Goal: Task Accomplishment & Management: Manage account settings

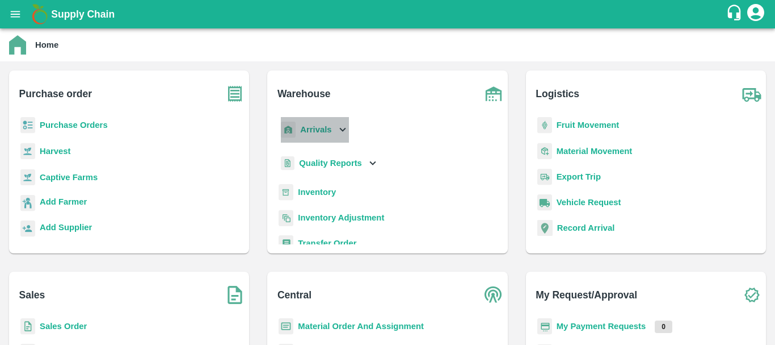
click at [318, 132] on b "Arrivals" at bounding box center [315, 129] width 31 height 9
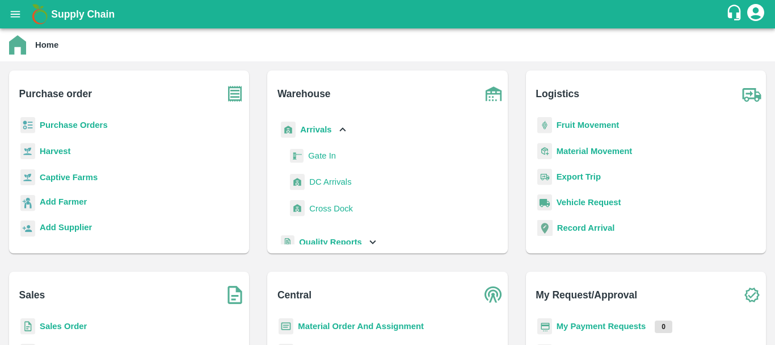
click at [330, 186] on span "DC Arrivals" at bounding box center [330, 181] width 42 height 12
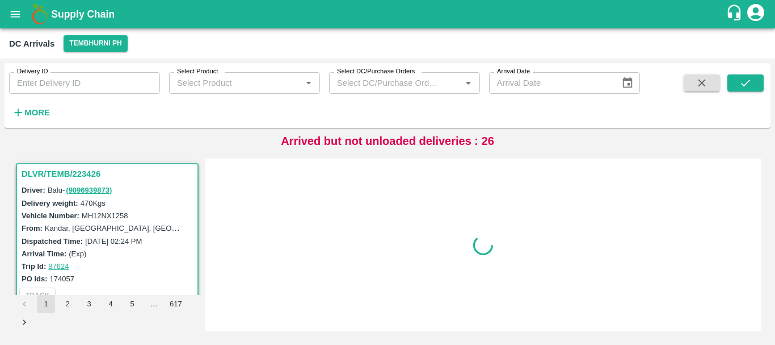
click at [208, 43] on div "DC Arrivals Tembhurni PH" at bounding box center [386, 43] width 755 height 16
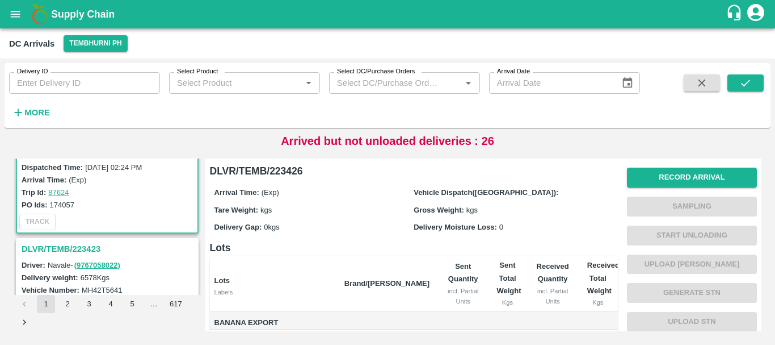
scroll to position [78, 0]
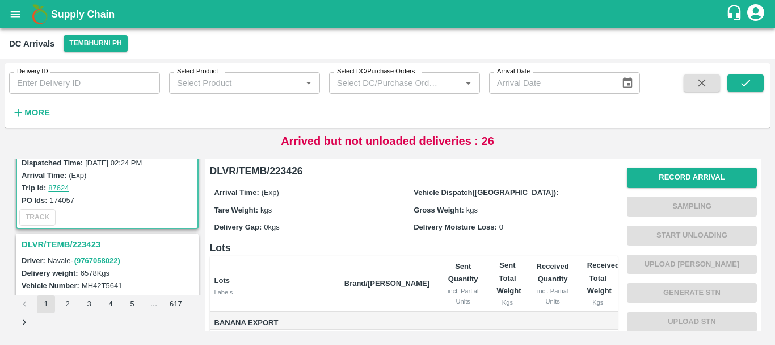
click at [85, 239] on h3 "DLVR/TEMB/223423" at bounding box center [109, 244] width 175 height 15
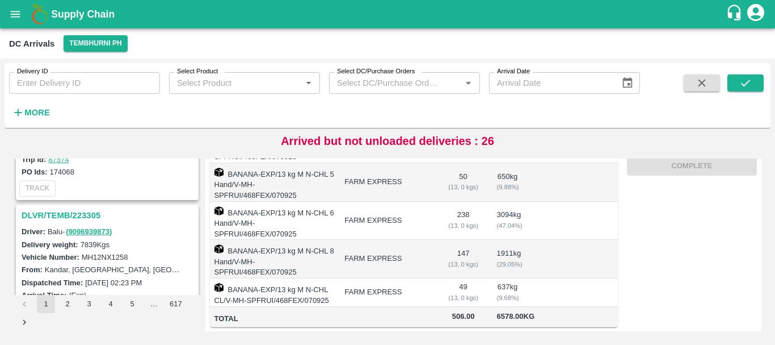
scroll to position [3577, 0]
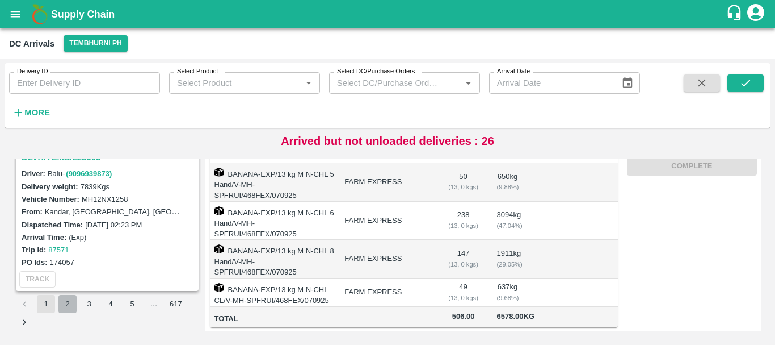
click at [67, 305] on button "2" at bounding box center [67, 304] width 18 height 18
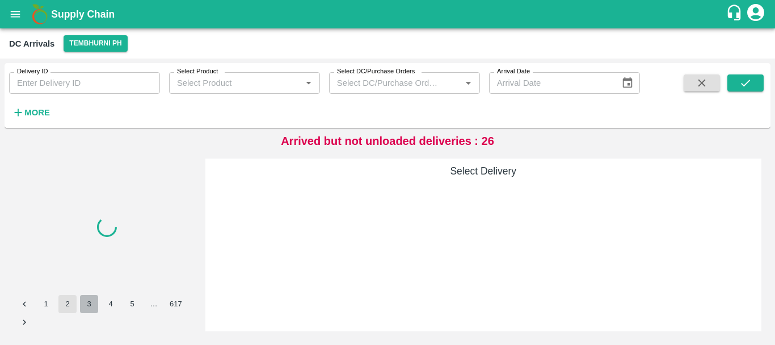
click at [90, 304] on button "3" at bounding box center [89, 304] width 18 height 18
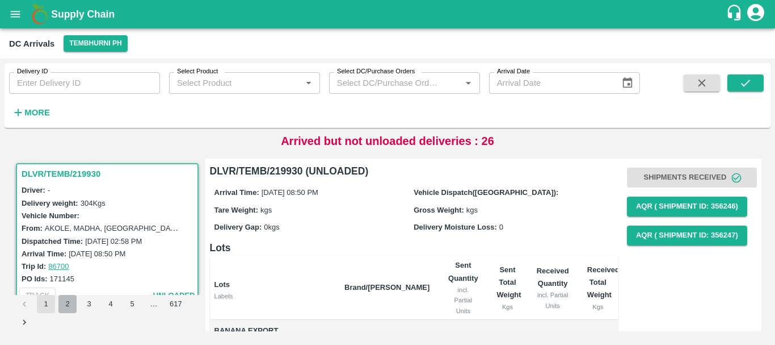
click at [70, 307] on button "2" at bounding box center [67, 304] width 18 height 18
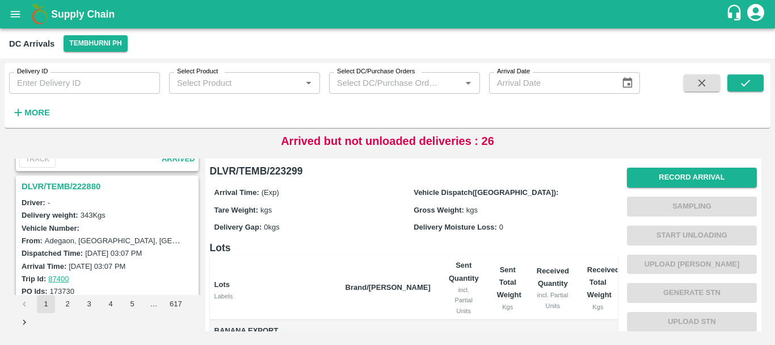
scroll to position [3400, 0]
click at [77, 187] on h3 "DLVR/TEMB/222880" at bounding box center [109, 186] width 175 height 15
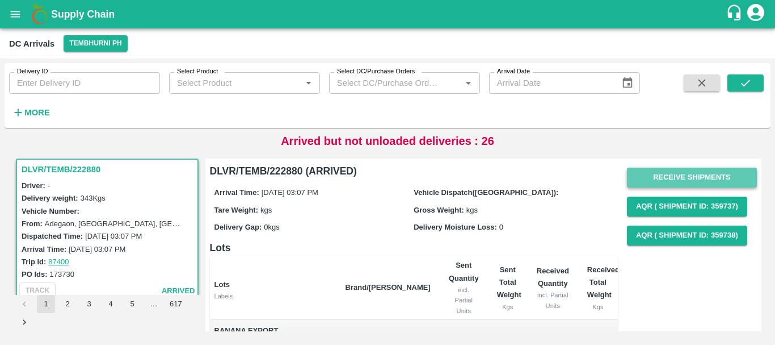
click at [681, 170] on button "Receive Shipments" at bounding box center [692, 177] width 130 height 20
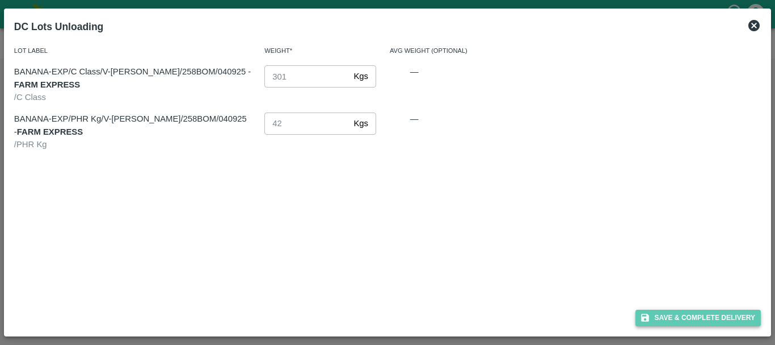
click at [684, 314] on button "Save & Complete Delivery" at bounding box center [699, 317] width 126 height 16
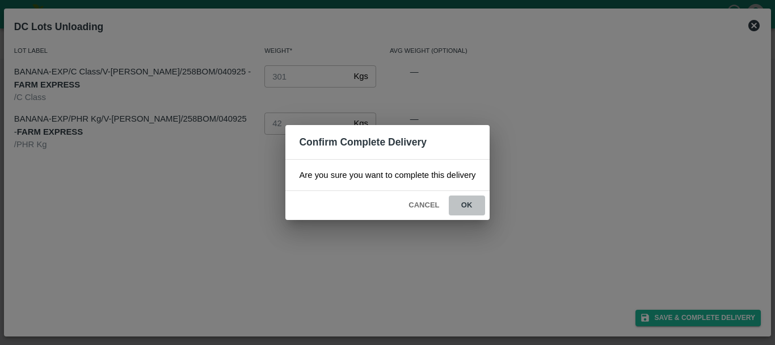
click at [468, 202] on button "ok" at bounding box center [467, 205] width 36 height 20
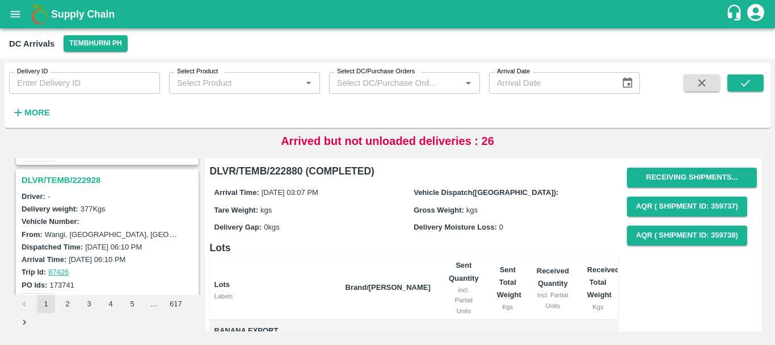
scroll to position [3258, 0]
click at [88, 182] on h3 "DLVR/TEMB/222928" at bounding box center [109, 180] width 175 height 15
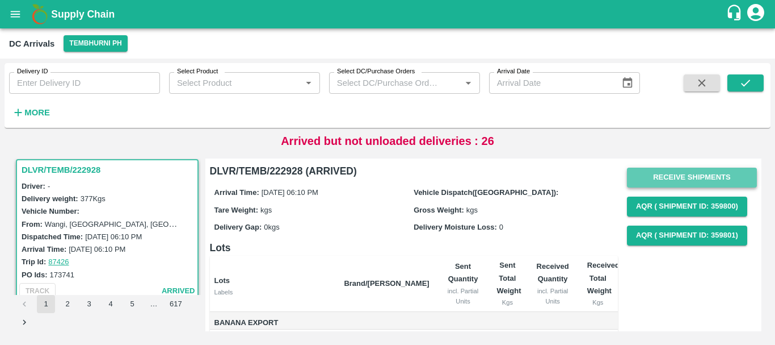
click at [677, 174] on button "Receive Shipments" at bounding box center [692, 177] width 130 height 20
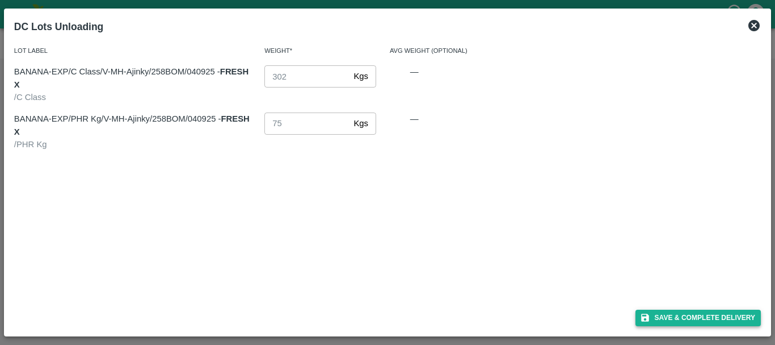
click at [667, 314] on button "Save & Complete Delivery" at bounding box center [699, 317] width 126 height 16
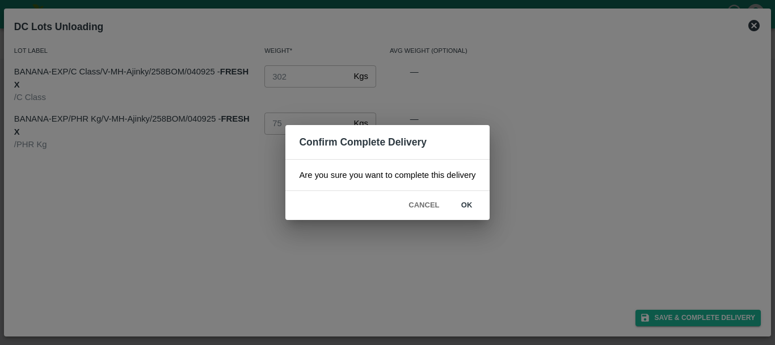
click at [473, 204] on button "ok" at bounding box center [467, 205] width 36 height 20
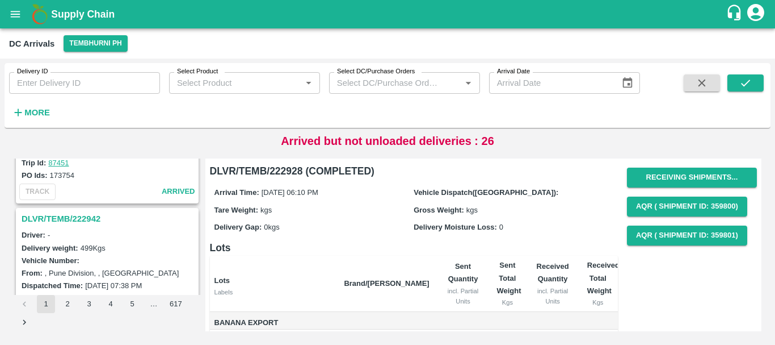
scroll to position [3070, 0]
click at [74, 217] on h3 "DLVR/TEMB/222942" at bounding box center [109, 219] width 175 height 15
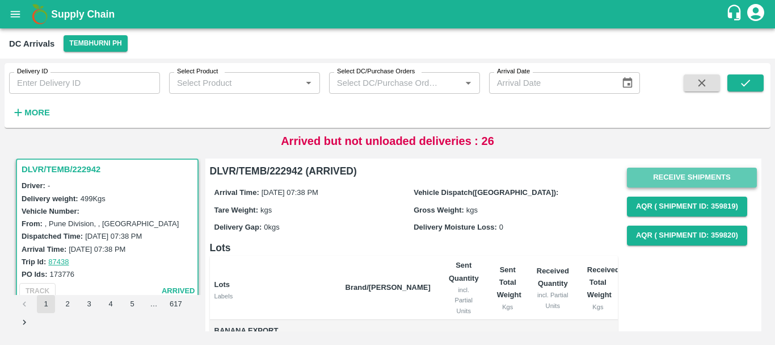
click at [655, 177] on button "Receive Shipments" at bounding box center [692, 177] width 130 height 20
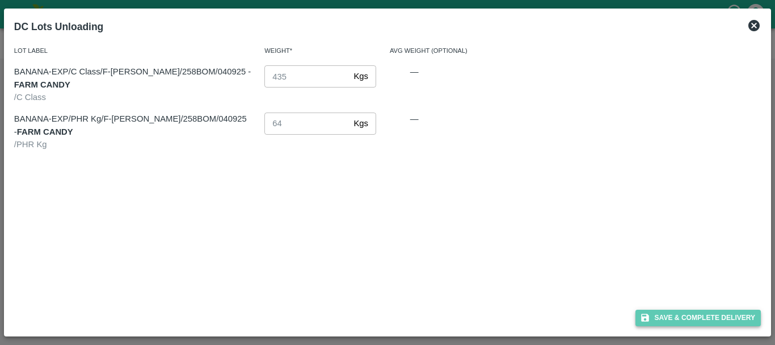
click at [655, 321] on button "Save & Complete Delivery" at bounding box center [699, 317] width 126 height 16
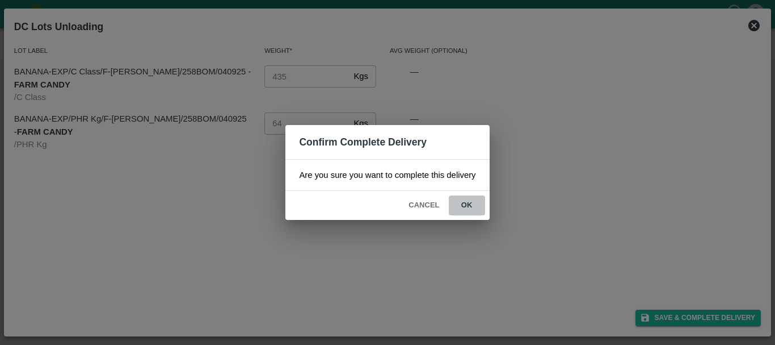
click at [463, 202] on button "ok" at bounding box center [467, 205] width 36 height 20
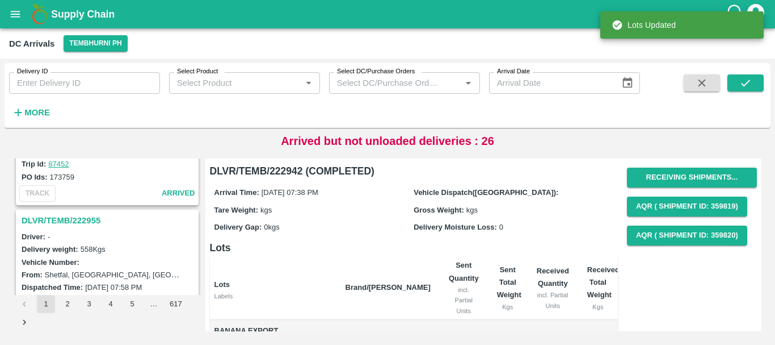
scroll to position [2919, 0]
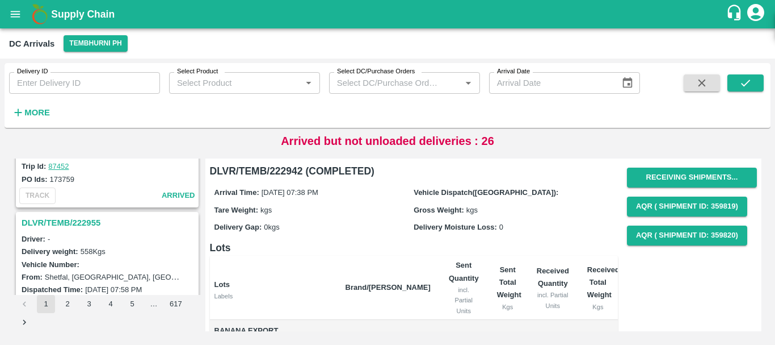
click at [85, 221] on h3 "DLVR/TEMB/222955" at bounding box center [109, 222] width 175 height 15
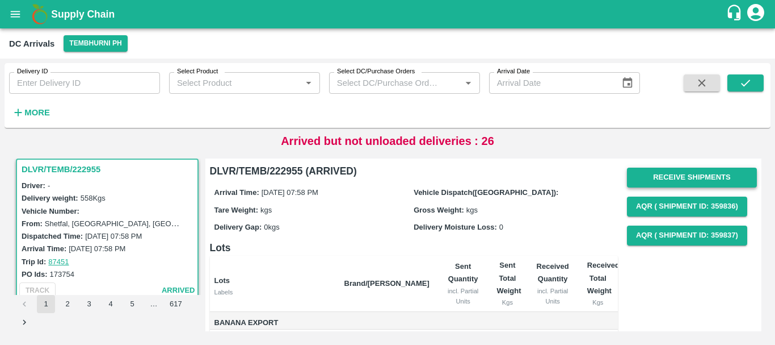
click at [636, 178] on button "Receive Shipments" at bounding box center [692, 177] width 130 height 20
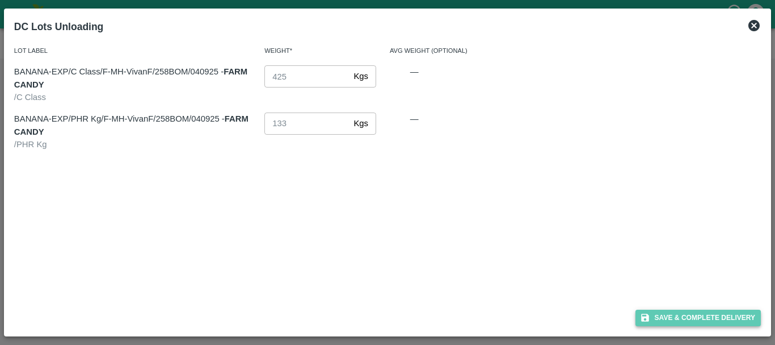
click at [649, 319] on icon "button" at bounding box center [645, 318] width 8 height 8
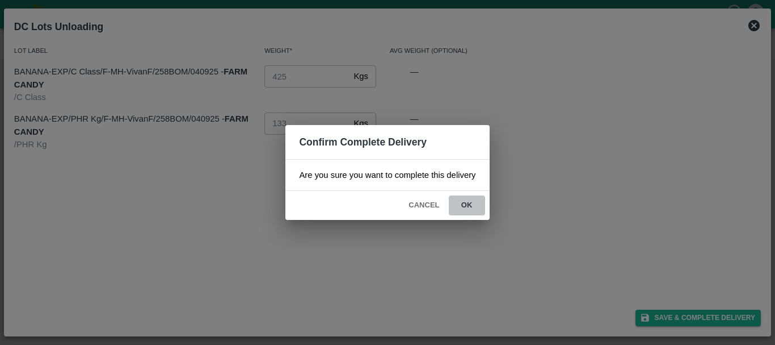
click at [474, 208] on button "ok" at bounding box center [467, 205] width 36 height 20
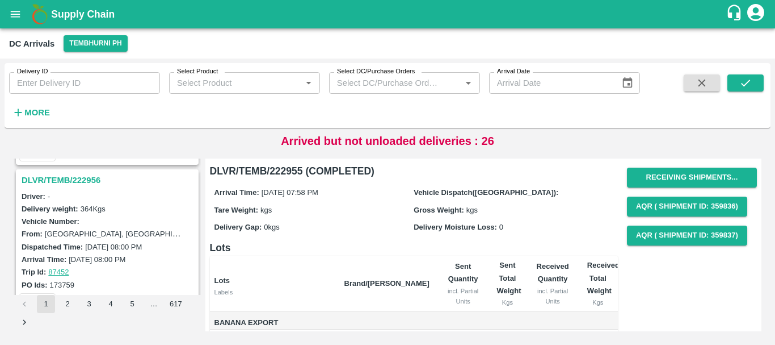
scroll to position [2813, 0]
click at [84, 179] on h3 "DLVR/TEMB/222956" at bounding box center [109, 180] width 175 height 15
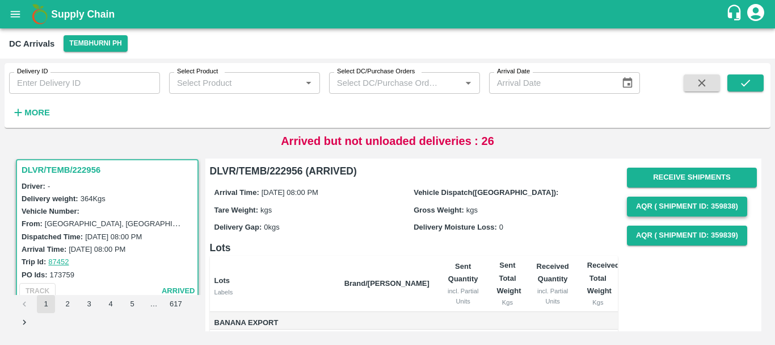
scroll to position [108, 0]
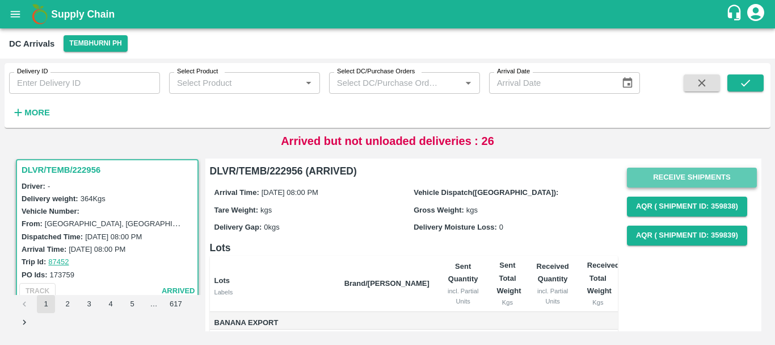
click at [643, 173] on button "Receive Shipments" at bounding box center [692, 177] width 130 height 20
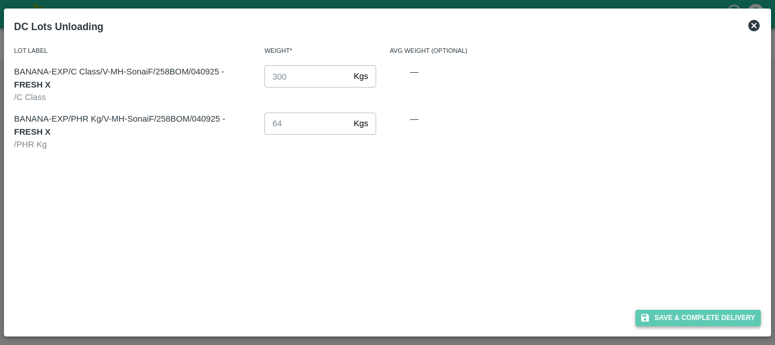
click at [655, 314] on button "Save & Complete Delivery" at bounding box center [699, 317] width 126 height 16
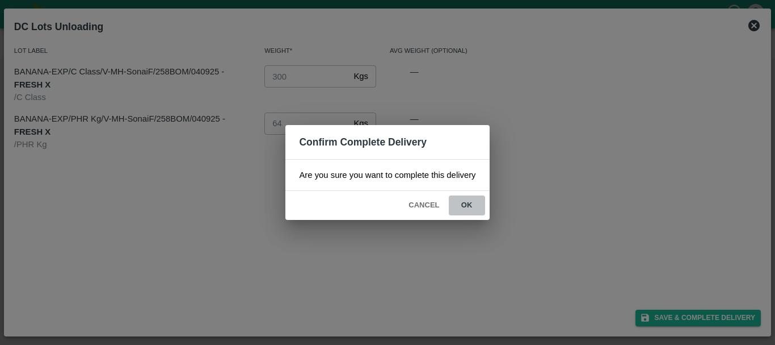
click at [462, 203] on button "ok" at bounding box center [467, 205] width 36 height 20
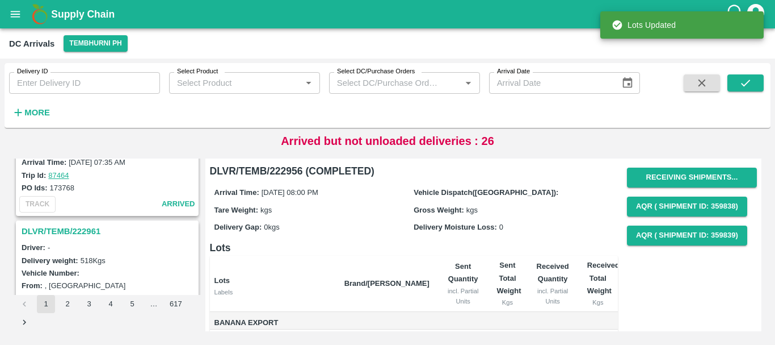
click at [83, 229] on h3 "DLVR/TEMB/222961" at bounding box center [109, 231] width 175 height 15
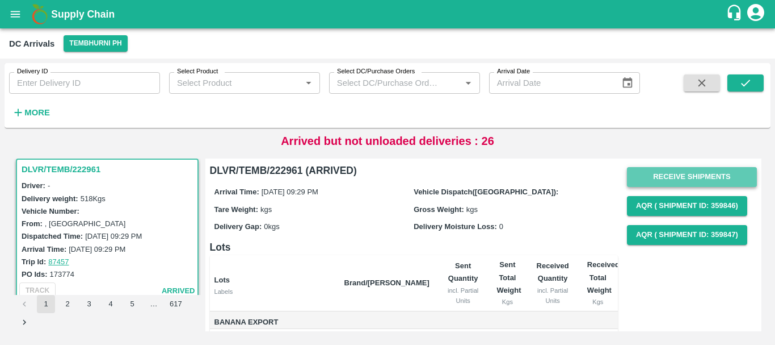
click at [667, 179] on button "Receive Shipments" at bounding box center [692, 177] width 130 height 20
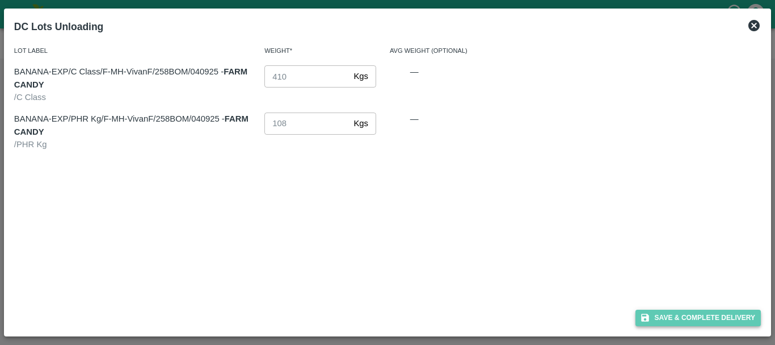
click at [665, 320] on button "Save & Complete Delivery" at bounding box center [699, 317] width 126 height 16
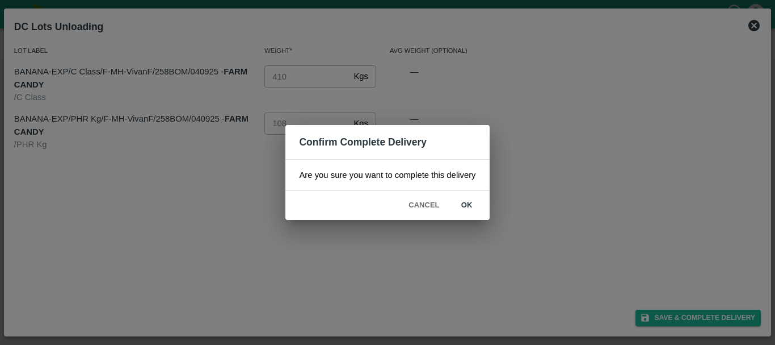
click at [465, 200] on button "ok" at bounding box center [467, 205] width 36 height 20
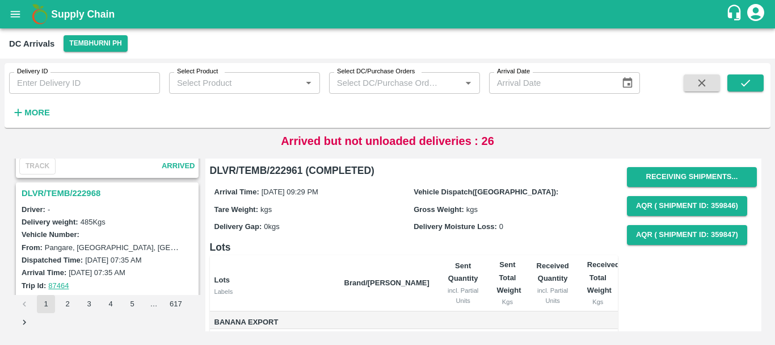
click at [81, 191] on h3 "DLVR/TEMB/222968" at bounding box center [109, 193] width 175 height 15
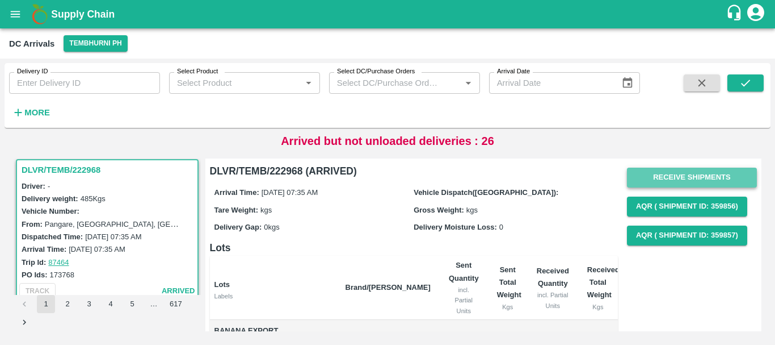
click at [634, 178] on button "Receive Shipments" at bounding box center [692, 177] width 130 height 20
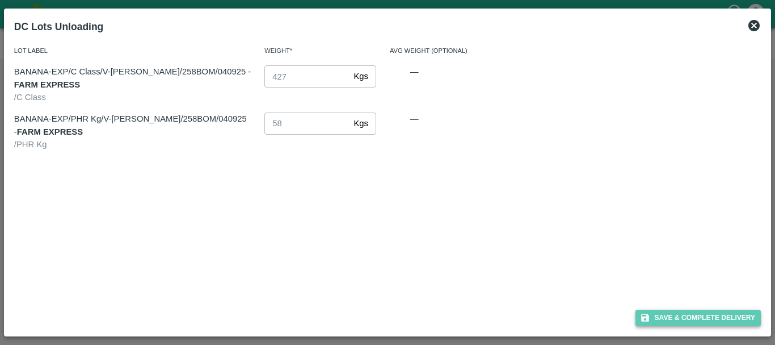
click at [656, 312] on button "Save & Complete Delivery" at bounding box center [699, 317] width 126 height 16
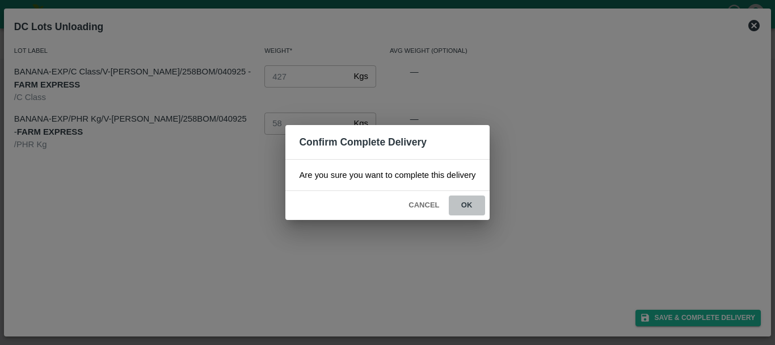
click at [473, 209] on button "ok" at bounding box center [467, 205] width 36 height 20
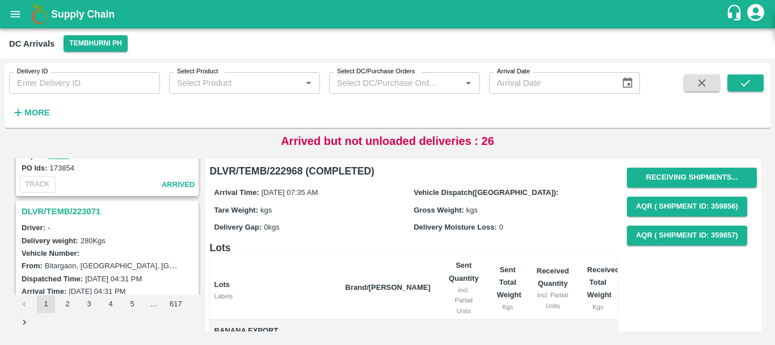
click at [78, 207] on h3 "DLVR/TEMB/223071" at bounding box center [109, 211] width 175 height 15
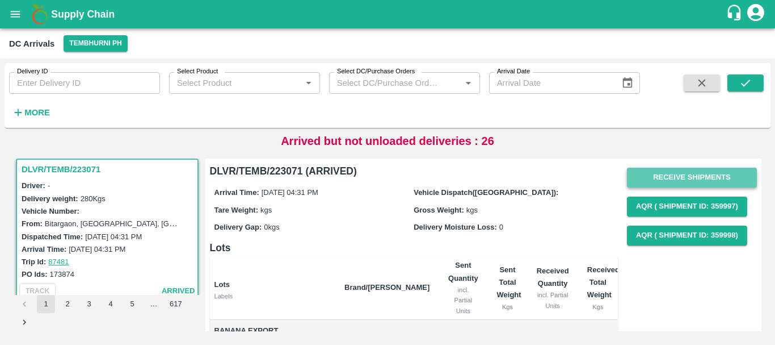
click at [641, 183] on button "Receive Shipments" at bounding box center [692, 177] width 130 height 20
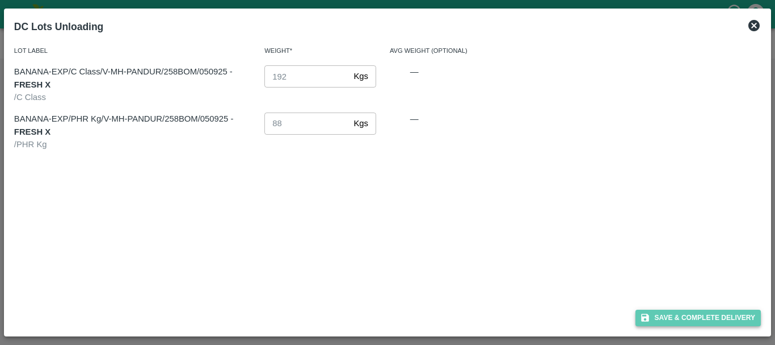
click at [647, 309] on button "Save & Complete Delivery" at bounding box center [699, 317] width 126 height 16
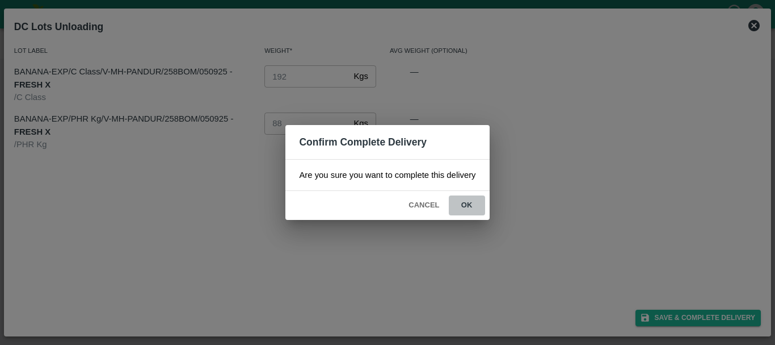
click at [468, 203] on button "ok" at bounding box center [467, 205] width 36 height 20
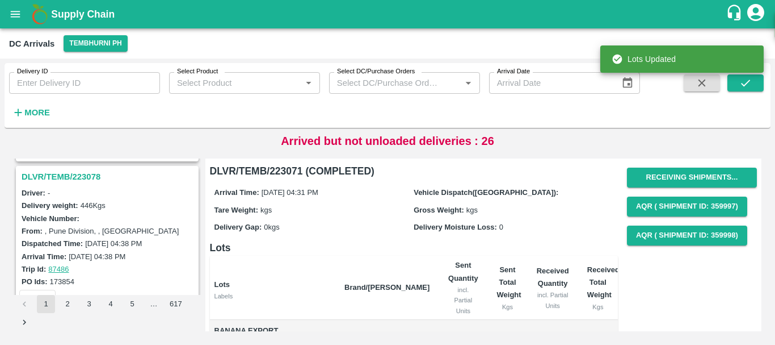
click at [89, 180] on h3 "DLVR/TEMB/223078" at bounding box center [109, 176] width 175 height 15
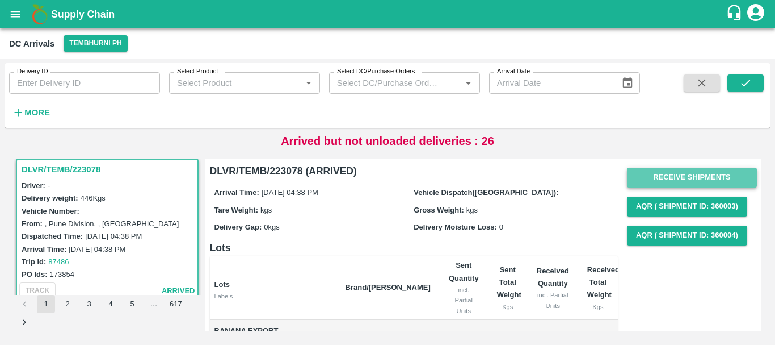
click at [654, 179] on button "Receive Shipments" at bounding box center [692, 177] width 130 height 20
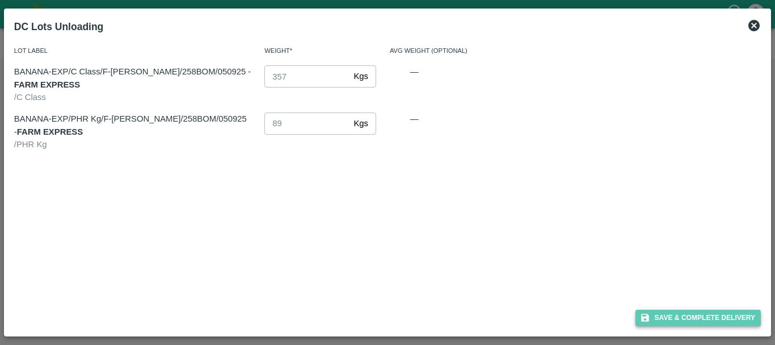
click at [651, 321] on button "Save & Complete Delivery" at bounding box center [699, 317] width 126 height 16
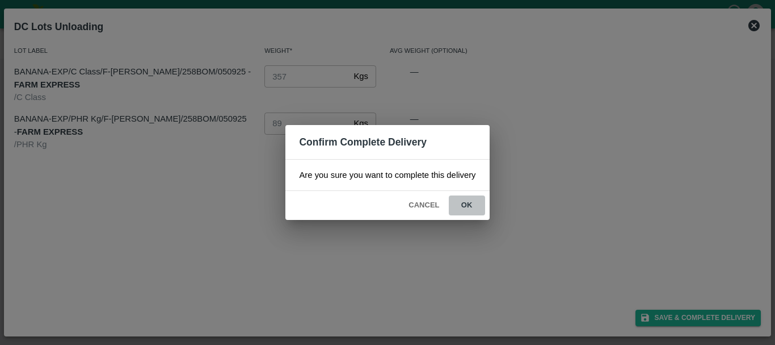
click at [469, 204] on button "ok" at bounding box center [467, 205] width 36 height 20
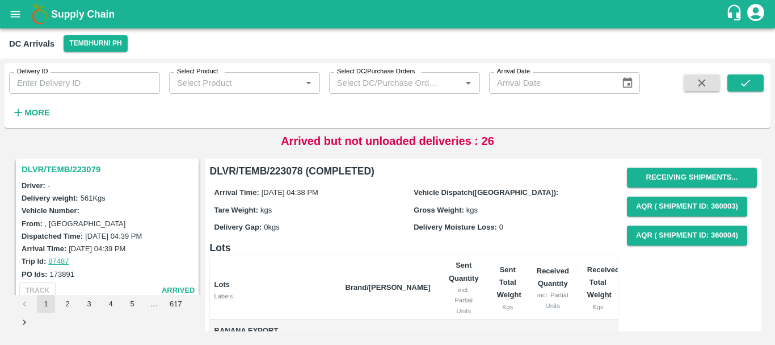
click at [83, 173] on h3 "DLVR/TEMB/223079" at bounding box center [109, 169] width 175 height 15
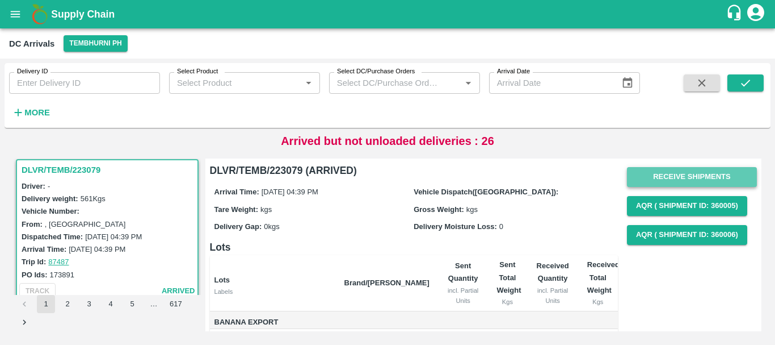
click at [698, 174] on button "Receive Shipments" at bounding box center [692, 177] width 130 height 20
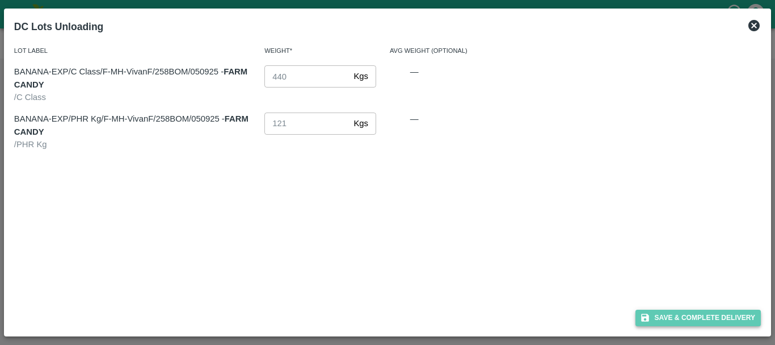
click at [642, 314] on icon "button" at bounding box center [645, 318] width 8 height 8
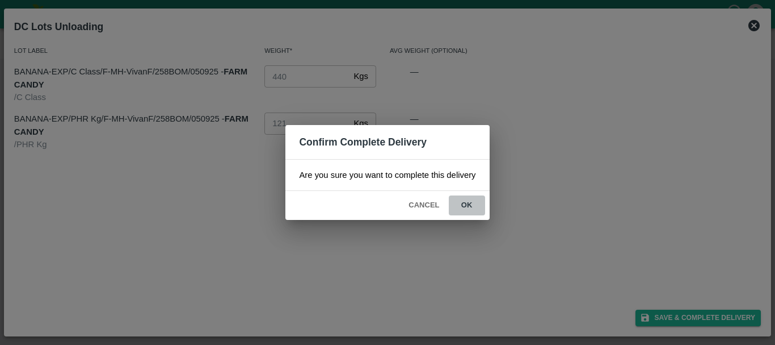
click at [475, 199] on button "ok" at bounding box center [467, 205] width 36 height 20
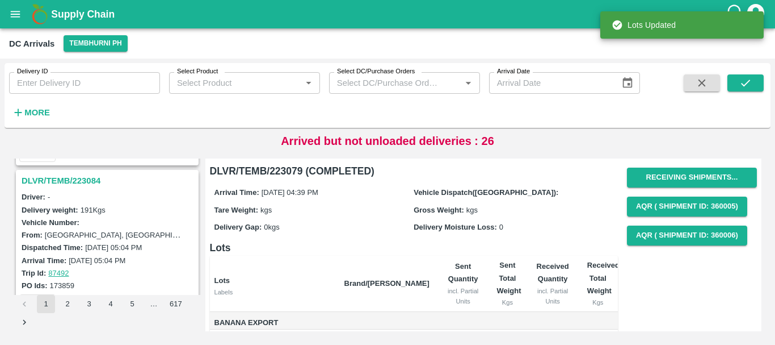
scroll to position [1921, 0]
click at [83, 182] on h3 "DLVR/TEMB/223084" at bounding box center [109, 181] width 175 height 15
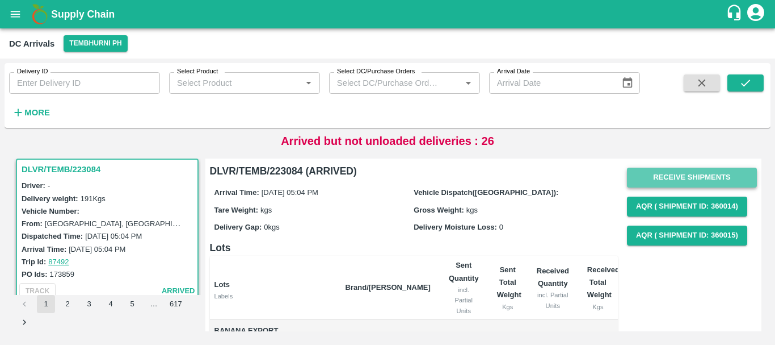
click at [642, 177] on button "Receive Shipments" at bounding box center [692, 177] width 130 height 20
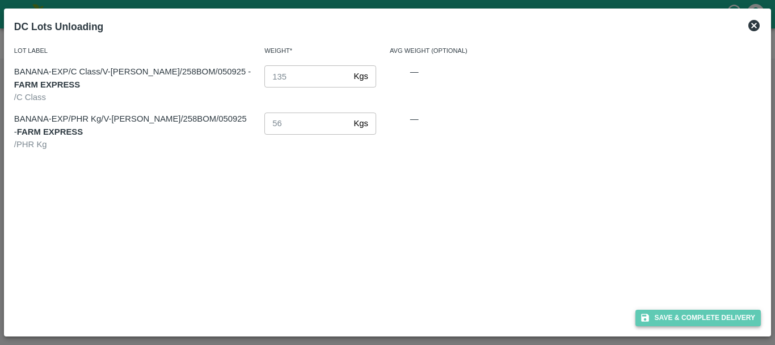
click at [650, 313] on icon "button" at bounding box center [645, 317] width 10 height 10
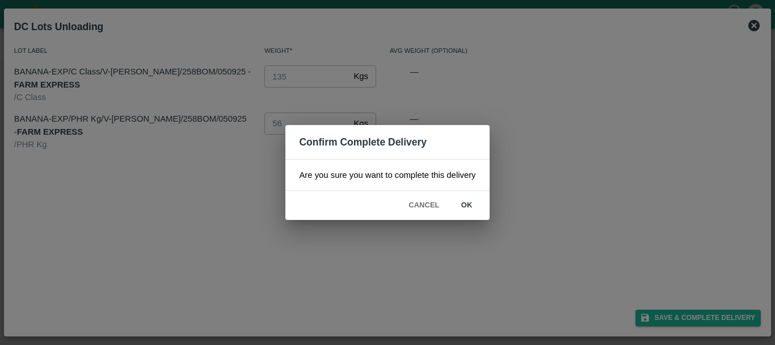
click at [472, 199] on button "ok" at bounding box center [467, 205] width 36 height 20
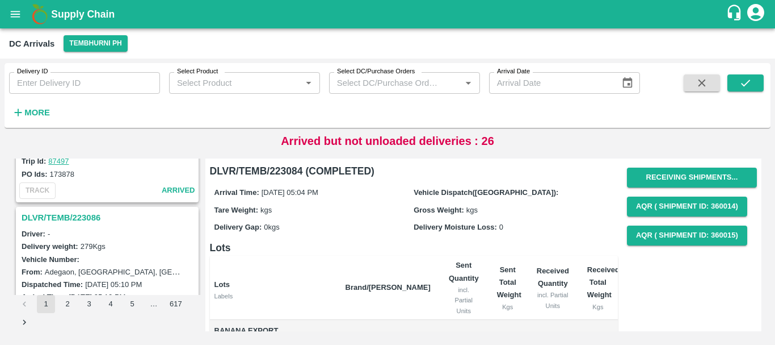
click at [75, 219] on h3 "DLVR/TEMB/223086" at bounding box center [109, 217] width 175 height 15
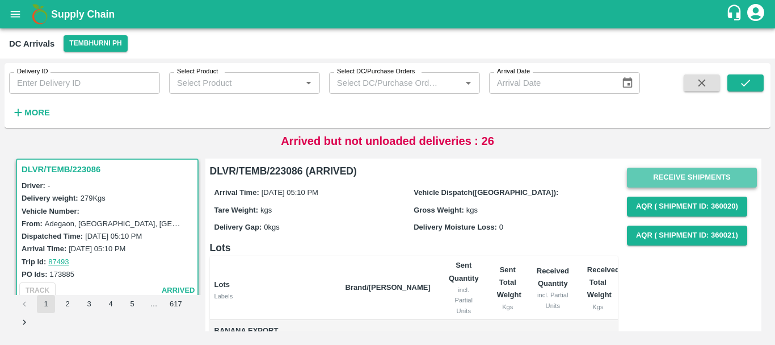
click at [647, 184] on button "Receive Shipments" at bounding box center [692, 177] width 130 height 20
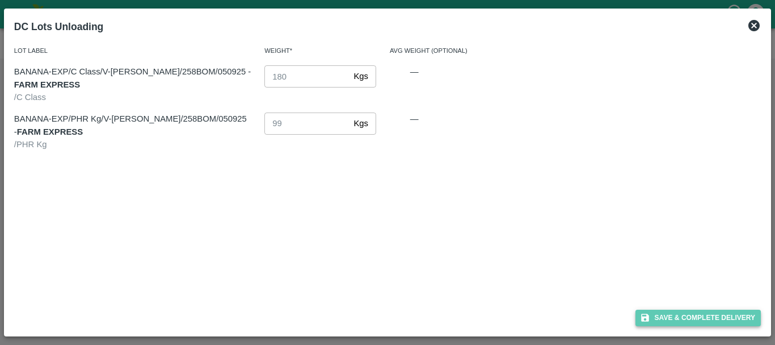
click at [652, 312] on button "Save & Complete Delivery" at bounding box center [699, 317] width 126 height 16
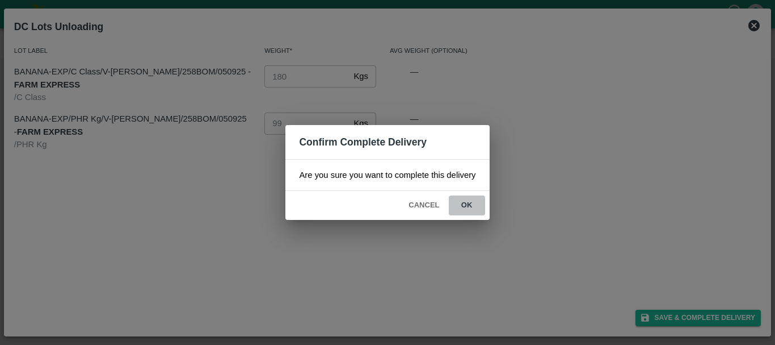
click at [472, 205] on button "ok" at bounding box center [467, 205] width 36 height 20
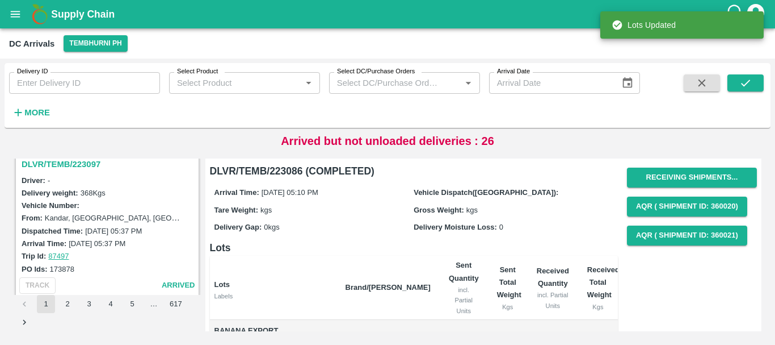
scroll to position [1642, 0]
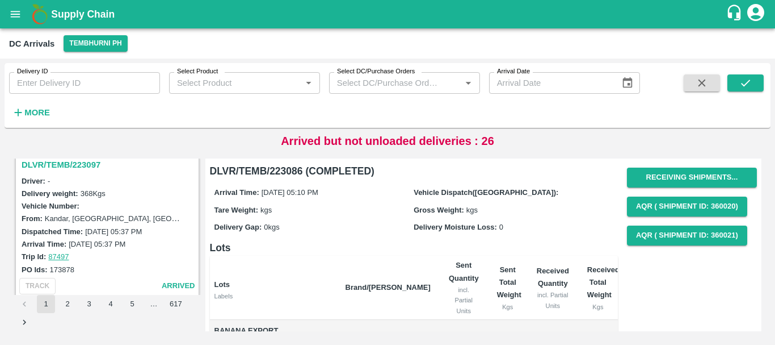
click at [62, 160] on h3 "DLVR/TEMB/223097" at bounding box center [109, 164] width 175 height 15
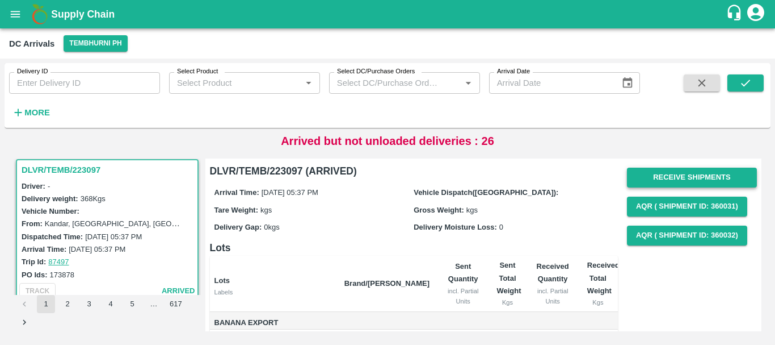
scroll to position [1, 0]
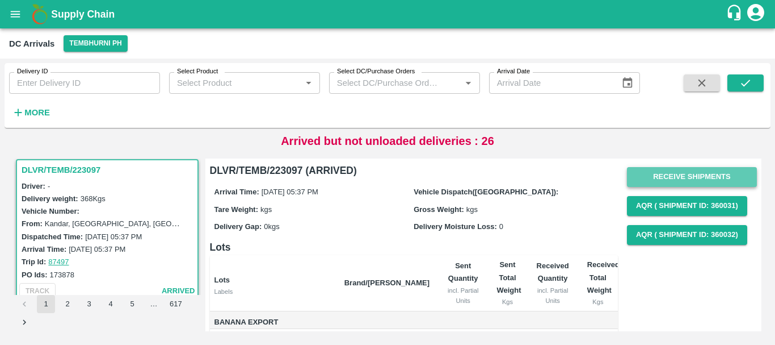
click at [645, 176] on button "Receive Shipments" at bounding box center [692, 177] width 130 height 20
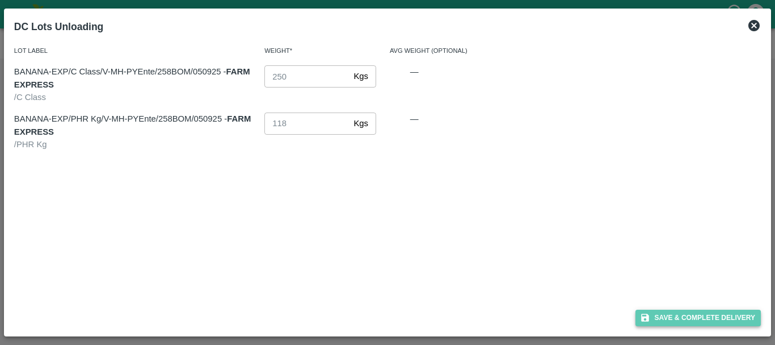
click at [659, 312] on button "Save & Complete Delivery" at bounding box center [699, 317] width 126 height 16
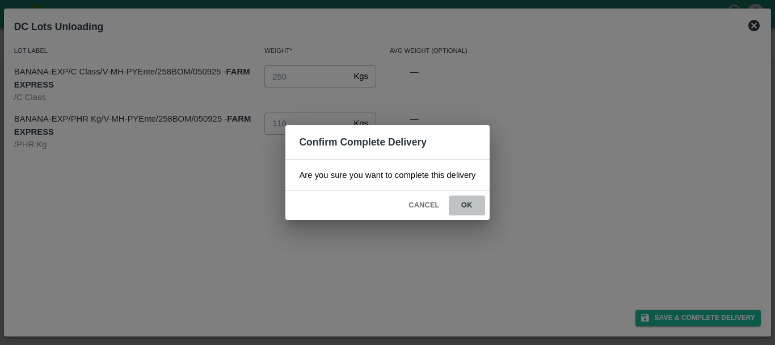
click at [463, 206] on button "ok" at bounding box center [467, 205] width 36 height 20
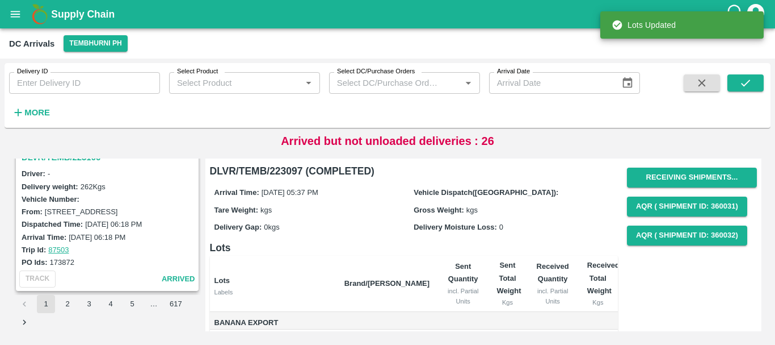
scroll to position [1495, 0]
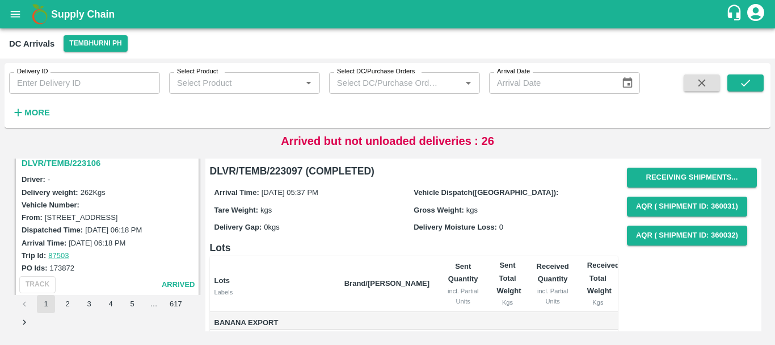
click at [91, 165] on h3 "DLVR/TEMB/223106" at bounding box center [109, 163] width 175 height 15
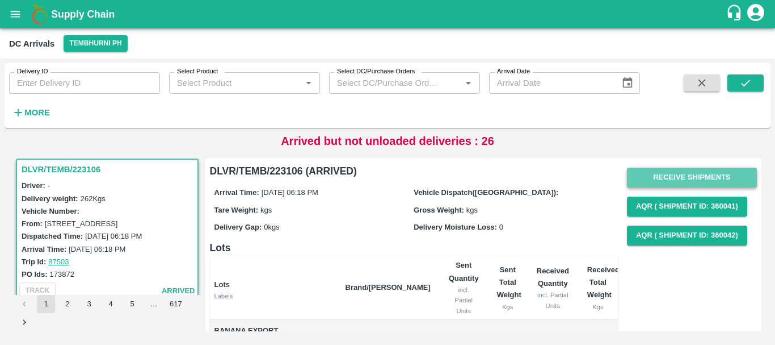
click at [659, 173] on button "Receive Shipments" at bounding box center [692, 177] width 130 height 20
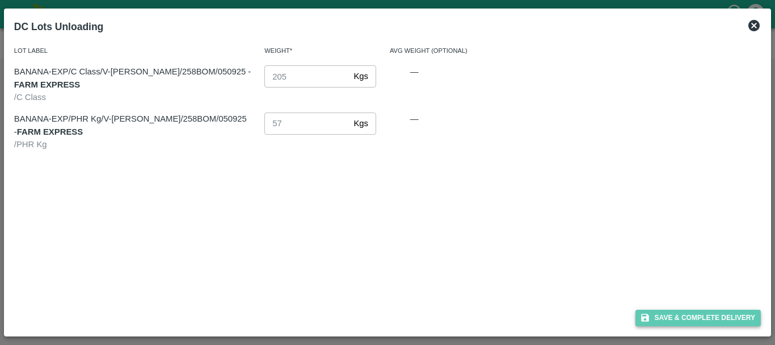
click at [667, 321] on button "Save & Complete Delivery" at bounding box center [699, 317] width 126 height 16
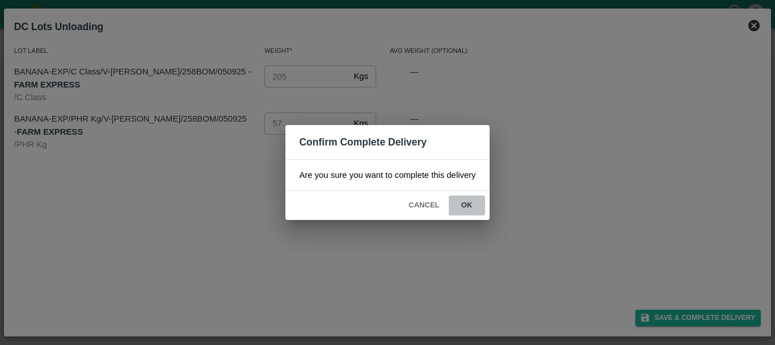
click at [472, 203] on button "ok" at bounding box center [467, 205] width 36 height 20
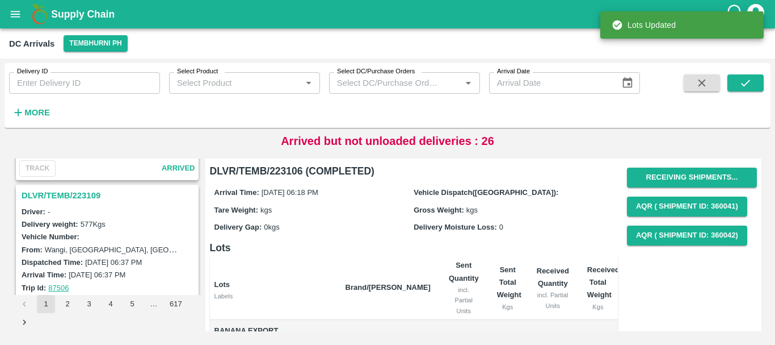
scroll to position [1314, 0]
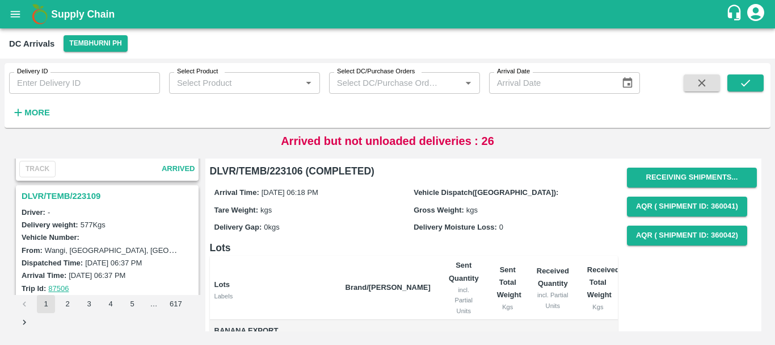
click at [85, 192] on h3 "DLVR/TEMB/223109" at bounding box center [109, 195] width 175 height 15
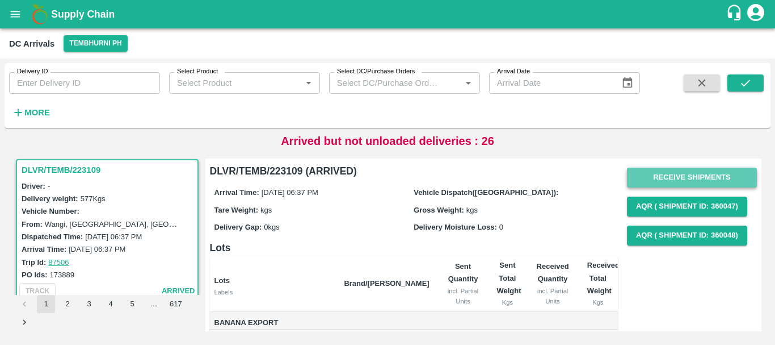
click at [657, 184] on button "Receive Shipments" at bounding box center [692, 177] width 130 height 20
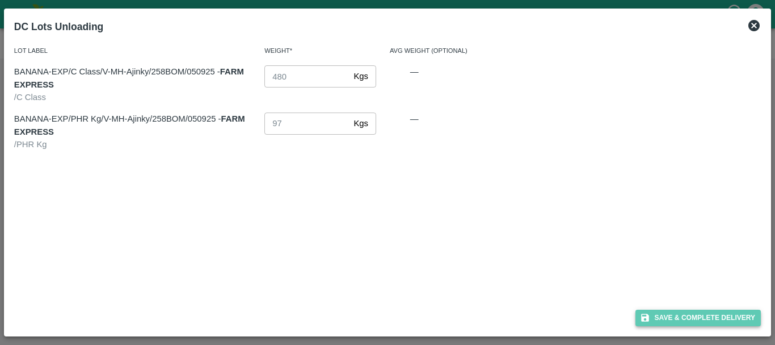
click at [672, 316] on button "Save & Complete Delivery" at bounding box center [699, 317] width 126 height 16
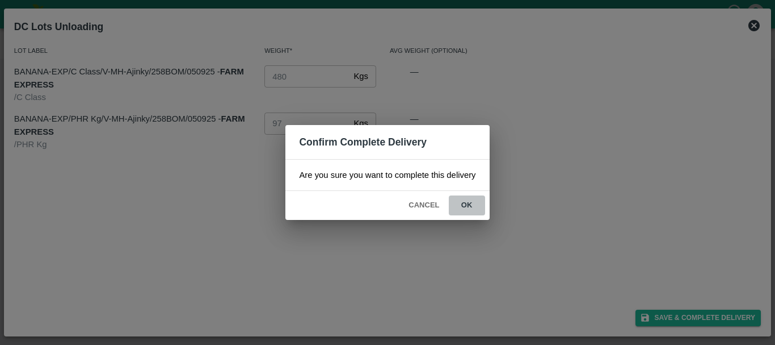
click at [461, 204] on button "ok" at bounding box center [467, 205] width 36 height 20
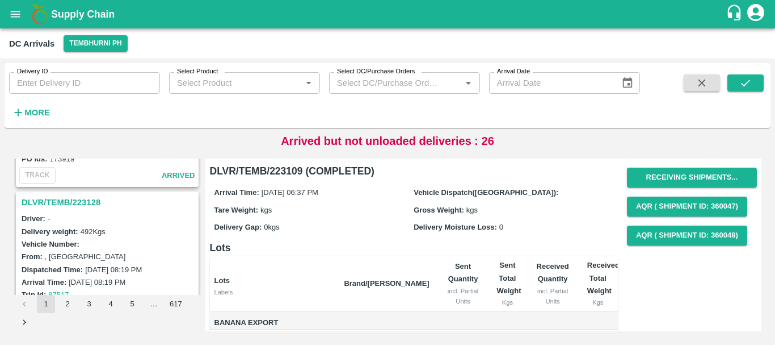
click at [84, 200] on h3 "DLVR/TEMB/223128" at bounding box center [109, 202] width 175 height 15
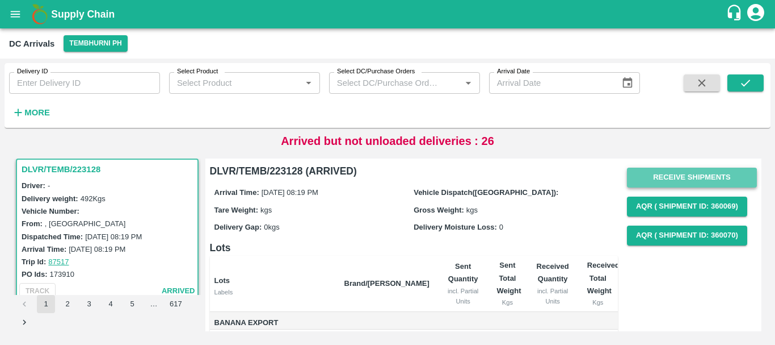
click at [636, 181] on button "Receive Shipments" at bounding box center [692, 177] width 130 height 20
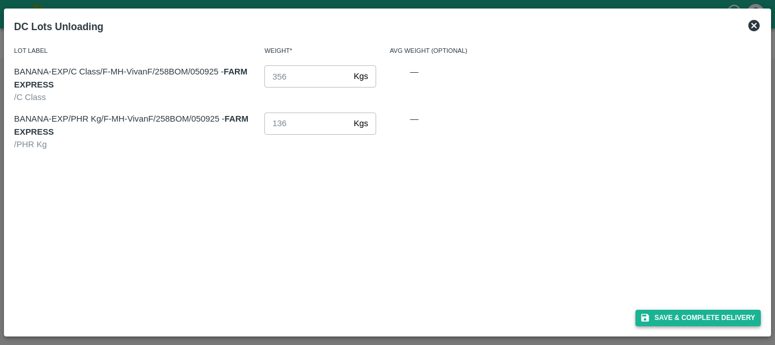
click at [657, 317] on button "Save & Complete Delivery" at bounding box center [699, 317] width 126 height 16
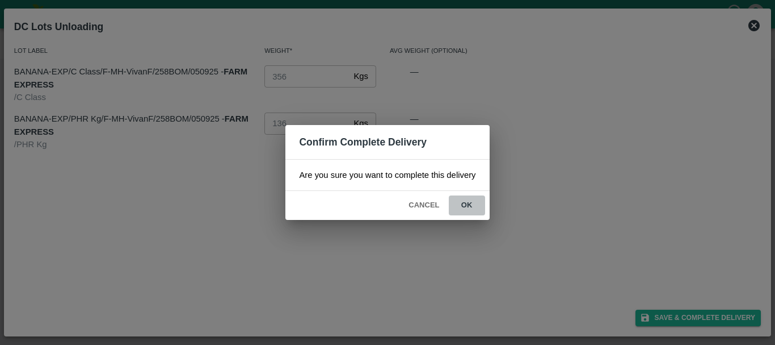
click at [470, 199] on button "ok" at bounding box center [467, 205] width 36 height 20
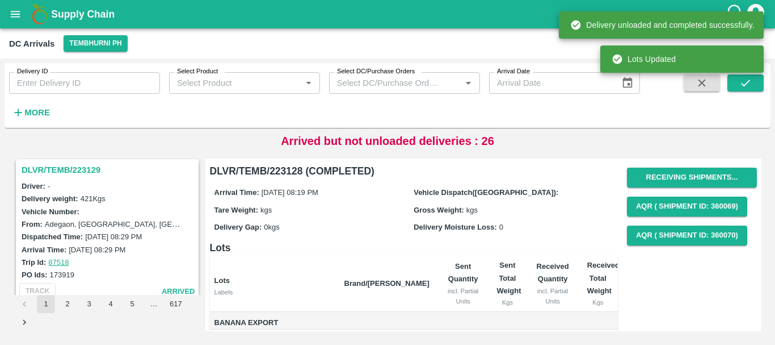
scroll to position [1042, 0]
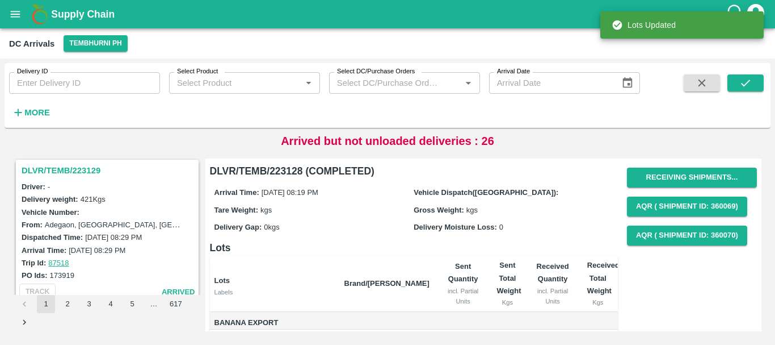
click at [87, 171] on h3 "DLVR/TEMB/223129" at bounding box center [109, 170] width 175 height 15
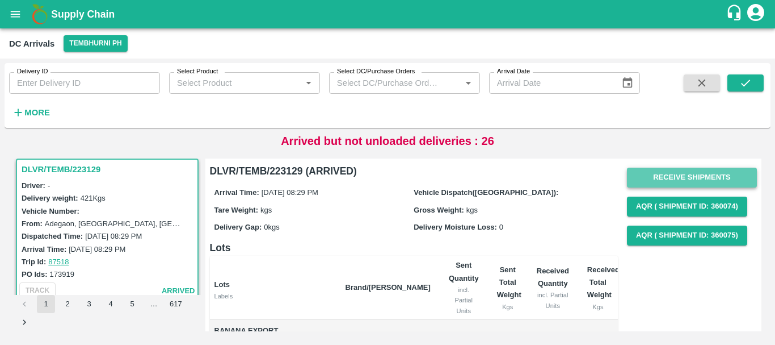
click at [664, 173] on button "Receive Shipments" at bounding box center [692, 177] width 130 height 20
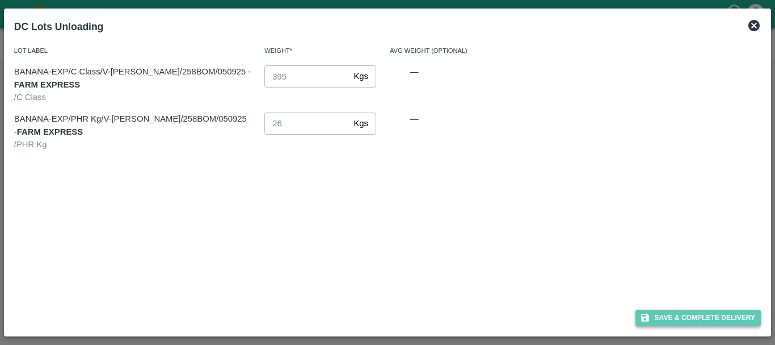
click at [666, 317] on button "Save & Complete Delivery" at bounding box center [699, 317] width 126 height 16
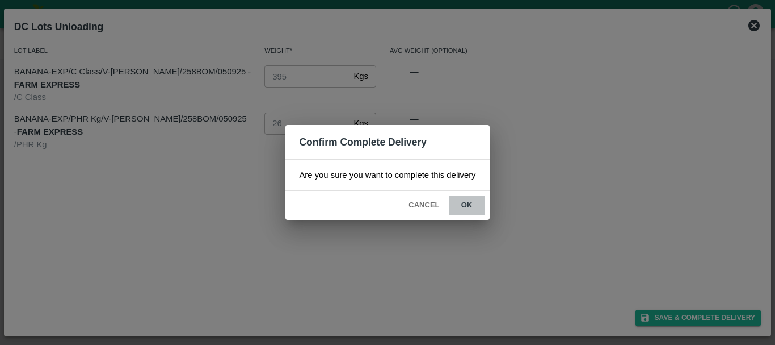
click at [471, 203] on button "ok" at bounding box center [467, 205] width 36 height 20
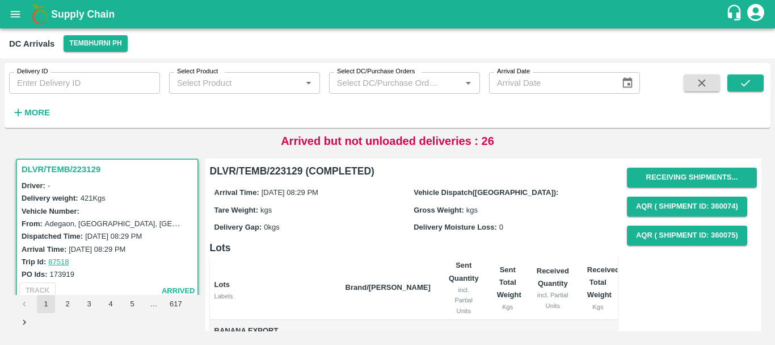
scroll to position [108, 0]
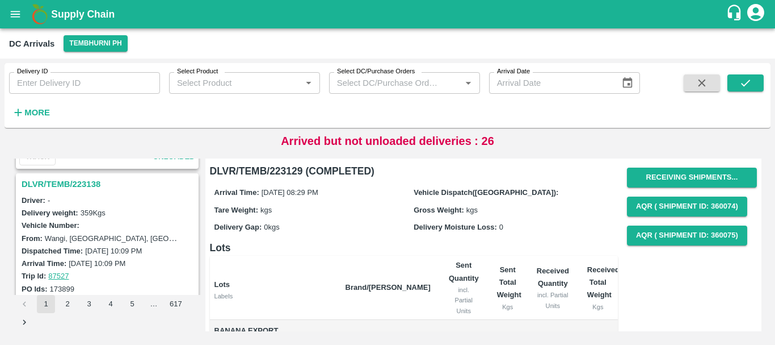
click at [92, 180] on h3 "DLVR/TEMB/223138" at bounding box center [109, 184] width 175 height 15
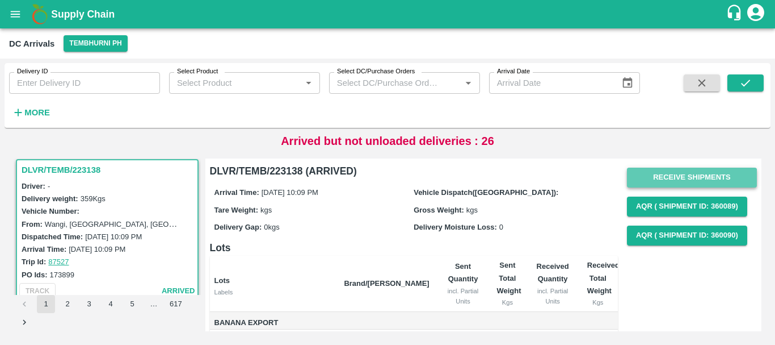
click at [635, 182] on button "Receive Shipments" at bounding box center [692, 177] width 130 height 20
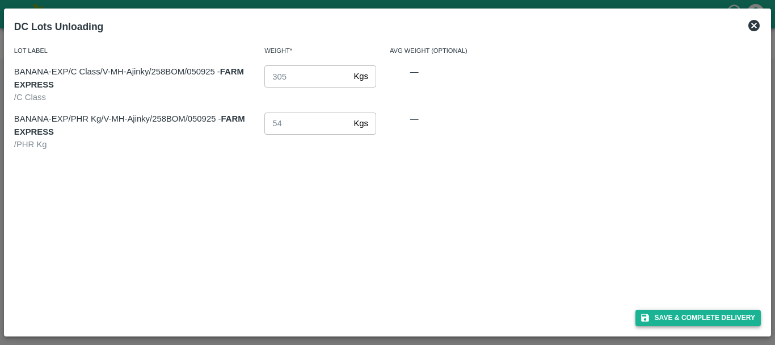
click at [651, 319] on button "Save & Complete Delivery" at bounding box center [699, 317] width 126 height 16
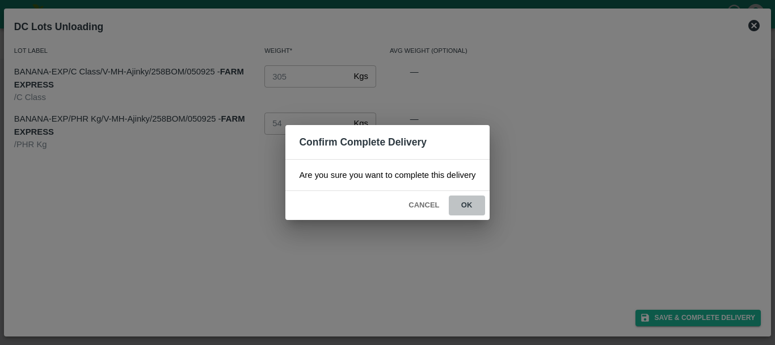
click at [473, 201] on button "ok" at bounding box center [467, 205] width 36 height 20
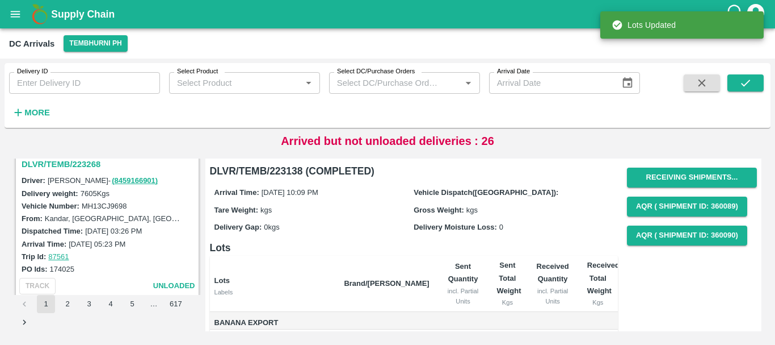
click at [74, 161] on h3 "DLVR/TEMB/223268" at bounding box center [109, 164] width 175 height 15
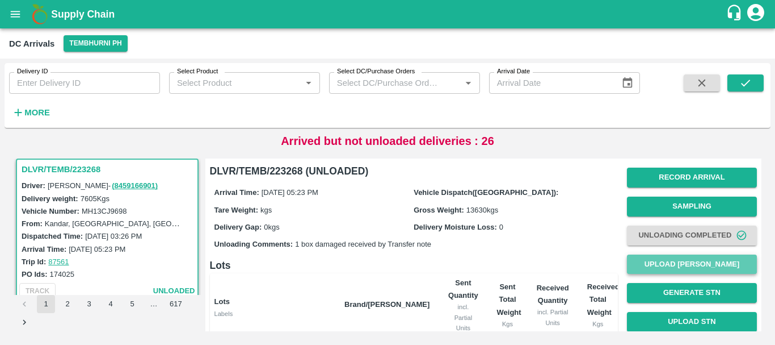
click at [639, 260] on button "Upload [PERSON_NAME]" at bounding box center [692, 264] width 130 height 20
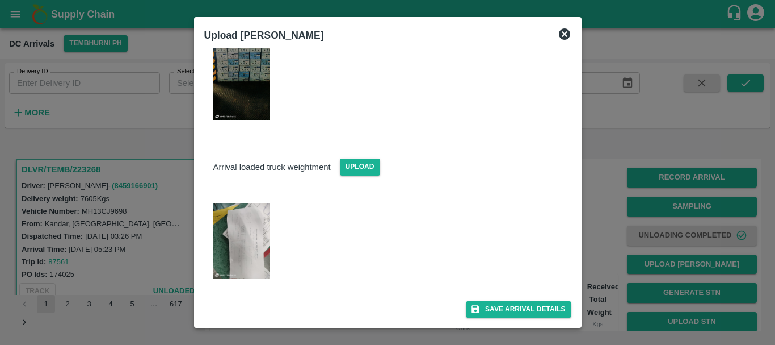
click at [234, 214] on img at bounding box center [241, 240] width 57 height 75
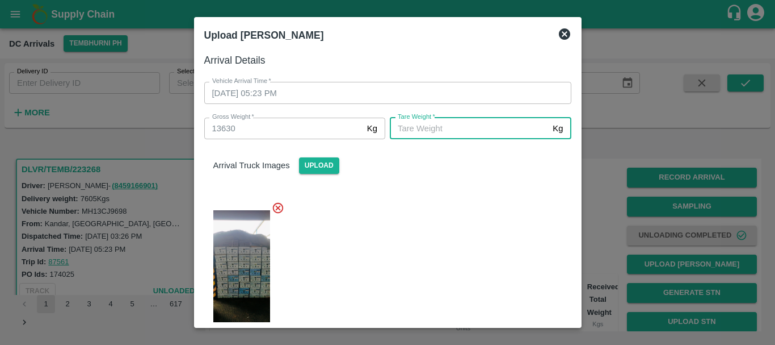
click at [413, 135] on input "Tare Weight   *" at bounding box center [469, 129] width 158 height 22
type input "5370"
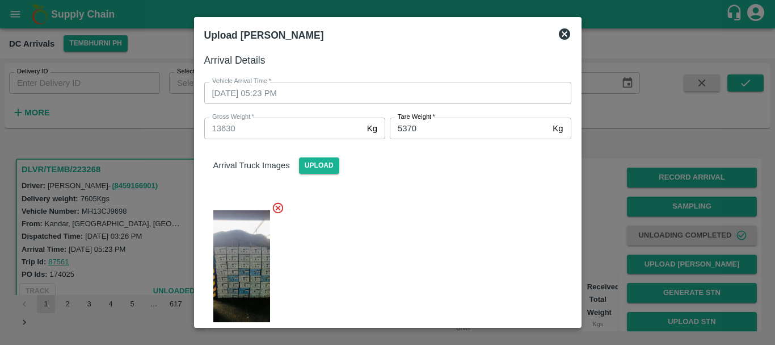
click at [457, 244] on div at bounding box center [383, 270] width 376 height 156
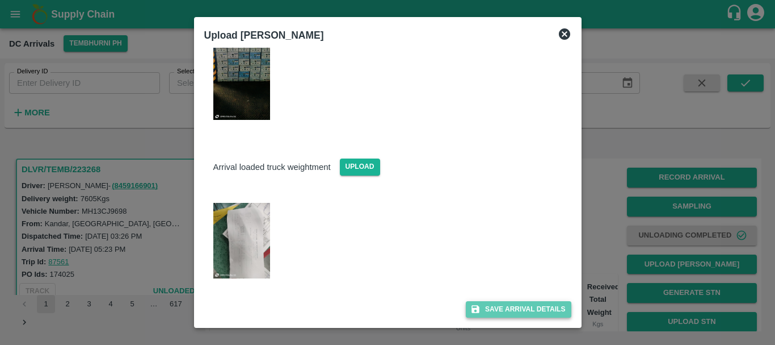
click at [483, 307] on button "Save Arrival Details" at bounding box center [518, 309] width 105 height 16
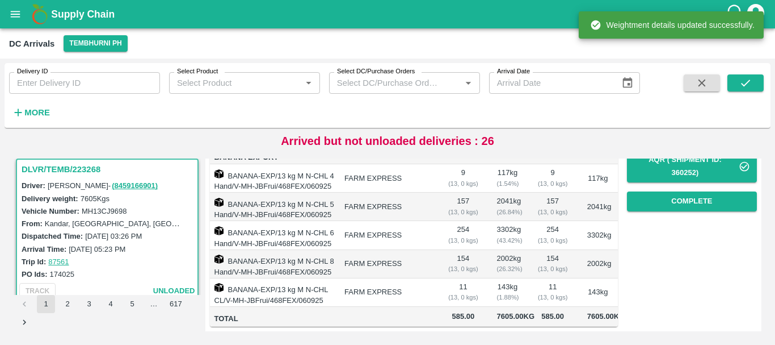
scroll to position [0, 0]
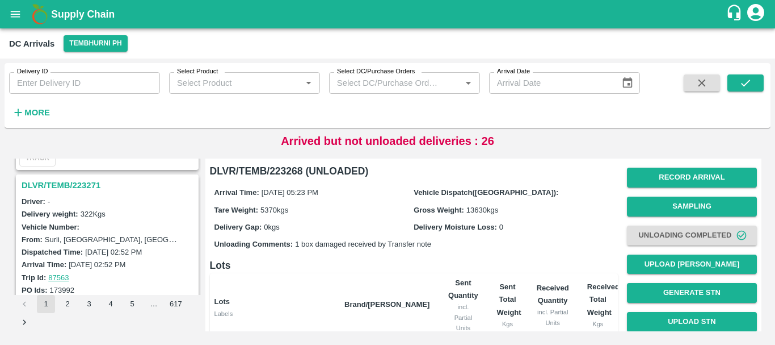
click at [90, 186] on h3 "DLVR/TEMB/223271" at bounding box center [109, 185] width 175 height 15
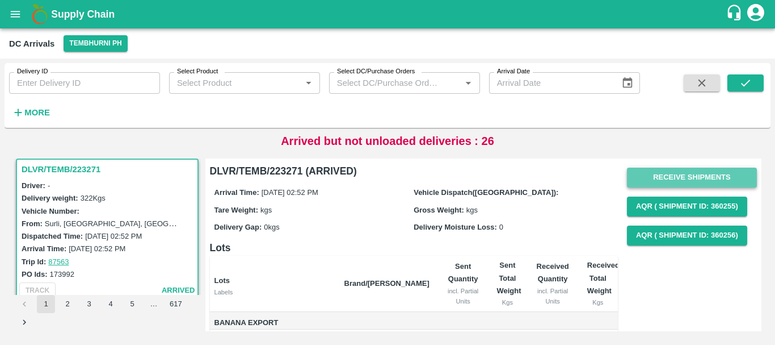
click at [653, 171] on button "Receive Shipments" at bounding box center [692, 177] width 130 height 20
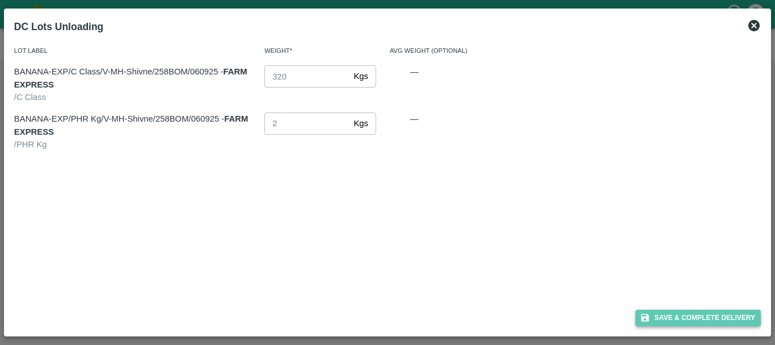
click at [647, 309] on button "Save & Complete Delivery" at bounding box center [699, 317] width 126 height 16
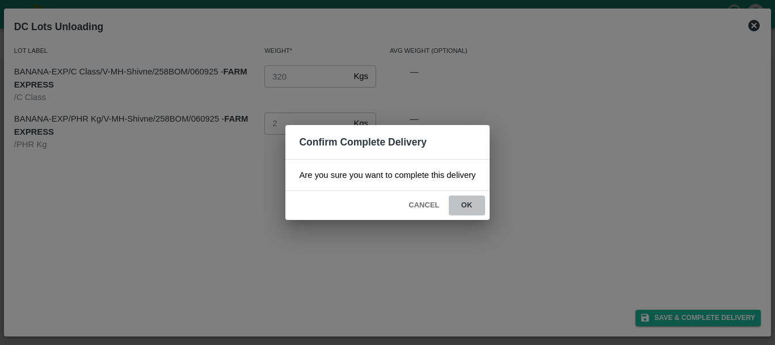
click at [463, 205] on button "ok" at bounding box center [467, 205] width 36 height 20
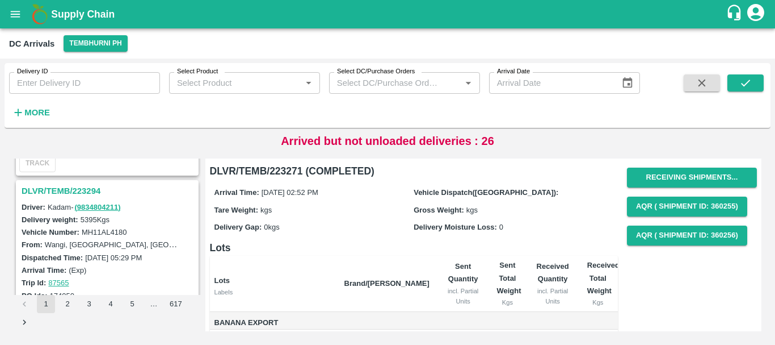
scroll to position [427, 0]
click at [86, 190] on h3 "DLVR/TEMB/223294" at bounding box center [109, 191] width 175 height 15
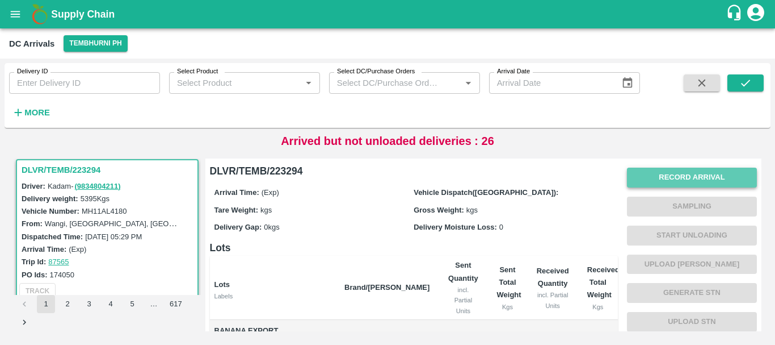
click at [651, 183] on button "Record Arrival" at bounding box center [692, 177] width 130 height 20
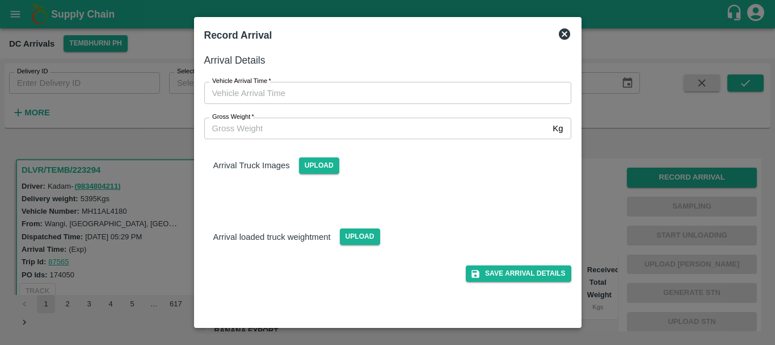
type input "DD/MM/YYYY hh:mm aa"
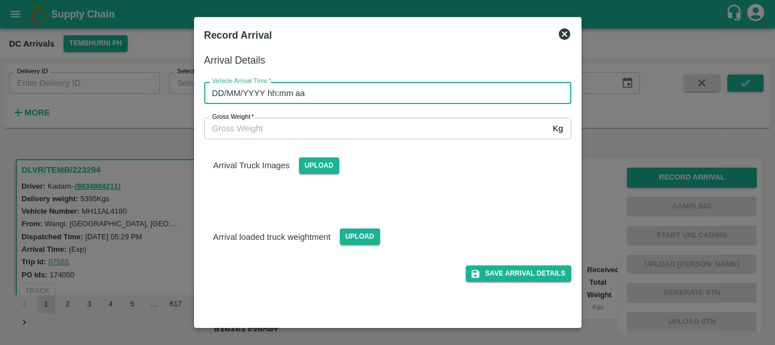
click at [403, 97] on input "DD/MM/YYYY hh:mm aa" at bounding box center [383, 93] width 359 height 22
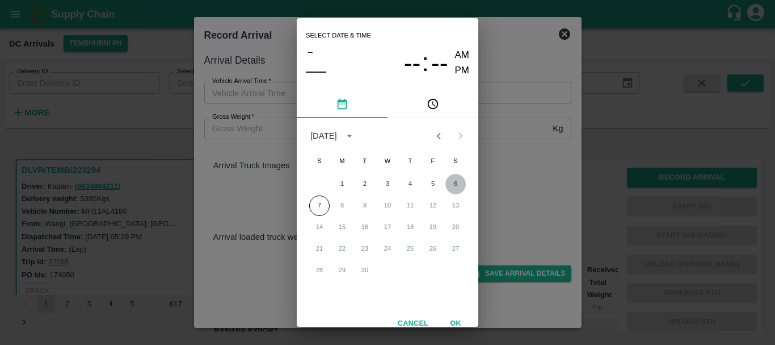
click at [451, 178] on button "6" at bounding box center [456, 184] width 20 height 20
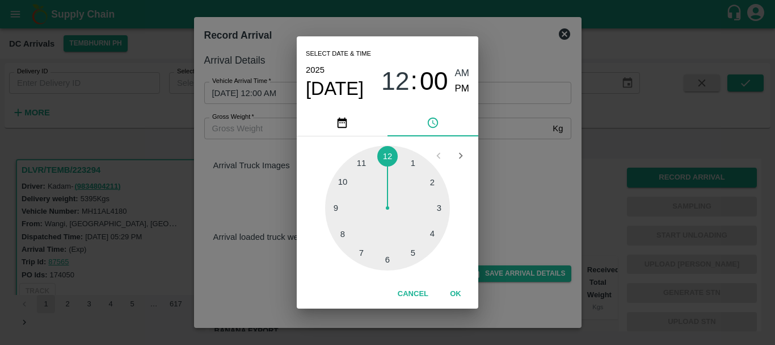
click at [348, 230] on div at bounding box center [387, 207] width 125 height 125
click at [462, 87] on span "PM" at bounding box center [462, 88] width 15 height 15
type input "06/09/2025 08:00 PM"
click at [530, 163] on div "Select date & time 2025 Sep 6 08 : 00 AM PM 05 10 15 20 25 30 35 40 45 50 55 00…" at bounding box center [387, 172] width 775 height 345
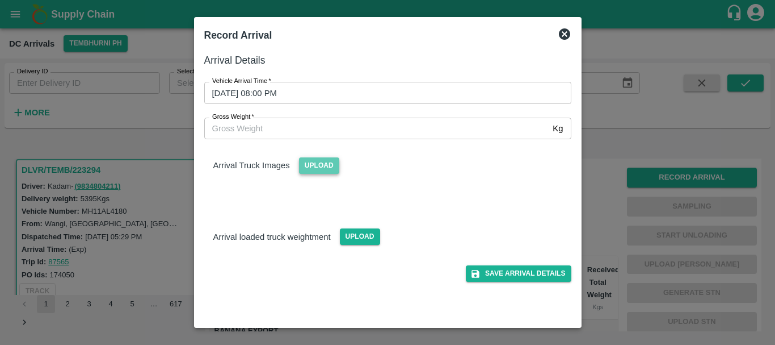
click at [323, 167] on span "Upload" at bounding box center [319, 165] width 40 height 16
click at [0, 0] on input "Upload" at bounding box center [0, 0] width 0 height 0
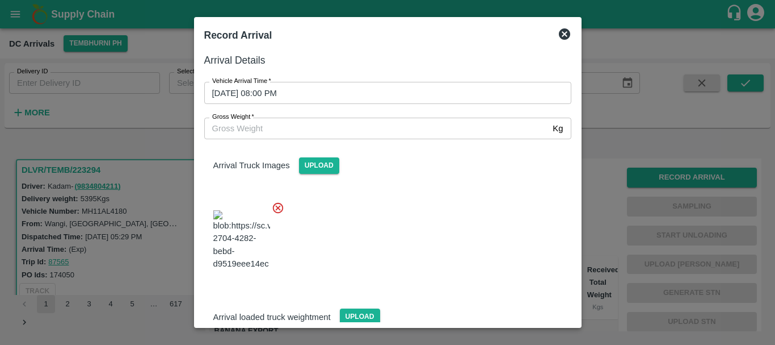
scroll to position [27, 0]
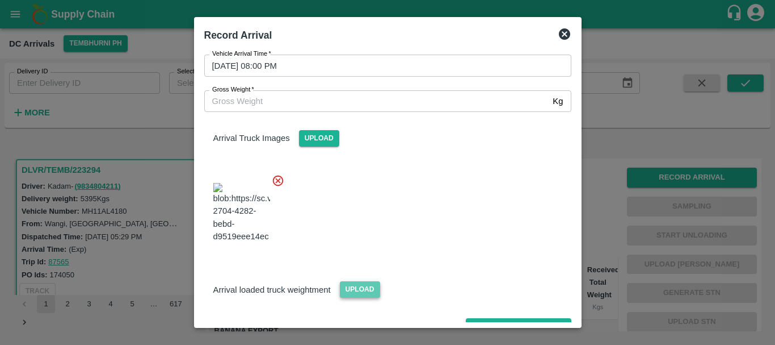
click at [356, 281] on span "Upload" at bounding box center [360, 289] width 40 height 16
click at [0, 0] on input "Upload" at bounding box center [0, 0] width 0 height 0
click at [377, 281] on span "Upload" at bounding box center [360, 289] width 40 height 16
click at [0, 0] on input "Upload" at bounding box center [0, 0] width 0 height 0
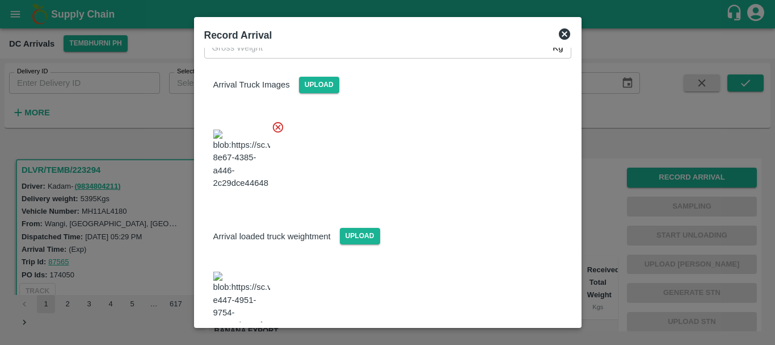
drag, startPoint x: 226, startPoint y: 282, endPoint x: 215, endPoint y: 269, distance: 17.4
click at [215, 271] on img at bounding box center [241, 301] width 57 height 60
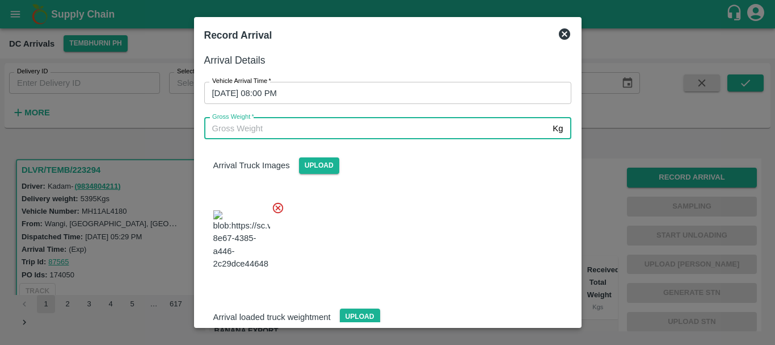
click at [279, 133] on input "Gross Weight   *" at bounding box center [376, 129] width 345 height 22
type input "11320"
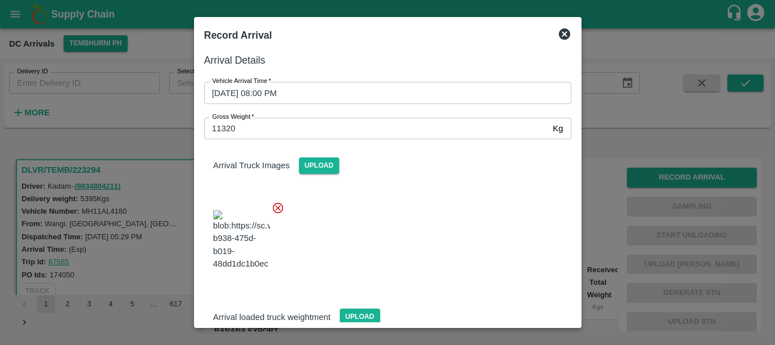
click at [438, 229] on div at bounding box center [383, 236] width 376 height 89
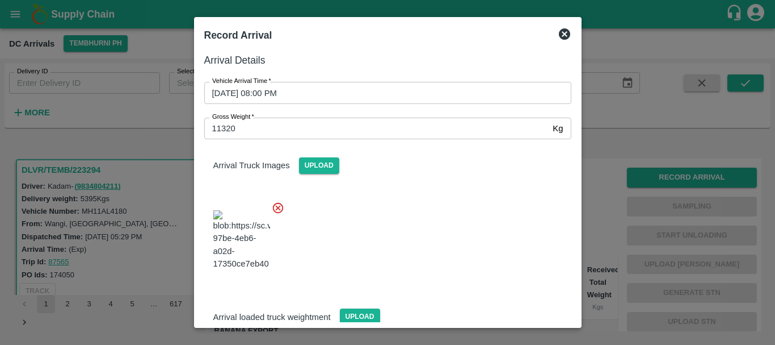
click at [426, 202] on div at bounding box center [383, 236] width 376 height 89
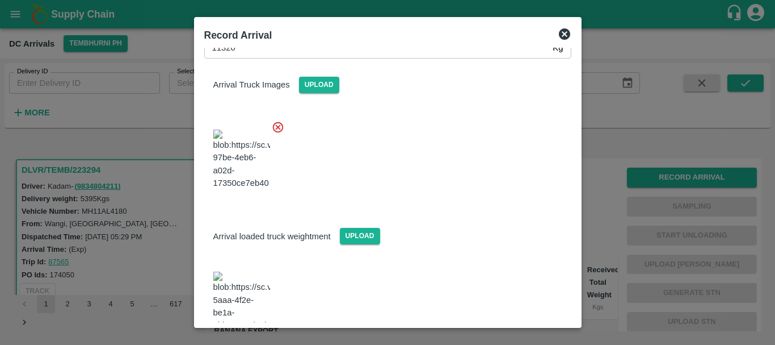
click at [440, 209] on div "Arrival loaded truck weightment Upload" at bounding box center [387, 226] width 385 height 35
click at [606, 241] on div at bounding box center [387, 172] width 775 height 345
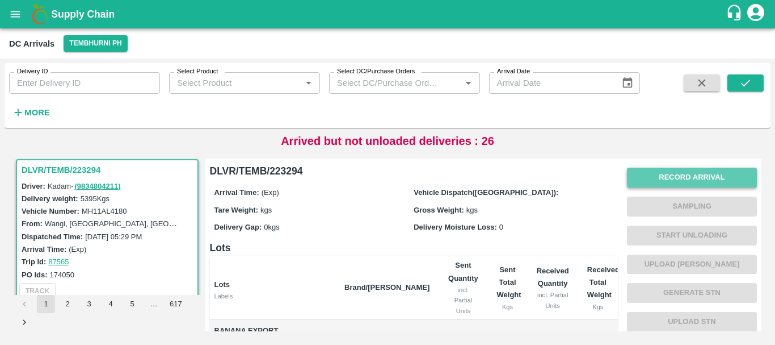
click at [665, 169] on button "Record Arrival" at bounding box center [692, 177] width 130 height 20
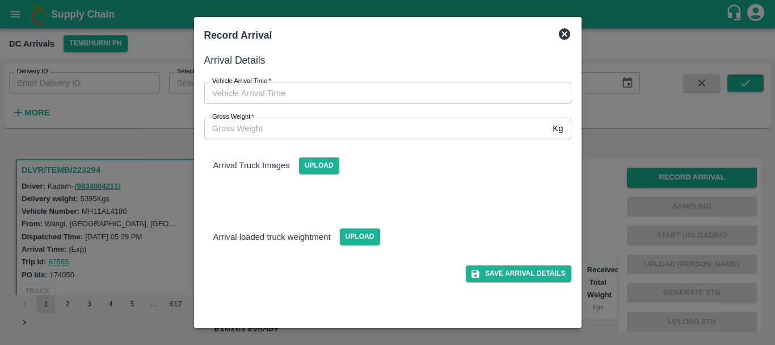
type input "DD/MM/YYYY hh:mm aa"
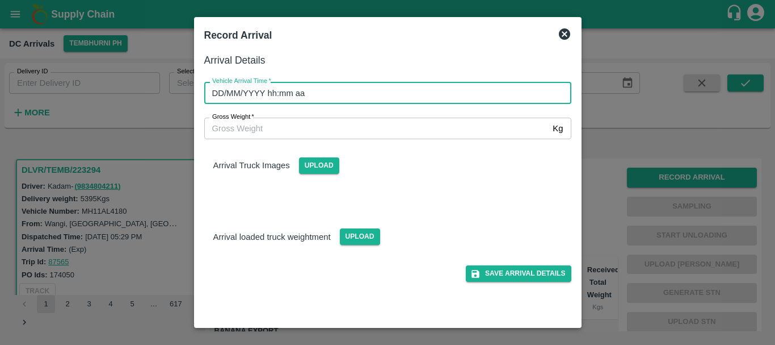
click at [360, 100] on input "DD/MM/YYYY hh:mm aa" at bounding box center [383, 93] width 359 height 22
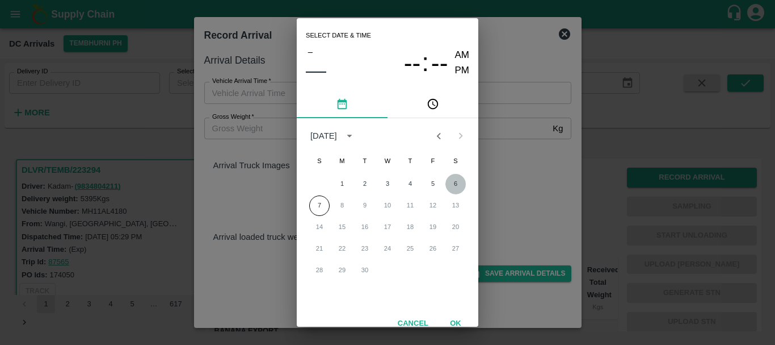
click at [449, 179] on button "6" at bounding box center [456, 184] width 20 height 20
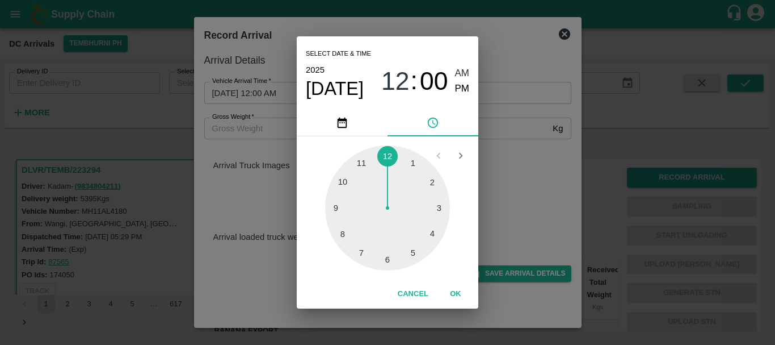
click at [347, 233] on div at bounding box center [387, 207] width 125 height 125
click at [462, 90] on span "PM" at bounding box center [462, 88] width 15 height 15
type input "06/09/2025 08:00 PM"
click at [514, 190] on div "Select date & time 2025 Sep 6 08 : 00 AM PM 05 10 15 20 25 30 35 40 45 50 55 00…" at bounding box center [387, 172] width 775 height 345
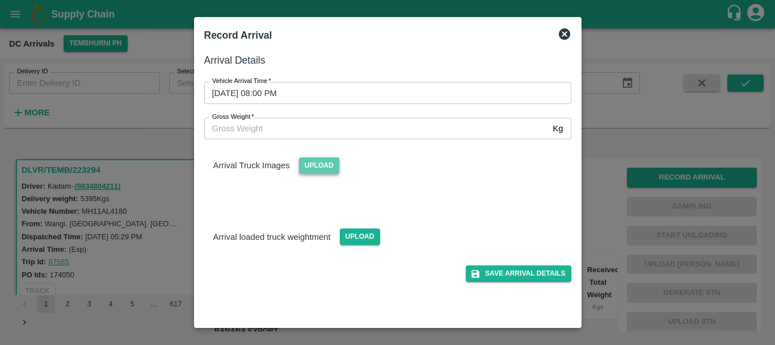
click at [331, 163] on span "Upload" at bounding box center [319, 165] width 40 height 16
click at [0, 0] on input "Upload" at bounding box center [0, 0] width 0 height 0
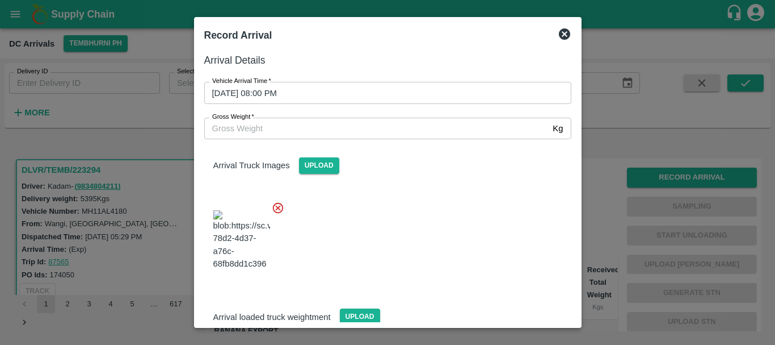
scroll to position [61, 0]
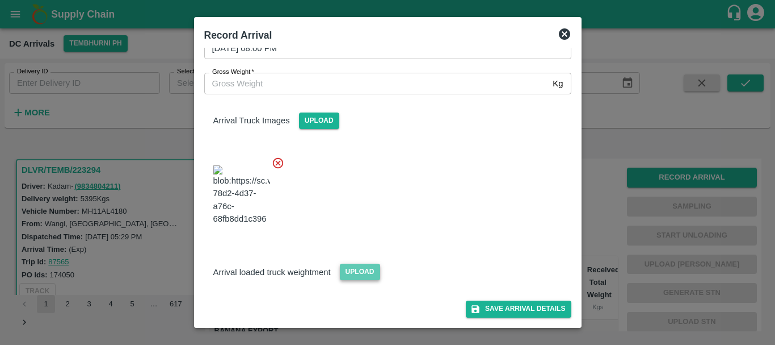
click at [357, 271] on span "Upload" at bounding box center [360, 271] width 40 height 16
click at [0, 0] on input "Upload" at bounding box center [0, 0] width 0 height 0
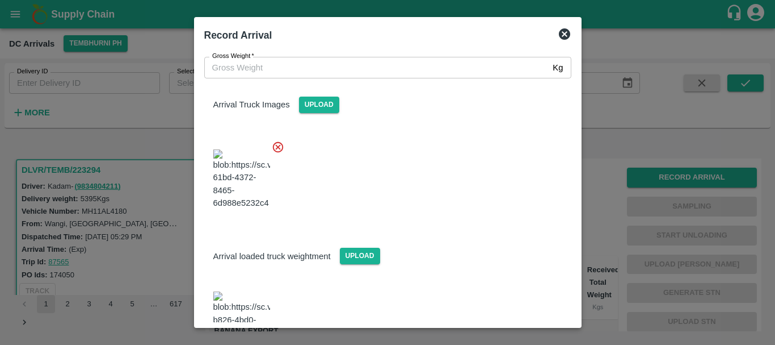
scroll to position [114, 0]
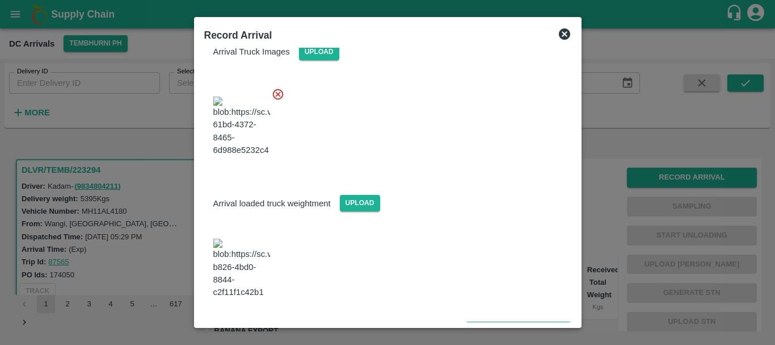
click at [241, 259] on img at bounding box center [241, 268] width 57 height 60
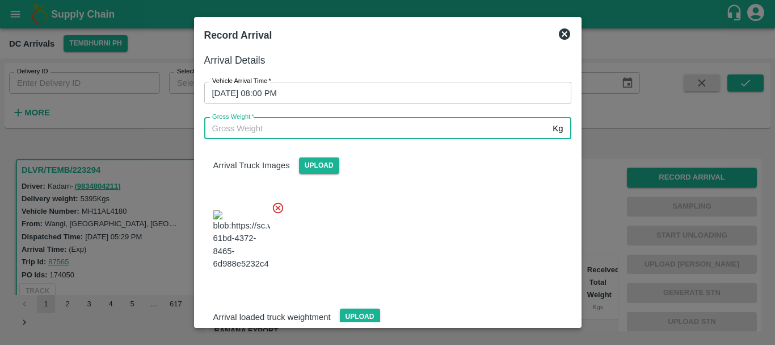
click at [308, 128] on input "Gross Weight   *" at bounding box center [376, 129] width 345 height 22
type input "11320"
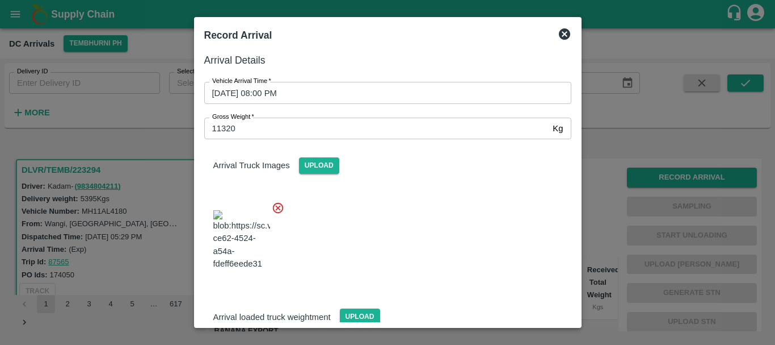
click at [431, 245] on div at bounding box center [383, 236] width 376 height 89
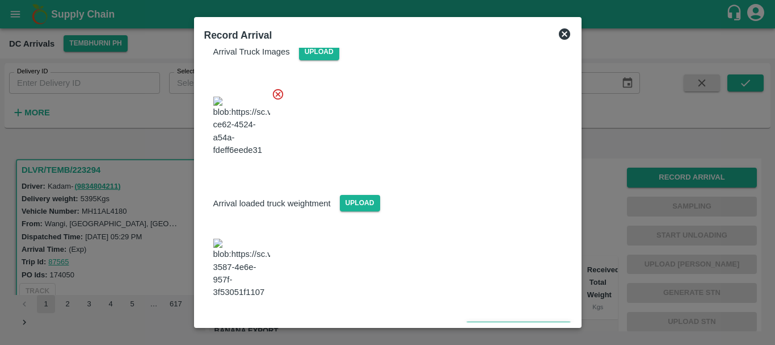
drag, startPoint x: 479, startPoint y: 299, endPoint x: 482, endPoint y: 305, distance: 6.9
click at [482, 312] on div "Save Arrival Details" at bounding box center [383, 325] width 376 height 26
click at [482, 321] on button "Save Arrival Details" at bounding box center [518, 329] width 105 height 16
click at [462, 167] on div at bounding box center [383, 122] width 376 height 89
click at [509, 321] on span "Save Arrival Details" at bounding box center [518, 329] width 105 height 16
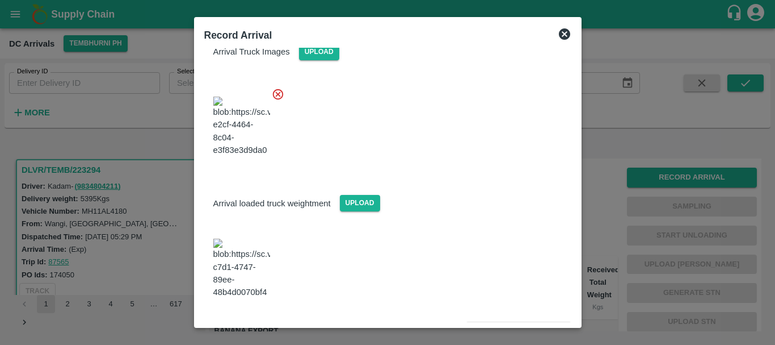
click at [509, 321] on span "Save Arrival Details" at bounding box center [518, 329] width 105 height 16
click at [611, 196] on div at bounding box center [387, 172] width 775 height 345
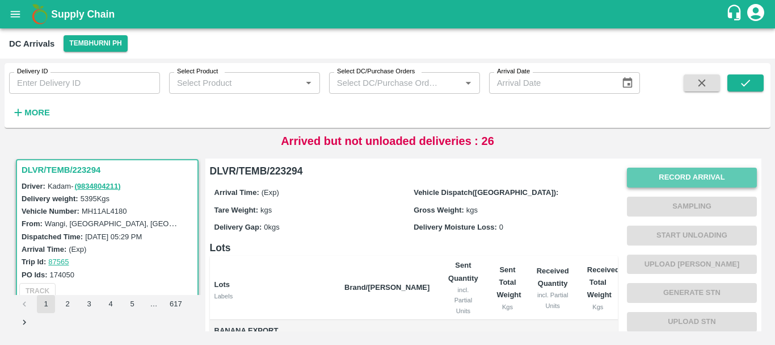
click at [654, 184] on button "Record Arrival" at bounding box center [692, 177] width 130 height 20
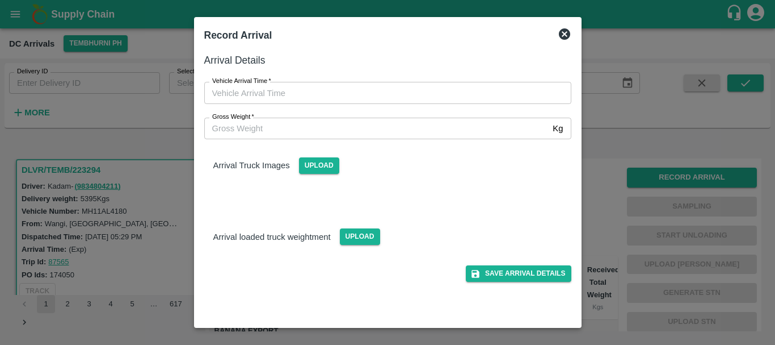
type input "DD/MM/YYYY hh:mm aa"
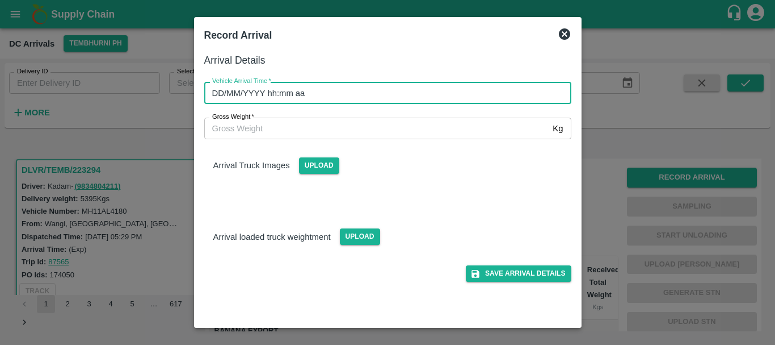
click at [437, 92] on input "DD/MM/YYYY hh:mm aa" at bounding box center [383, 93] width 359 height 22
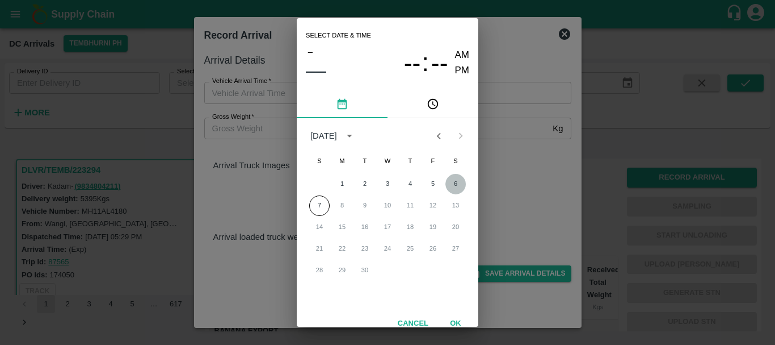
click at [452, 181] on button "6" at bounding box center [456, 184] width 20 height 20
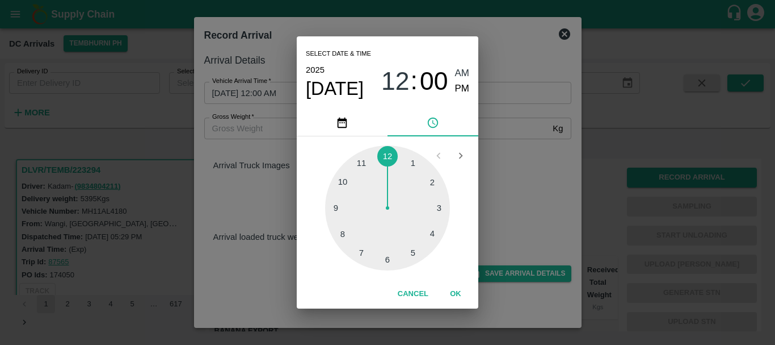
click at [343, 229] on div at bounding box center [387, 207] width 125 height 125
click at [465, 86] on span "PM" at bounding box center [462, 88] width 15 height 15
type input "06/09/2025 08:00 PM"
click at [528, 174] on div "Select date & time 2025 Sep 6 08 : 00 AM PM 05 10 15 20 25 30 35 40 45 50 55 00…" at bounding box center [387, 172] width 775 height 345
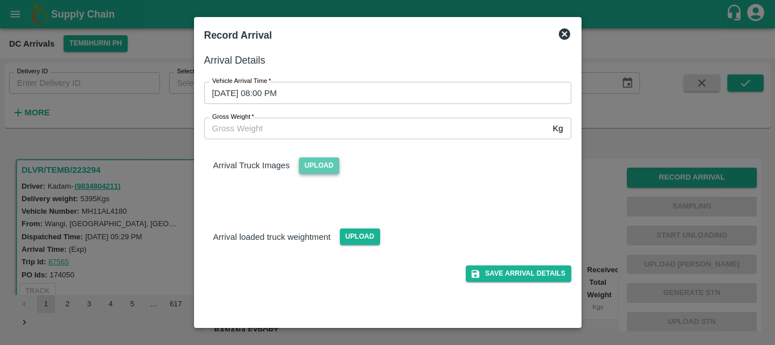
click at [326, 167] on span "Upload" at bounding box center [319, 165] width 40 height 16
click at [0, 0] on input "Upload" at bounding box center [0, 0] width 0 height 0
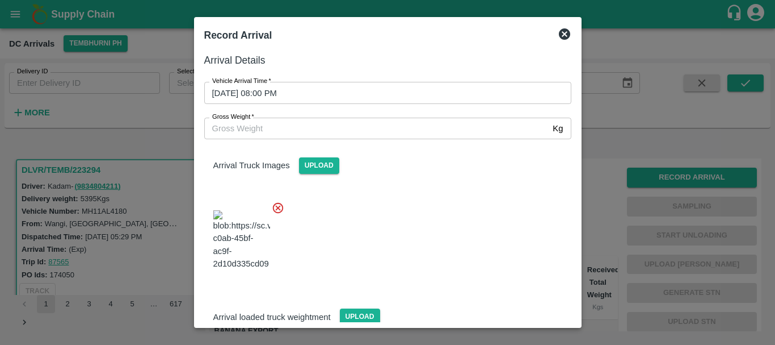
scroll to position [27, 0]
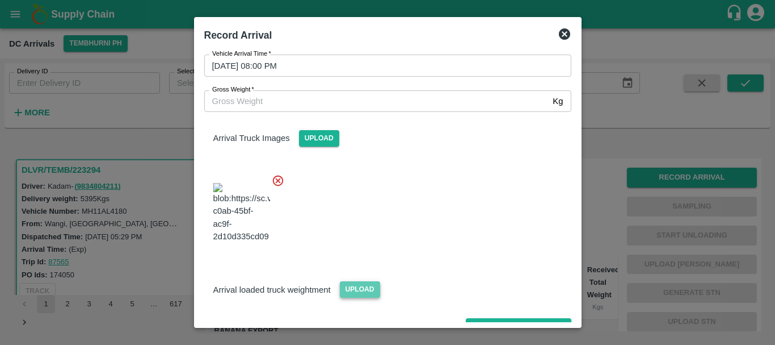
click at [356, 281] on span "Upload" at bounding box center [360, 289] width 40 height 16
click at [0, 0] on input "Upload" at bounding box center [0, 0] width 0 height 0
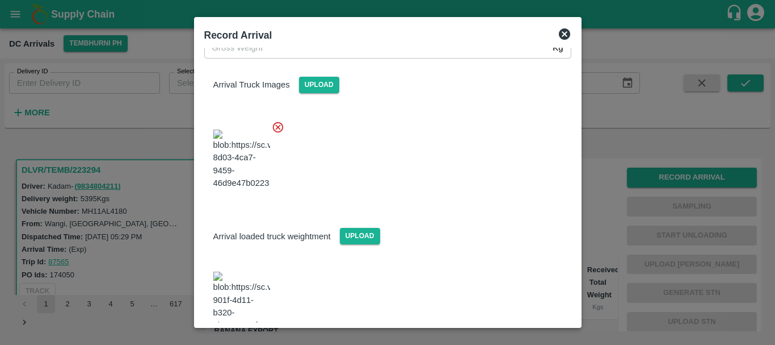
click at [248, 271] on img at bounding box center [241, 301] width 57 height 60
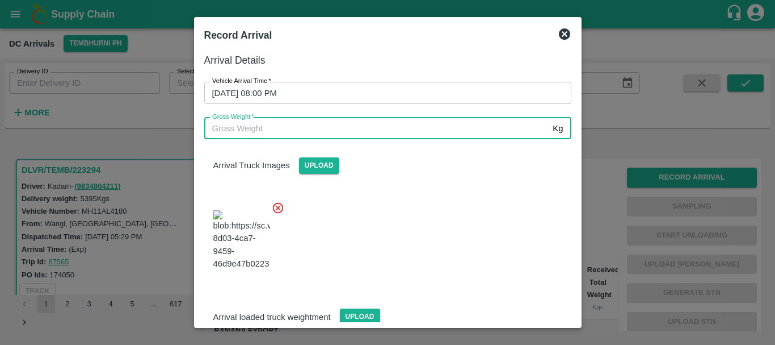
click at [234, 123] on input "Gross Weight   *" at bounding box center [376, 129] width 345 height 22
type input "11320"
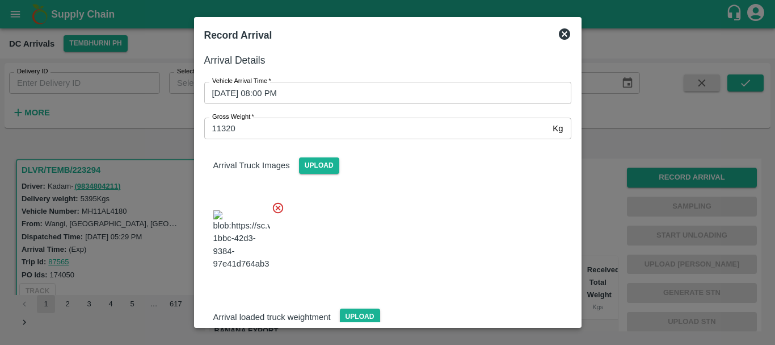
click at [431, 229] on div at bounding box center [383, 236] width 376 height 89
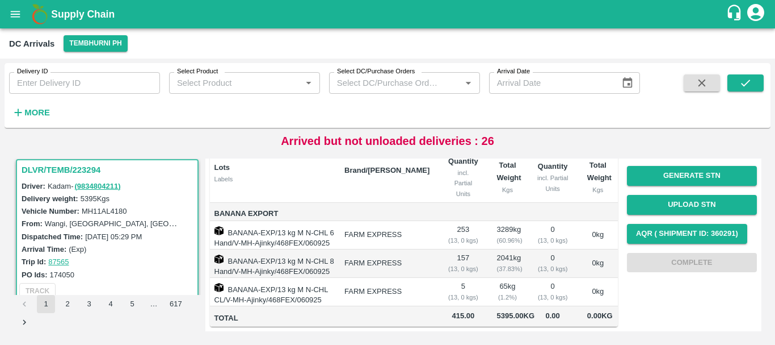
scroll to position [0, 0]
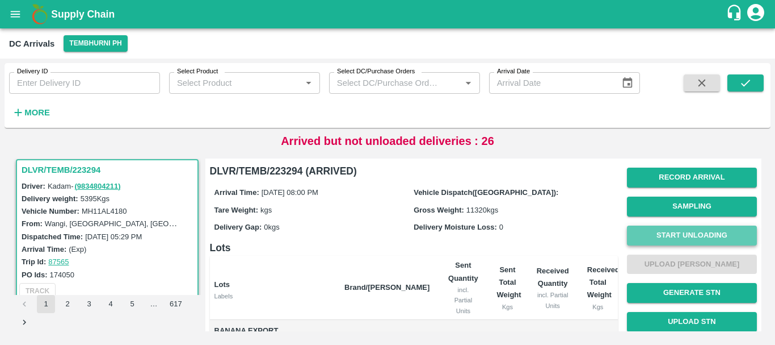
click at [679, 240] on button "Start Unloading" at bounding box center [692, 235] width 130 height 20
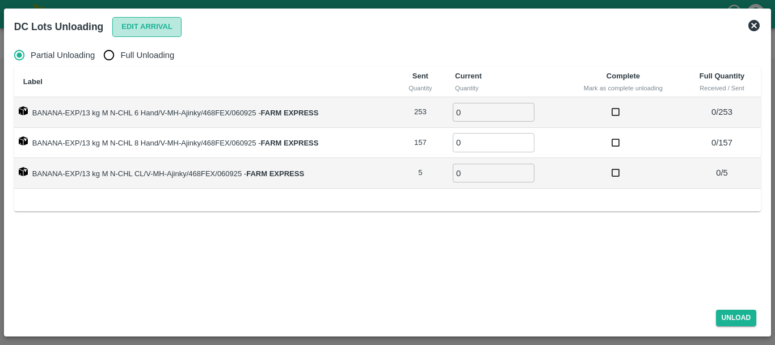
click at [141, 33] on button "Edit Arrival" at bounding box center [146, 27] width 69 height 20
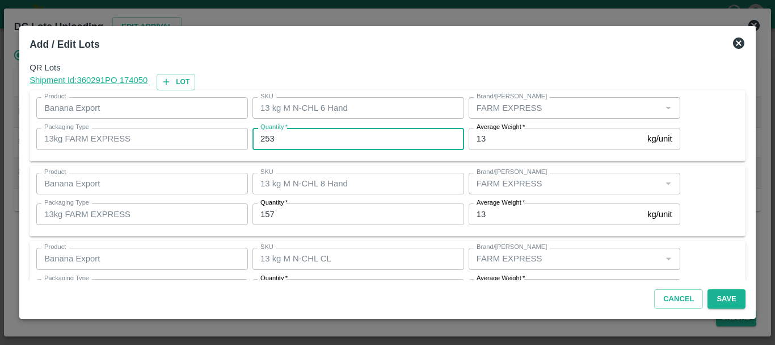
click at [320, 139] on input "253" at bounding box center [359, 139] width 212 height 22
type input "2"
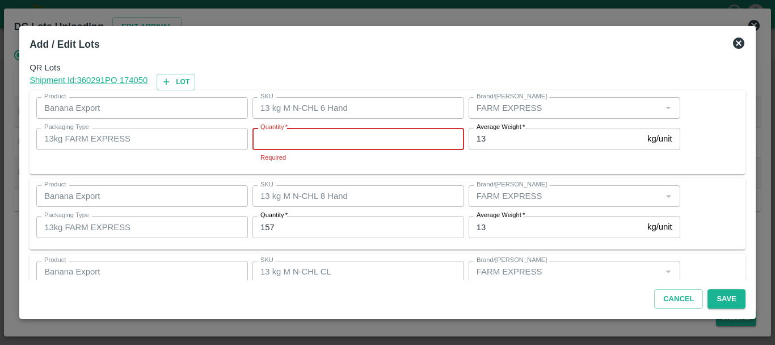
click at [320, 139] on input "Quantity   *" at bounding box center [359, 139] width 212 height 22
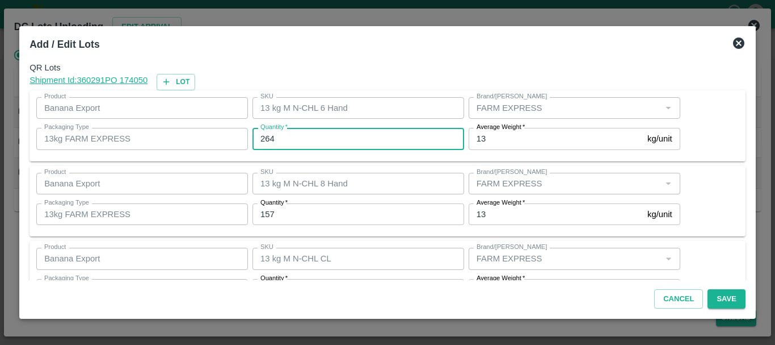
type input "264"
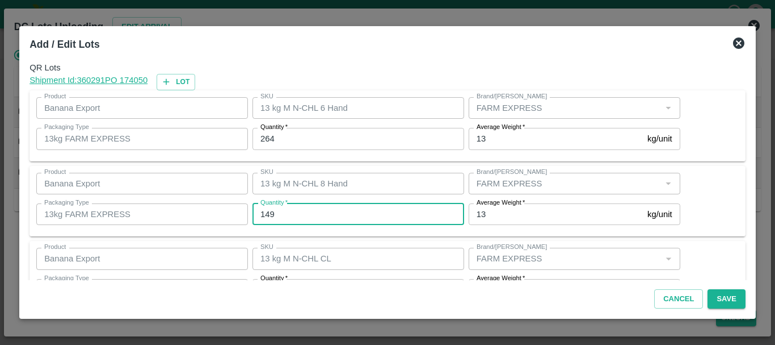
type input "149"
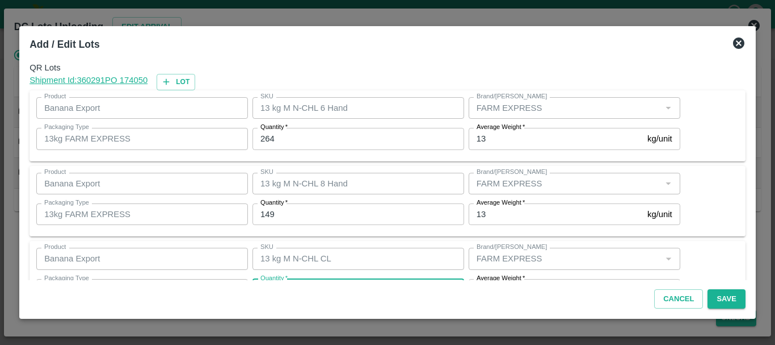
scroll to position [20, 0]
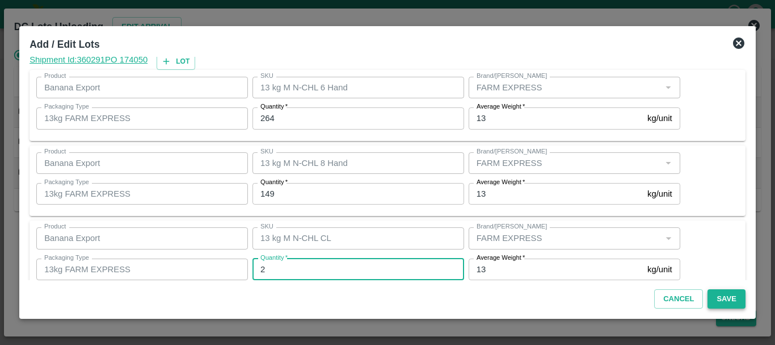
type input "2"
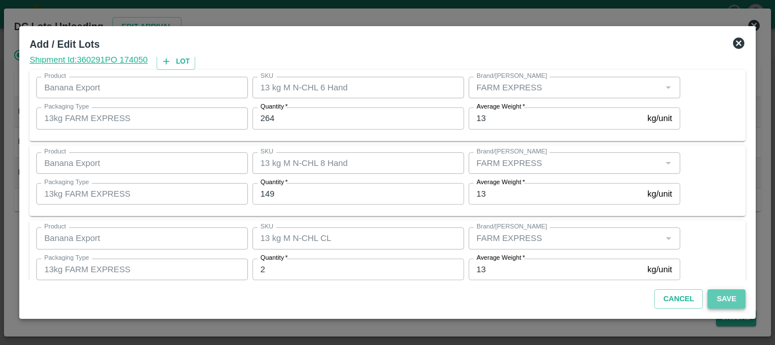
click at [714, 298] on button "Save" at bounding box center [726, 299] width 37 height 20
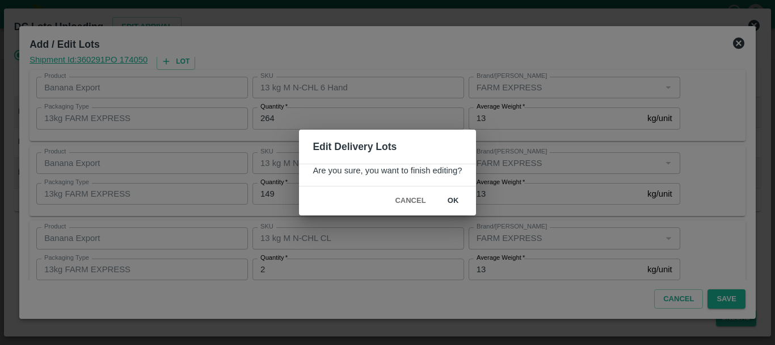
click at [456, 199] on button "ok" at bounding box center [453, 201] width 36 height 20
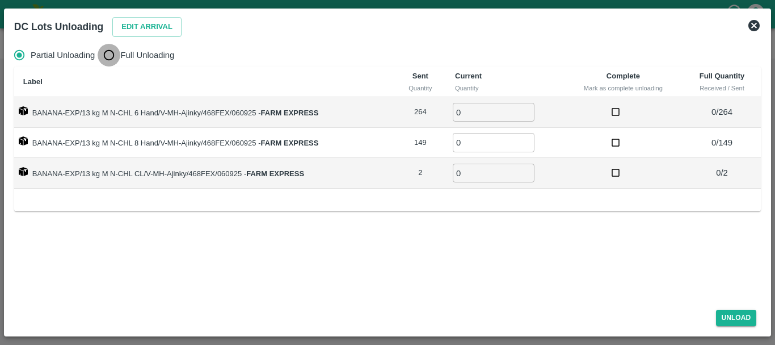
click at [112, 51] on input "Full Unloading" at bounding box center [109, 55] width 23 height 23
radio input "true"
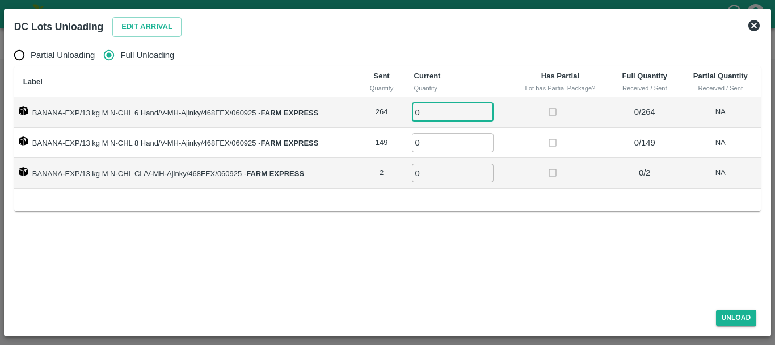
click at [454, 108] on input "0" at bounding box center [453, 112] width 82 height 19
type input "0264"
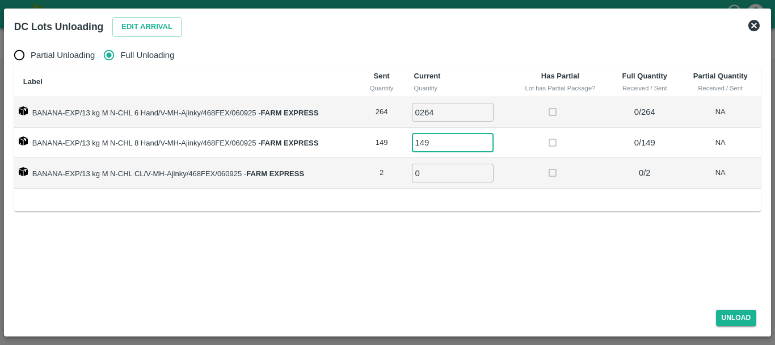
type input "149"
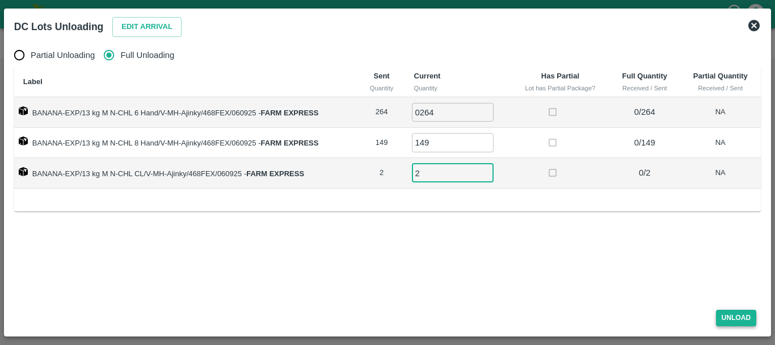
type input "2"
click at [723, 317] on button "Unload" at bounding box center [736, 317] width 41 height 16
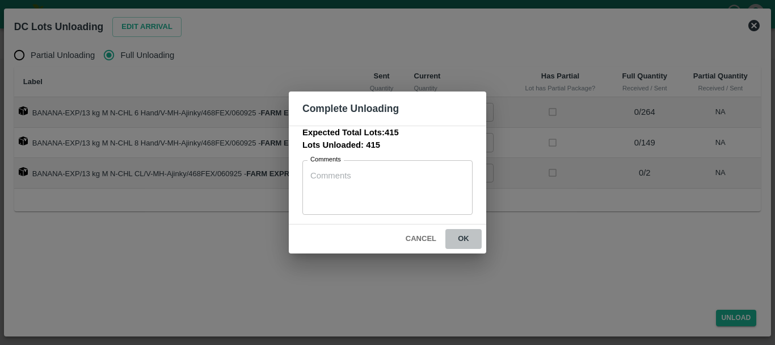
click at [469, 244] on button "ok" at bounding box center [464, 239] width 36 height 20
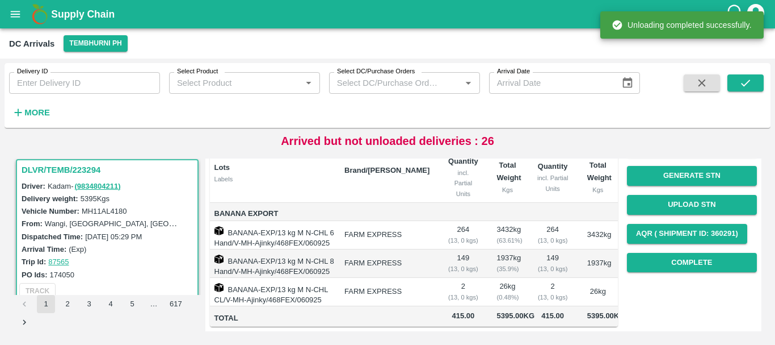
scroll to position [0, 0]
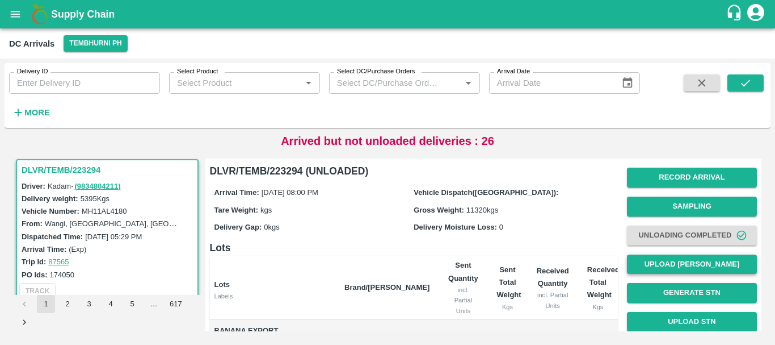
click at [651, 262] on button "Upload [PERSON_NAME]" at bounding box center [692, 264] width 130 height 20
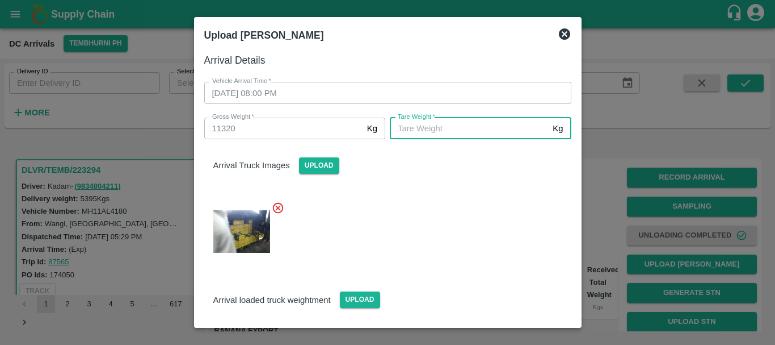
click at [448, 121] on input "Tare Weight   *" at bounding box center [469, 129] width 158 height 22
type input "5250"
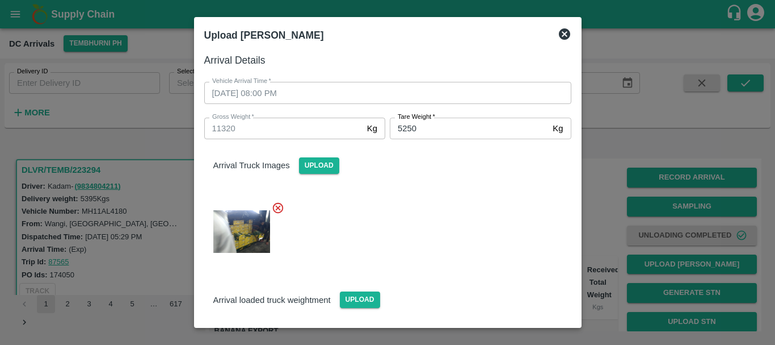
click at [464, 241] on div at bounding box center [383, 228] width 376 height 72
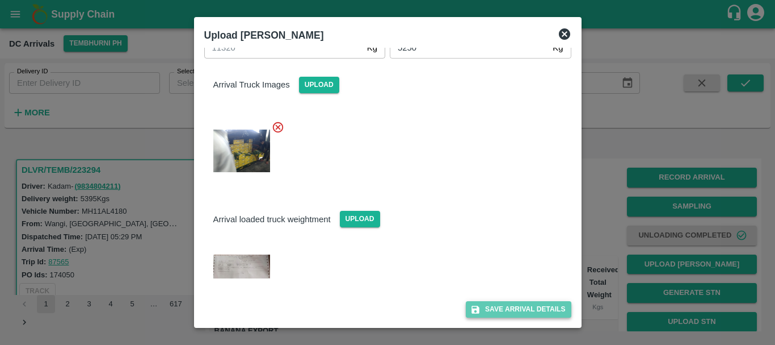
click at [506, 307] on button "Save Arrival Details" at bounding box center [518, 309] width 105 height 16
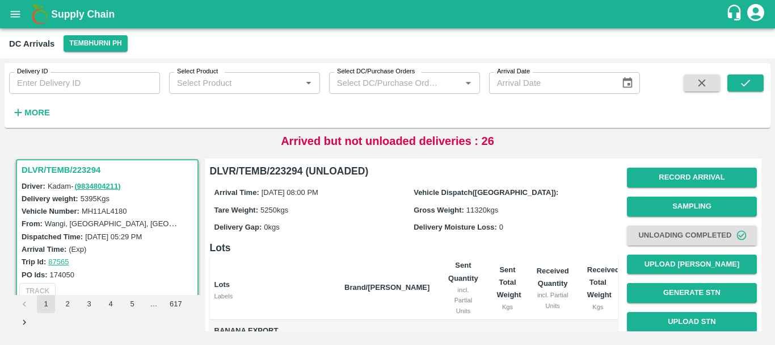
scroll to position [147, 0]
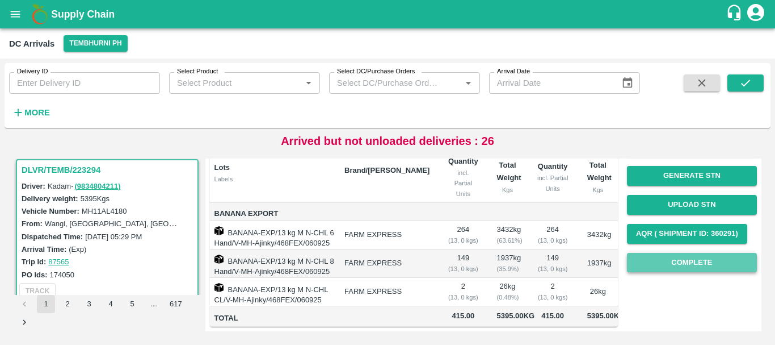
click at [671, 253] on button "Complete" at bounding box center [692, 263] width 130 height 20
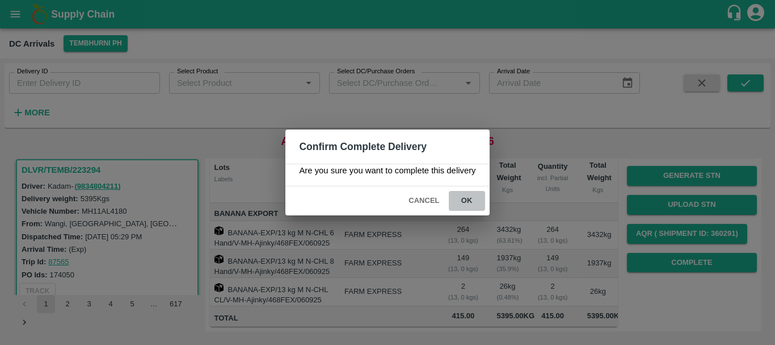
click at [466, 195] on button "ok" at bounding box center [467, 201] width 36 height 20
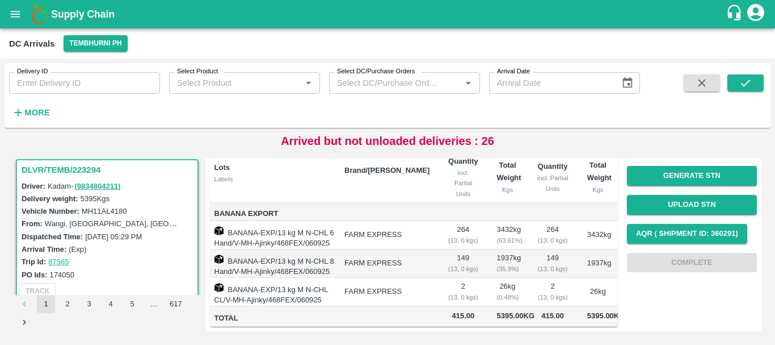
scroll to position [0, 0]
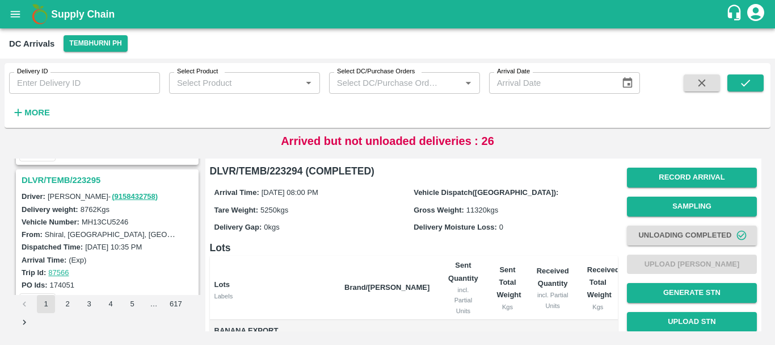
click at [79, 182] on h3 "DLVR/TEMB/223295" at bounding box center [109, 180] width 175 height 15
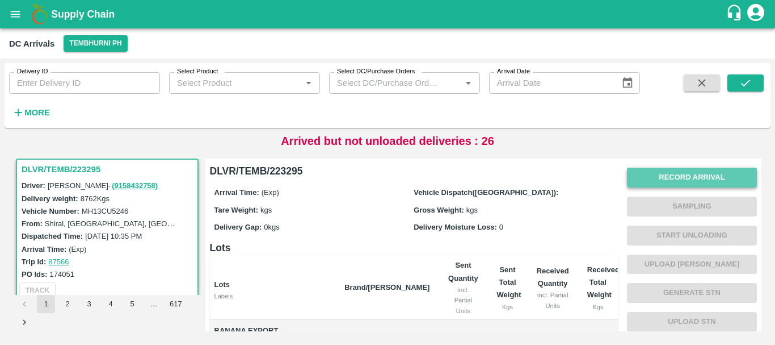
click at [678, 175] on button "Record Arrival" at bounding box center [692, 177] width 130 height 20
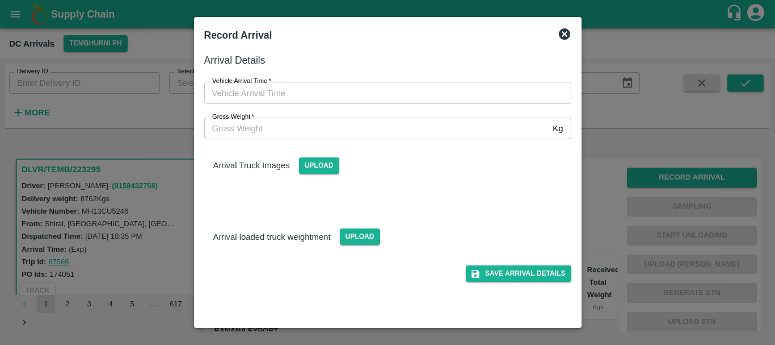
type input "DD/MM/YYYY hh:mm aa"
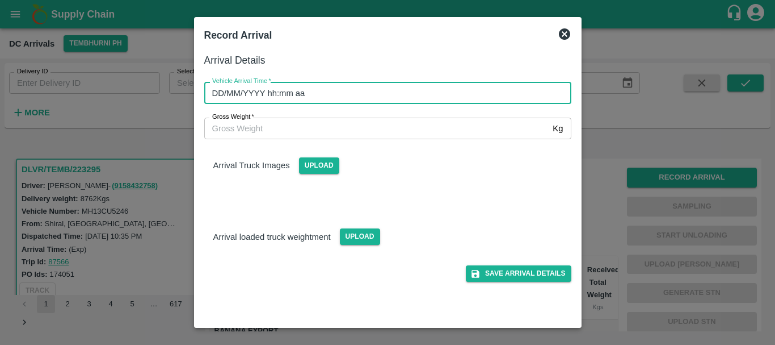
click at [460, 95] on input "DD/MM/YYYY hh:mm aa" at bounding box center [383, 93] width 359 height 22
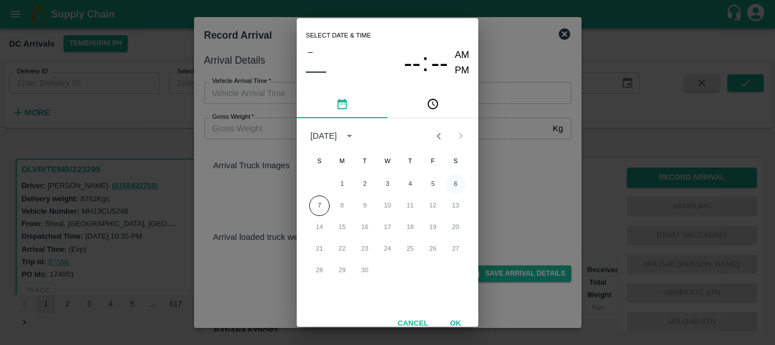
click at [454, 181] on button "6" at bounding box center [456, 184] width 20 height 20
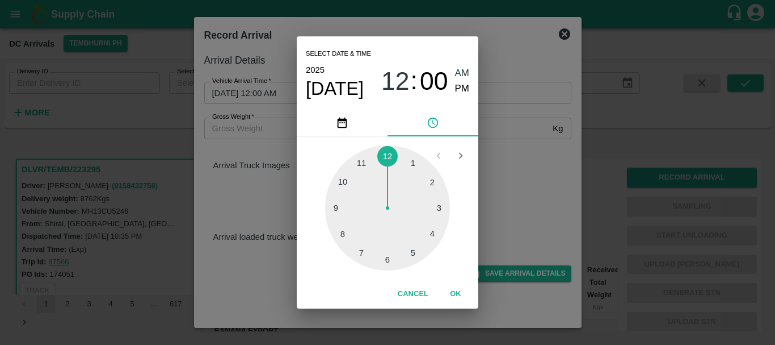
click at [388, 258] on div at bounding box center [387, 207] width 125 height 125
type input "06/09/2025 06:30 AM"
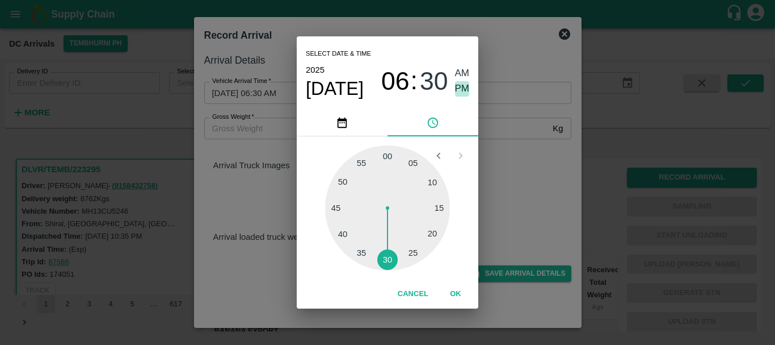
drag, startPoint x: 461, startPoint y: 85, endPoint x: 544, endPoint y: 173, distance: 121.3
click at [544, 173] on div "Select date & time 2025 Sep 6 06 : 30 AM PM 05 10 15 20 25 30 35 40 45 50 55 00…" at bounding box center [387, 172] width 775 height 345
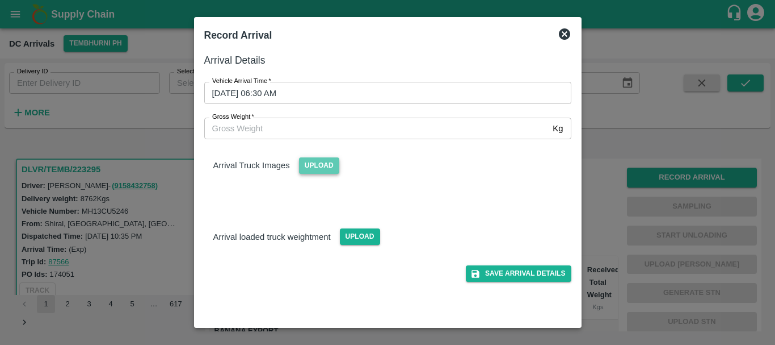
click at [306, 169] on span "Upload" at bounding box center [319, 165] width 40 height 16
click at [0, 0] on input "Upload" at bounding box center [0, 0] width 0 height 0
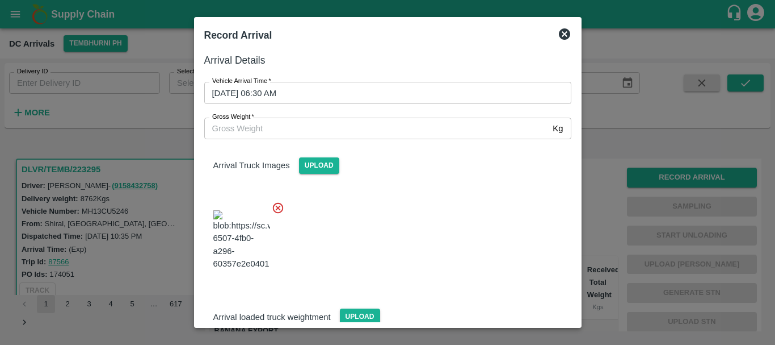
scroll to position [61, 0]
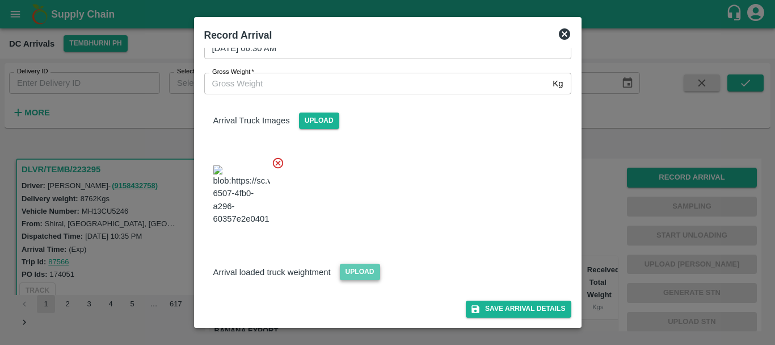
click at [351, 273] on span "Upload" at bounding box center [360, 271] width 40 height 16
click at [0, 0] on input "Upload" at bounding box center [0, 0] width 0 height 0
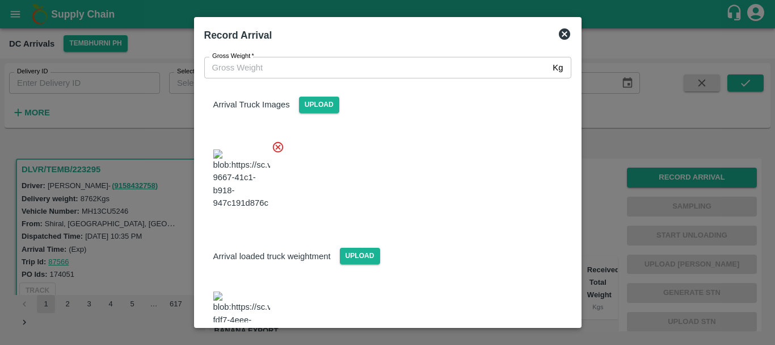
scroll to position [222, 0]
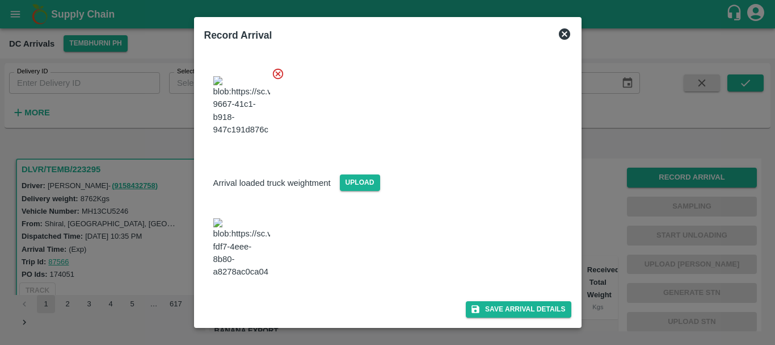
click at [257, 218] on img at bounding box center [241, 248] width 57 height 60
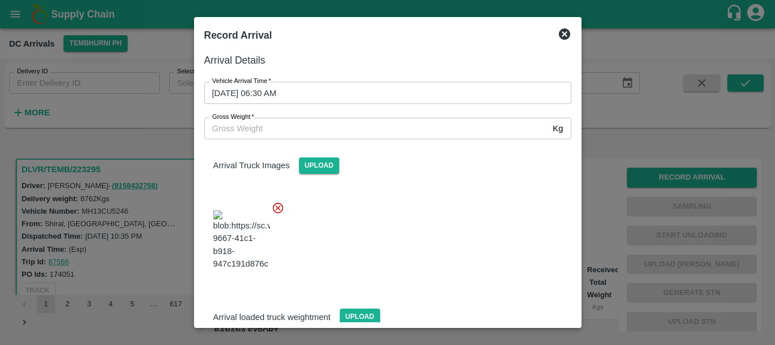
click at [251, 125] on input "Gross Weight   *" at bounding box center [376, 129] width 345 height 22
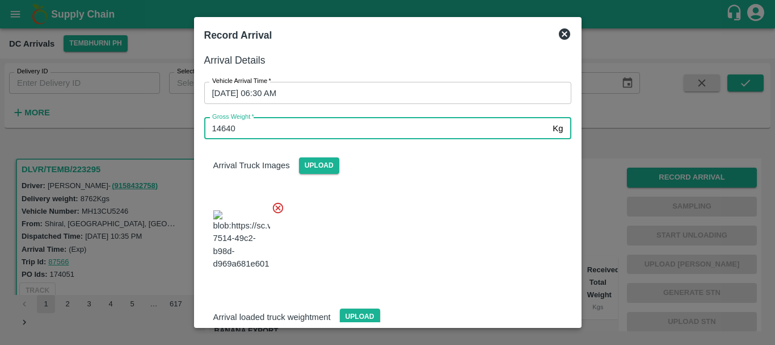
type input "14640"
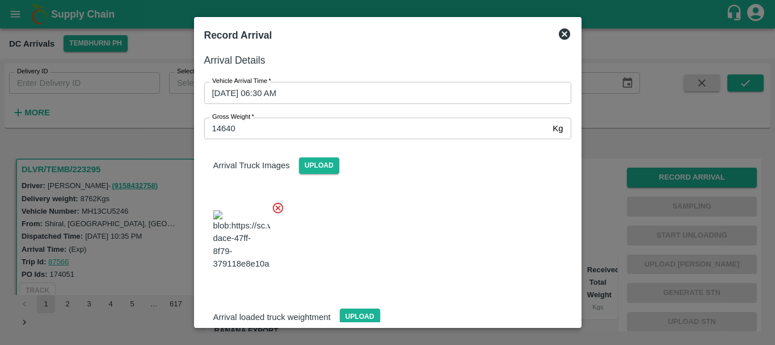
click at [379, 217] on div at bounding box center [383, 236] width 376 height 89
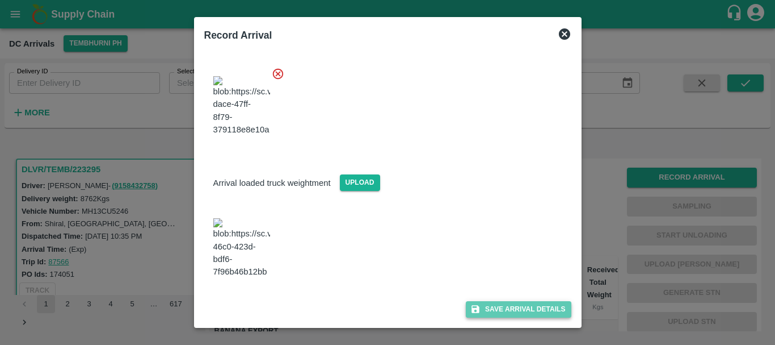
click at [506, 301] on button "Save Arrival Details" at bounding box center [518, 309] width 105 height 16
click at [506, 301] on span "Save Arrival Details" at bounding box center [518, 309] width 105 height 16
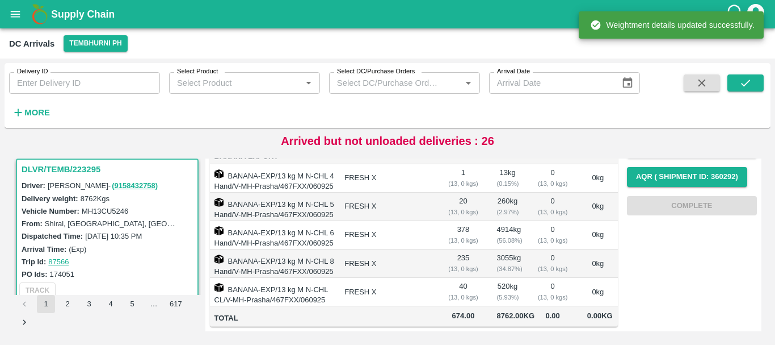
scroll to position [0, 0]
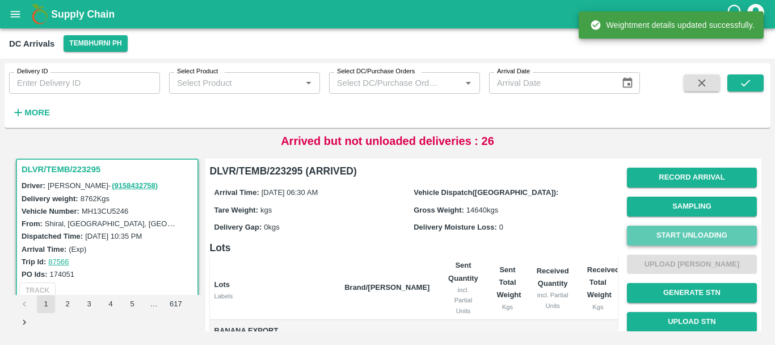
click at [662, 234] on button "Start Unloading" at bounding box center [692, 235] width 130 height 20
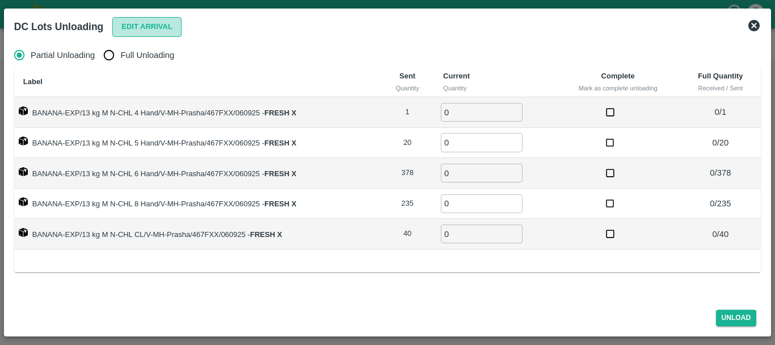
click at [141, 25] on button "Edit Arrival" at bounding box center [146, 27] width 69 height 20
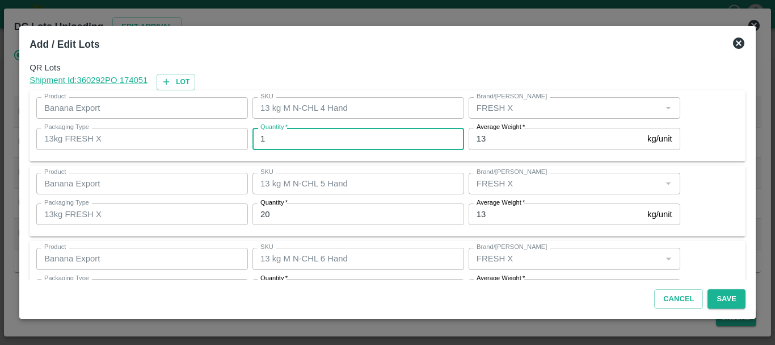
click at [333, 140] on input "1" at bounding box center [359, 139] width 212 height 22
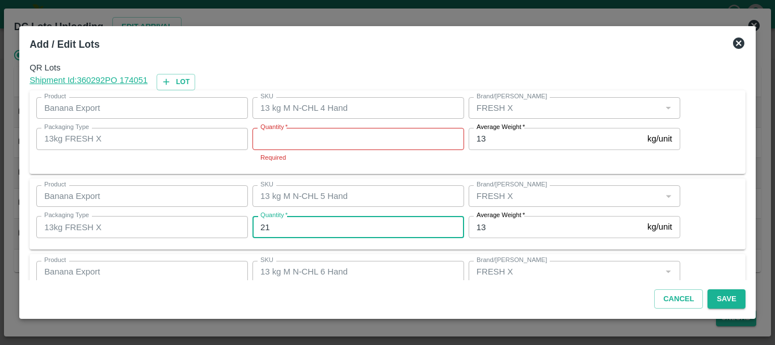
type input "21"
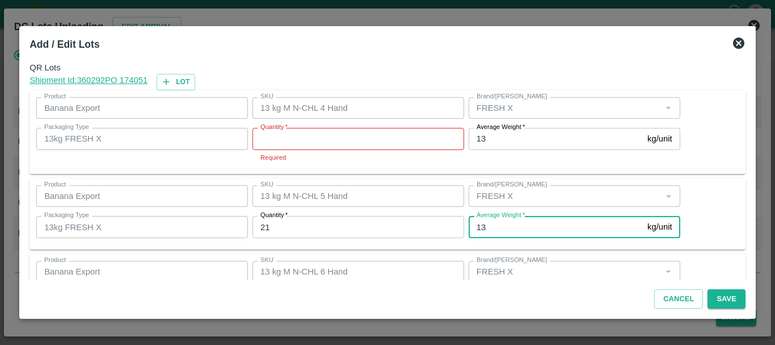
scroll to position [134, 0]
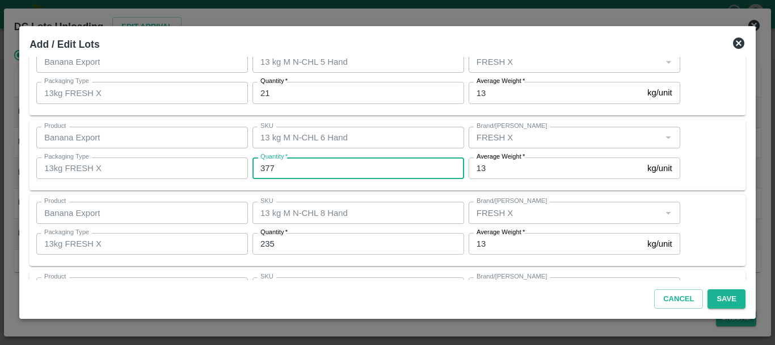
type input "377"
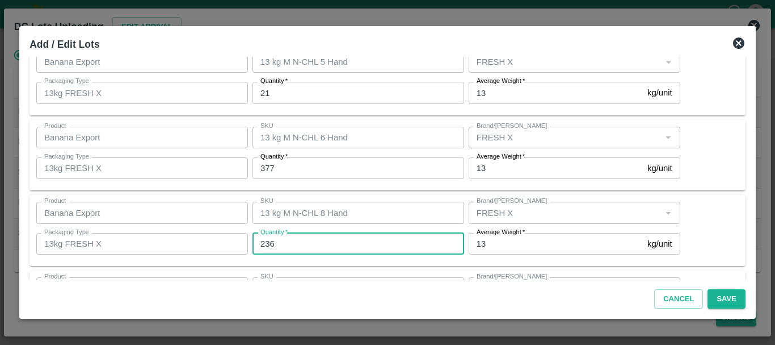
type input "236"
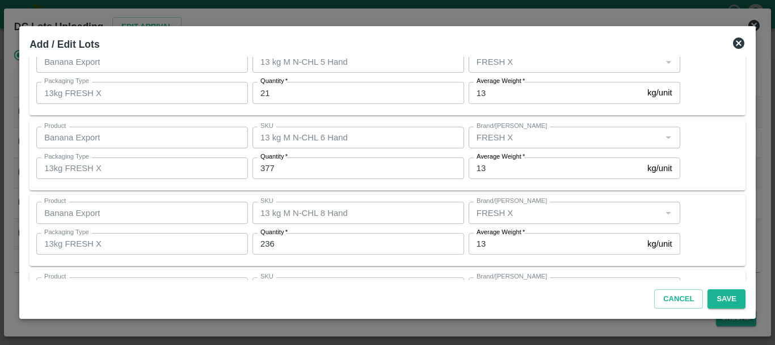
scroll to position [204, 0]
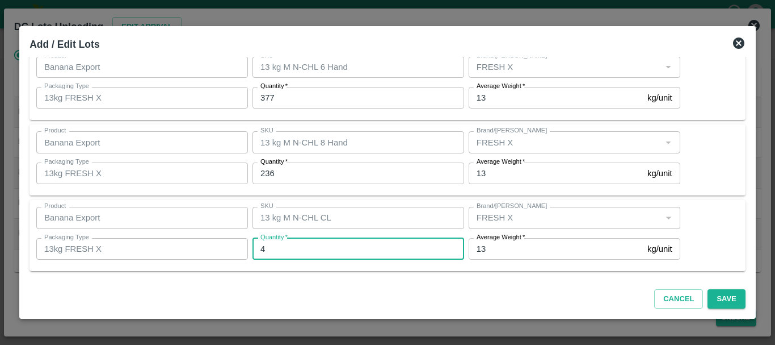
type input "40"
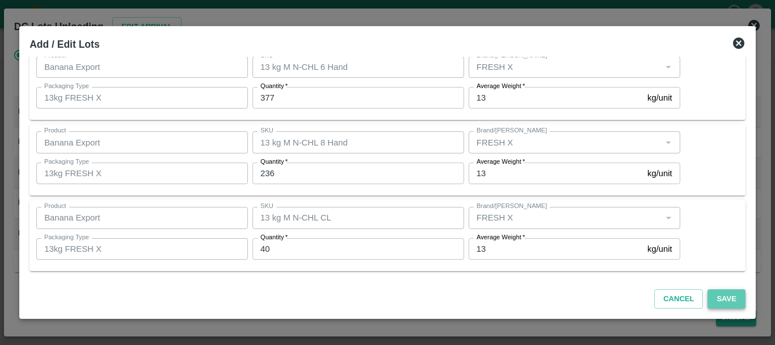
click at [724, 301] on button "Save" at bounding box center [726, 299] width 37 height 20
click at [718, 301] on button "Save" at bounding box center [726, 299] width 37 height 20
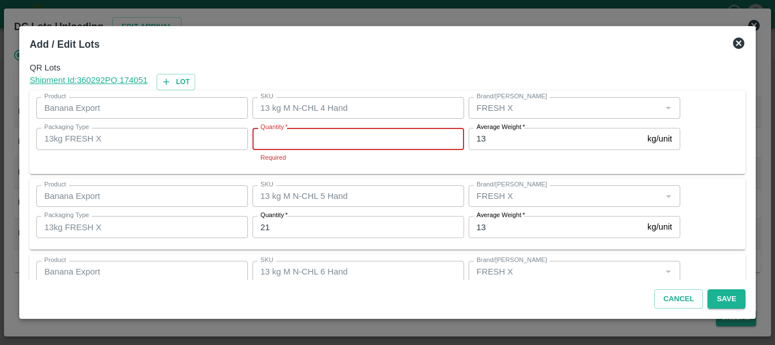
click at [311, 139] on input "Quantity   *" at bounding box center [359, 139] width 212 height 22
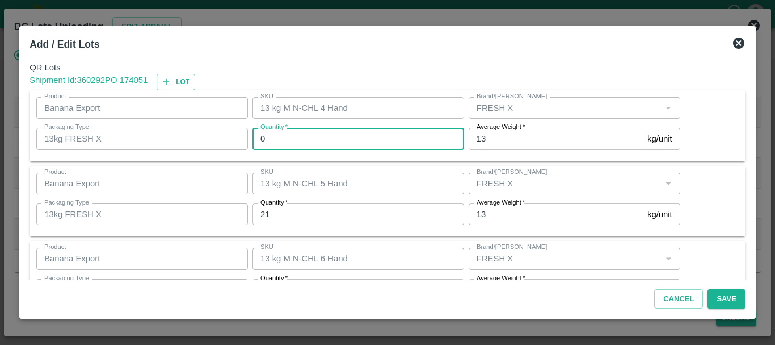
scroll to position [191, 0]
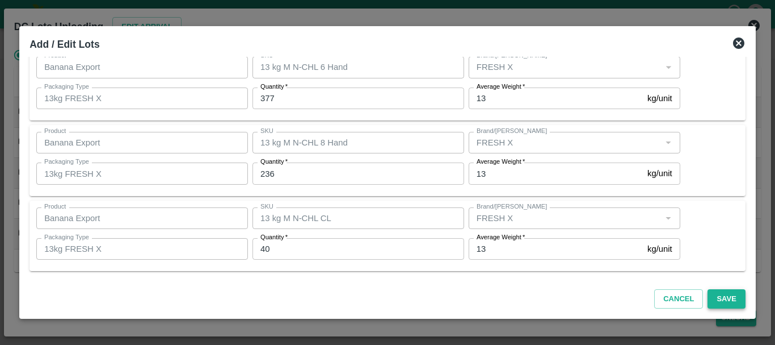
type input "0"
click at [726, 301] on button "Save" at bounding box center [726, 299] width 37 height 20
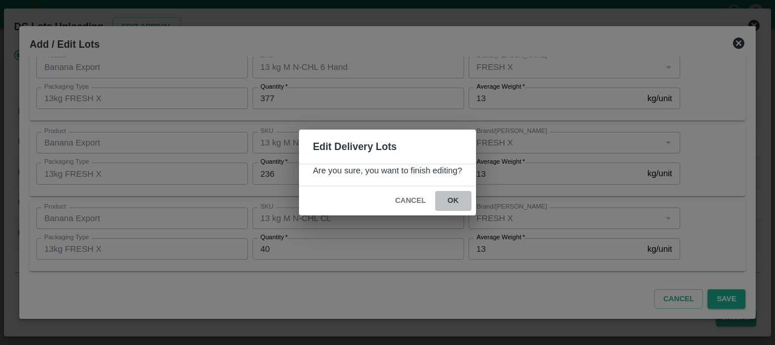
click at [462, 204] on button "ok" at bounding box center [453, 201] width 36 height 20
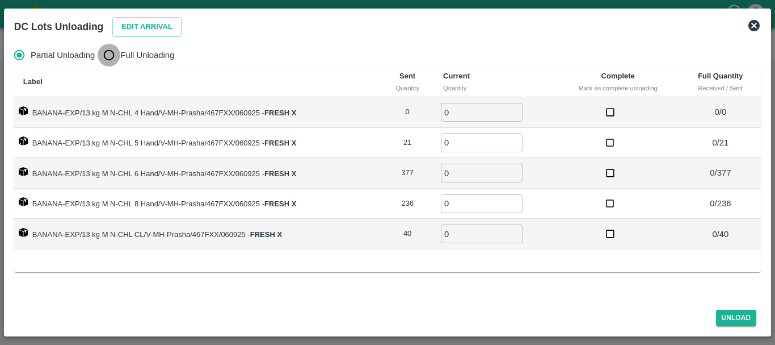
click at [112, 52] on input "Full Unloading" at bounding box center [109, 55] width 23 height 23
radio input "true"
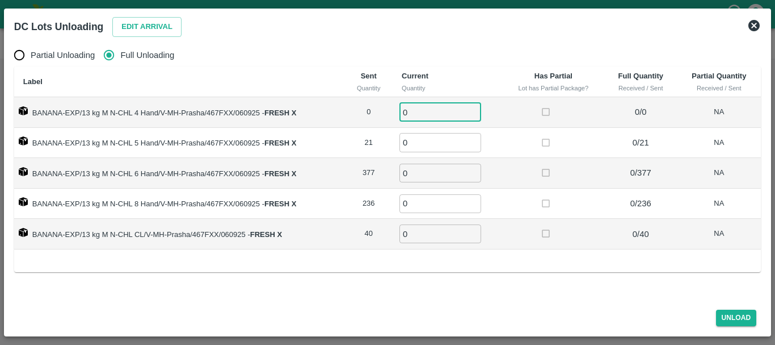
click at [435, 108] on input "0" at bounding box center [441, 112] width 82 height 19
type input "00"
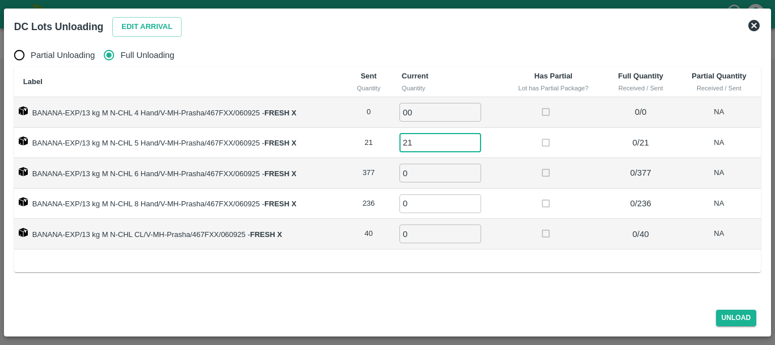
type input "21"
type input "377"
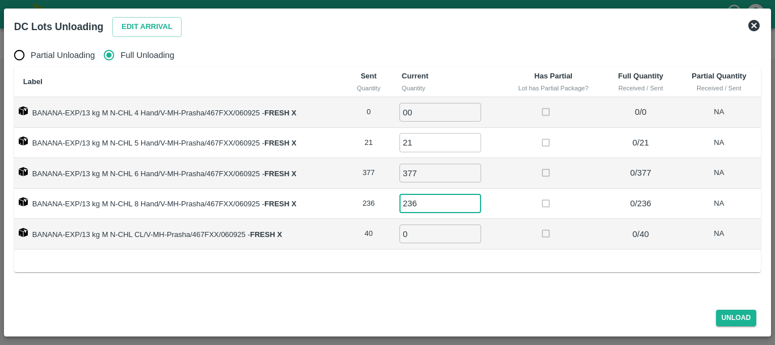
type input "236"
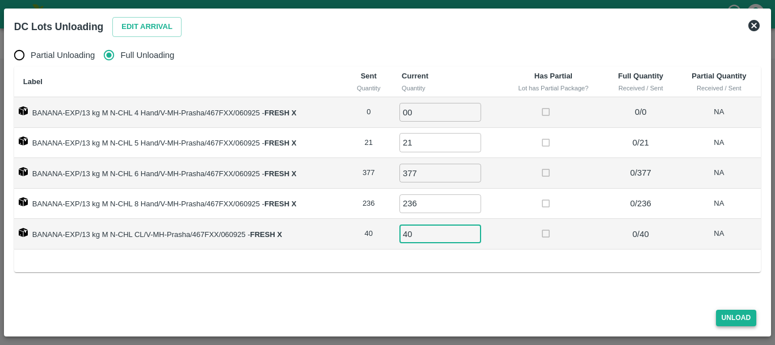
type input "40"
click at [739, 317] on button "Unload" at bounding box center [736, 317] width 41 height 16
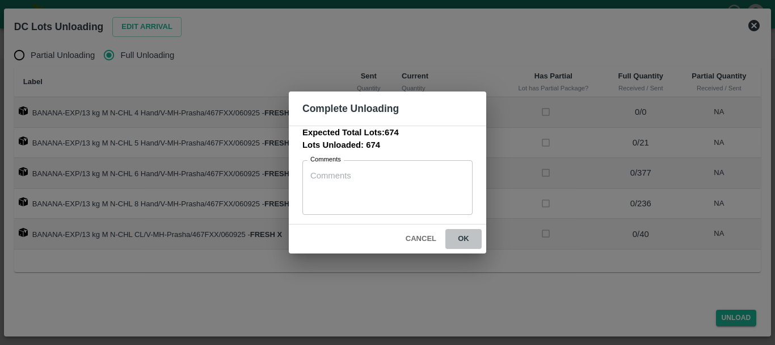
click at [462, 241] on button "ok" at bounding box center [464, 239] width 36 height 20
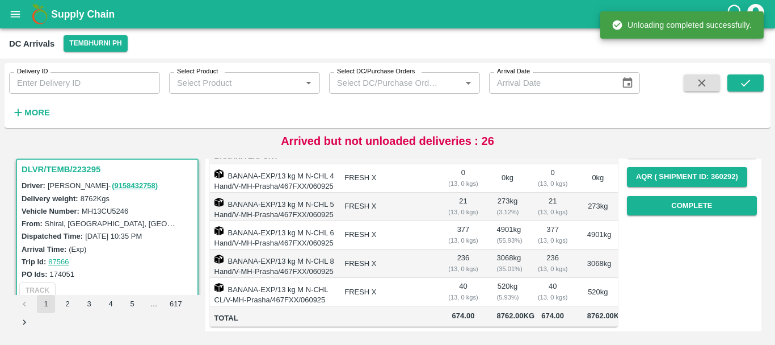
scroll to position [0, 0]
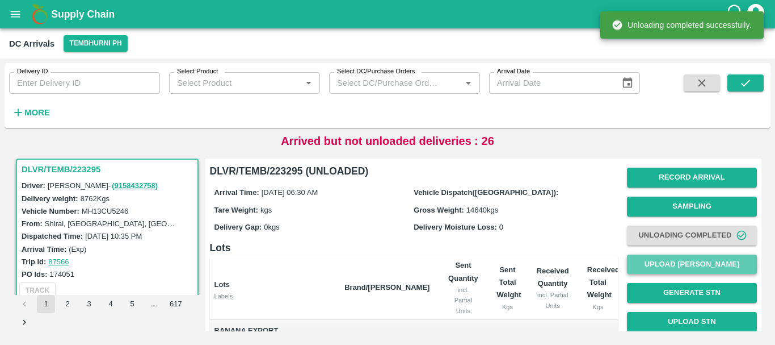
click at [667, 262] on button "Upload [PERSON_NAME]" at bounding box center [692, 264] width 130 height 20
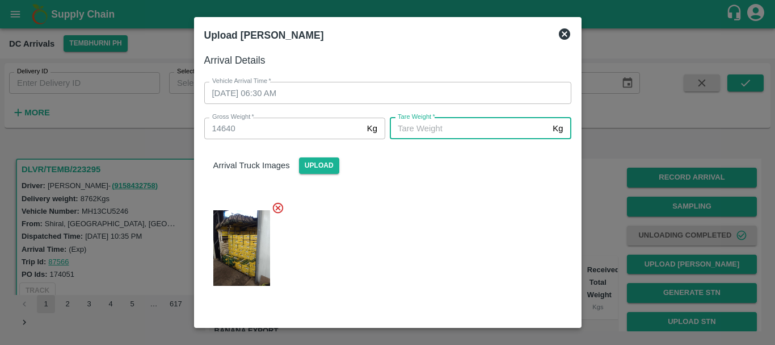
click at [442, 123] on input "Tare Weight   *" at bounding box center [469, 129] width 158 height 22
type input "5130"
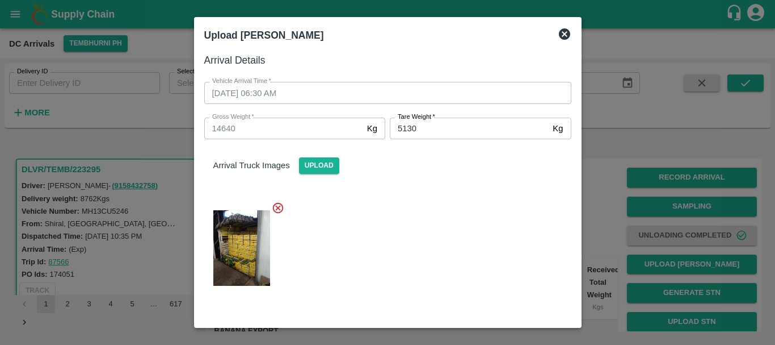
click at [453, 200] on div at bounding box center [383, 244] width 376 height 105
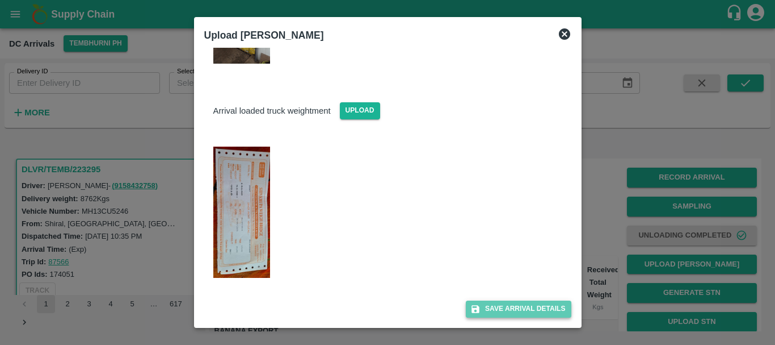
click at [500, 309] on button "Save Arrival Details" at bounding box center [518, 308] width 105 height 16
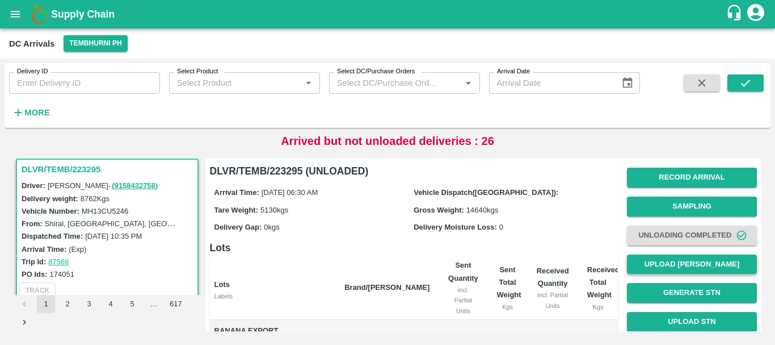
scroll to position [225, 0]
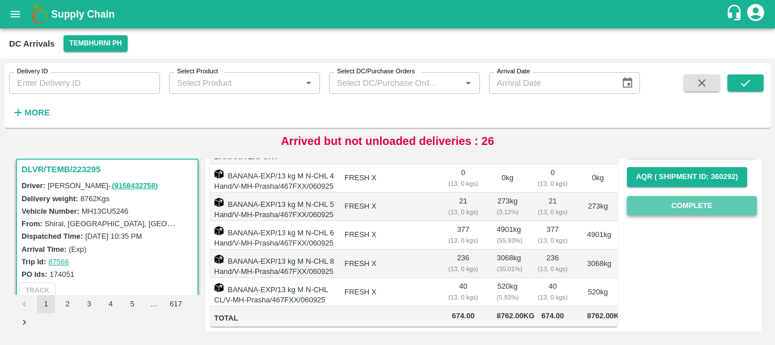
click at [670, 196] on button "Complete" at bounding box center [692, 206] width 130 height 20
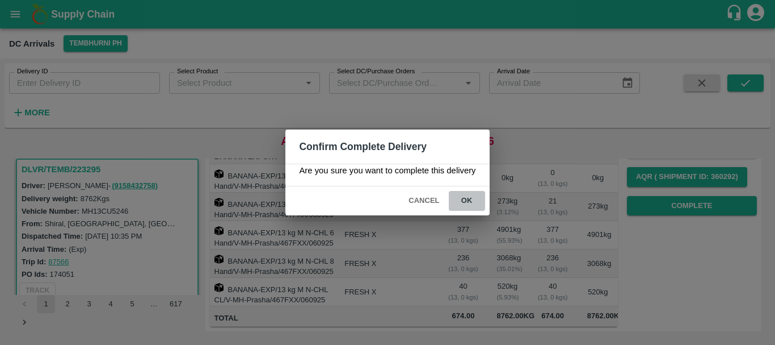
click at [466, 202] on button "ok" at bounding box center [467, 201] width 36 height 20
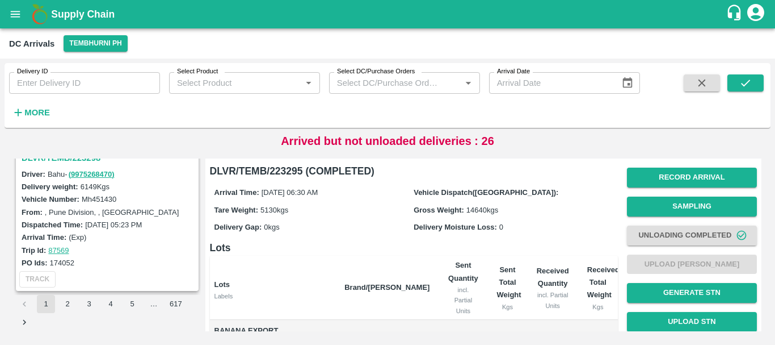
scroll to position [136, 0]
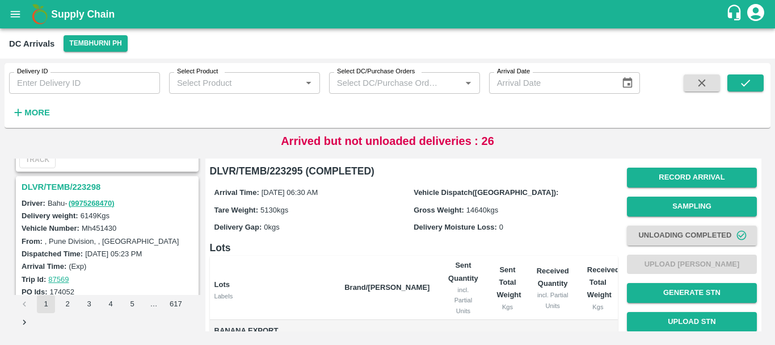
click at [76, 188] on h3 "DLVR/TEMB/223298" at bounding box center [109, 186] width 175 height 15
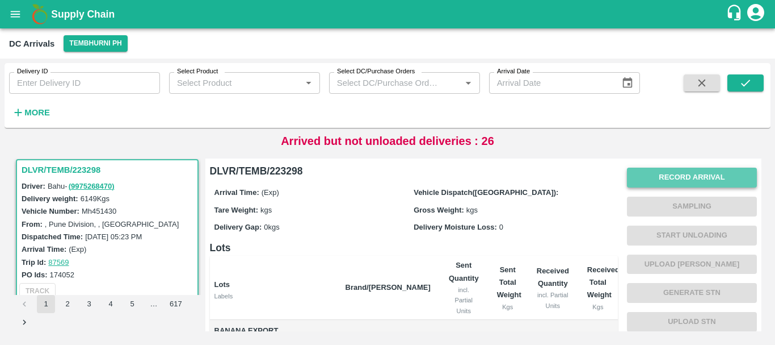
click at [664, 177] on button "Record Arrival" at bounding box center [692, 177] width 130 height 20
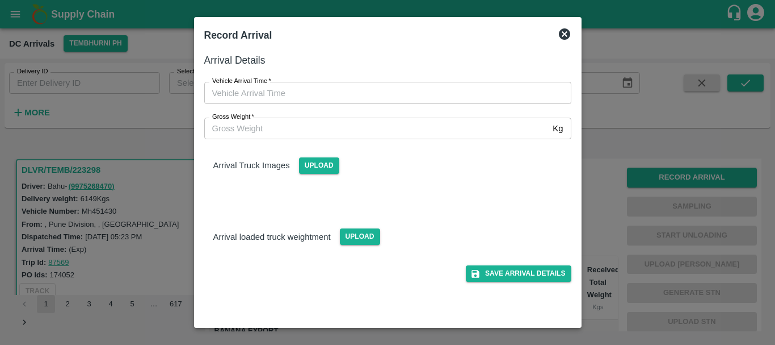
type input "DD/MM/YYYY hh:mm aa"
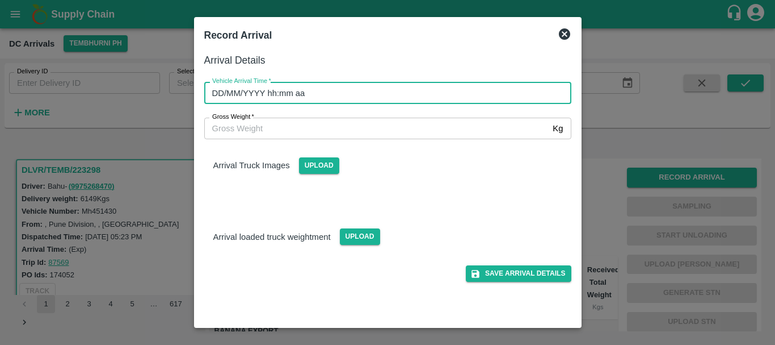
click at [485, 89] on input "DD/MM/YYYY hh:mm aa" at bounding box center [383, 93] width 359 height 22
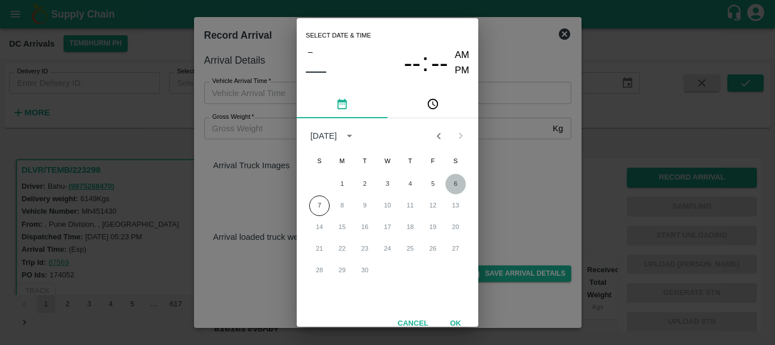
click at [455, 181] on button "6" at bounding box center [456, 184] width 20 height 20
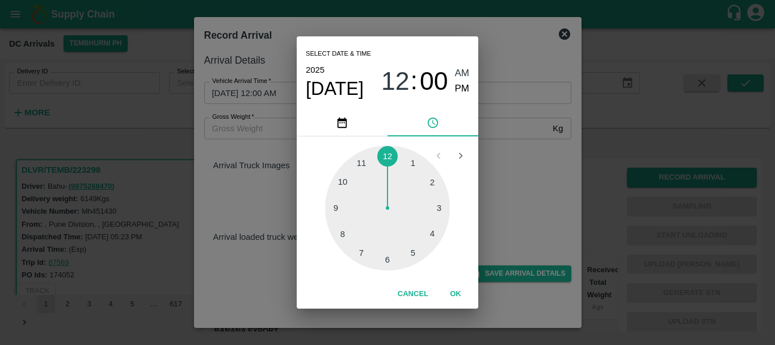
click at [348, 182] on div at bounding box center [387, 207] width 125 height 125
click at [353, 166] on div at bounding box center [387, 207] width 125 height 125
type input "06/09/2025 10:53 AM"
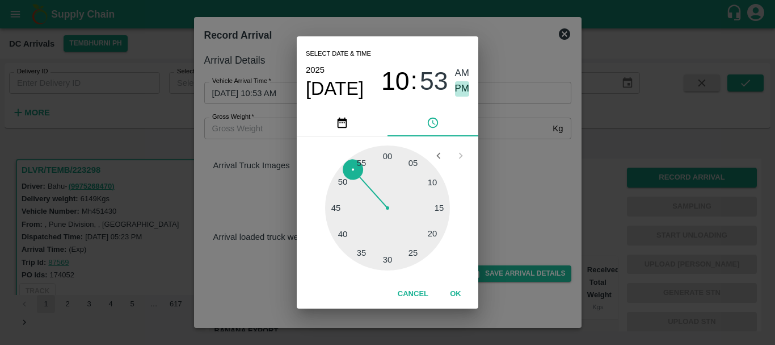
drag, startPoint x: 458, startPoint y: 89, endPoint x: 486, endPoint y: 153, distance: 70.9
click at [486, 153] on div "Select date & time 2025 Sep 6 10 : 53 AM PM 05 10 15 20 25 30 35 40 45 50 55 00…" at bounding box center [387, 172] width 775 height 345
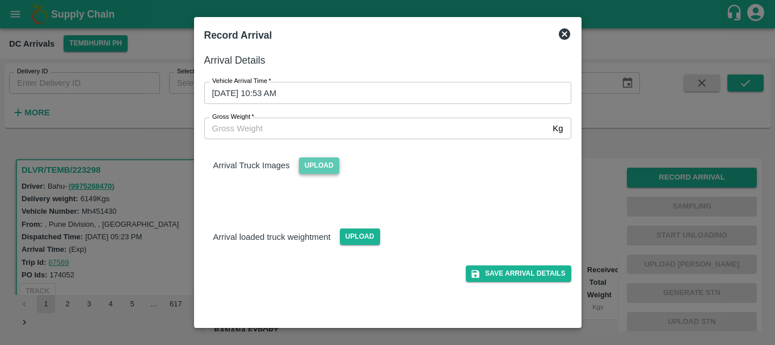
click at [332, 169] on span "Upload" at bounding box center [319, 165] width 40 height 16
click at [0, 0] on input "Upload" at bounding box center [0, 0] width 0 height 0
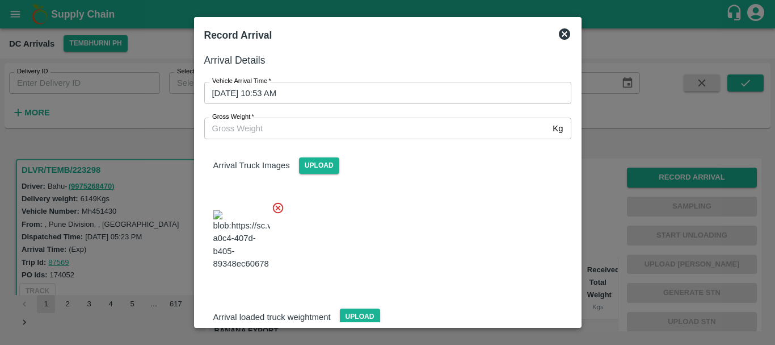
scroll to position [27, 0]
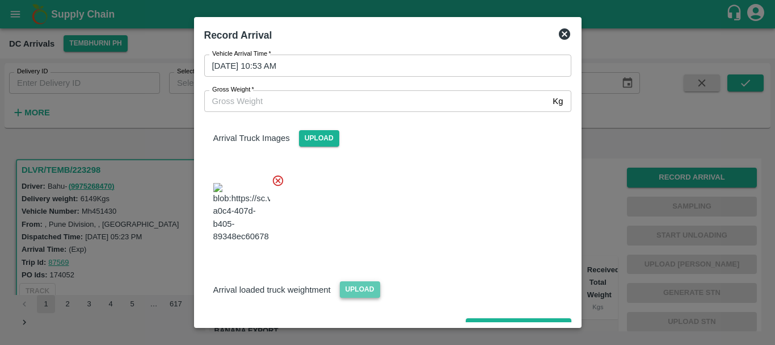
click at [348, 281] on span "Upload" at bounding box center [360, 289] width 40 height 16
click at [0, 0] on input "Upload" at bounding box center [0, 0] width 0 height 0
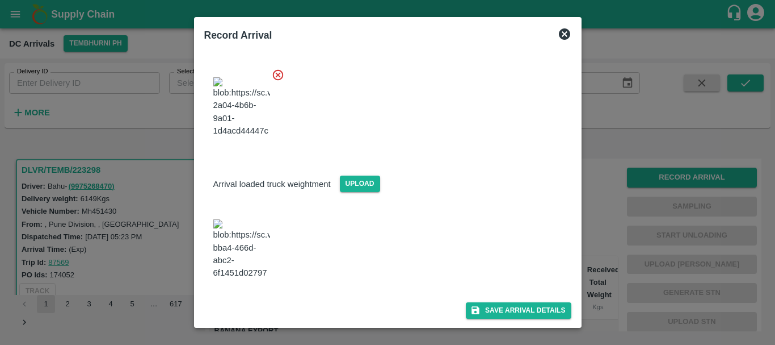
click at [257, 243] on img at bounding box center [241, 249] width 57 height 60
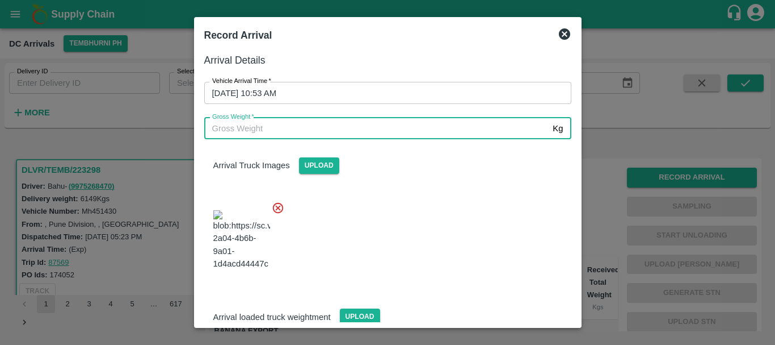
click at [295, 125] on input "Gross Weight   *" at bounding box center [376, 129] width 345 height 22
type input "11370"
click at [380, 216] on div at bounding box center [383, 236] width 376 height 89
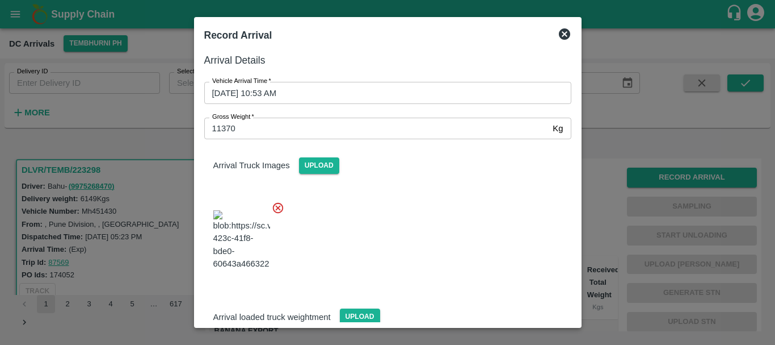
scroll to position [133, 0]
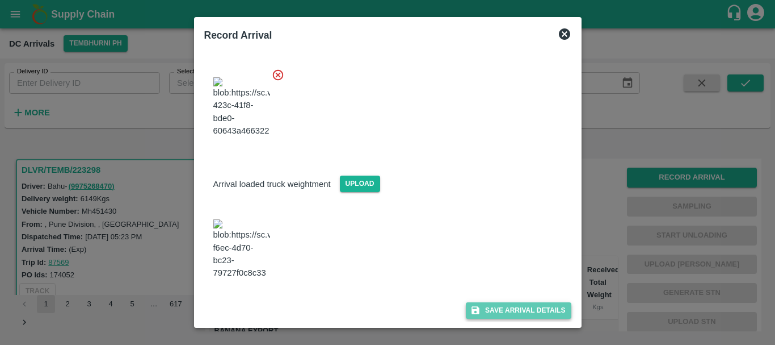
click at [493, 308] on button "Save Arrival Details" at bounding box center [518, 310] width 105 height 16
click at [493, 308] on span "Save Arrival Details" at bounding box center [518, 310] width 105 height 16
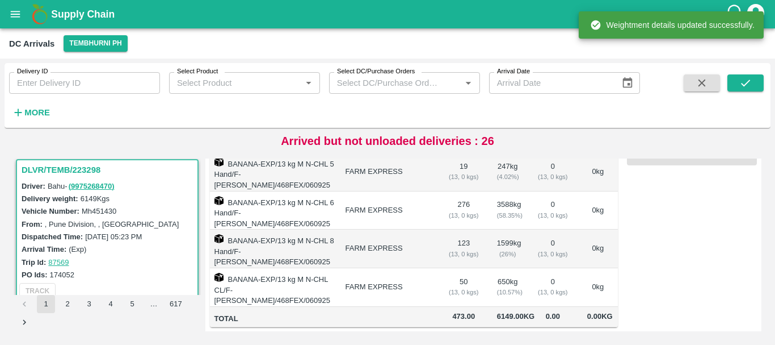
scroll to position [0, 0]
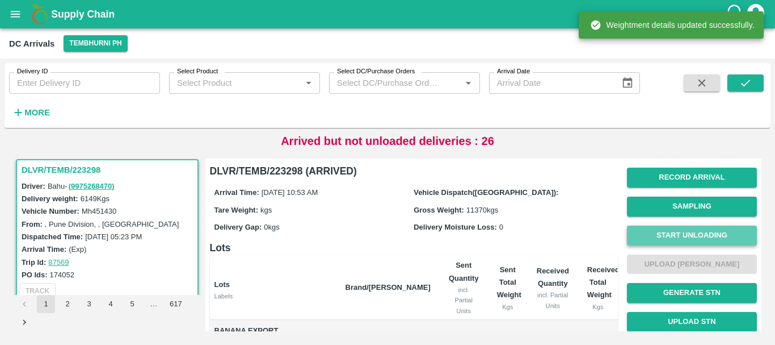
click at [656, 236] on button "Start Unloading" at bounding box center [692, 235] width 130 height 20
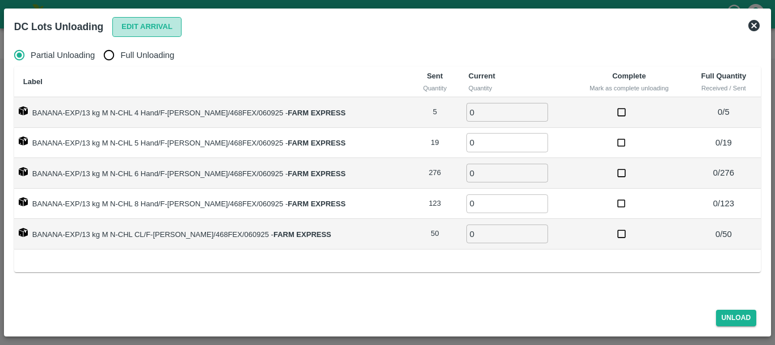
click at [155, 29] on button "Edit Arrival" at bounding box center [146, 27] width 69 height 20
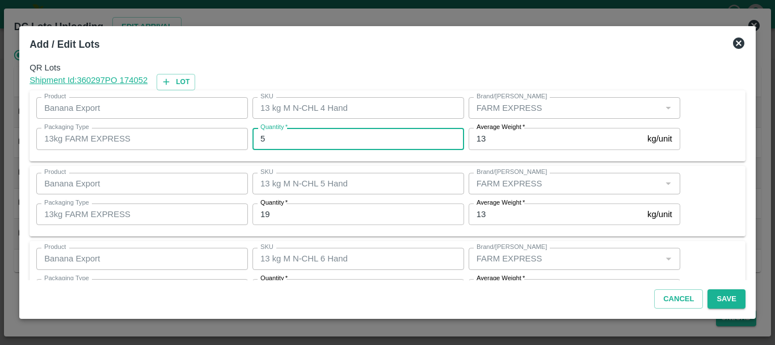
click at [388, 146] on input "5" at bounding box center [359, 139] width 212 height 22
type input "3"
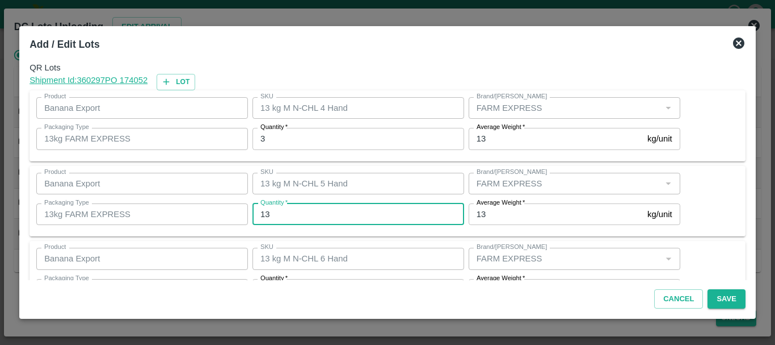
type input "13"
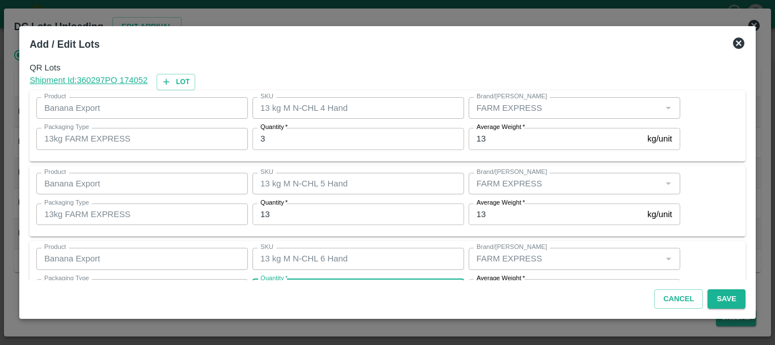
scroll to position [20, 0]
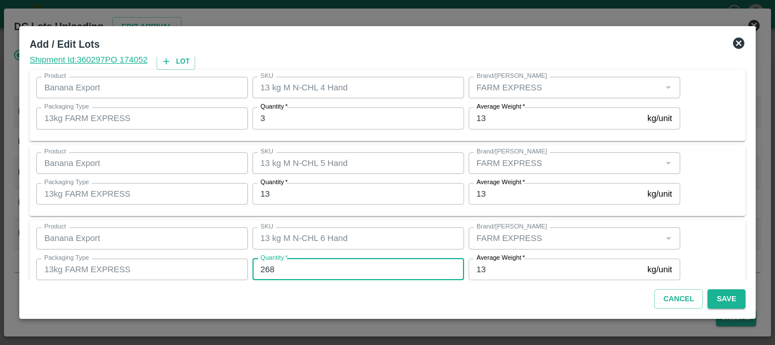
type input "268"
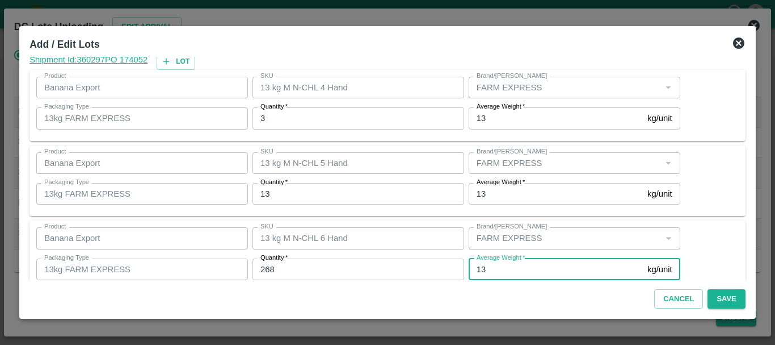
scroll to position [192, 0]
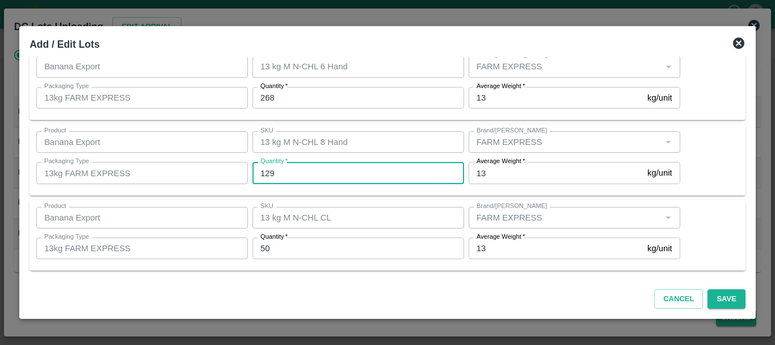
type input "129"
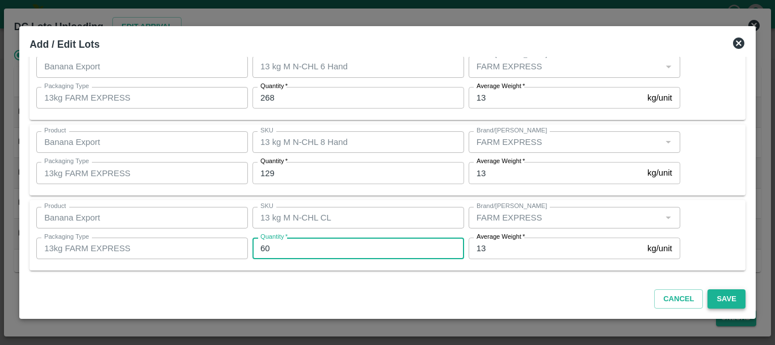
type input "60"
click at [716, 297] on button "Save" at bounding box center [726, 299] width 37 height 20
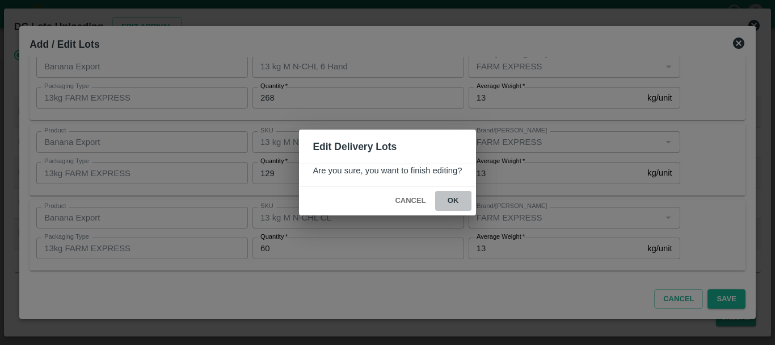
click at [455, 198] on button "ok" at bounding box center [453, 201] width 36 height 20
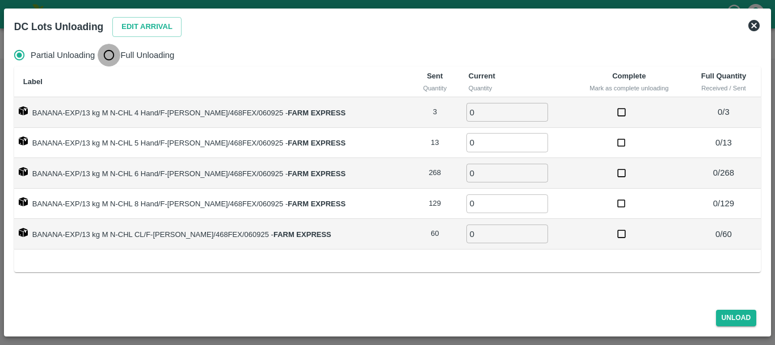
click at [115, 57] on input "Full Unloading" at bounding box center [109, 55] width 23 height 23
radio input "true"
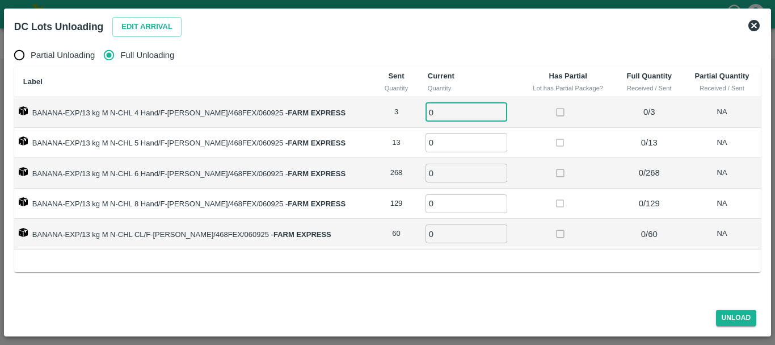
click at [455, 104] on input "0" at bounding box center [467, 112] width 82 height 19
click at [456, 112] on input "03" at bounding box center [467, 112] width 82 height 19
type input "03"
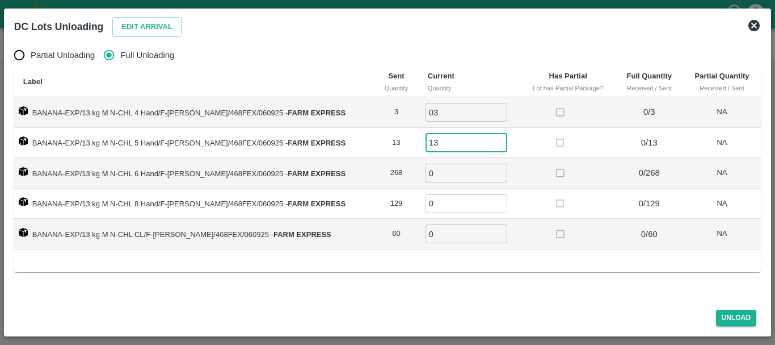
type input "13"
type input "268"
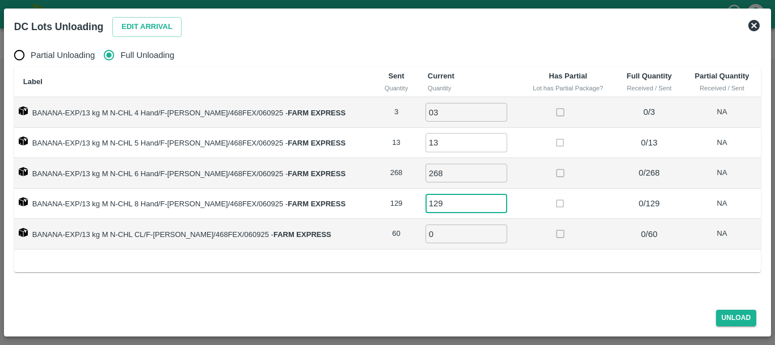
type input "129"
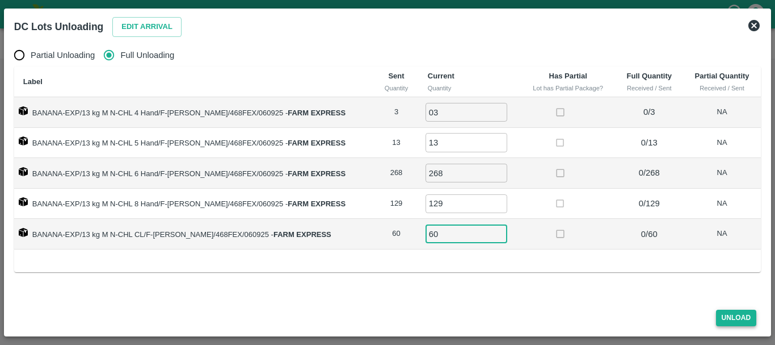
type input "60"
click at [743, 314] on button "Unload" at bounding box center [736, 317] width 41 height 16
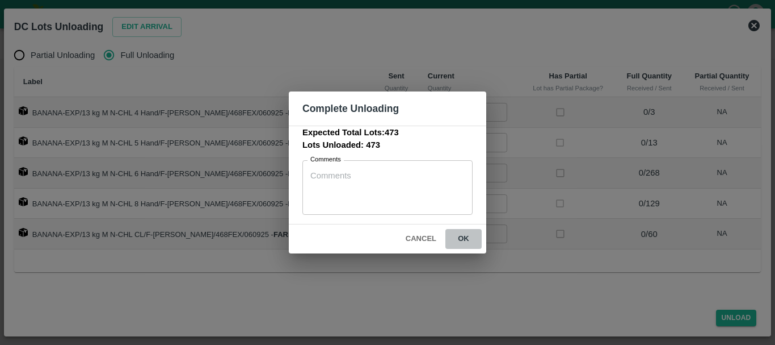
click at [471, 244] on button "ok" at bounding box center [464, 239] width 36 height 20
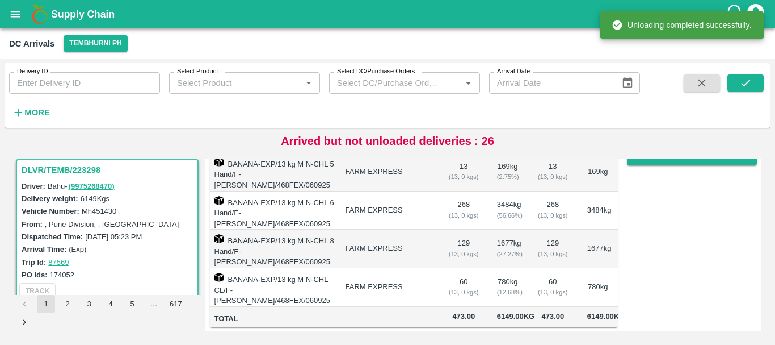
scroll to position [0, 0]
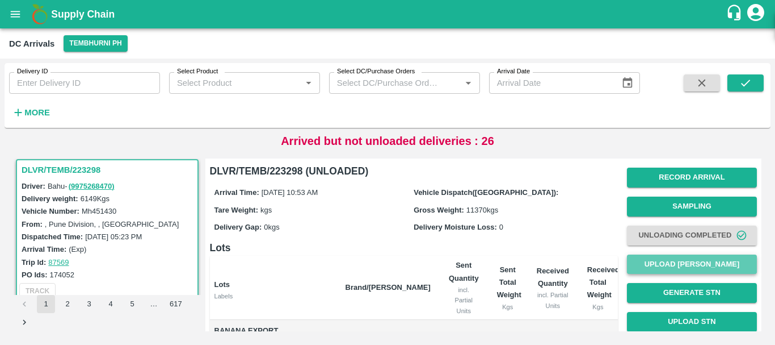
click at [678, 264] on button "Upload [PERSON_NAME]" at bounding box center [692, 264] width 130 height 20
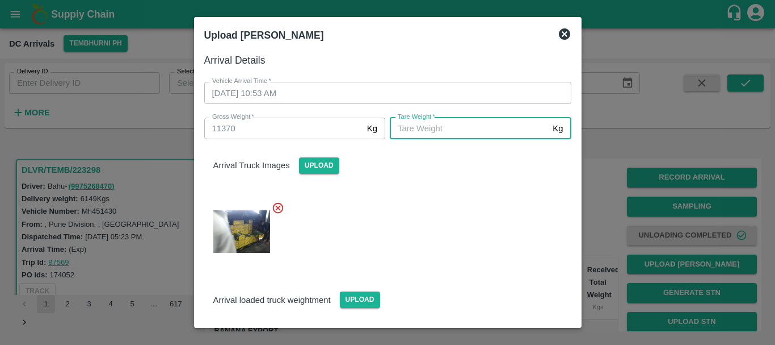
click at [465, 135] on input "Tare Weight   *" at bounding box center [469, 129] width 158 height 22
type input "4640"
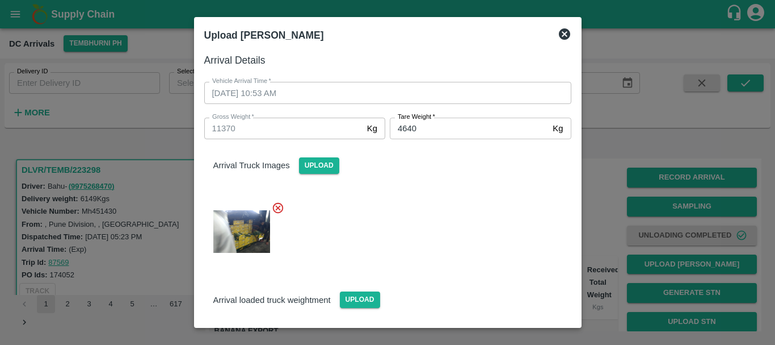
click at [465, 209] on div at bounding box center [383, 228] width 376 height 72
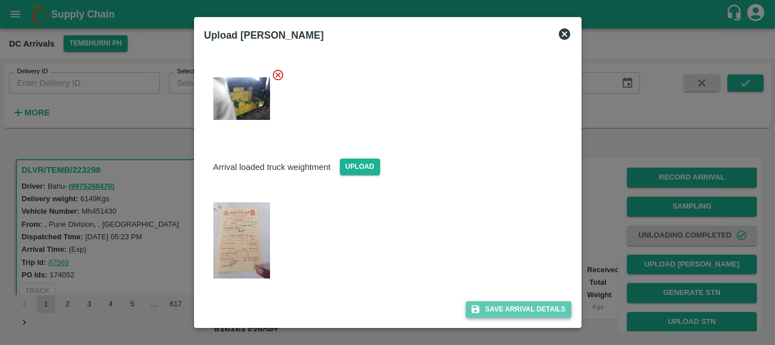
click at [498, 311] on button "Save Arrival Details" at bounding box center [518, 309] width 105 height 16
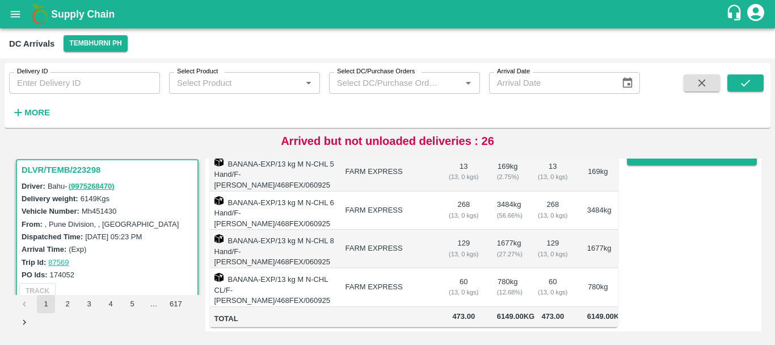
scroll to position [135, 0]
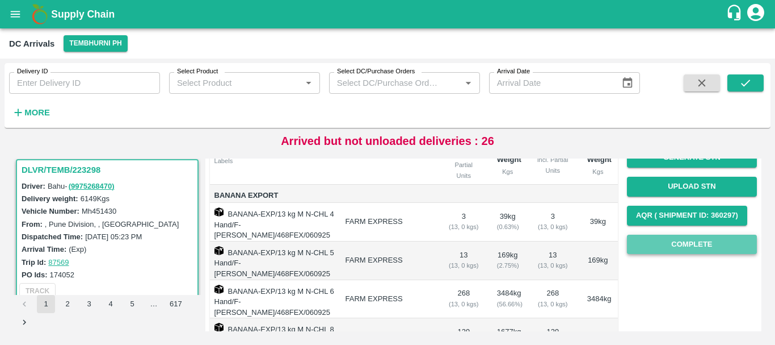
click at [670, 243] on button "Complete" at bounding box center [692, 244] width 130 height 20
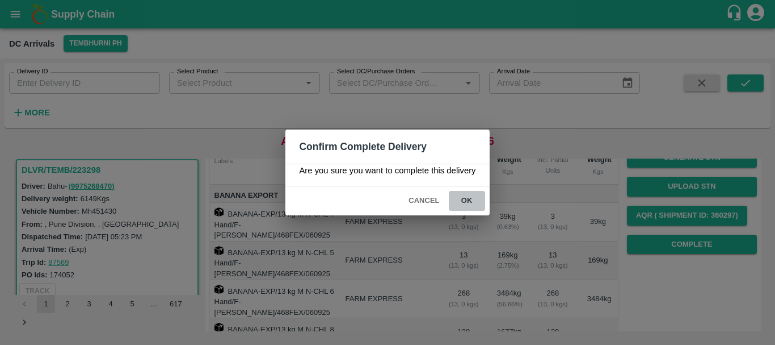
click at [460, 200] on button "ok" at bounding box center [467, 201] width 36 height 20
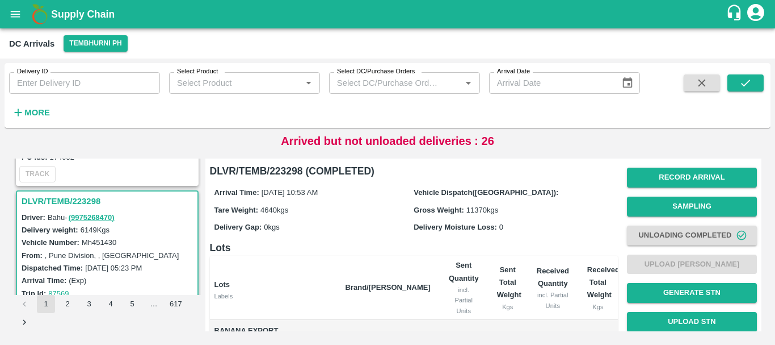
scroll to position [0, 0]
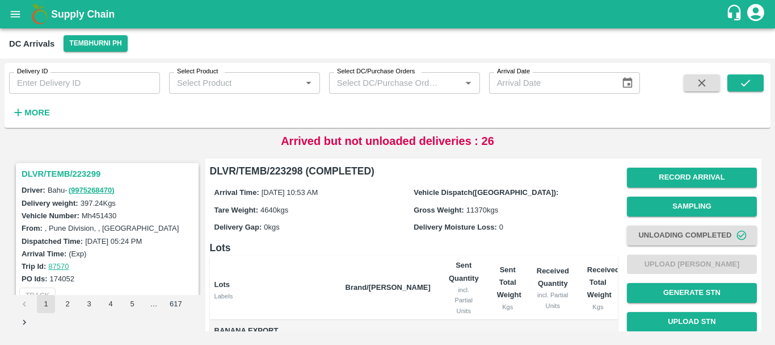
click at [85, 171] on h3 "DLVR/TEMB/223299" at bounding box center [109, 173] width 175 height 15
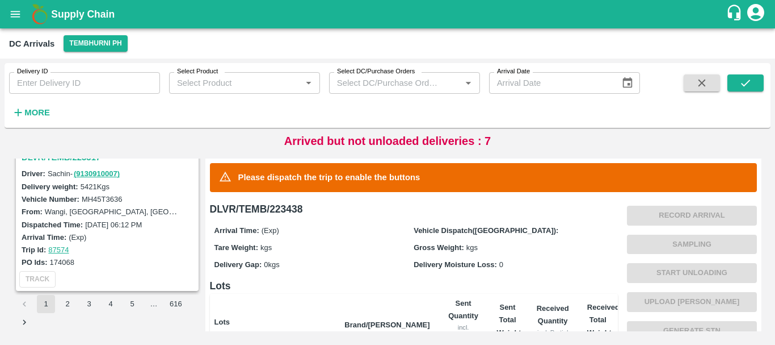
scroll to position [3518, 0]
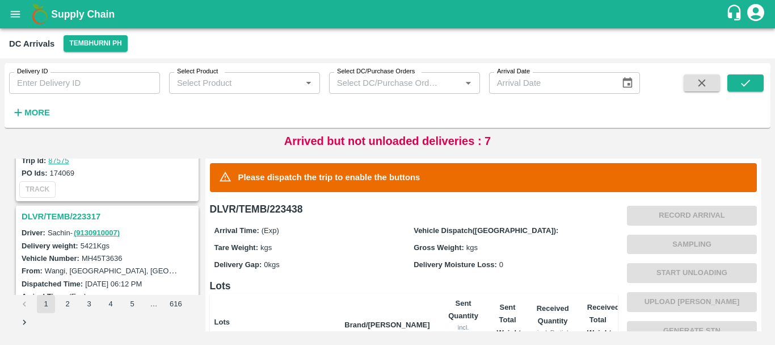
click at [74, 212] on h3 "DLVR/TEMB/223317" at bounding box center [109, 216] width 175 height 15
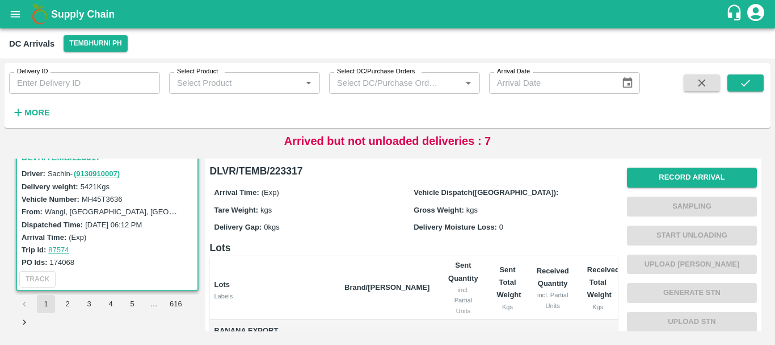
scroll to position [196, 0]
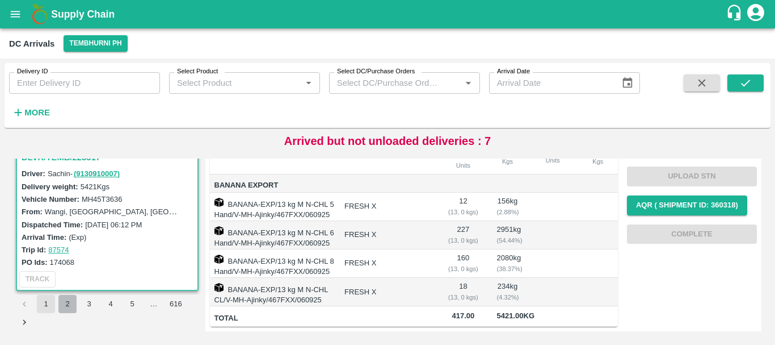
click at [63, 304] on button "2" at bounding box center [67, 304] width 18 height 18
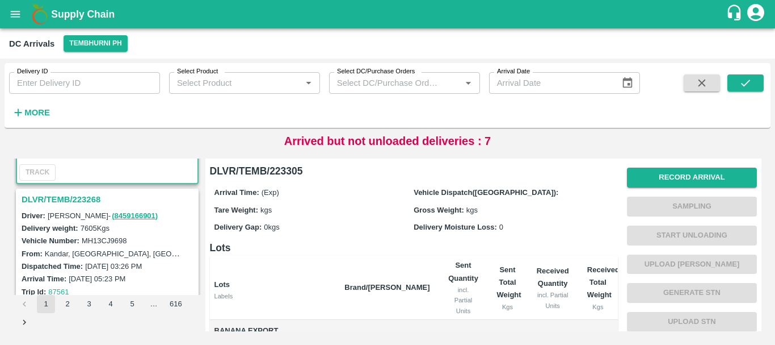
scroll to position [123, 0]
click at [87, 195] on h3 "DLVR/TEMB/223268" at bounding box center [109, 199] width 175 height 15
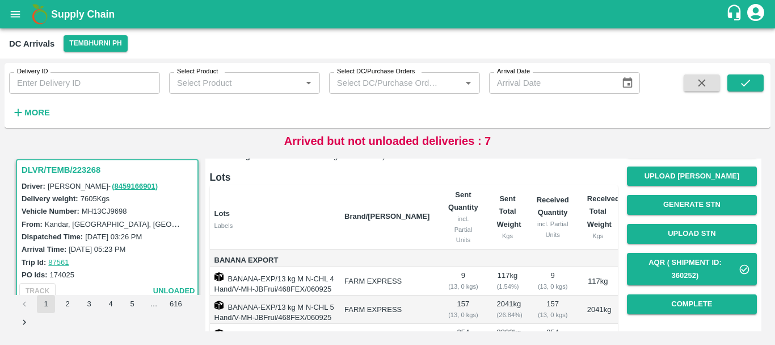
scroll to position [89, 0]
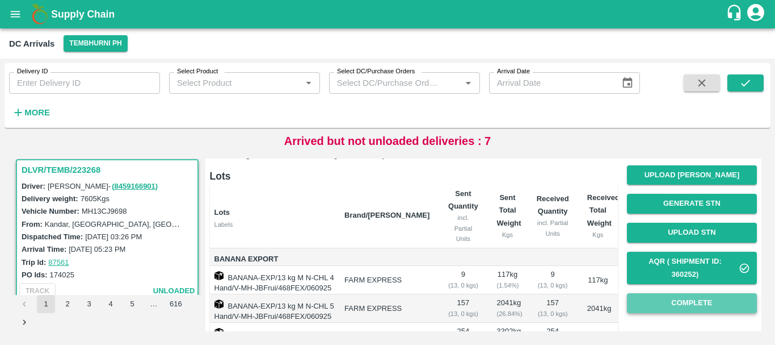
click at [676, 299] on button "Complete" at bounding box center [692, 303] width 130 height 20
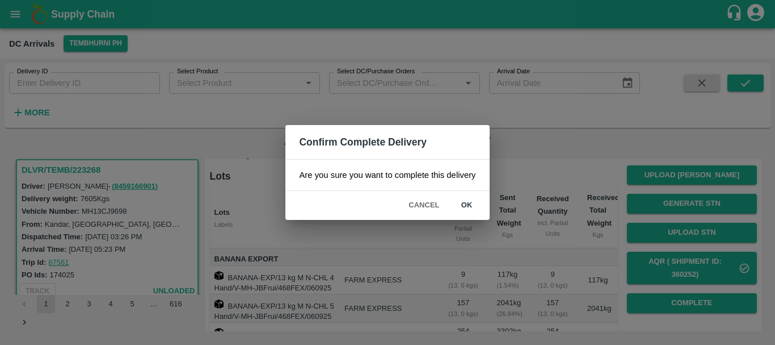
click at [466, 204] on button "ok" at bounding box center [467, 205] width 36 height 20
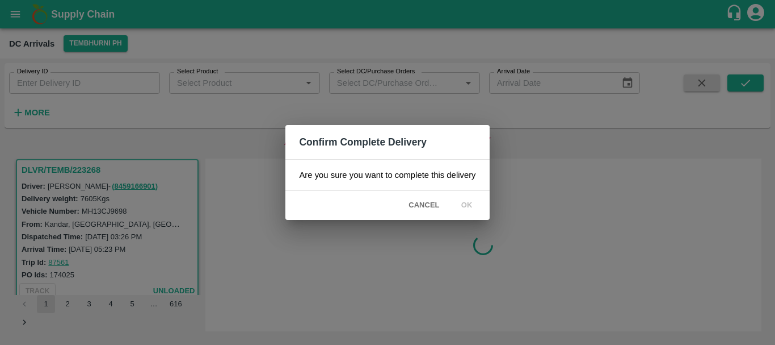
scroll to position [0, 0]
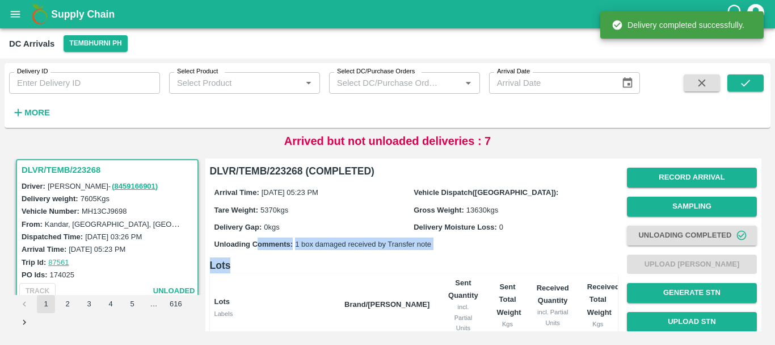
drag, startPoint x: 311, startPoint y: 258, endPoint x: 240, endPoint y: 248, distance: 72.3
click at [240, 248] on div "DLVR/TEMB/223268 (COMPLETED) Arrival Time: 06 Sep 2025, 05:23 PM Vehicle Dispat…" at bounding box center [414, 340] width 408 height 354
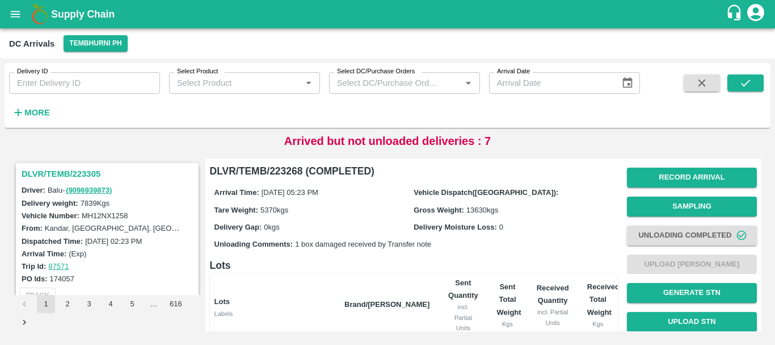
click at [82, 171] on h3 "DLVR/TEMB/223305" at bounding box center [109, 173] width 175 height 15
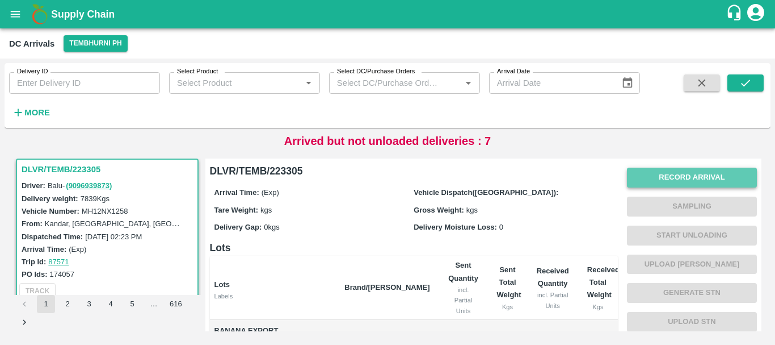
click at [641, 178] on button "Record Arrival" at bounding box center [692, 177] width 130 height 20
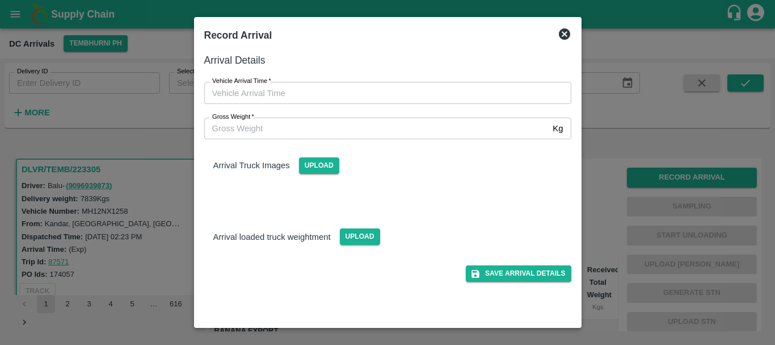
type input "DD/MM/YYYY hh:mm aa"
click at [260, 87] on input "DD/MM/YYYY hh:mm aa" at bounding box center [383, 93] width 359 height 22
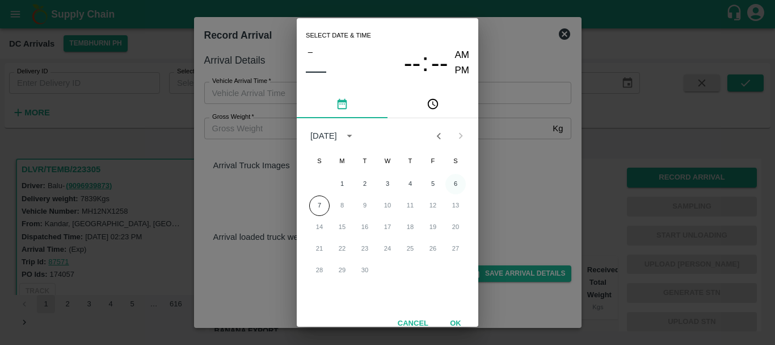
click at [454, 184] on button "6" at bounding box center [456, 184] width 20 height 20
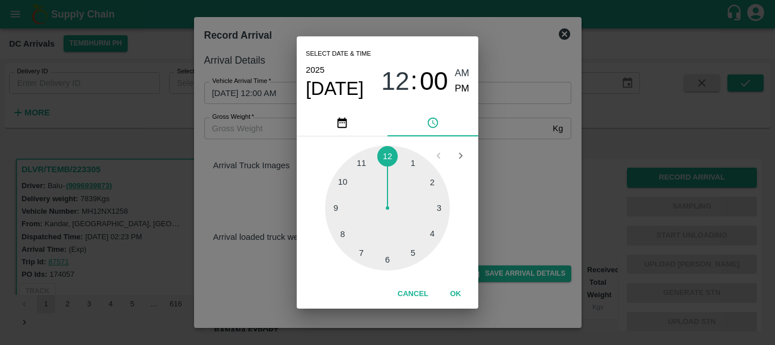
click at [360, 162] on div at bounding box center [387, 207] width 125 height 125
click at [345, 183] on div at bounding box center [387, 207] width 125 height 125
click at [464, 86] on span "PM" at bounding box center [462, 88] width 15 height 15
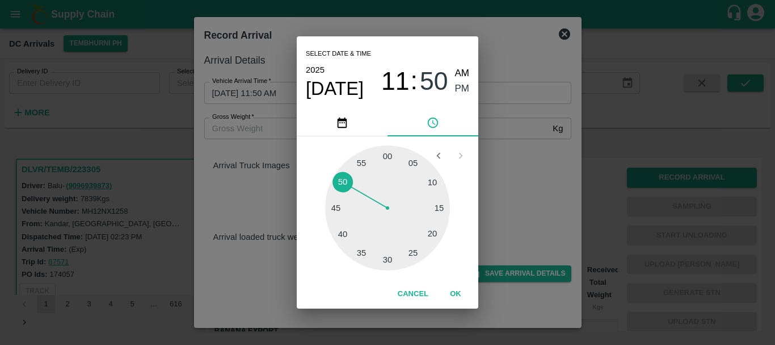
type input "06/09/2025 11:50 PM"
click at [517, 179] on div "Select date & time 2025 Sep 6 11 : 50 AM PM 05 10 15 20 25 30 35 40 45 50 55 00…" at bounding box center [387, 172] width 775 height 345
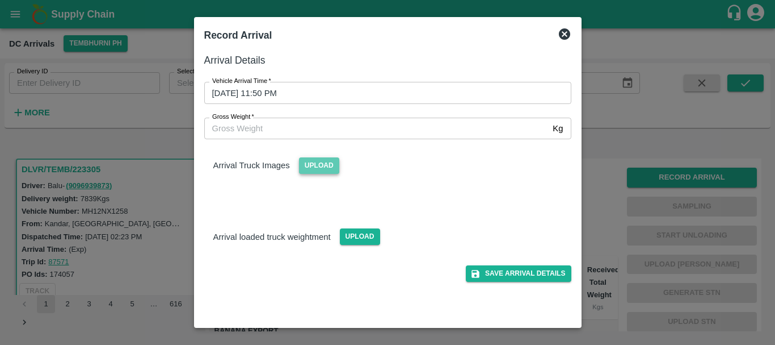
click at [307, 167] on span "Upload" at bounding box center [319, 165] width 40 height 16
click at [0, 0] on input "Upload" at bounding box center [0, 0] width 0 height 0
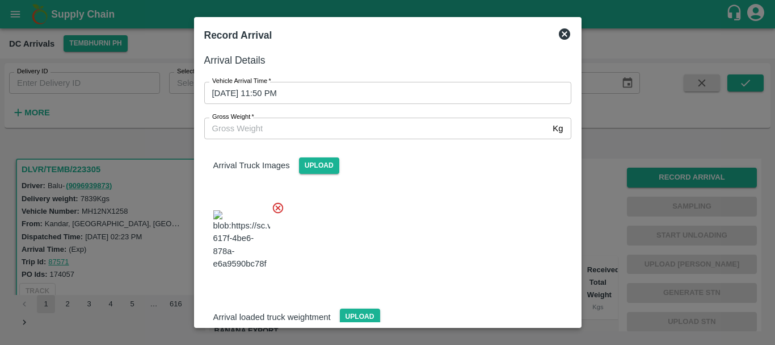
scroll to position [86, 0]
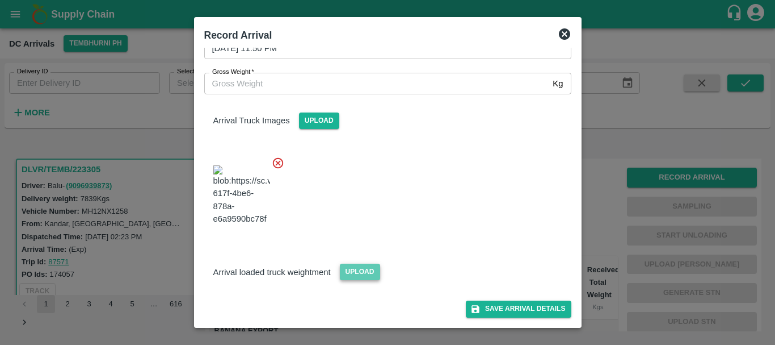
click at [361, 271] on span "Upload" at bounding box center [360, 271] width 40 height 16
click at [0, 0] on input "Upload" at bounding box center [0, 0] width 0 height 0
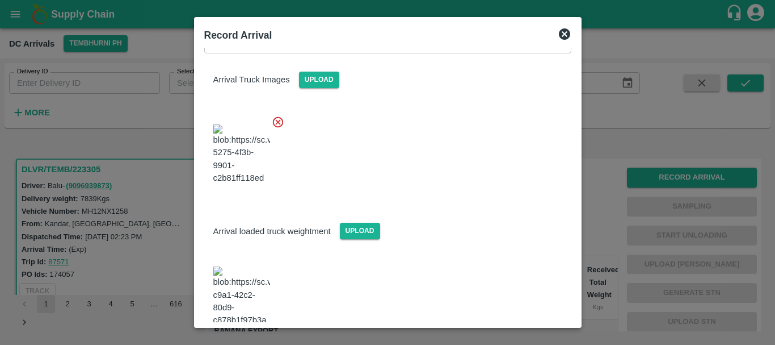
scroll to position [216, 0]
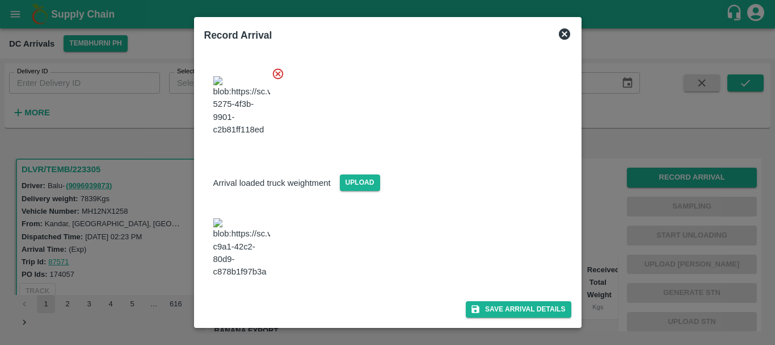
click at [253, 231] on img at bounding box center [241, 248] width 57 height 60
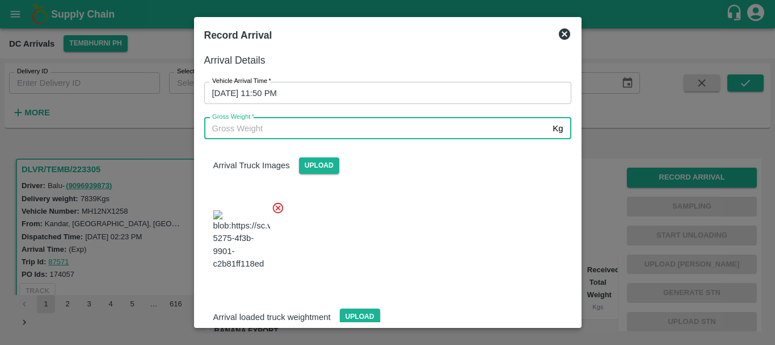
click at [263, 126] on input "Gross Weight   *" at bounding box center [376, 129] width 345 height 22
type input "13400"
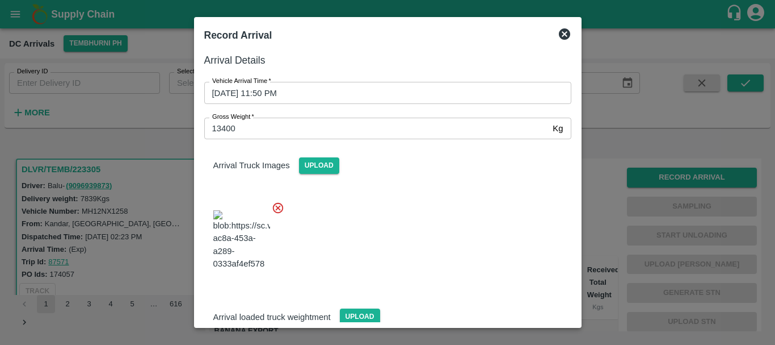
click at [383, 224] on div at bounding box center [383, 236] width 376 height 89
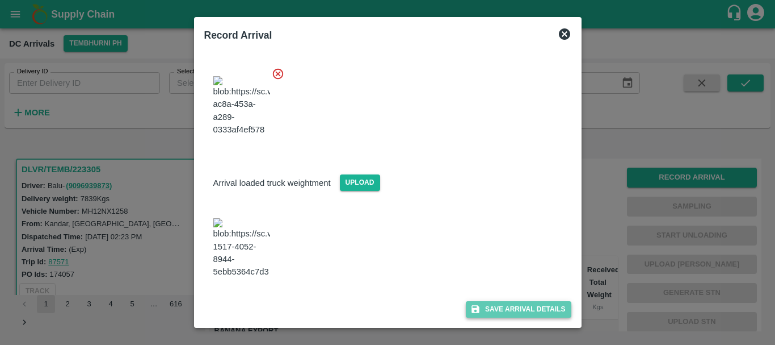
click at [495, 301] on button "Save Arrival Details" at bounding box center [518, 309] width 105 height 16
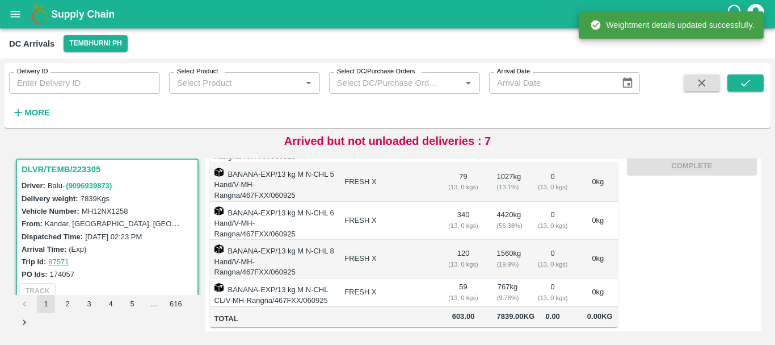
scroll to position [0, 0]
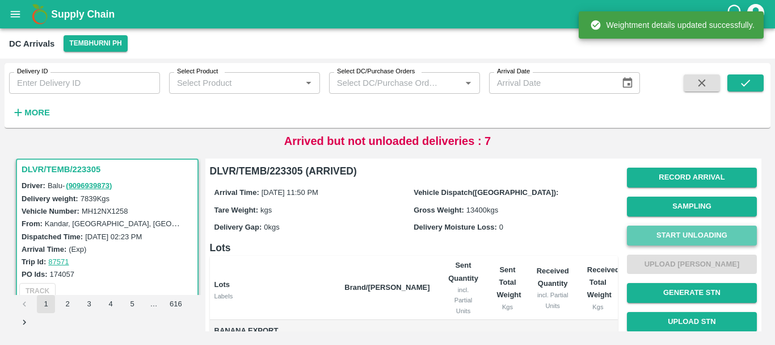
click at [694, 232] on button "Start Unloading" at bounding box center [692, 235] width 130 height 20
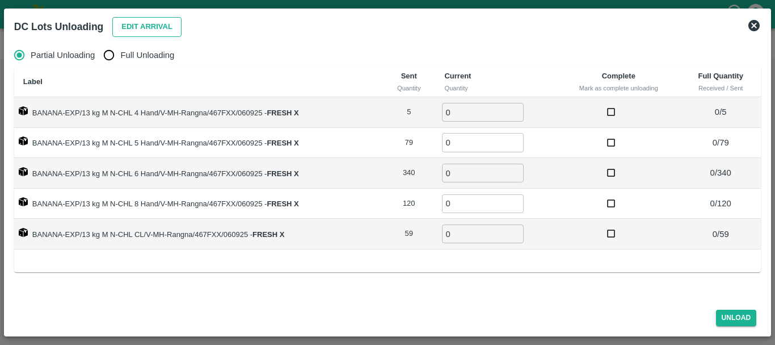
click at [139, 30] on button "Edit Arrival" at bounding box center [146, 27] width 69 height 20
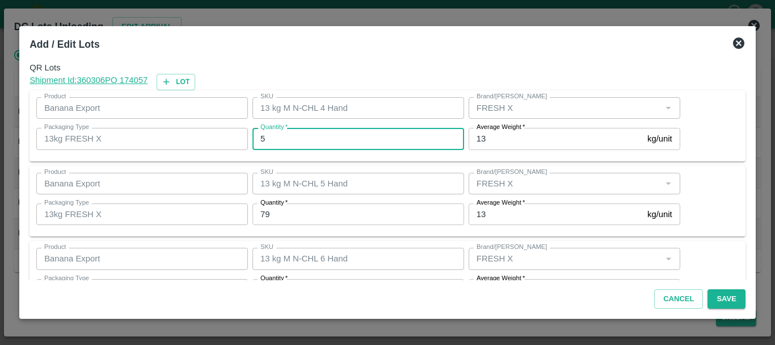
click at [313, 143] on input "5" at bounding box center [359, 139] width 212 height 22
type input "0"
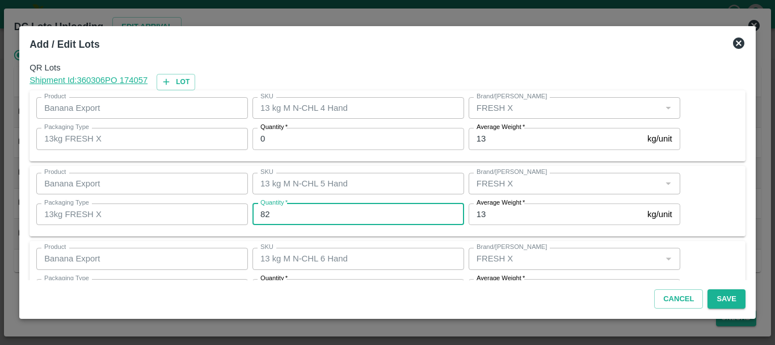
type input "82"
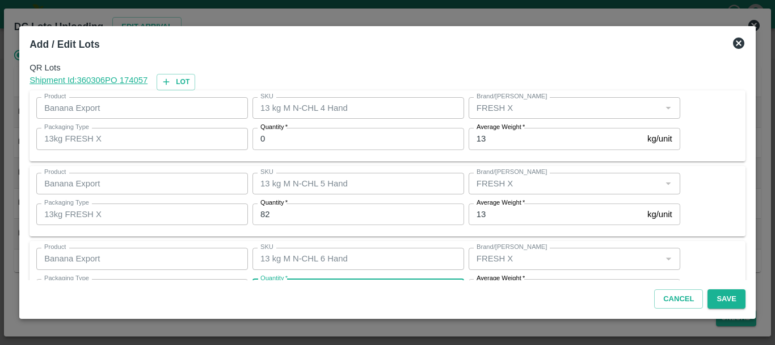
scroll to position [20, 0]
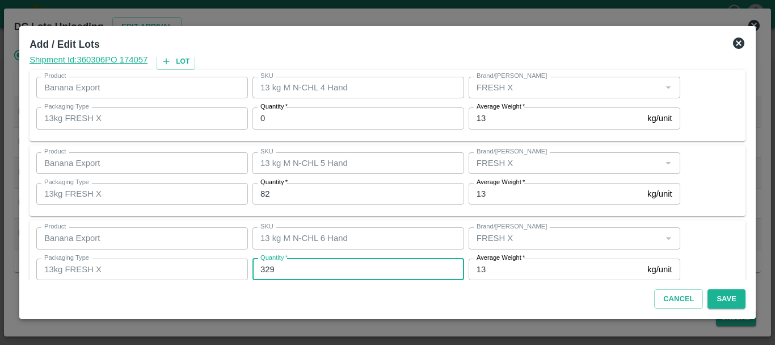
type input "329"
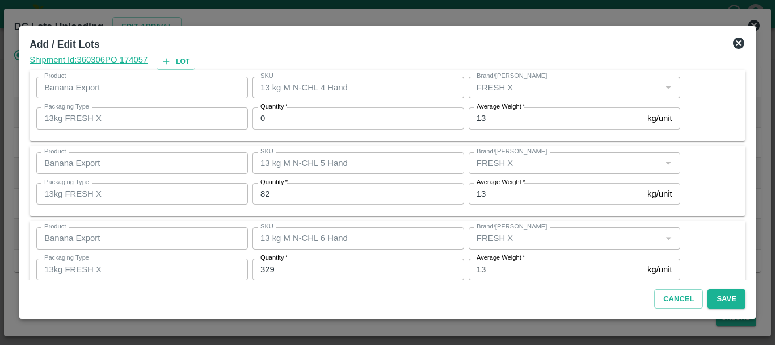
scroll to position [192, 0]
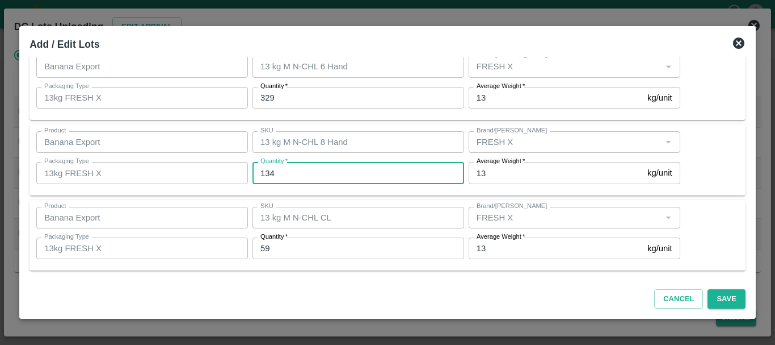
type input "134"
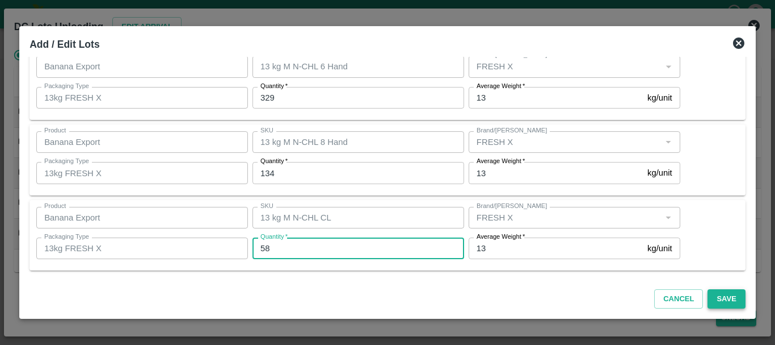
type input "58"
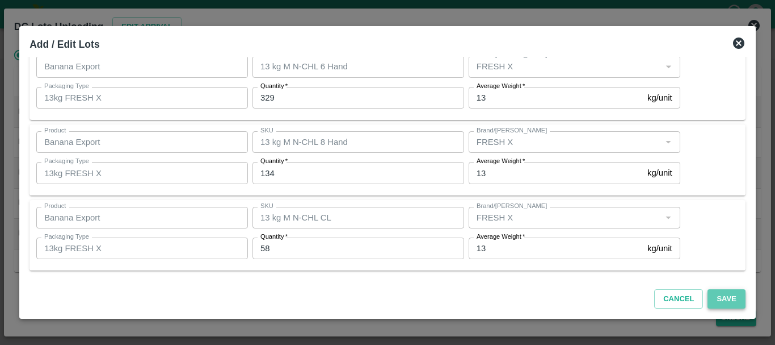
click at [722, 301] on button "Save" at bounding box center [726, 299] width 37 height 20
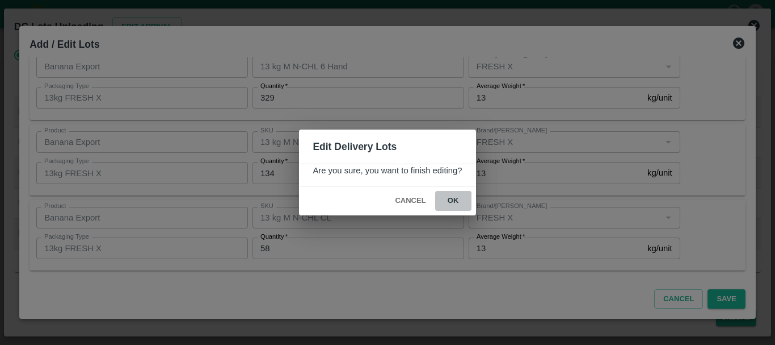
click at [460, 197] on button "ok" at bounding box center [453, 201] width 36 height 20
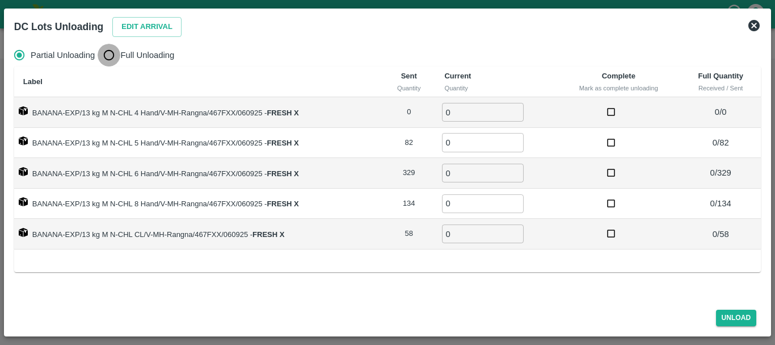
click at [104, 58] on input "Full Unloading" at bounding box center [109, 55] width 23 height 23
radio input "true"
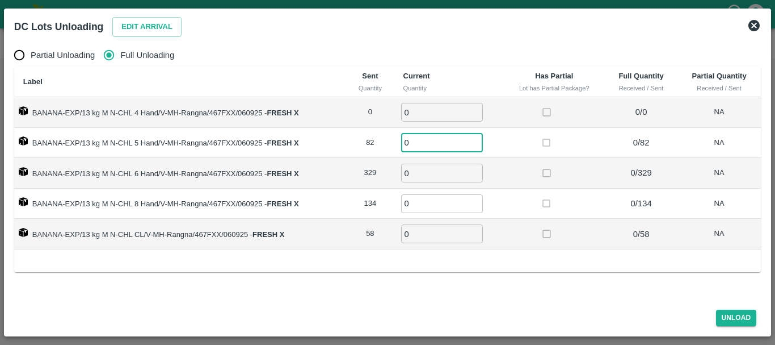
click at [425, 137] on input "0" at bounding box center [442, 142] width 82 height 19
type input "82"
type input "329"
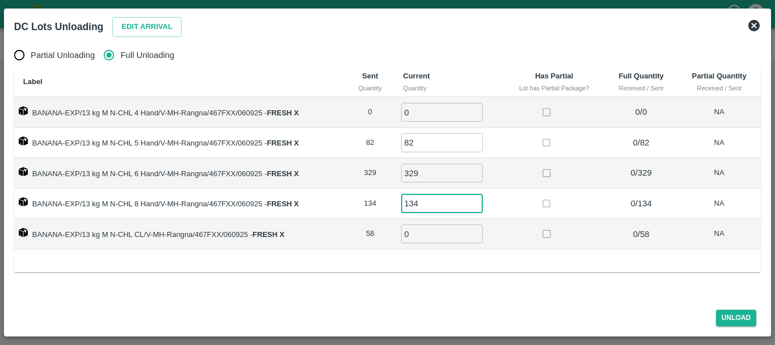
type input "134"
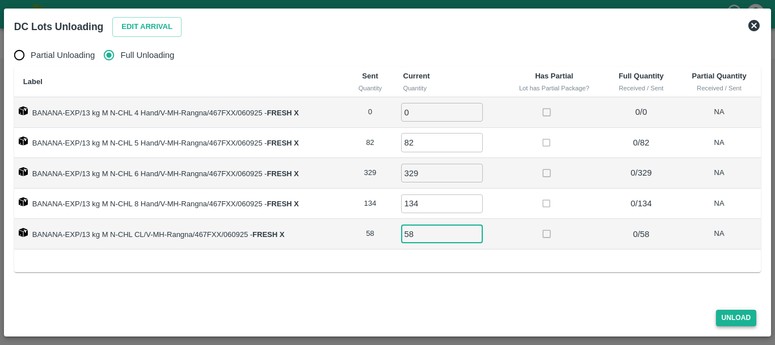
type input "58"
click at [728, 311] on button "Unload" at bounding box center [736, 317] width 41 height 16
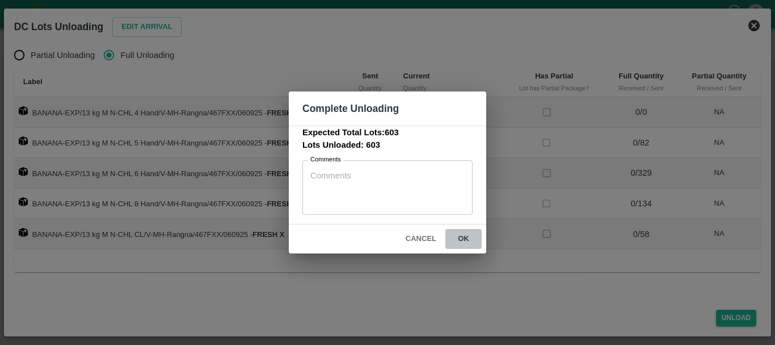
click at [468, 238] on button "ok" at bounding box center [464, 239] width 36 height 20
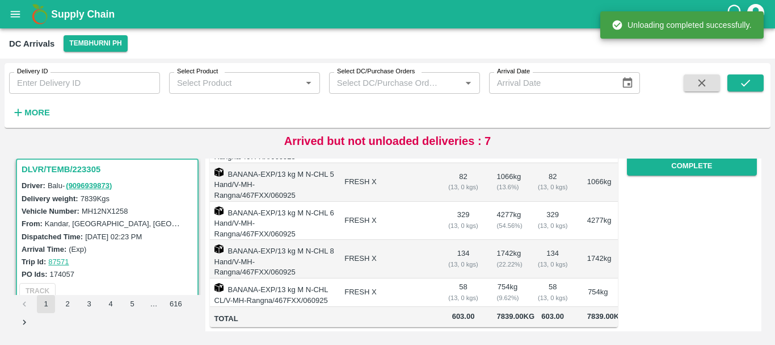
scroll to position [0, 0]
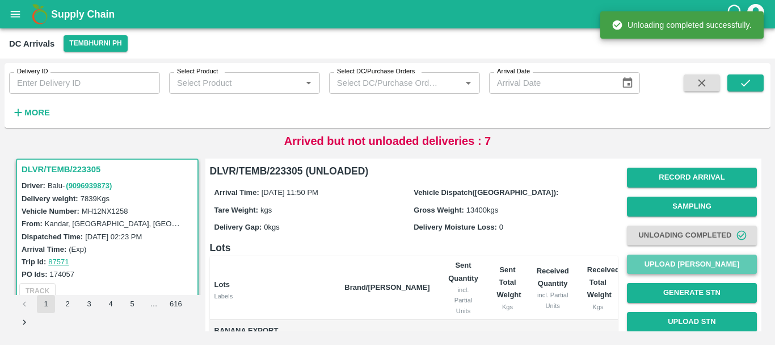
click at [679, 258] on button "Upload [PERSON_NAME]" at bounding box center [692, 264] width 130 height 20
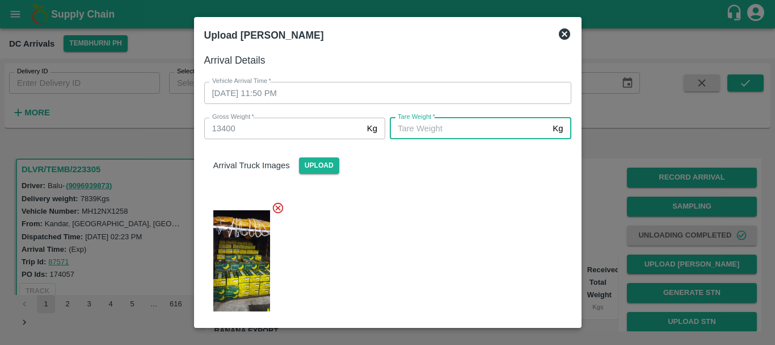
click at [501, 135] on input "Tare Weight   *" at bounding box center [469, 129] width 158 height 22
type input "4990"
click at [496, 221] on div at bounding box center [383, 257] width 376 height 131
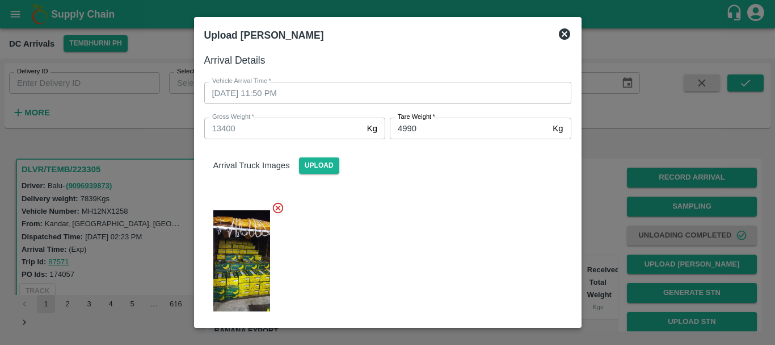
scroll to position [216, 0]
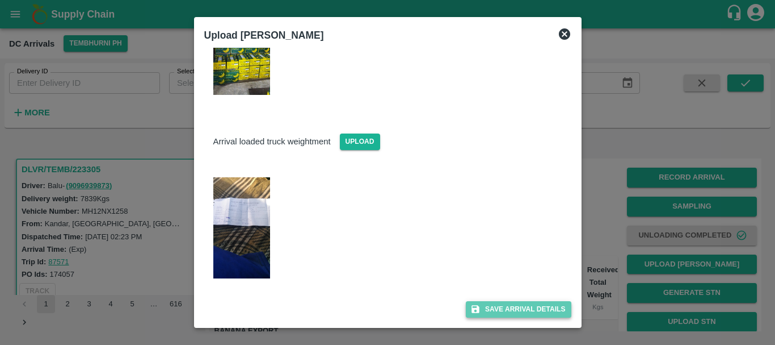
click at [499, 307] on button "Save Arrival Details" at bounding box center [518, 309] width 105 height 16
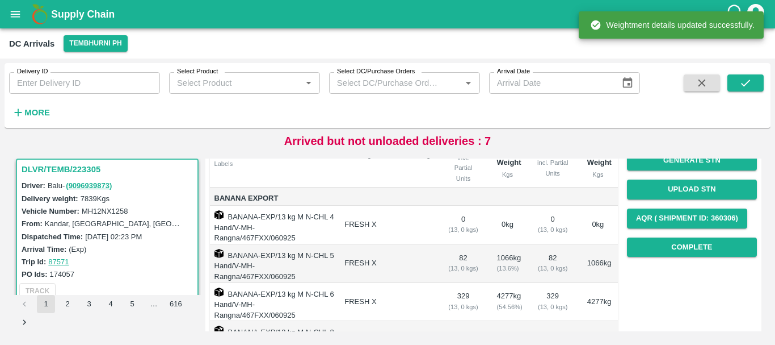
scroll to position [131, 0]
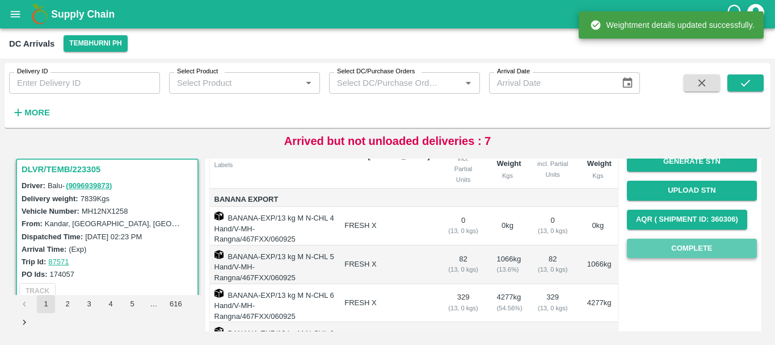
click at [666, 238] on button "Complete" at bounding box center [692, 248] width 130 height 20
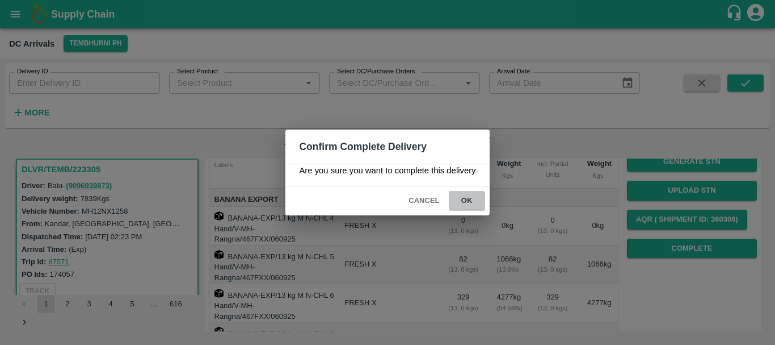
click at [471, 199] on button "ok" at bounding box center [467, 201] width 36 height 20
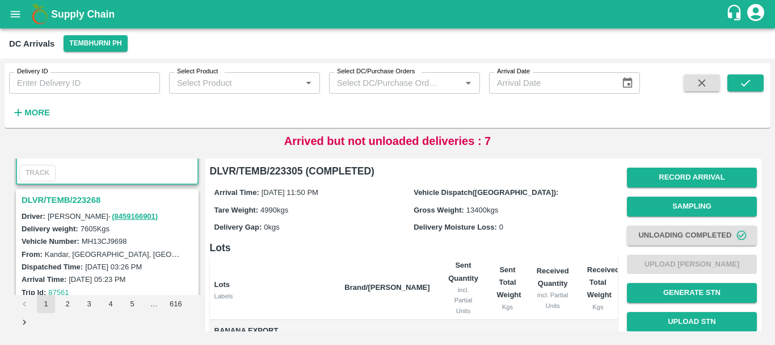
scroll to position [0, 0]
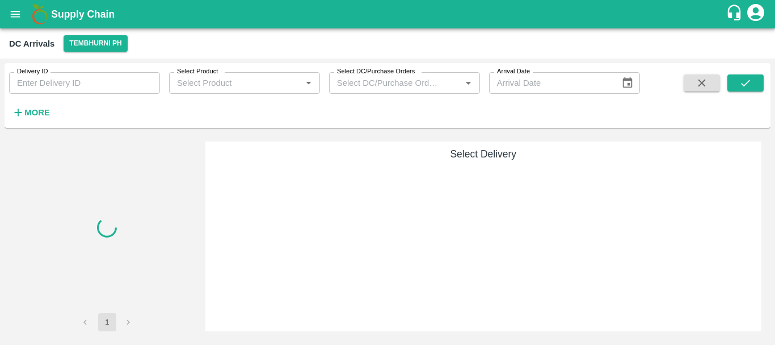
click at [131, 194] on div at bounding box center [107, 226] width 183 height 171
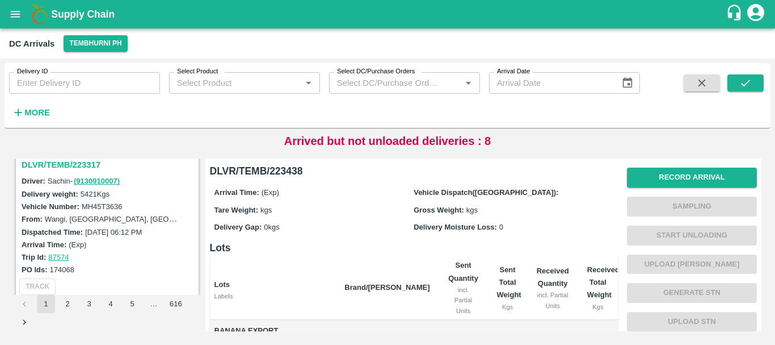
scroll to position [3577, 0]
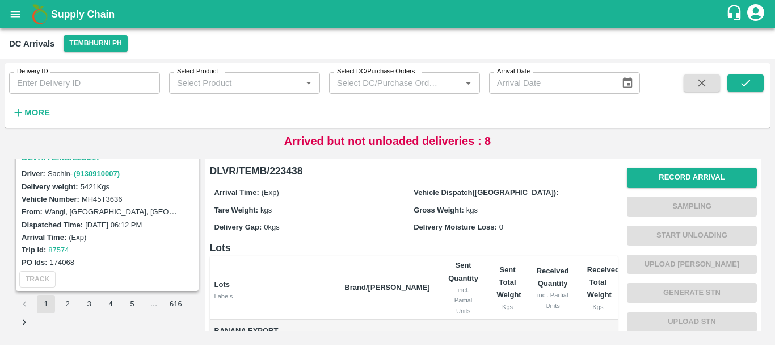
click at [69, 301] on button "2" at bounding box center [67, 304] width 18 height 18
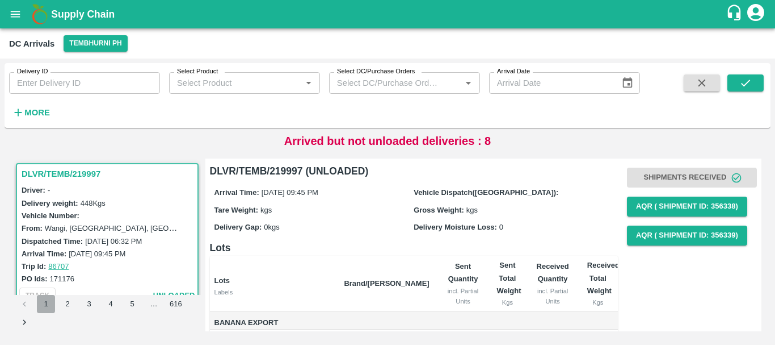
click at [47, 300] on button "1" at bounding box center [46, 304] width 18 height 18
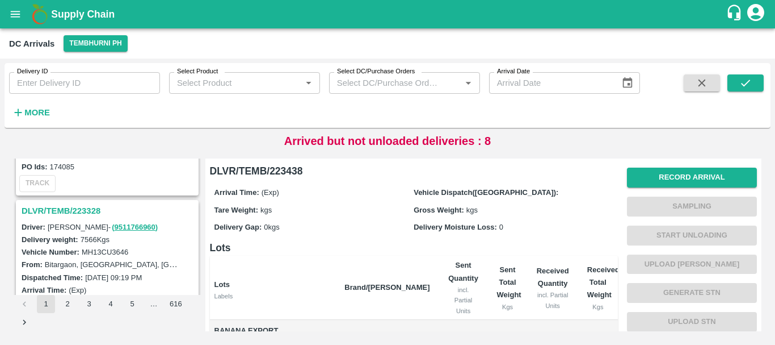
scroll to position [3577, 0]
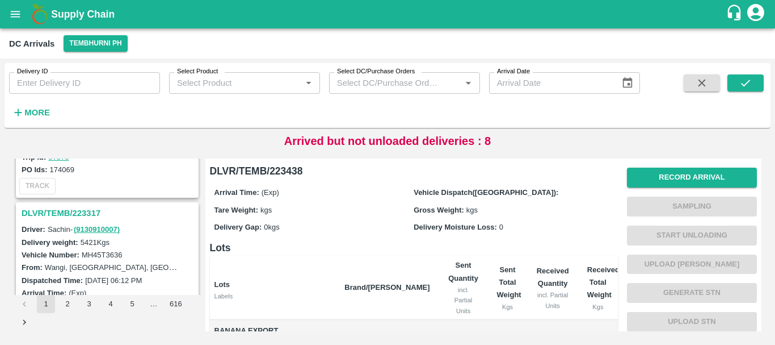
click at [89, 214] on h3 "DLVR/TEMB/223317" at bounding box center [109, 212] width 175 height 15
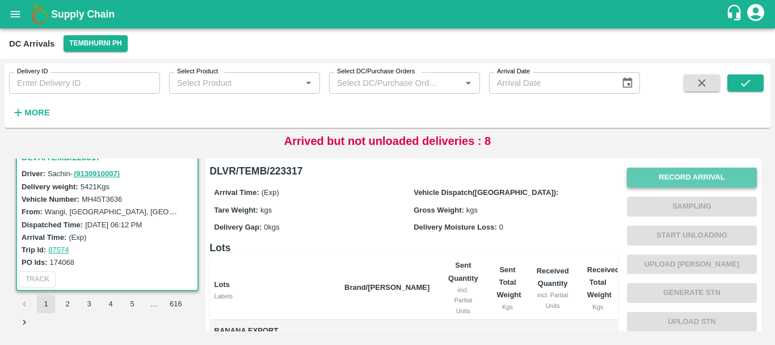
click at [644, 185] on button "Record Arrival" at bounding box center [692, 177] width 130 height 20
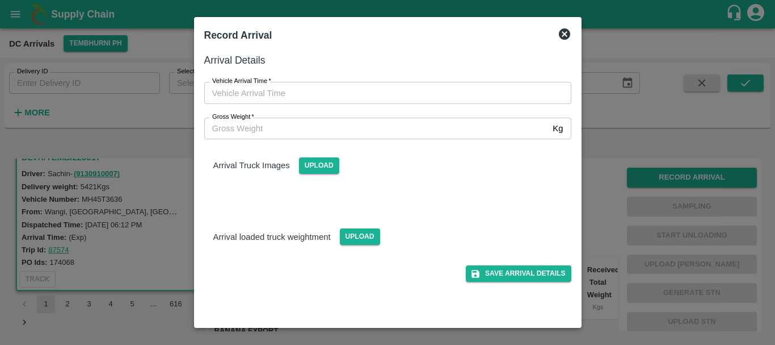
type input "DD/MM/YYYY hh:mm aa"
click at [481, 86] on input "DD/MM/YYYY hh:mm aa" at bounding box center [383, 93] width 359 height 22
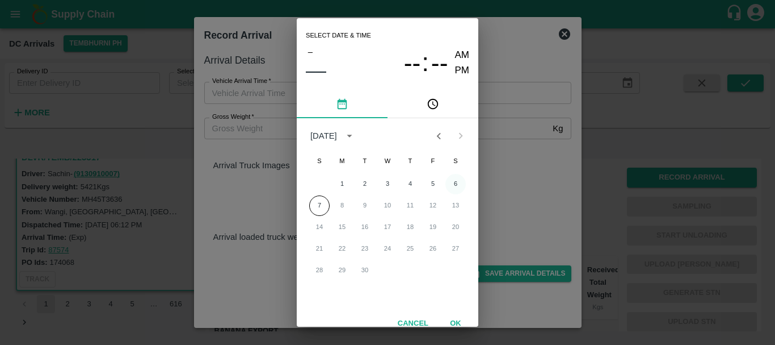
click at [451, 184] on button "6" at bounding box center [456, 184] width 20 height 20
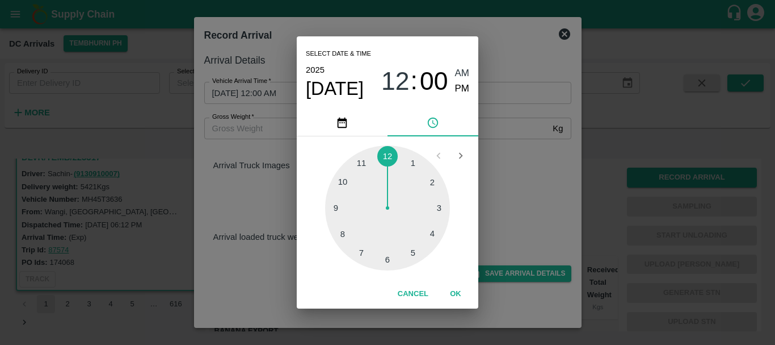
click at [383, 257] on div at bounding box center [387, 207] width 125 height 125
click at [463, 81] on span "PM" at bounding box center [462, 88] width 15 height 15
type input "06/09/2025 06:00 PM"
click at [503, 186] on div "Select date & time 2025 Sep 6 06 : 00 AM PM 05 10 15 20 25 30 35 40 45 50 55 00…" at bounding box center [387, 172] width 775 height 345
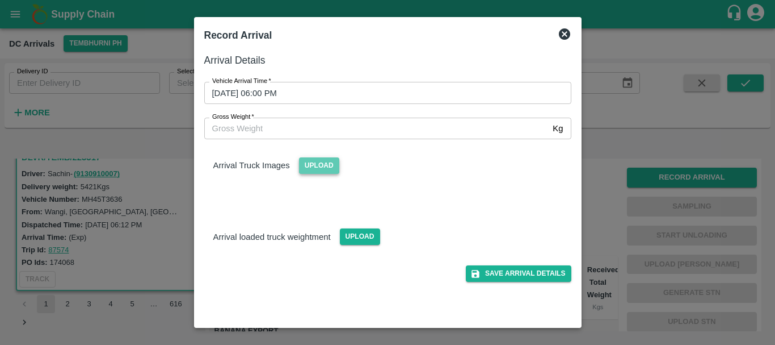
click at [321, 169] on span "Upload" at bounding box center [319, 165] width 40 height 16
click at [0, 0] on input "Upload" at bounding box center [0, 0] width 0 height 0
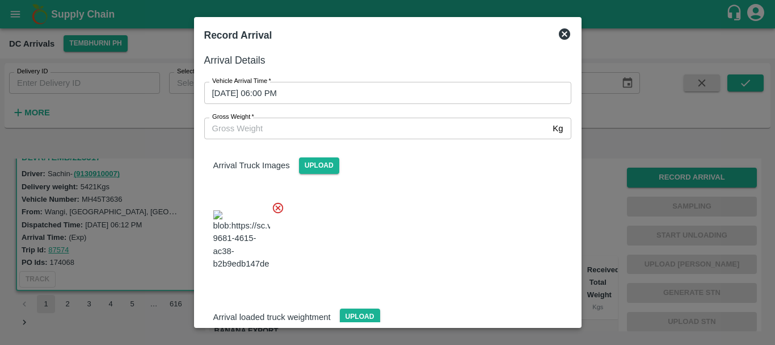
scroll to position [61, 0]
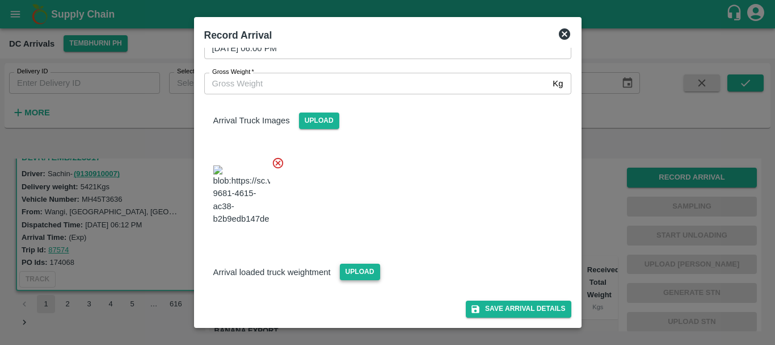
click at [353, 271] on span "Upload" at bounding box center [360, 271] width 40 height 16
click at [0, 0] on input "Upload" at bounding box center [0, 0] width 0 height 0
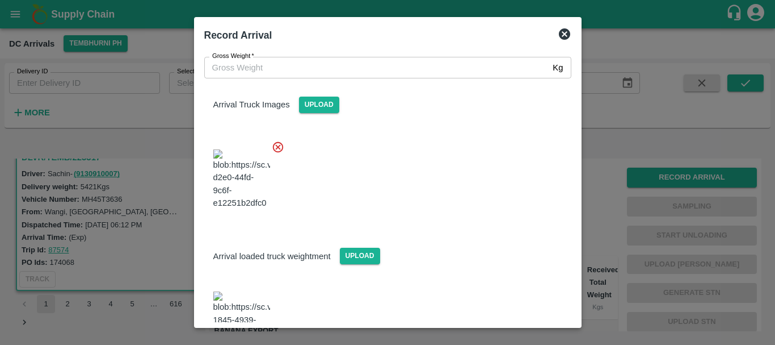
scroll to position [133, 0]
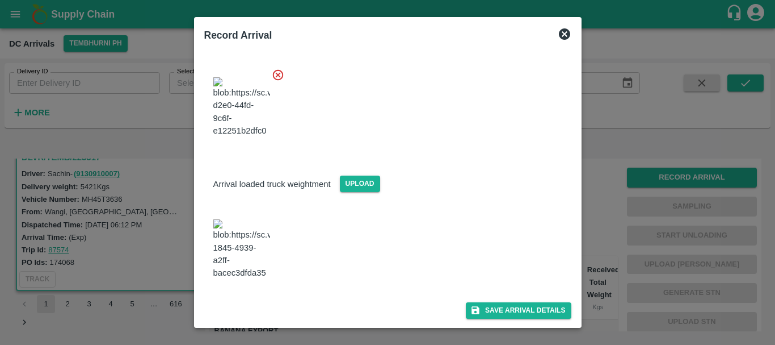
click at [240, 247] on img at bounding box center [241, 249] width 57 height 60
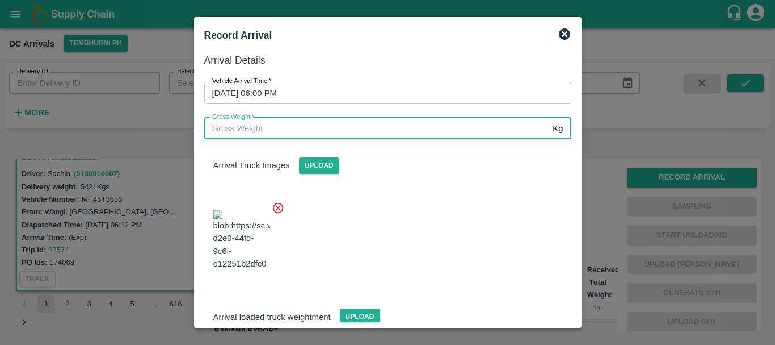
click at [287, 131] on input "Gross Weight   *" at bounding box center [376, 129] width 345 height 22
type input "11215"
click at [418, 250] on div at bounding box center [383, 236] width 376 height 89
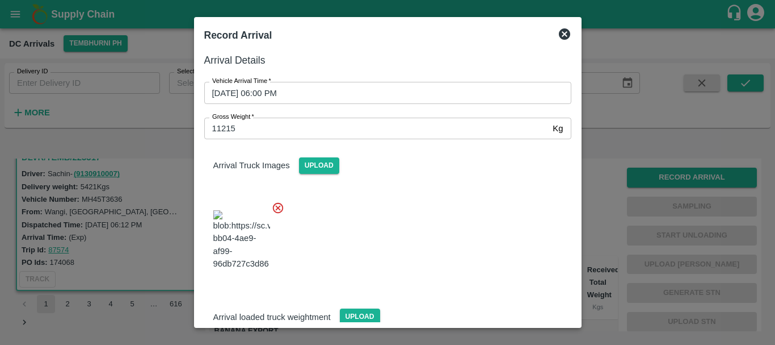
scroll to position [133, 0]
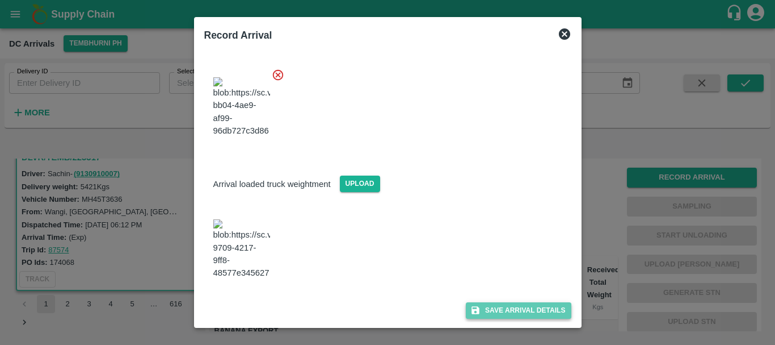
click at [475, 308] on icon "submit" at bounding box center [476, 310] width 8 height 8
click at [475, 308] on span "Save Arrival Details" at bounding box center [518, 310] width 105 height 16
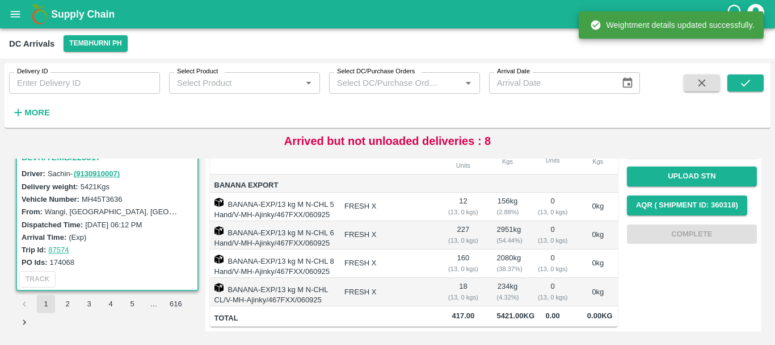
scroll to position [0, 0]
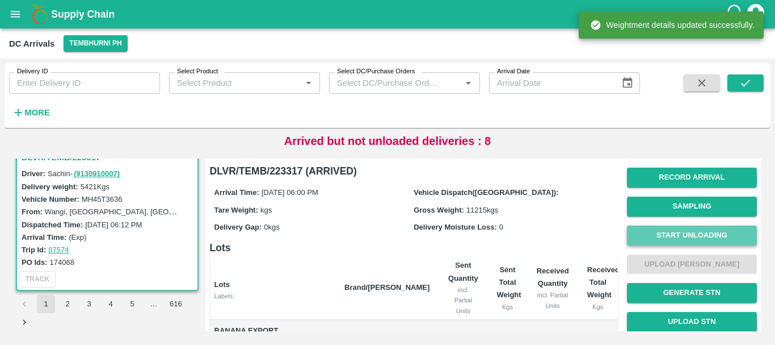
click at [652, 230] on button "Start Unloading" at bounding box center [692, 235] width 130 height 20
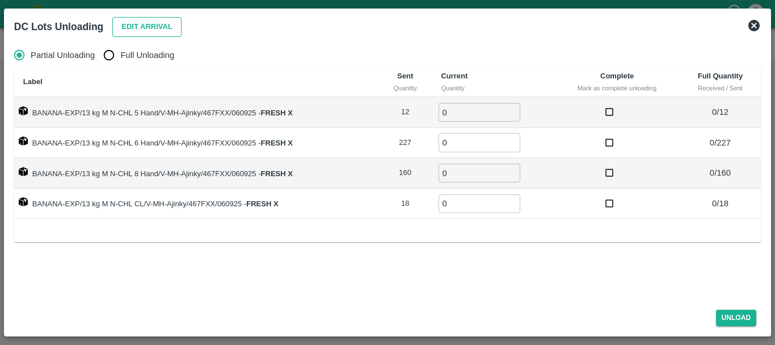
click at [142, 30] on button "Edit Arrival" at bounding box center [146, 27] width 69 height 20
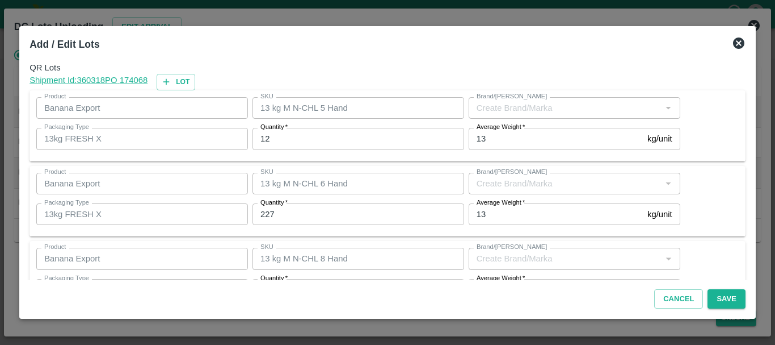
type input "FRESH X"
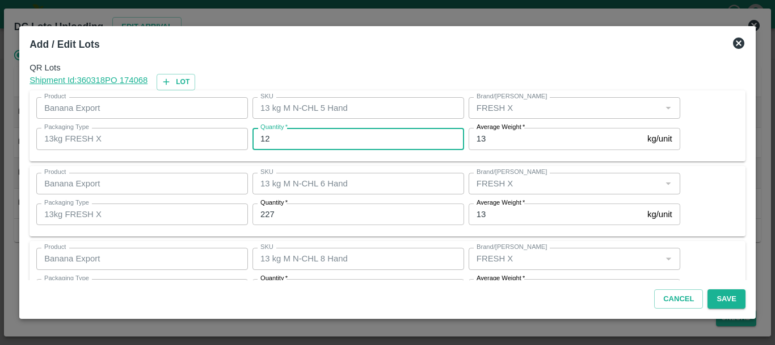
click at [309, 140] on input "12" at bounding box center [359, 139] width 212 height 22
type input "1"
type input "11"
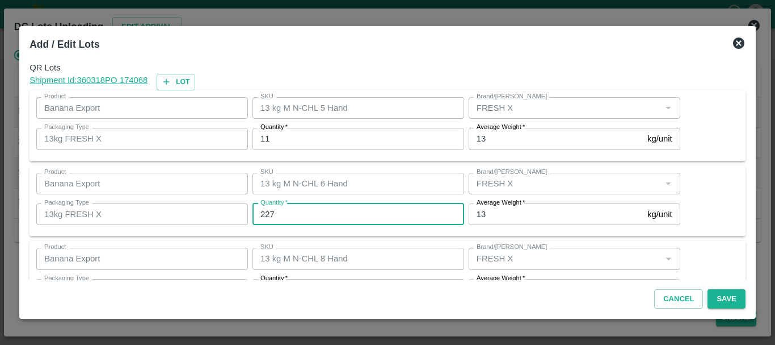
click at [296, 212] on input "227" at bounding box center [359, 214] width 212 height 22
type input "2"
type input "229"
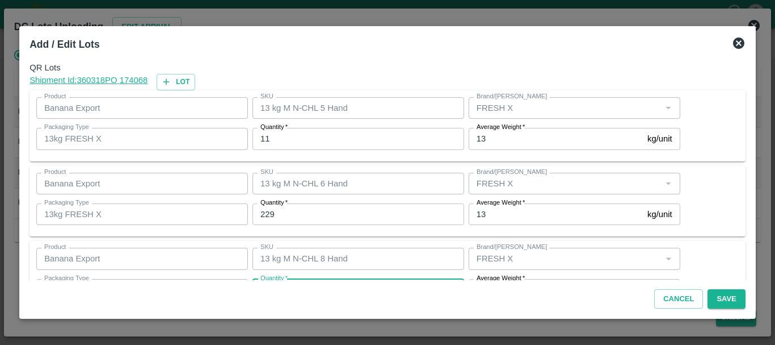
scroll to position [20, 0]
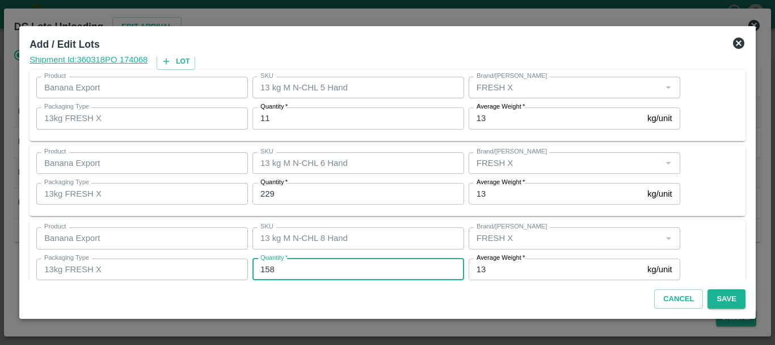
type input "158"
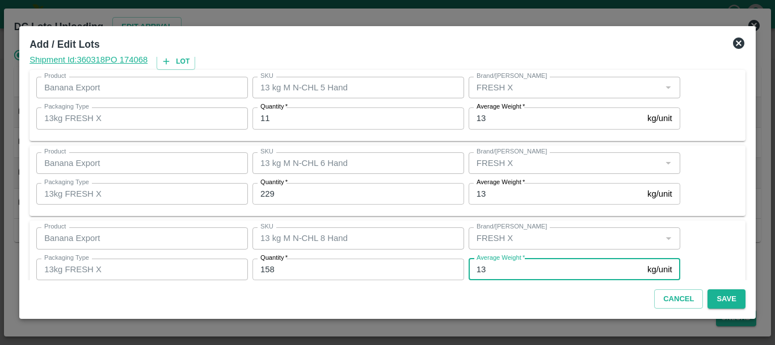
scroll to position [116, 0]
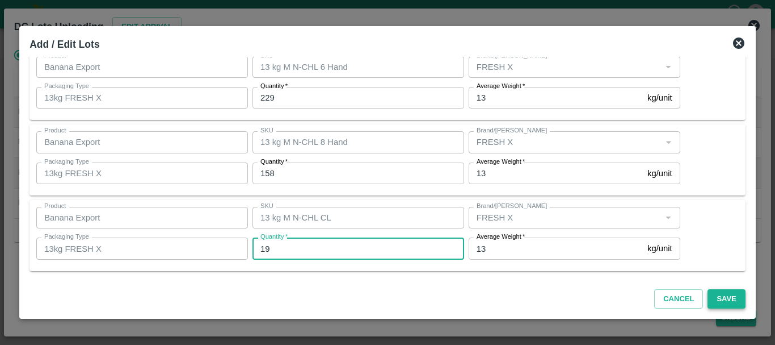
type input "19"
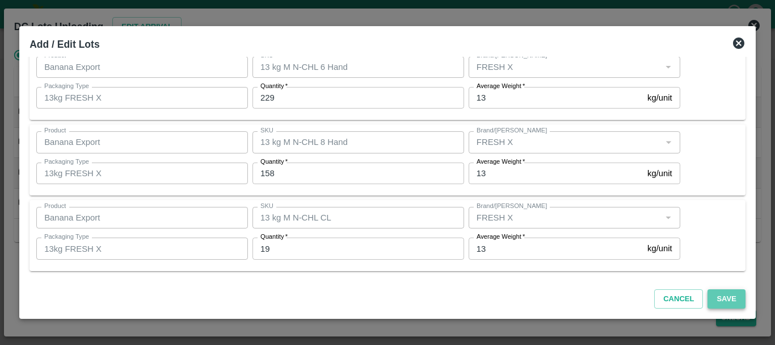
click at [719, 297] on button "Save" at bounding box center [726, 299] width 37 height 20
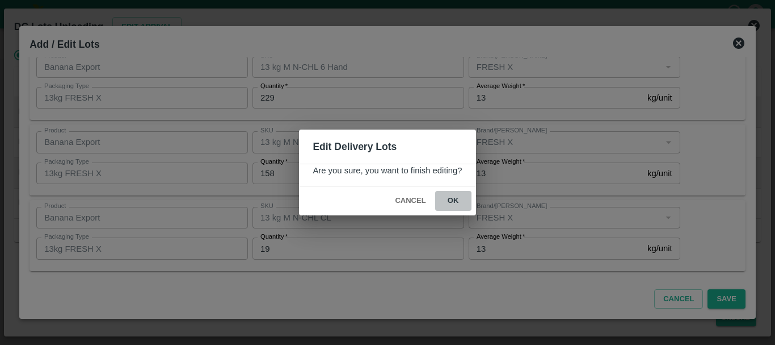
click at [454, 204] on button "ok" at bounding box center [453, 201] width 36 height 20
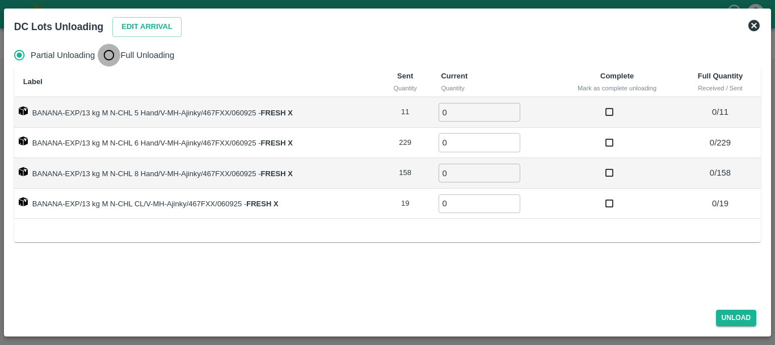
click at [116, 44] on input "Full Unloading" at bounding box center [109, 55] width 23 height 23
radio input "true"
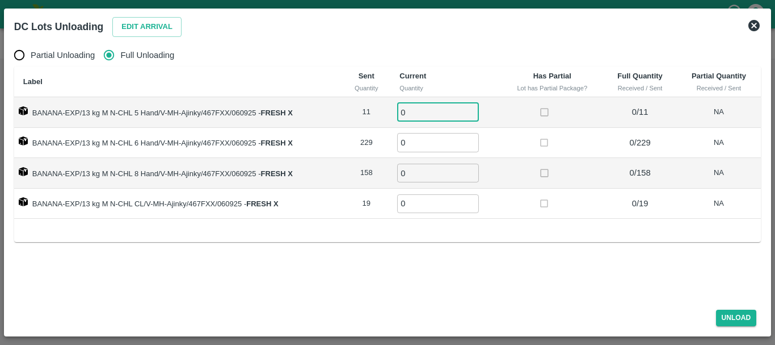
click at [427, 112] on input "0" at bounding box center [438, 112] width 82 height 19
type input "011"
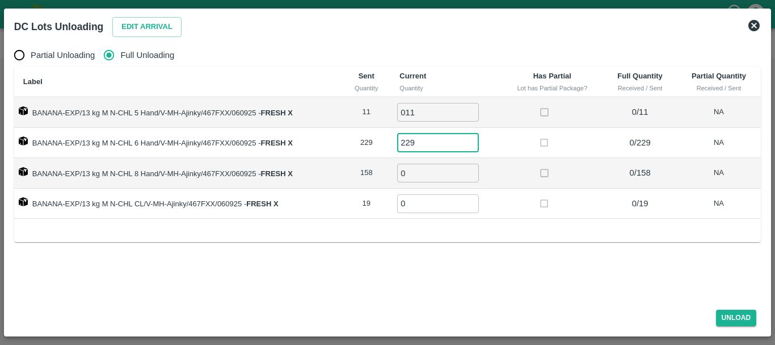
type input "229"
type input "158"
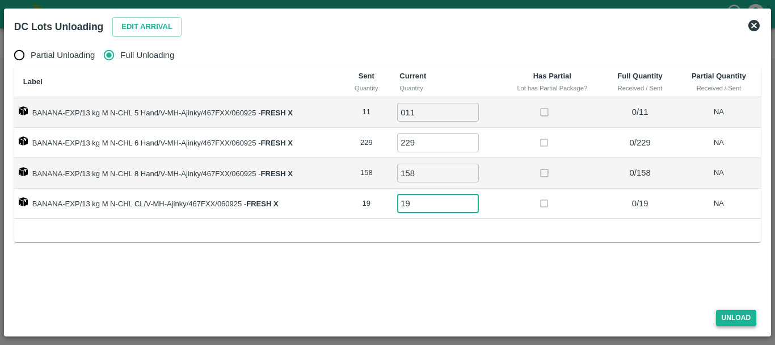
type input "19"
click at [724, 318] on button "Unload" at bounding box center [736, 317] width 41 height 16
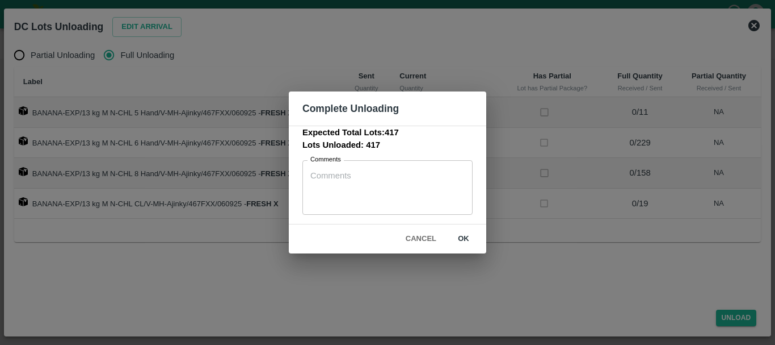
click at [459, 239] on button "ok" at bounding box center [464, 239] width 36 height 20
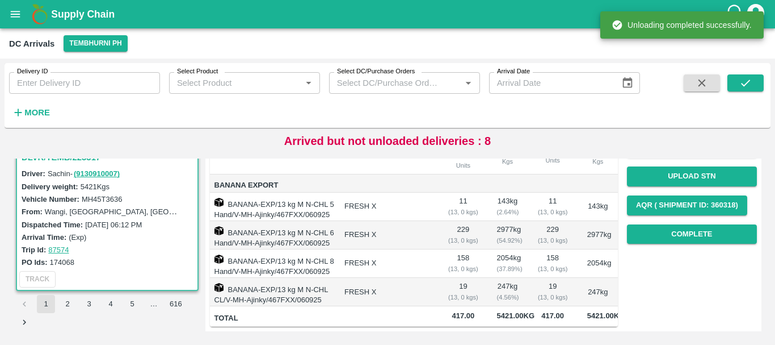
scroll to position [0, 0]
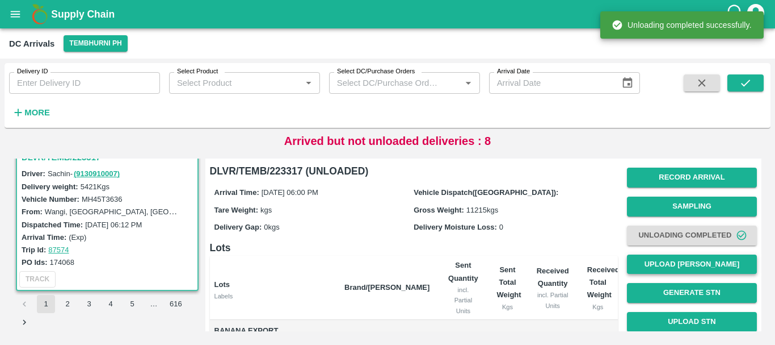
click at [655, 261] on button "Upload [PERSON_NAME]" at bounding box center [692, 264] width 130 height 20
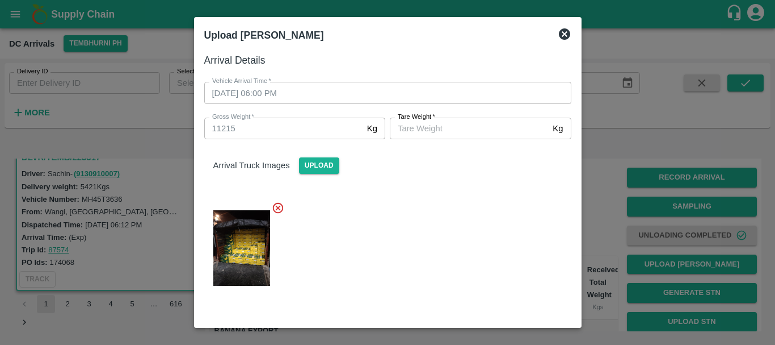
click at [458, 124] on input "Tare Weight   *" at bounding box center [469, 129] width 158 height 22
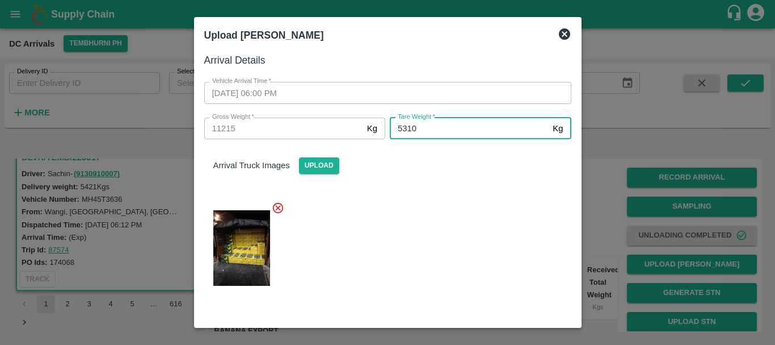
type input "5310"
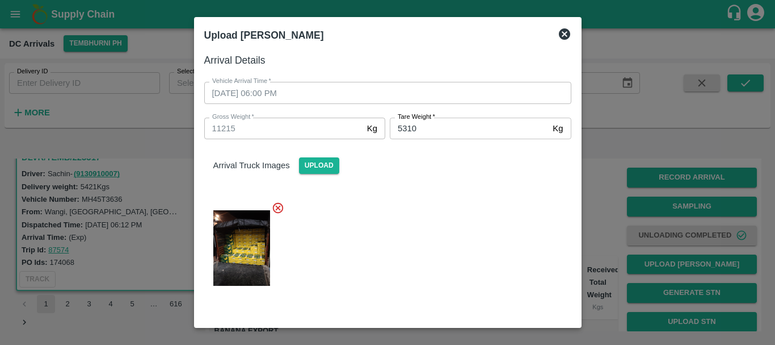
click at [404, 267] on div at bounding box center [383, 244] width 376 height 105
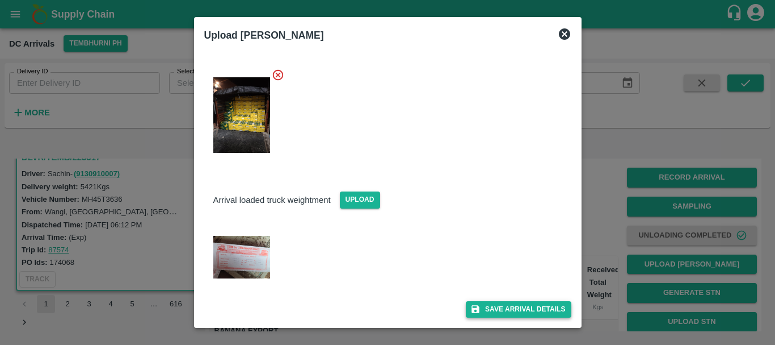
click at [484, 310] on button "Save Arrival Details" at bounding box center [518, 309] width 105 height 16
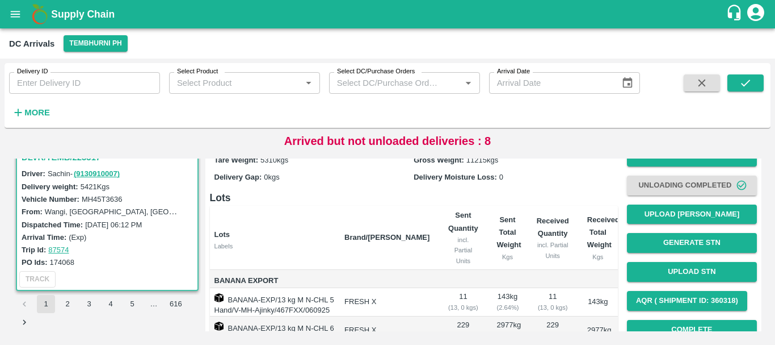
scroll to position [78, 0]
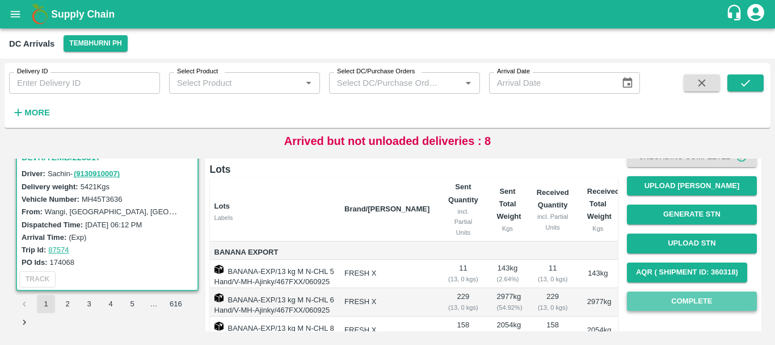
click at [665, 300] on button "Complete" at bounding box center [692, 301] width 130 height 20
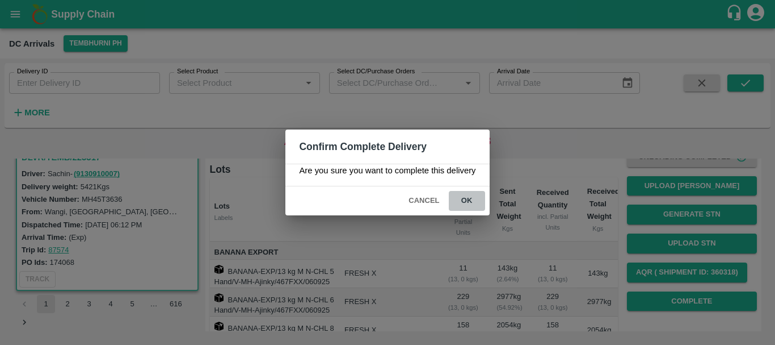
click at [469, 203] on button "ok" at bounding box center [467, 201] width 36 height 20
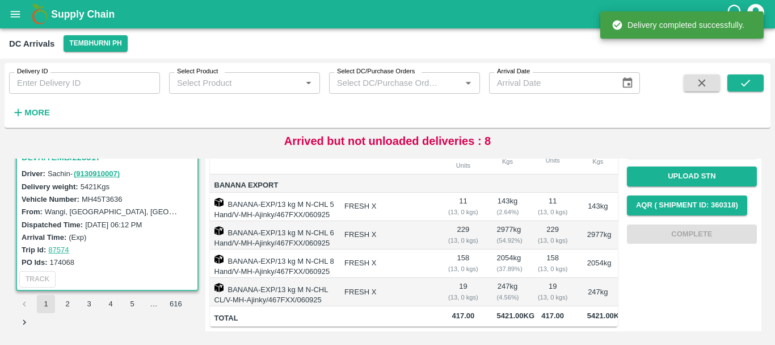
scroll to position [0, 0]
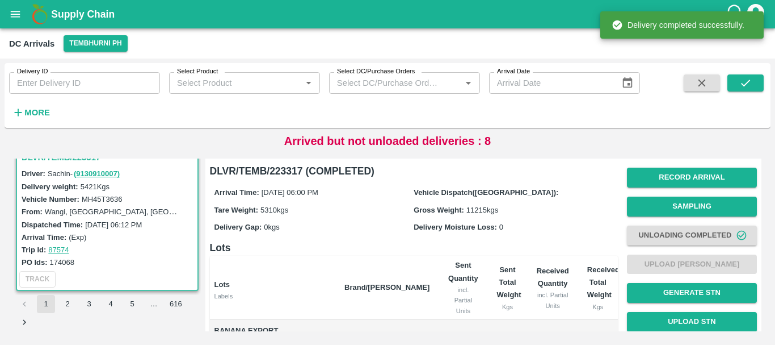
click at [391, 274] on th "Brand/[PERSON_NAME]" at bounding box center [386, 287] width 103 height 64
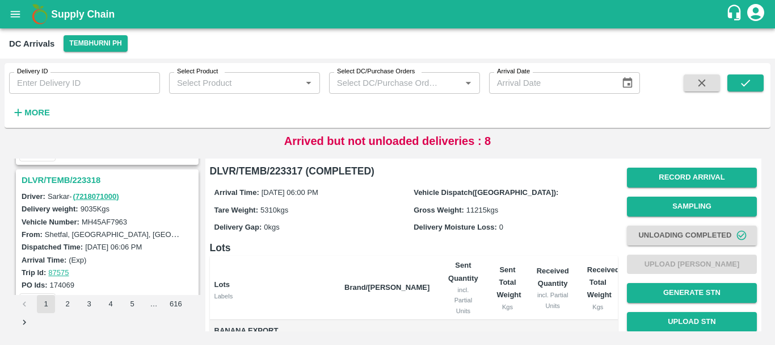
scroll to position [3405, 0]
click at [46, 179] on h3 "DLVR/TEMB/223318" at bounding box center [109, 181] width 175 height 15
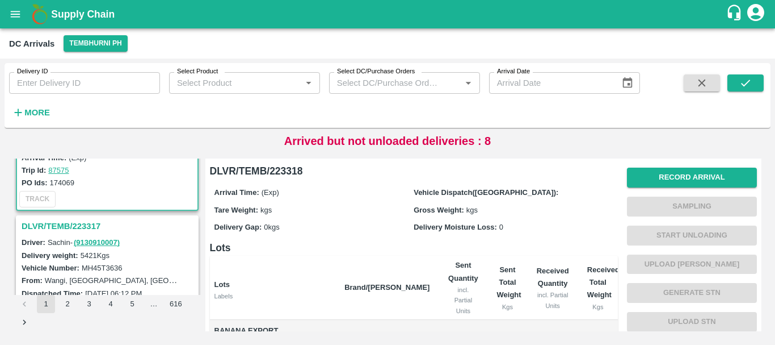
scroll to position [3509, 0]
click at [85, 224] on h3 "DLVR/TEMB/223317" at bounding box center [109, 225] width 175 height 15
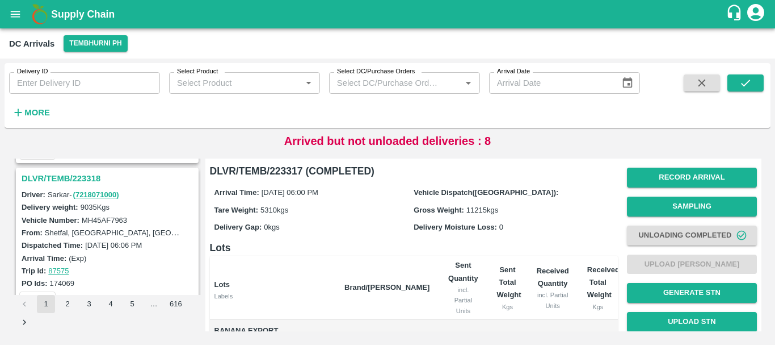
scroll to position [3408, 0]
click at [75, 181] on h3 "DLVR/TEMB/223318" at bounding box center [109, 178] width 175 height 15
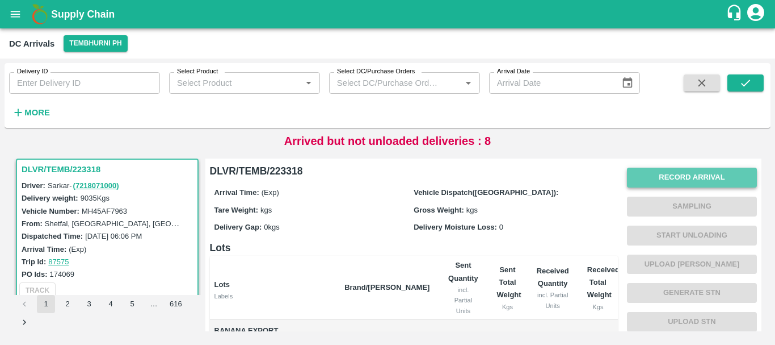
click at [656, 169] on button "Record Arrival" at bounding box center [692, 177] width 130 height 20
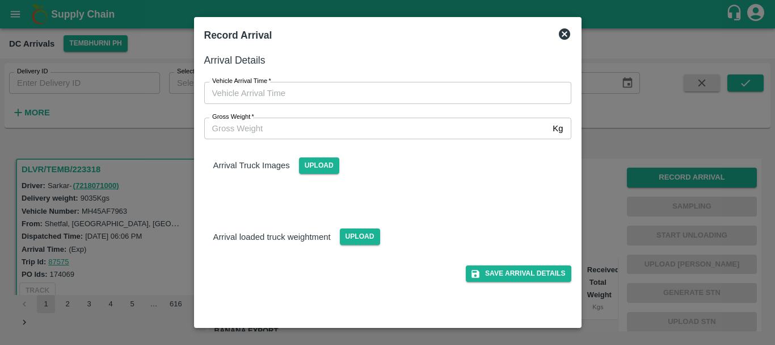
type input "DD/MM/YYYY hh:mm aa"
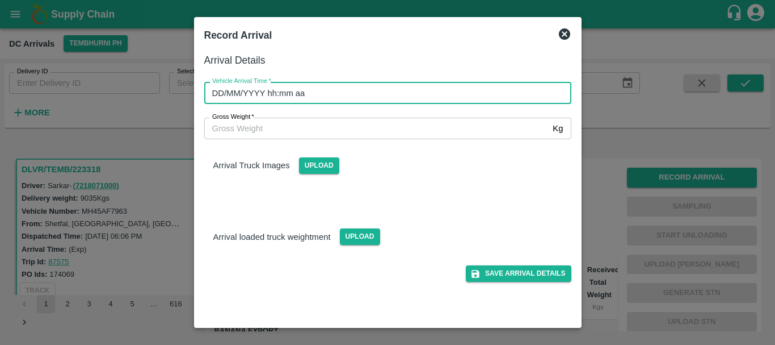
click at [453, 87] on input "DD/MM/YYYY hh:mm aa" at bounding box center [383, 93] width 359 height 22
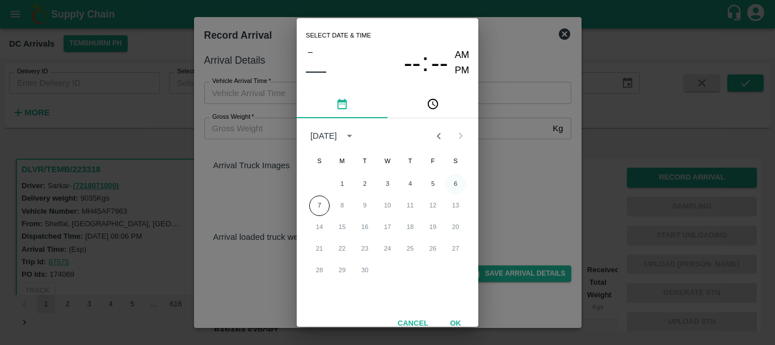
click at [452, 183] on button "6" at bounding box center [456, 184] width 20 height 20
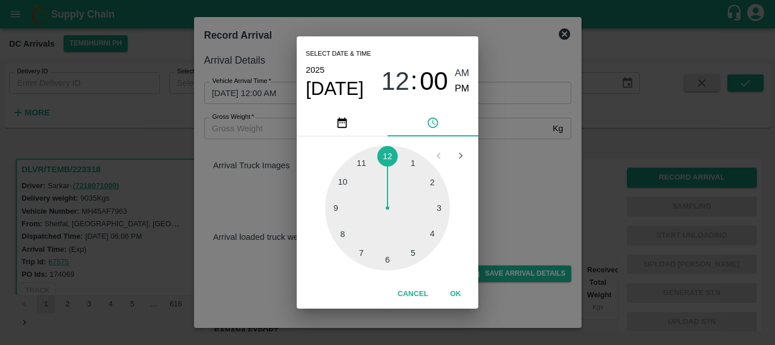
click at [345, 181] on div at bounding box center [387, 207] width 125 height 125
click at [358, 167] on div at bounding box center [387, 207] width 125 height 125
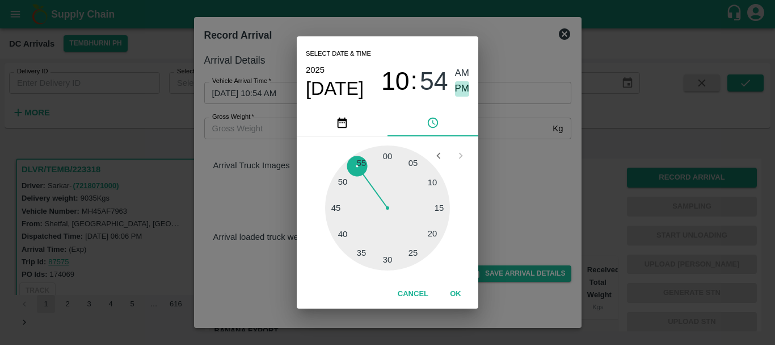
click at [460, 93] on span "PM" at bounding box center [462, 88] width 15 height 15
type input "06/09/2025 10:54 PM"
click at [500, 121] on div "Select date & time 2025 Sep 6 10 : 54 AM PM 05 10 15 20 25 30 35 40 45 50 55 00…" at bounding box center [387, 172] width 775 height 345
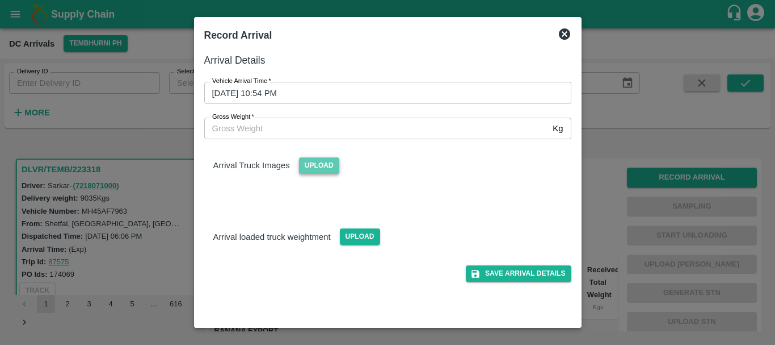
click at [317, 162] on span "Upload" at bounding box center [319, 165] width 40 height 16
click at [0, 0] on input "Upload" at bounding box center [0, 0] width 0 height 0
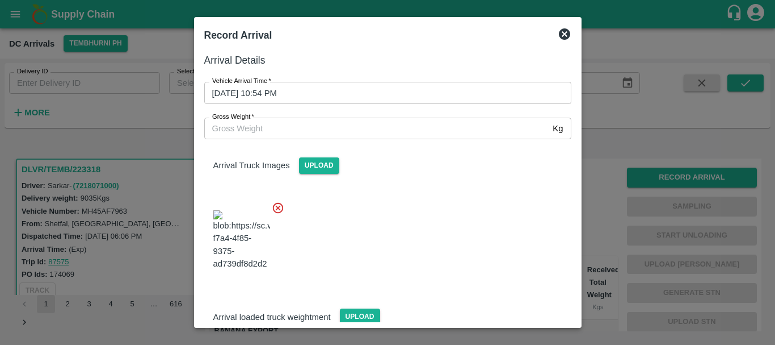
scroll to position [61, 0]
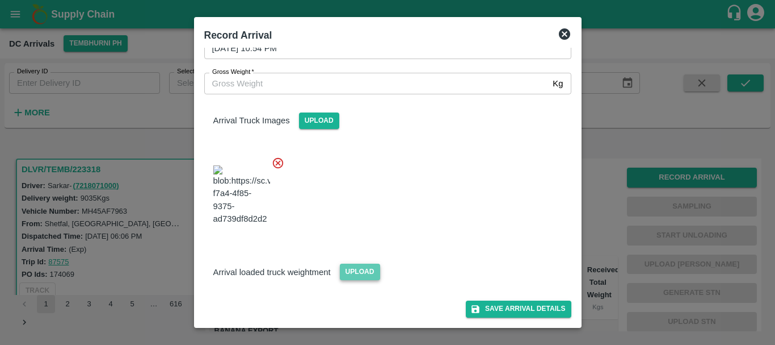
click at [356, 273] on span "Upload" at bounding box center [360, 271] width 40 height 16
click at [0, 0] on input "Upload" at bounding box center [0, 0] width 0 height 0
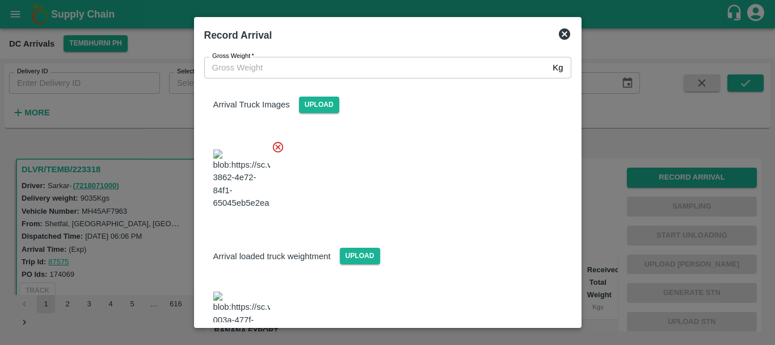
scroll to position [116, 0]
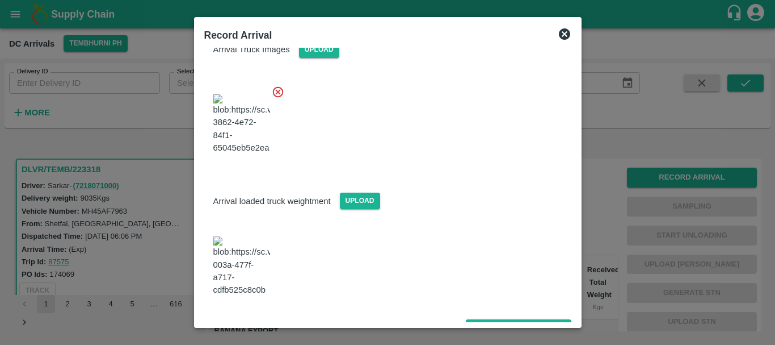
click at [244, 271] on img at bounding box center [241, 266] width 57 height 60
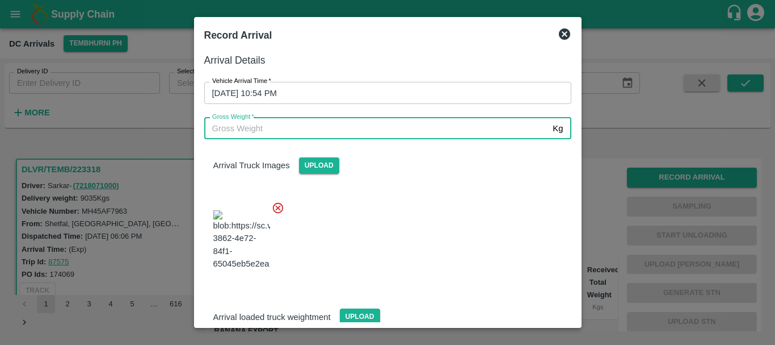
click at [269, 129] on input "Gross Weight   *" at bounding box center [376, 129] width 345 height 22
type input "15600"
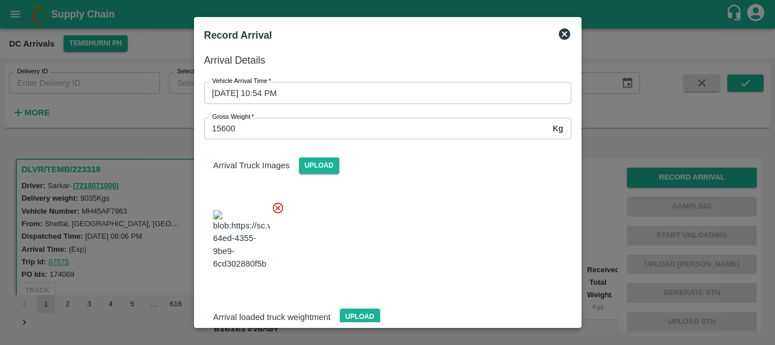
click at [370, 194] on div at bounding box center [383, 236] width 376 height 89
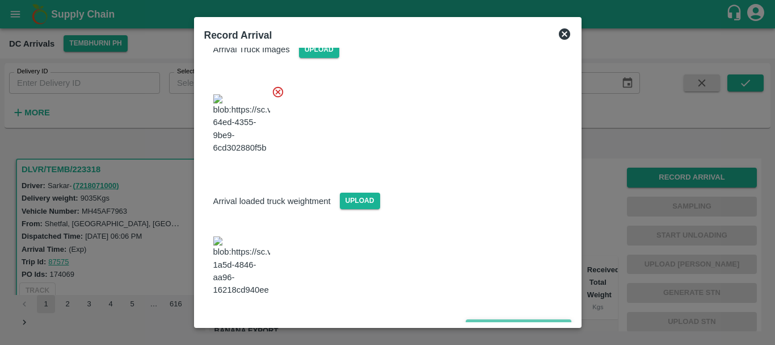
click at [507, 319] on button "Save Arrival Details" at bounding box center [518, 327] width 105 height 16
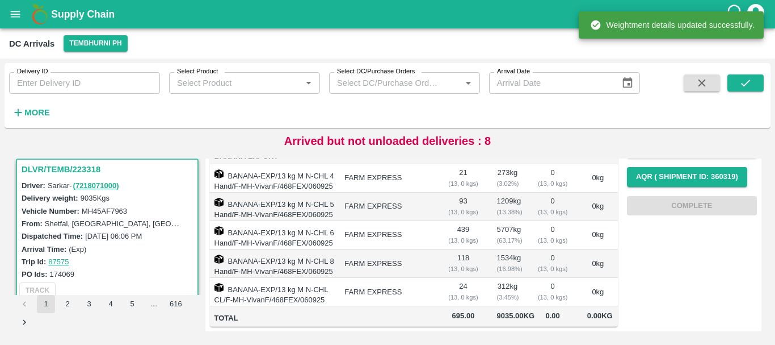
scroll to position [0, 0]
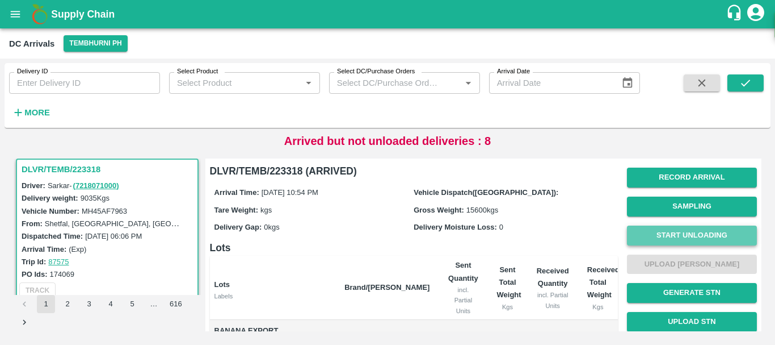
click at [649, 228] on button "Start Unloading" at bounding box center [692, 235] width 130 height 20
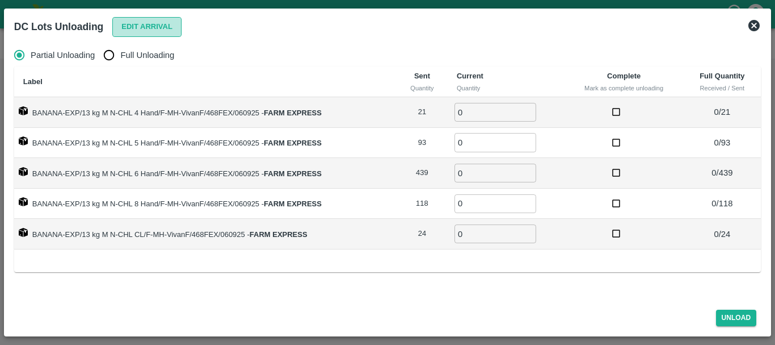
click at [156, 27] on button "Edit Arrival" at bounding box center [146, 27] width 69 height 20
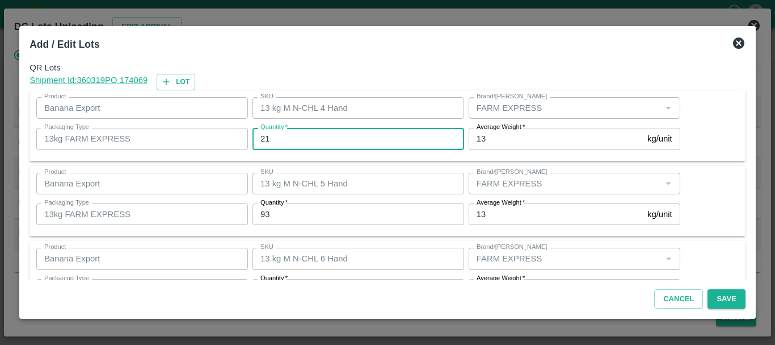
click at [358, 136] on input "21" at bounding box center [359, 139] width 212 height 22
type input "2"
type input "26"
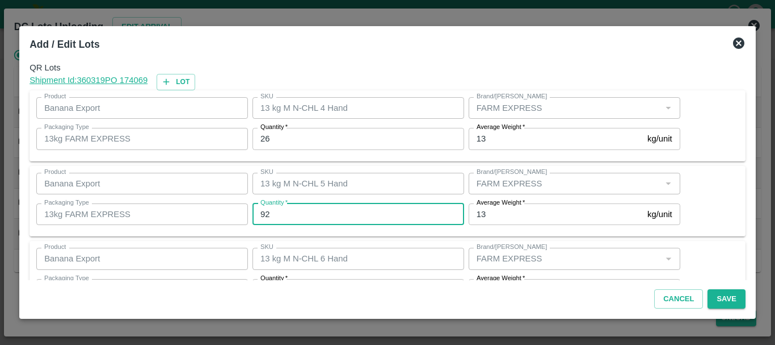
type input "92"
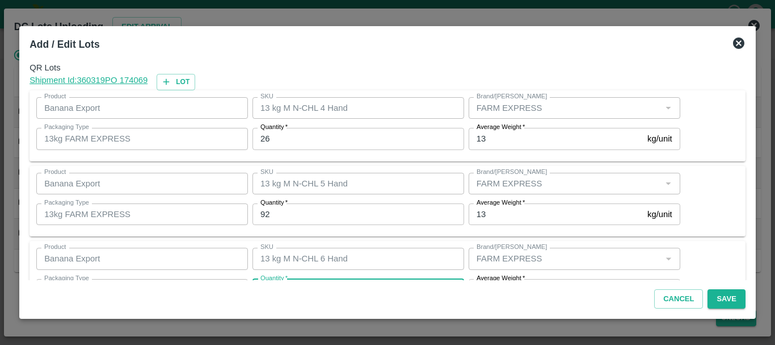
scroll to position [20, 0]
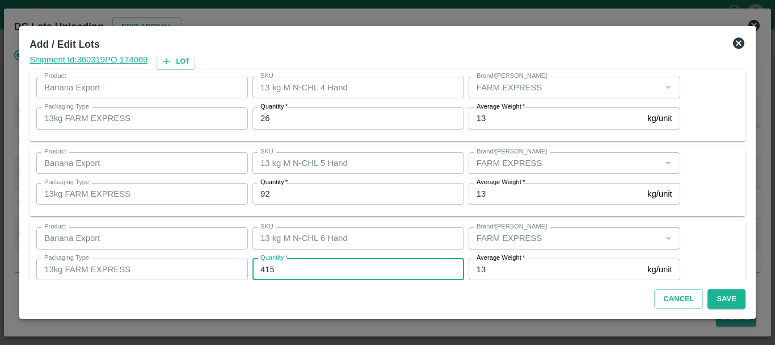
type input "415"
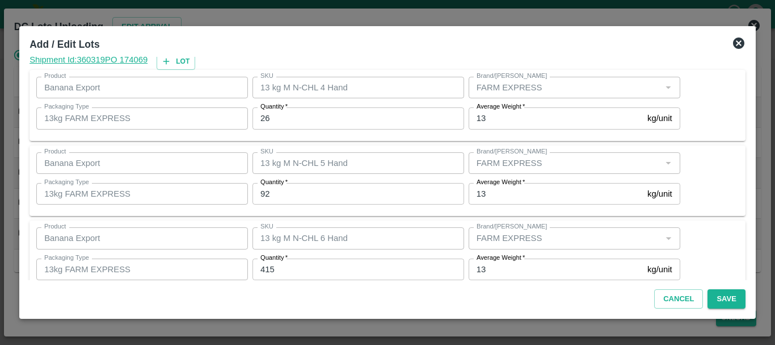
scroll to position [192, 0]
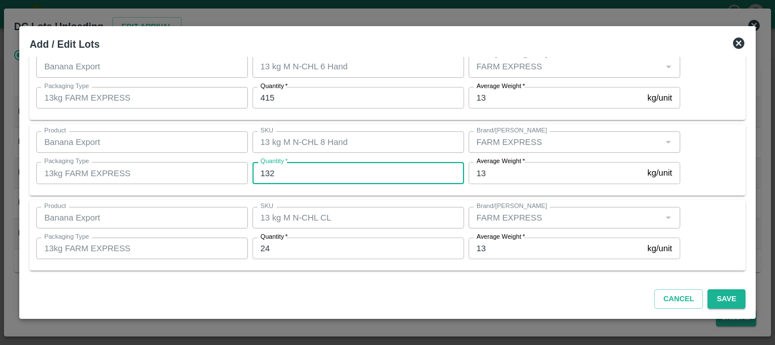
type input "132"
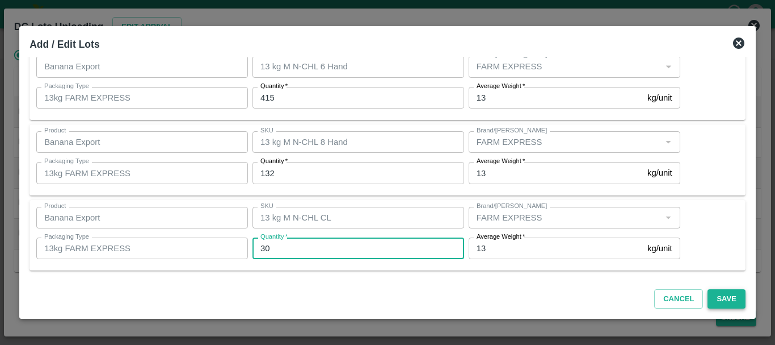
type input "30"
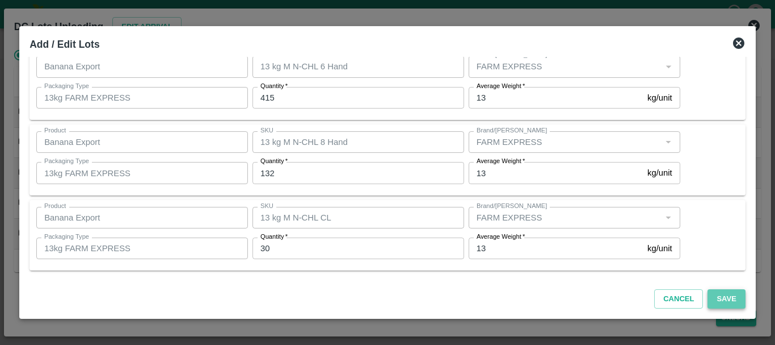
click at [721, 296] on button "Save" at bounding box center [726, 299] width 37 height 20
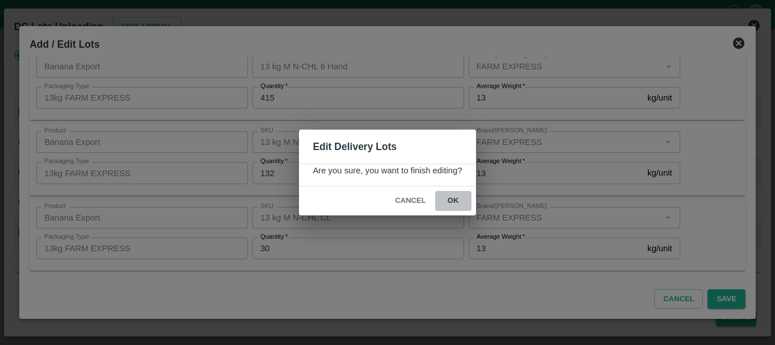
click at [453, 198] on button "ok" at bounding box center [453, 201] width 36 height 20
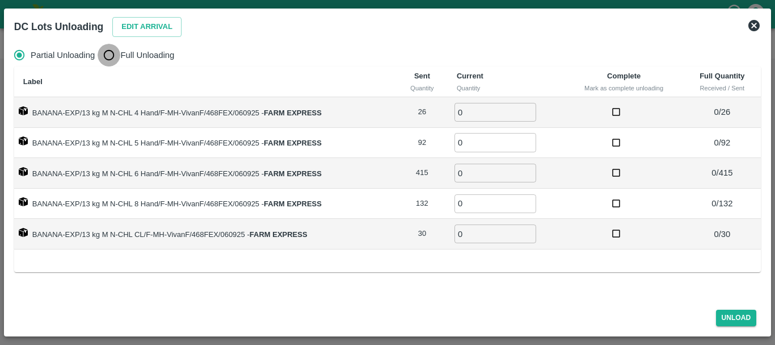
click at [106, 54] on input "Full Unloading" at bounding box center [109, 55] width 23 height 23
radio input "true"
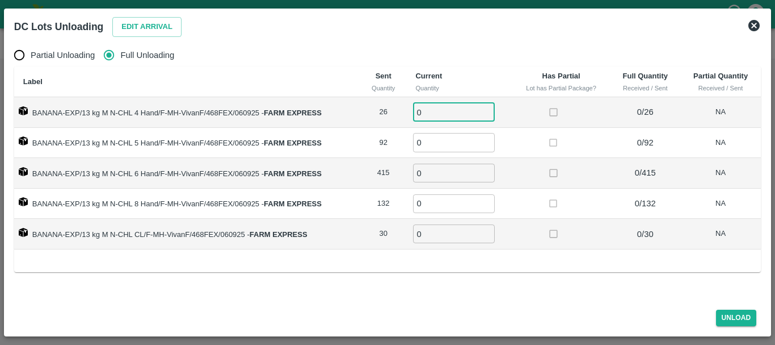
click at [430, 111] on input "0" at bounding box center [454, 112] width 82 height 19
type input "026"
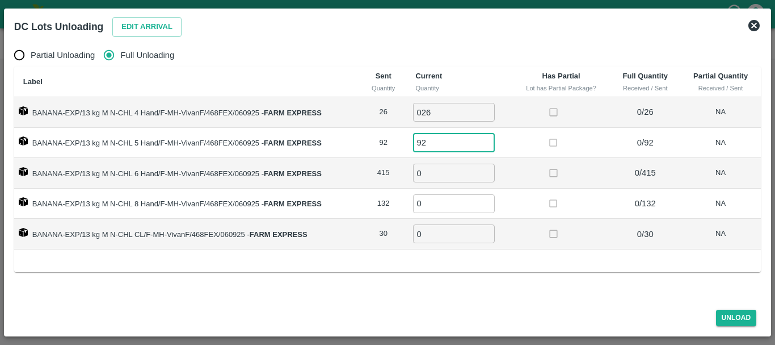
type input "92"
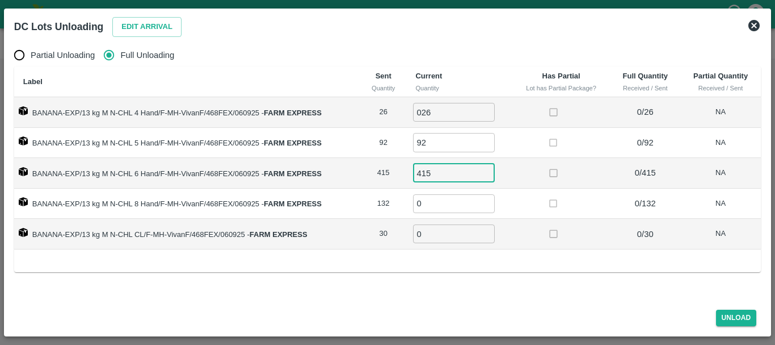
type input "415"
type input "132"
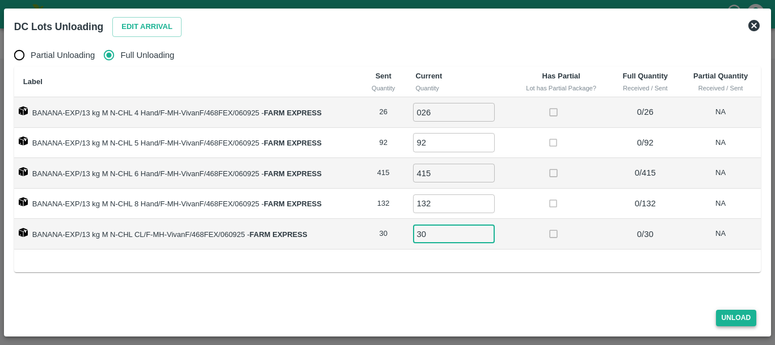
type input "30"
click at [730, 317] on button "Unload" at bounding box center [736, 317] width 41 height 16
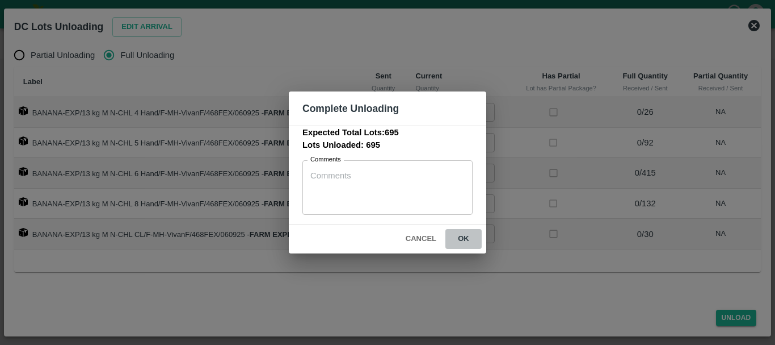
click at [460, 237] on button "ok" at bounding box center [464, 239] width 36 height 20
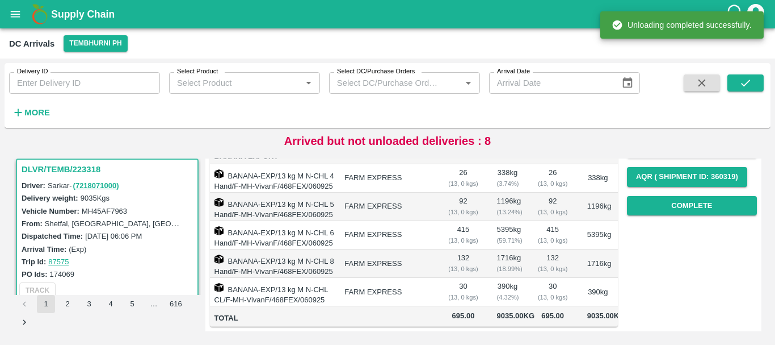
scroll to position [0, 0]
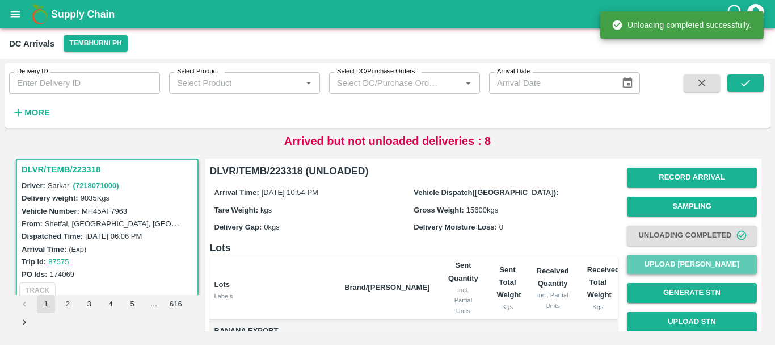
click at [680, 259] on button "Upload [PERSON_NAME]" at bounding box center [692, 264] width 130 height 20
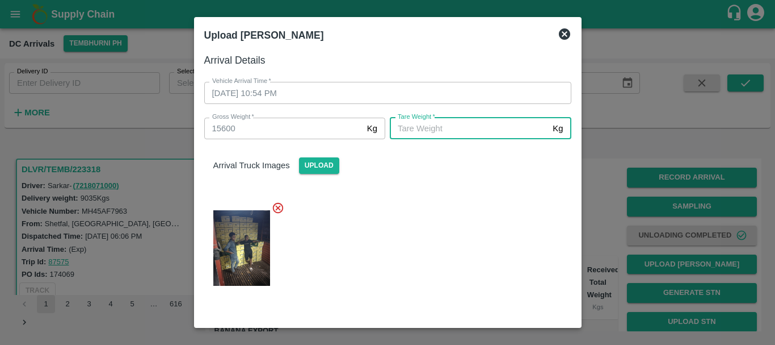
click at [480, 133] on input "Tare Weight   *" at bounding box center [469, 129] width 158 height 22
type input "6"
type input "5670"
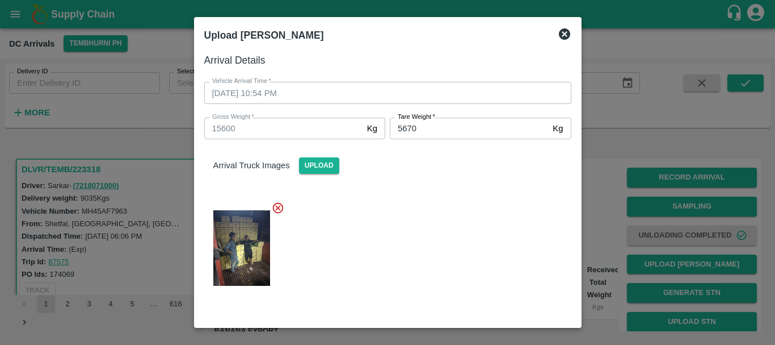
click at [437, 248] on div at bounding box center [383, 244] width 376 height 105
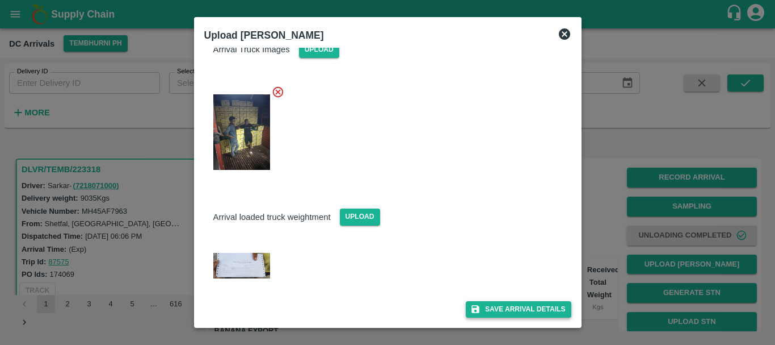
click at [473, 308] on icon "submit" at bounding box center [476, 309] width 8 height 8
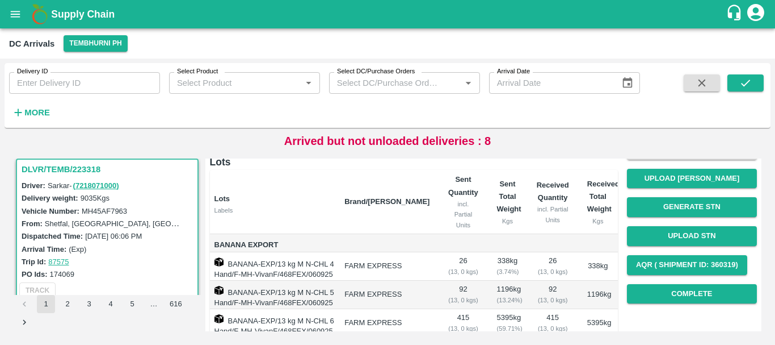
scroll to position [86, 0]
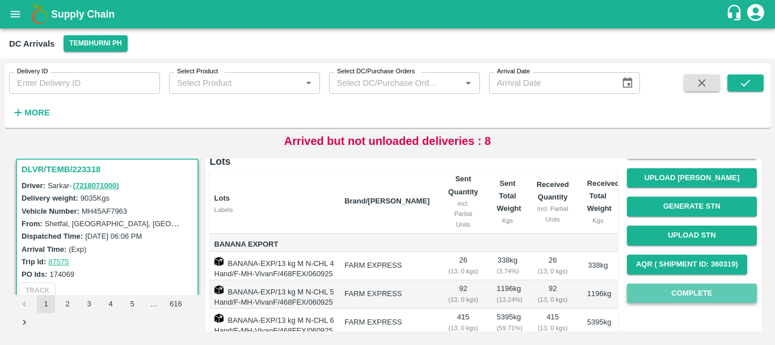
click at [643, 287] on button "Complete" at bounding box center [692, 293] width 130 height 20
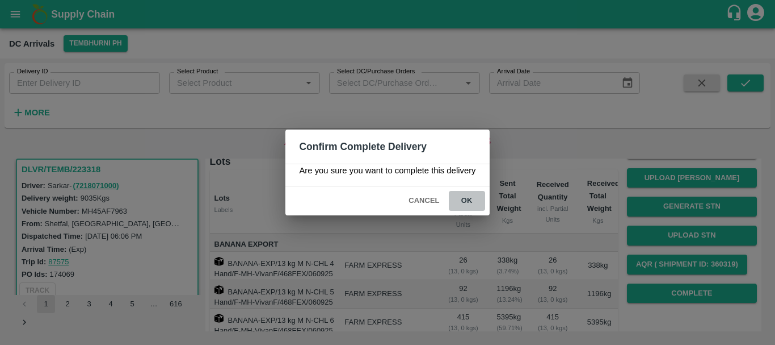
click at [469, 198] on button "ok" at bounding box center [467, 201] width 36 height 20
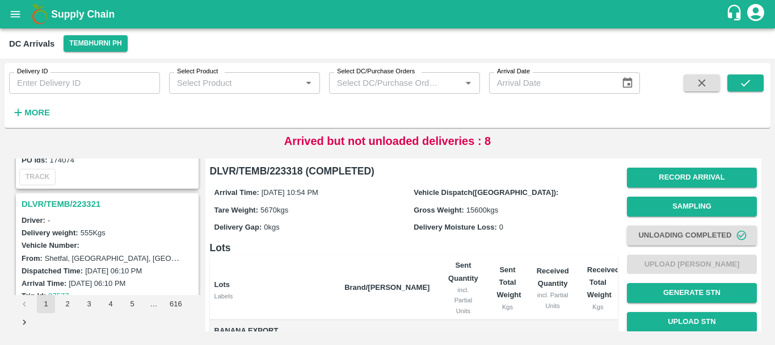
scroll to position [3231, 0]
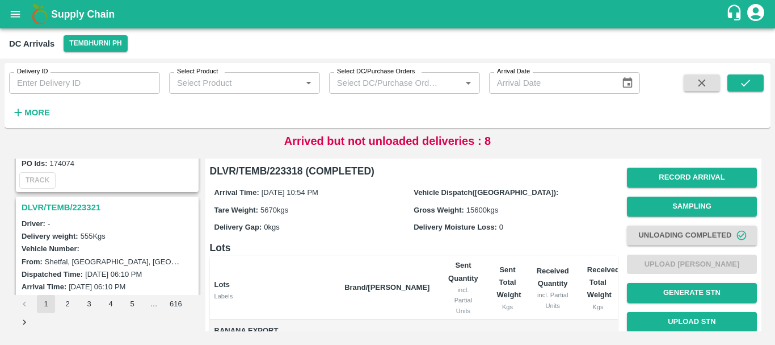
click at [80, 205] on h3 "DLVR/TEMB/223321" at bounding box center [109, 207] width 175 height 15
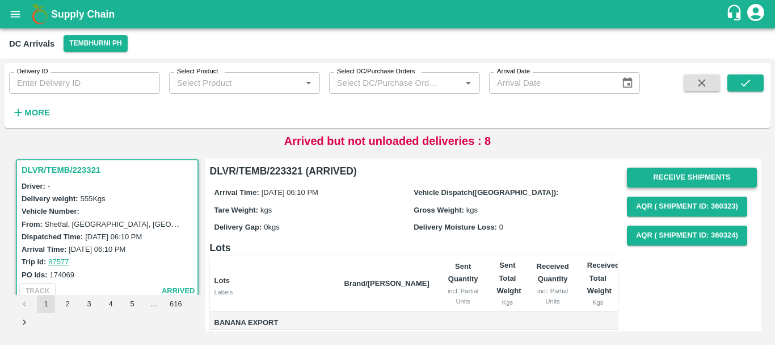
scroll to position [1, 0]
click at [651, 173] on button "Receive Shipments" at bounding box center [692, 177] width 130 height 20
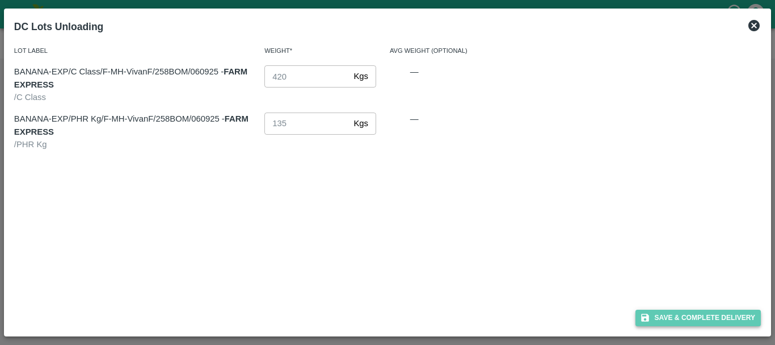
click at [654, 318] on button "Save & Complete Delivery" at bounding box center [699, 317] width 126 height 16
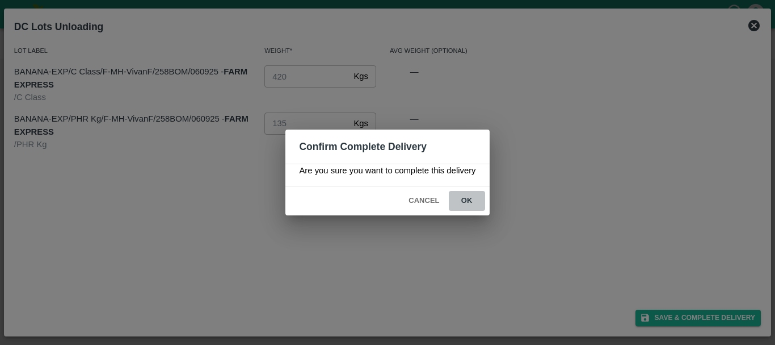
click at [467, 202] on button "ok" at bounding box center [467, 201] width 36 height 20
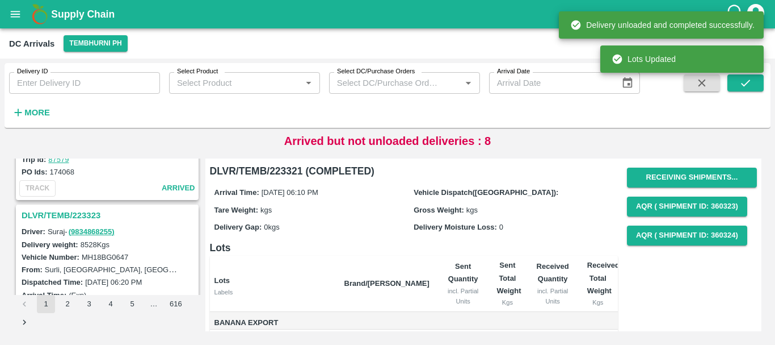
scroll to position [3071, 0]
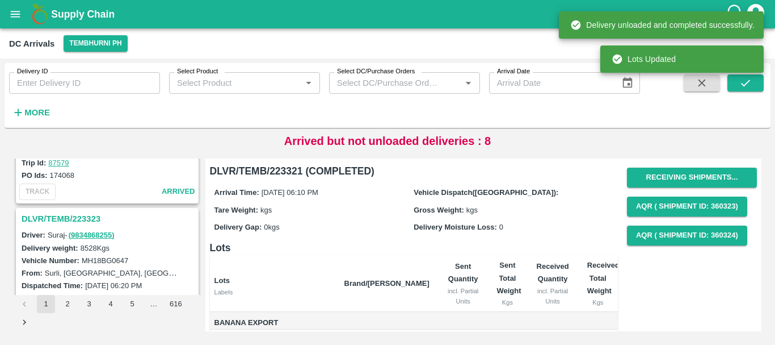
click at [90, 217] on h3 "DLVR/TEMB/223323" at bounding box center [109, 218] width 175 height 15
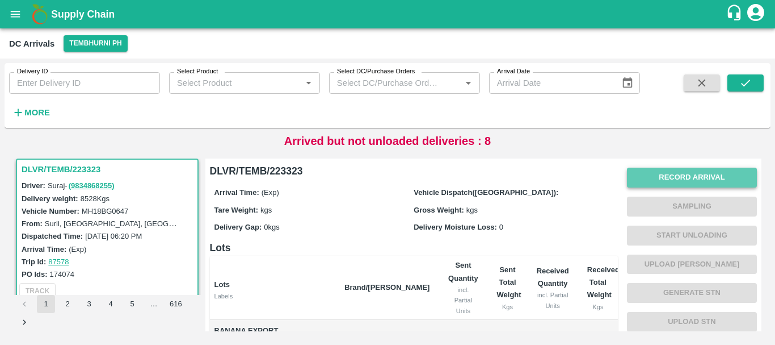
click at [707, 173] on button "Record Arrival" at bounding box center [692, 177] width 130 height 20
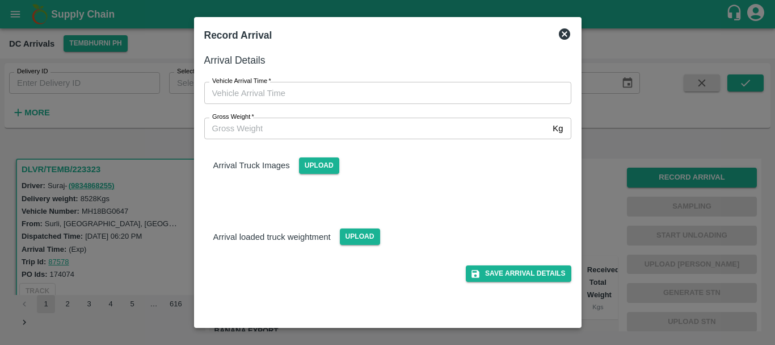
type input "DD/MM/YYYY hh:mm aa"
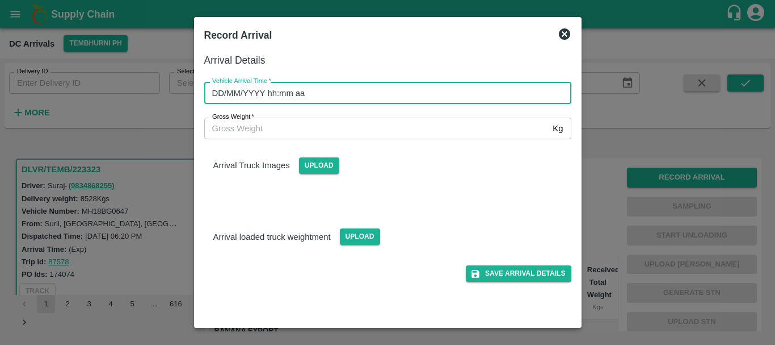
click at [372, 98] on input "DD/MM/YYYY hh:mm aa" at bounding box center [383, 93] width 359 height 22
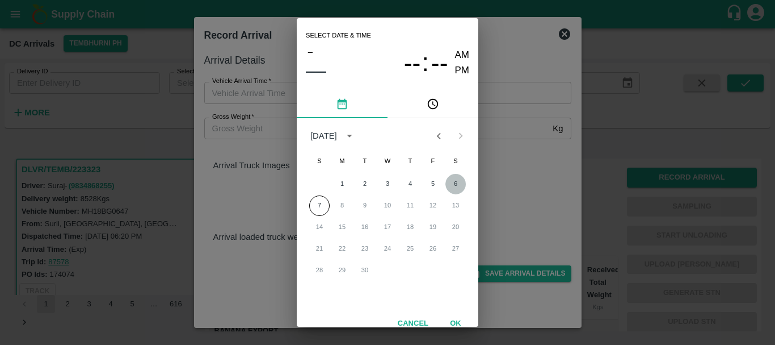
click at [448, 183] on button "6" at bounding box center [456, 184] width 20 height 20
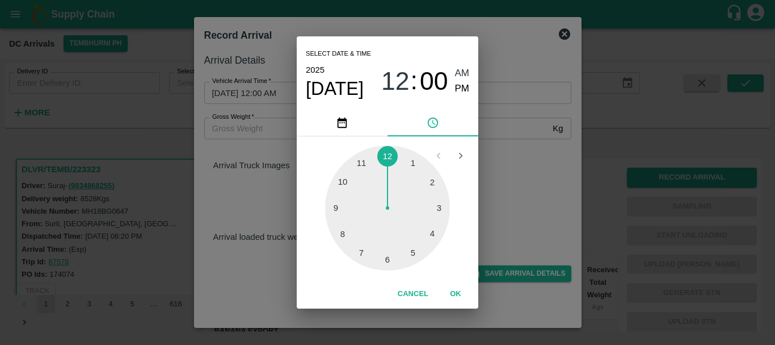
click at [349, 234] on div at bounding box center [387, 207] width 125 height 125
click at [385, 260] on div at bounding box center [387, 207] width 125 height 125
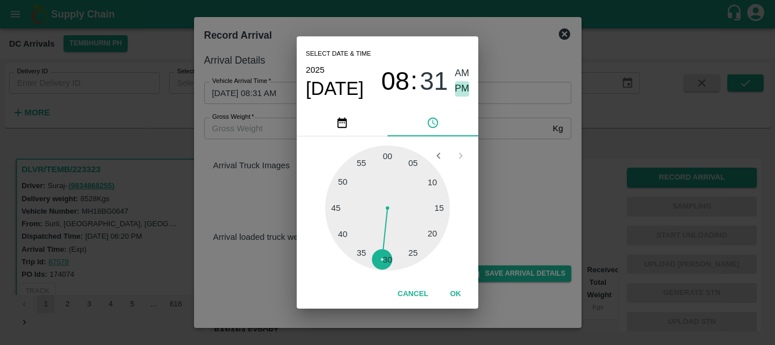
click at [462, 91] on span "PM" at bounding box center [462, 88] width 15 height 15
type input "06/09/2025 08:31 PM"
click at [493, 133] on div "Select date & time 2025 Sep 6 08 : 31 AM PM 05 10 15 20 25 30 35 40 45 50 55 00…" at bounding box center [387, 172] width 775 height 345
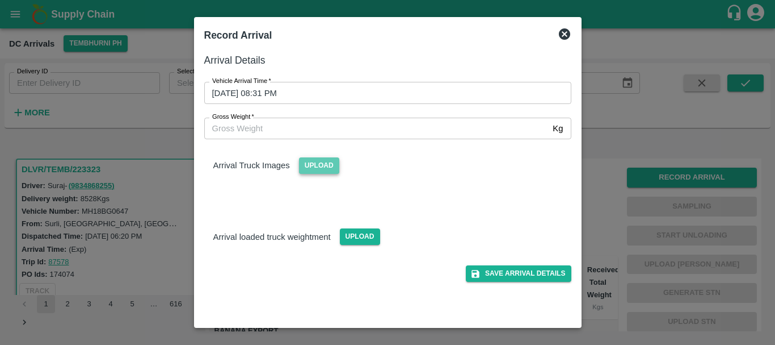
click at [309, 167] on span "Upload" at bounding box center [319, 165] width 40 height 16
click at [0, 0] on input "Upload" at bounding box center [0, 0] width 0 height 0
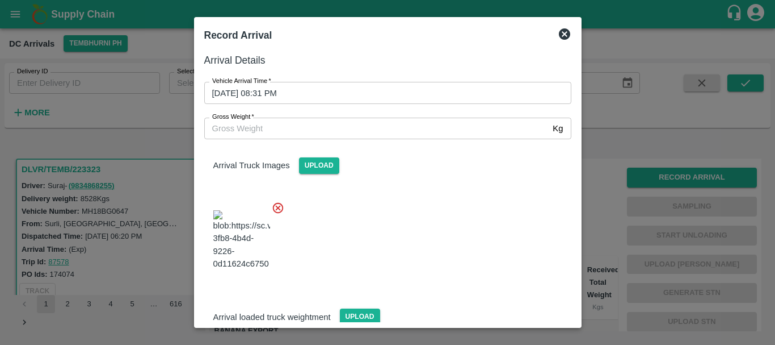
scroll to position [27, 0]
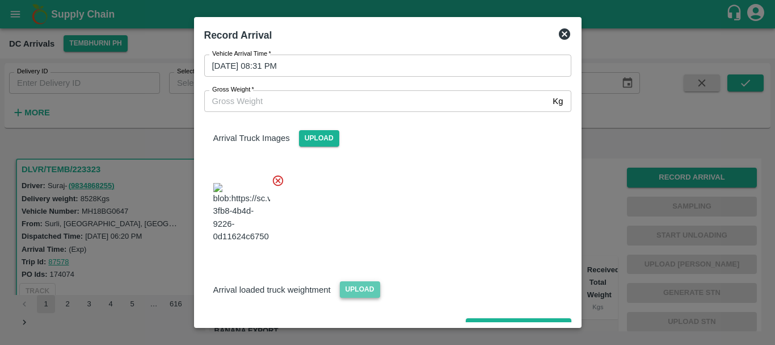
click at [366, 281] on span "Upload" at bounding box center [360, 289] width 40 height 16
click at [0, 0] on input "Upload" at bounding box center [0, 0] width 0 height 0
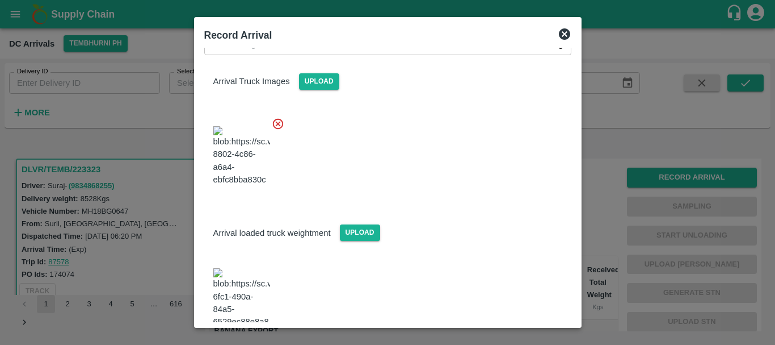
click at [236, 268] on img at bounding box center [241, 298] width 57 height 60
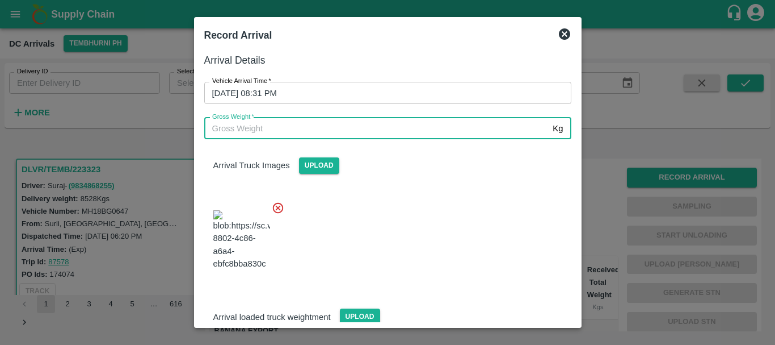
click at [321, 128] on input "Gross Weight   *" at bounding box center [376, 129] width 345 height 22
type input "14890"
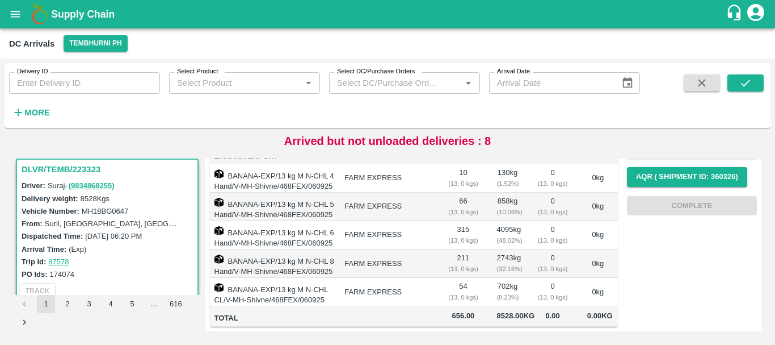
scroll to position [0, 0]
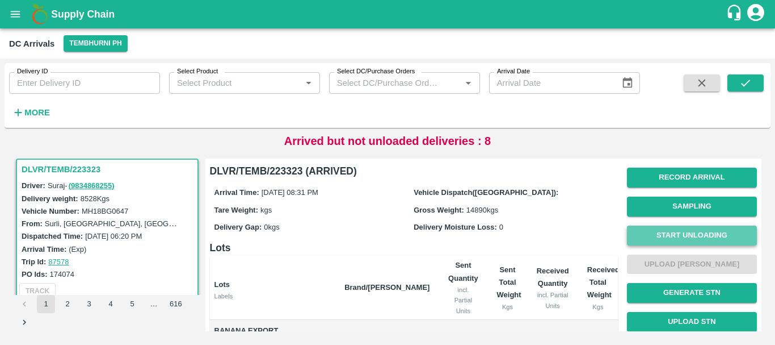
click at [697, 232] on button "Start Unloading" at bounding box center [692, 235] width 130 height 20
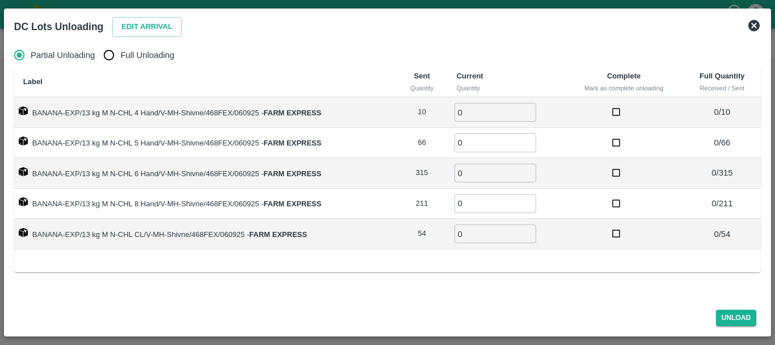
click at [147, 24] on button "Edit Arrival" at bounding box center [146, 27] width 69 height 20
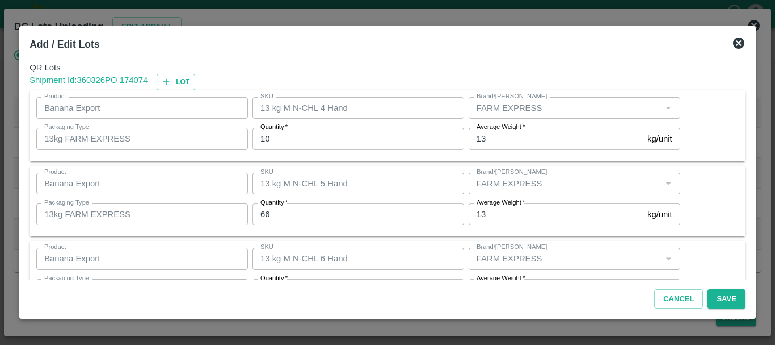
click at [349, 137] on input "10" at bounding box center [359, 139] width 212 height 22
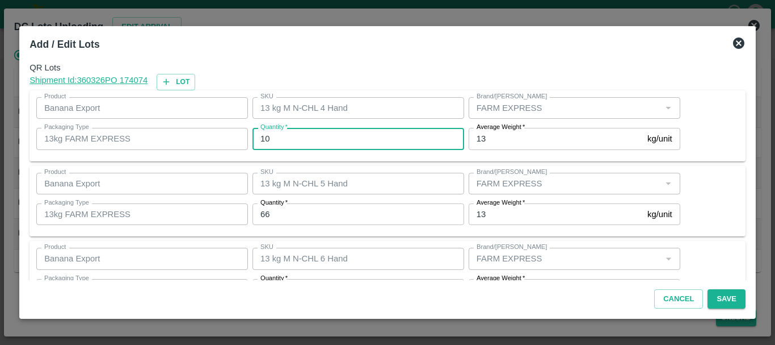
type input "1"
type input "12"
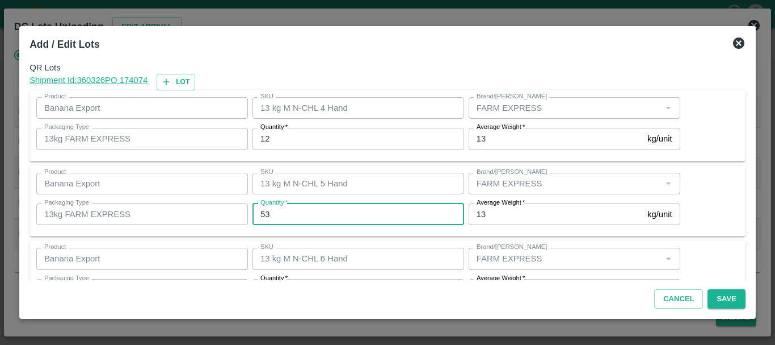
type input "53"
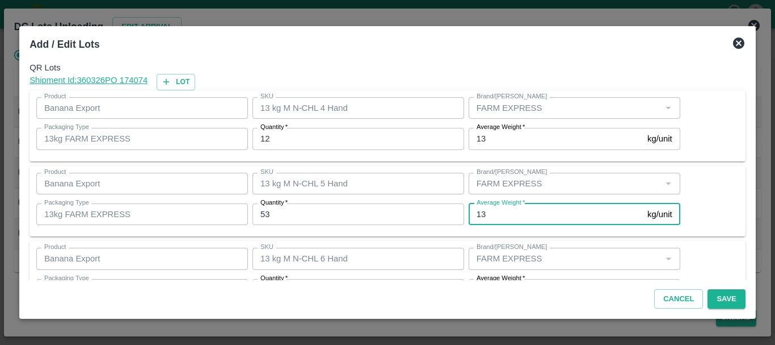
scroll to position [20, 0]
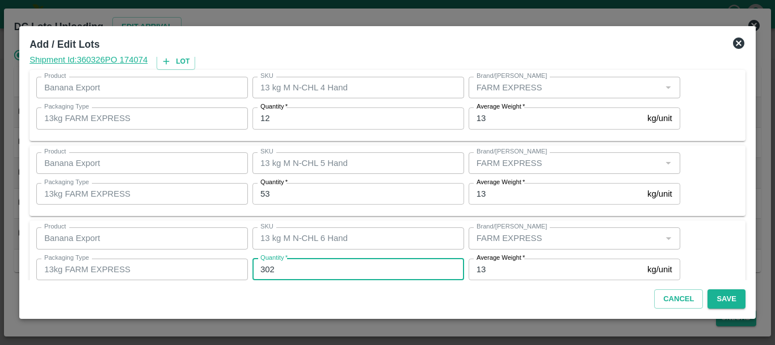
type input "302"
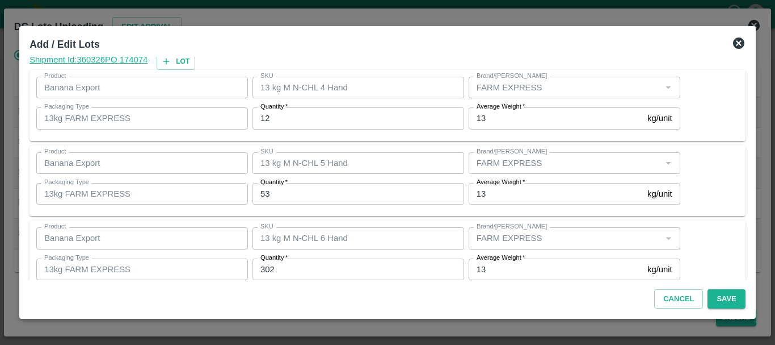
scroll to position [192, 0]
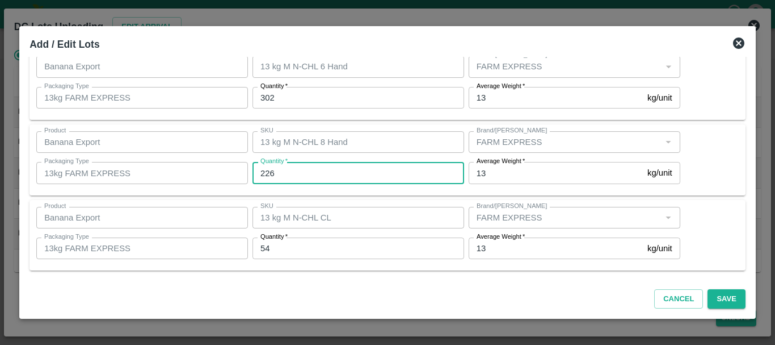
type input "226"
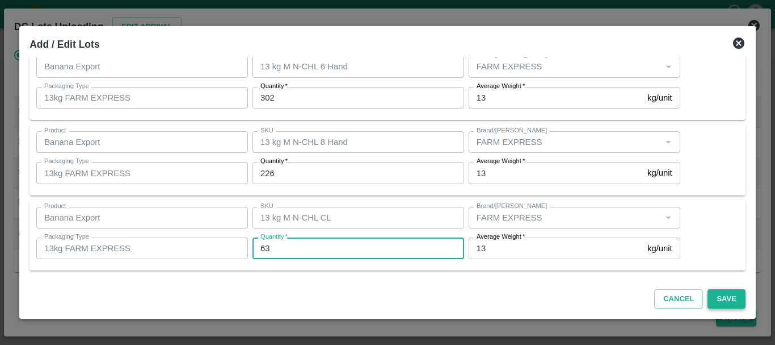
type input "63"
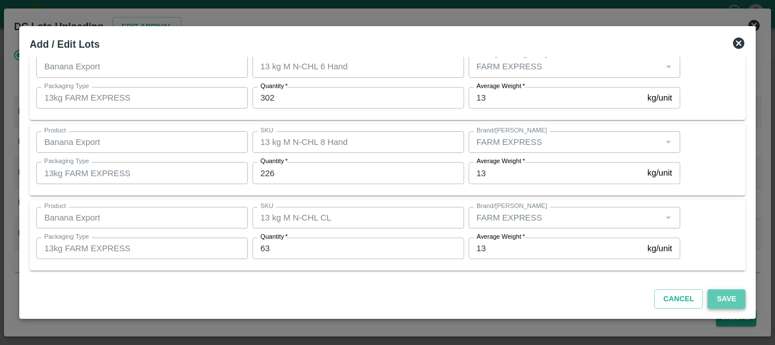
click at [719, 303] on button "Save" at bounding box center [726, 299] width 37 height 20
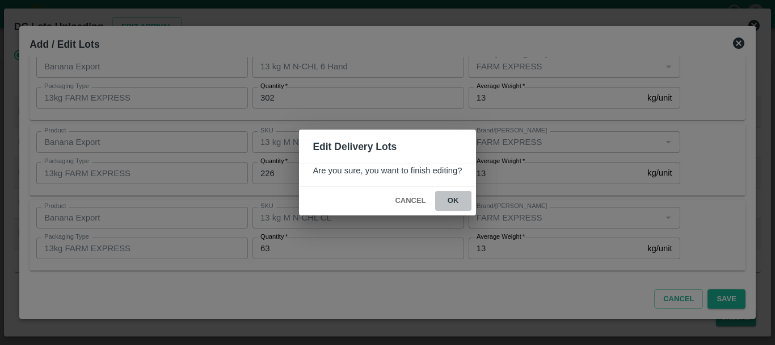
click at [451, 200] on button "ok" at bounding box center [453, 201] width 36 height 20
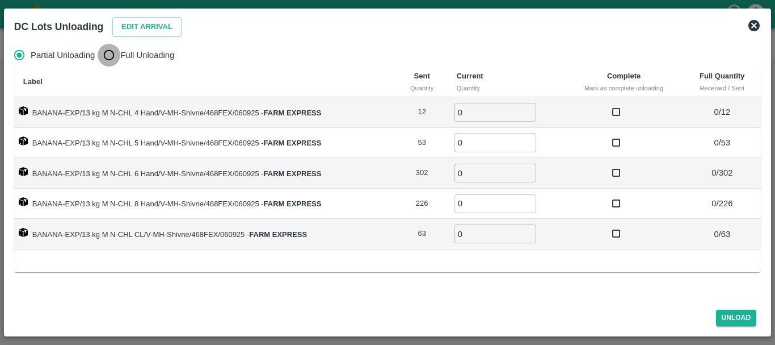
click at [115, 49] on input "Full Unloading" at bounding box center [109, 55] width 23 height 23
radio input "true"
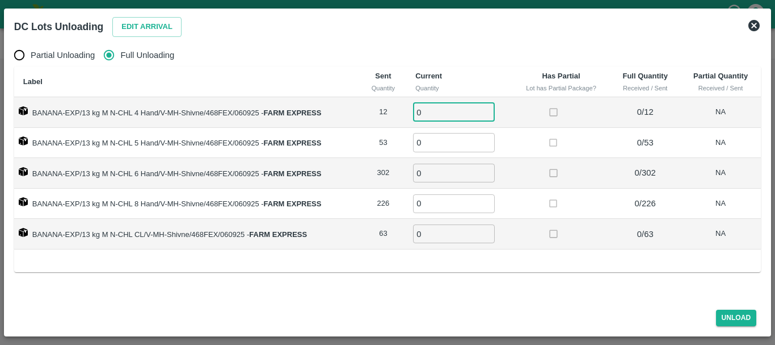
click at [429, 116] on input "0" at bounding box center [454, 112] width 82 height 19
type input "012"
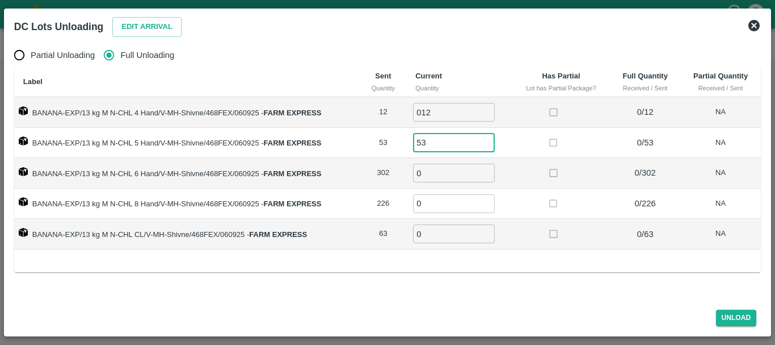
type input "53"
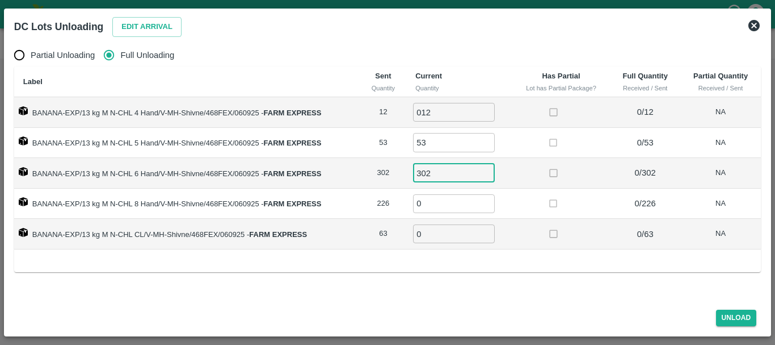
type input "302"
type input "226"
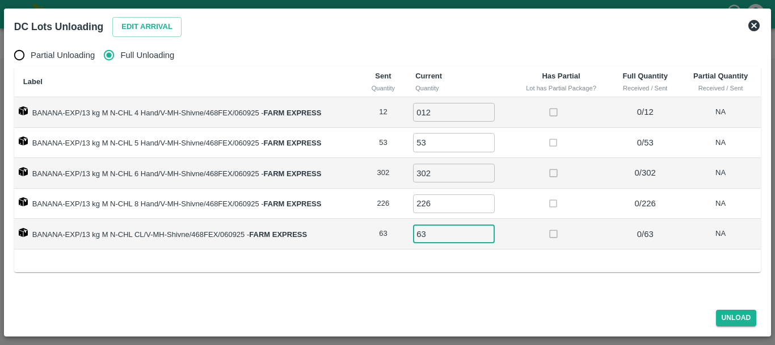
type input "63"
click at [734, 316] on button "Unload" at bounding box center [736, 317] width 41 height 16
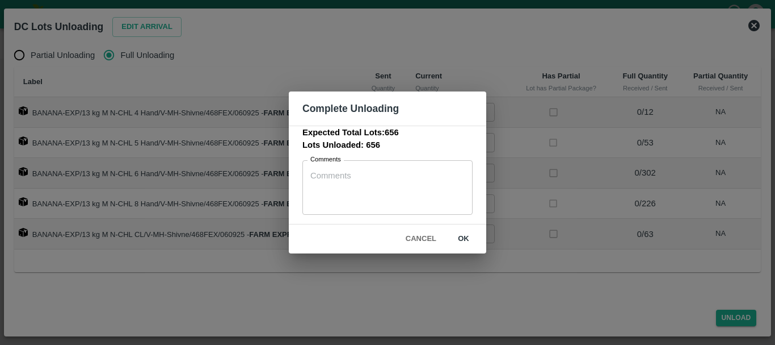
click at [458, 236] on button "ok" at bounding box center [464, 239] width 36 height 20
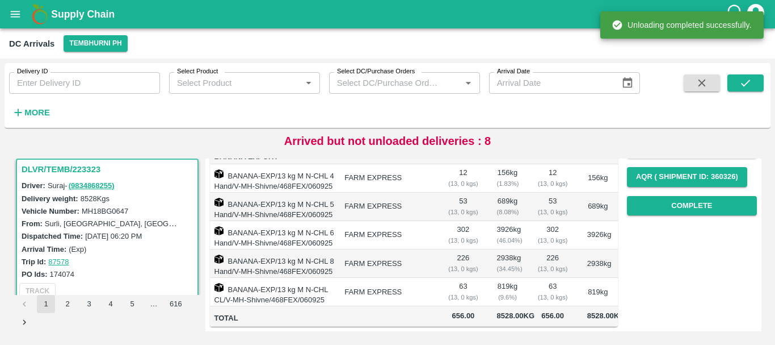
scroll to position [0, 0]
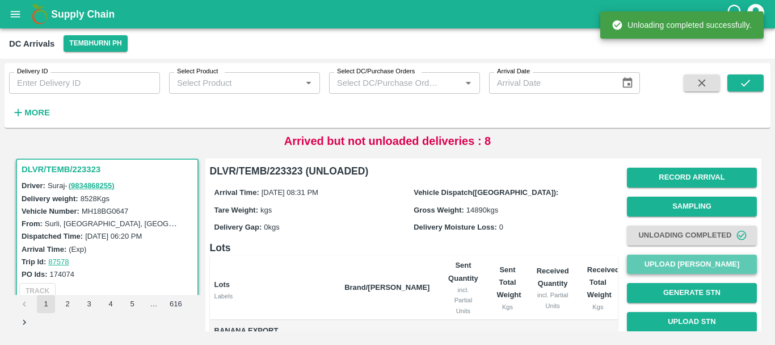
click at [656, 273] on button "Upload [PERSON_NAME]" at bounding box center [692, 264] width 130 height 20
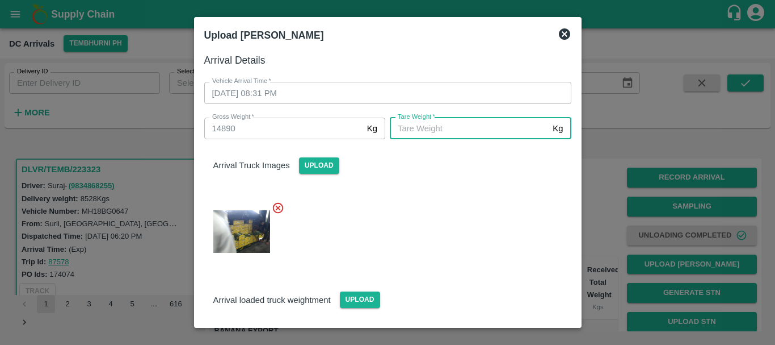
click at [456, 130] on input "Tare Weight   *" at bounding box center [469, 129] width 158 height 22
type input "5590"
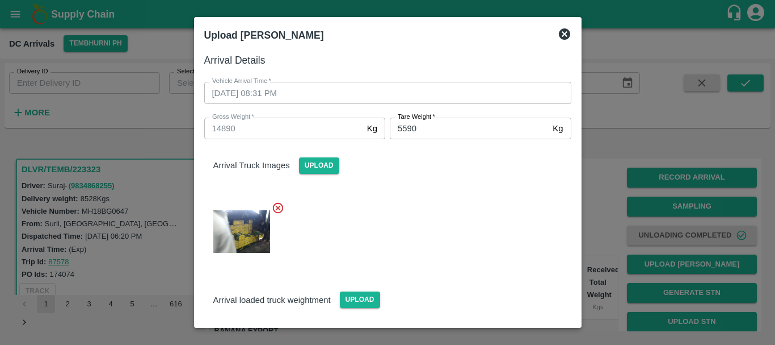
click at [437, 222] on div at bounding box center [383, 228] width 376 height 72
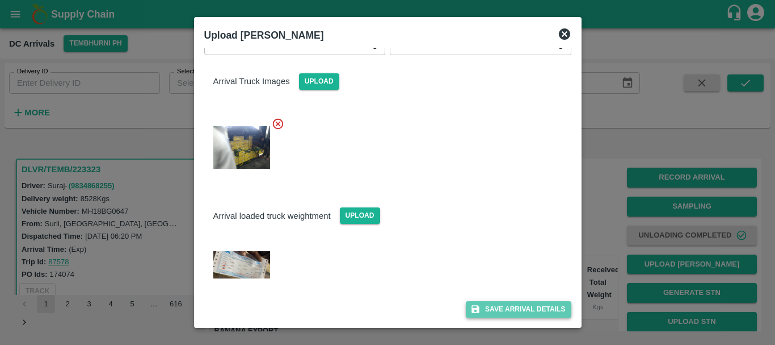
click at [497, 311] on button "Save Arrival Details" at bounding box center [518, 309] width 105 height 16
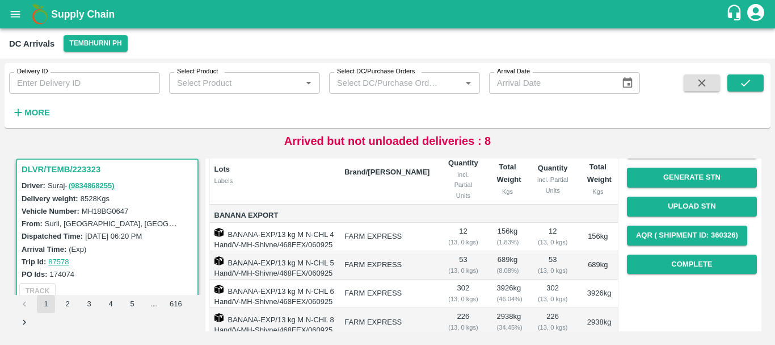
scroll to position [115, 0]
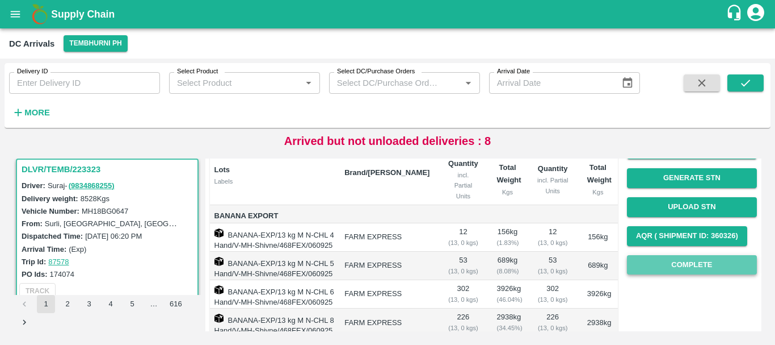
click at [661, 255] on button "Complete" at bounding box center [692, 265] width 130 height 20
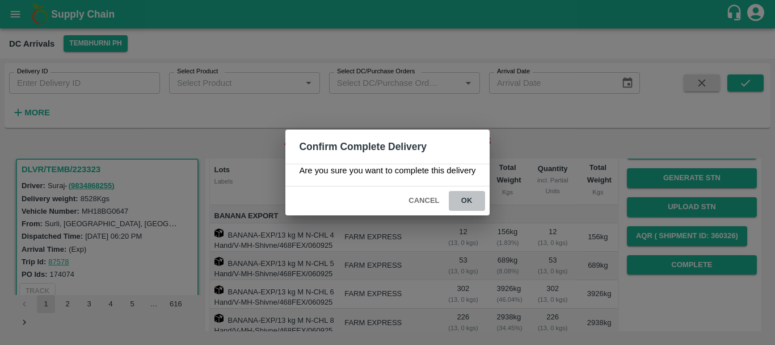
click at [467, 200] on button "ok" at bounding box center [467, 201] width 36 height 20
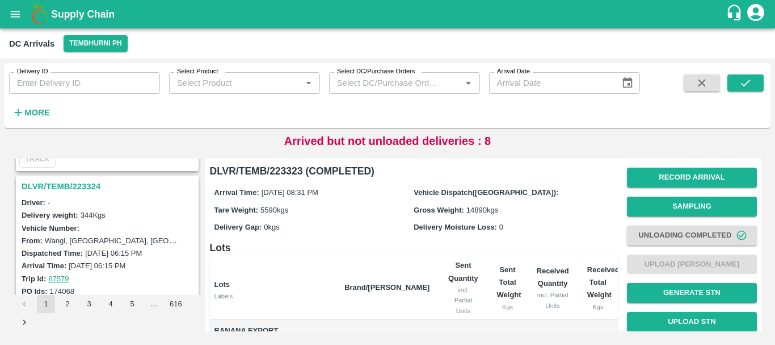
scroll to position [2955, 0]
click at [82, 186] on h3 "DLVR/TEMB/223324" at bounding box center [109, 186] width 175 height 15
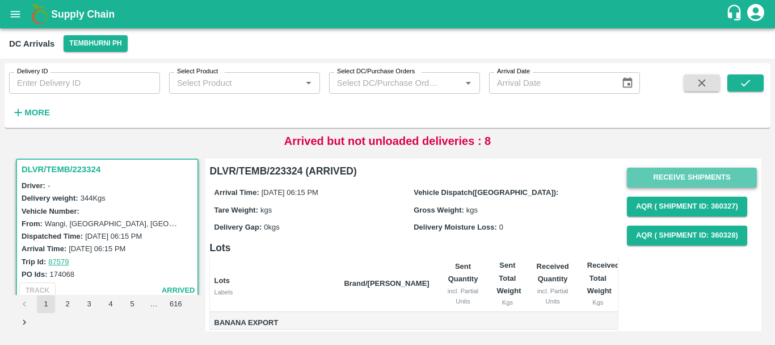
click at [663, 181] on button "Receive Shipments" at bounding box center [692, 177] width 130 height 20
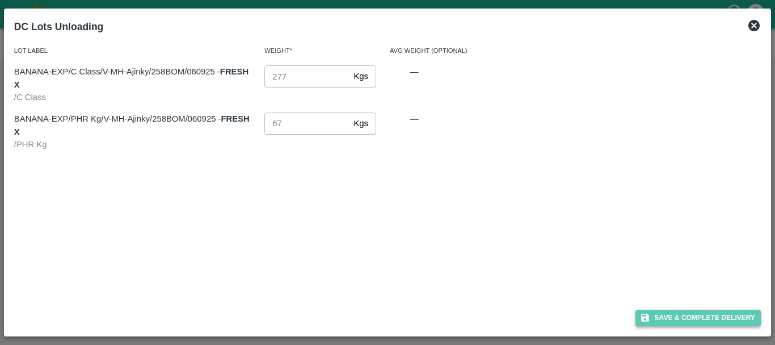
click at [641, 316] on icon "button" at bounding box center [645, 318] width 8 height 8
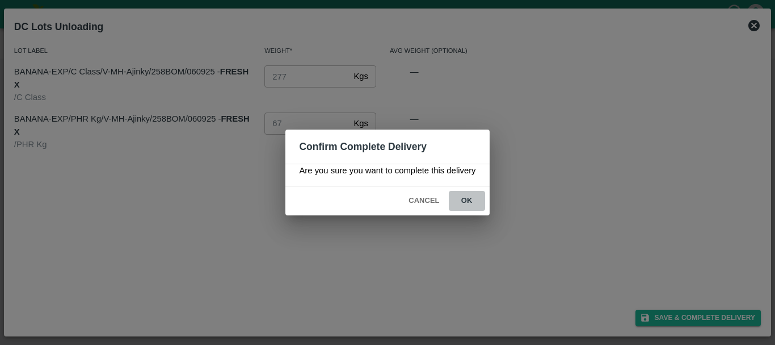
click at [462, 199] on button "ok" at bounding box center [467, 201] width 36 height 20
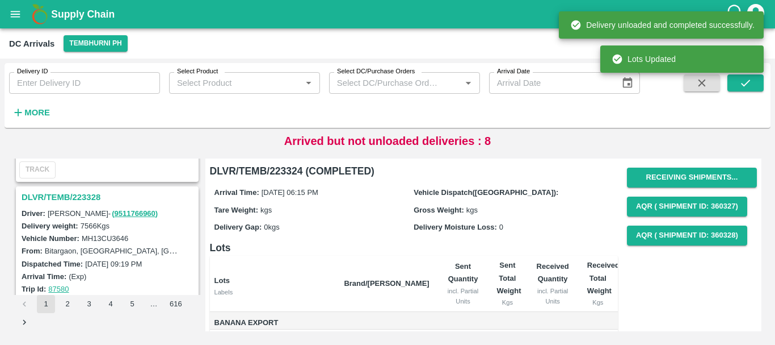
scroll to position [2795, 0]
click at [89, 200] on h3 "DLVR/TEMB/223328" at bounding box center [109, 198] width 175 height 15
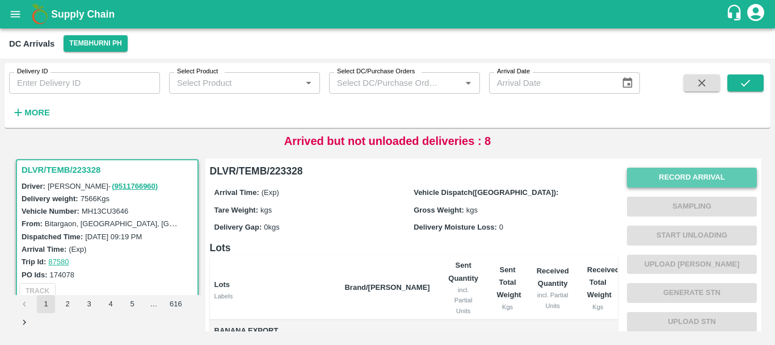
click at [674, 173] on button "Record Arrival" at bounding box center [692, 177] width 130 height 20
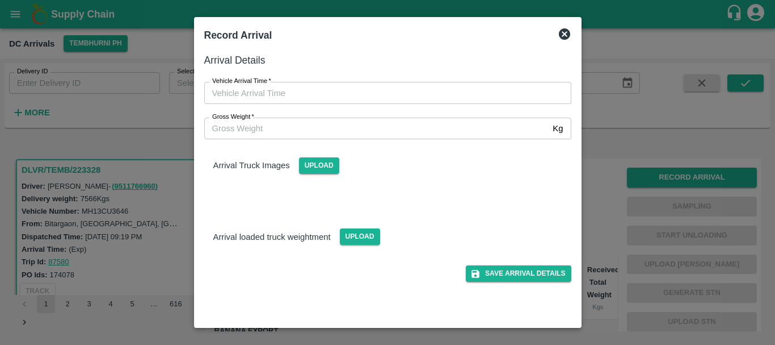
type input "DD/MM/YYYY hh:mm aa"
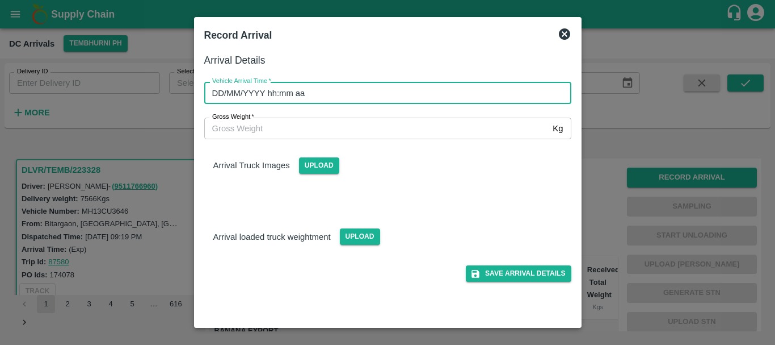
click at [455, 86] on input "DD/MM/YYYY hh:mm aa" at bounding box center [383, 93] width 359 height 22
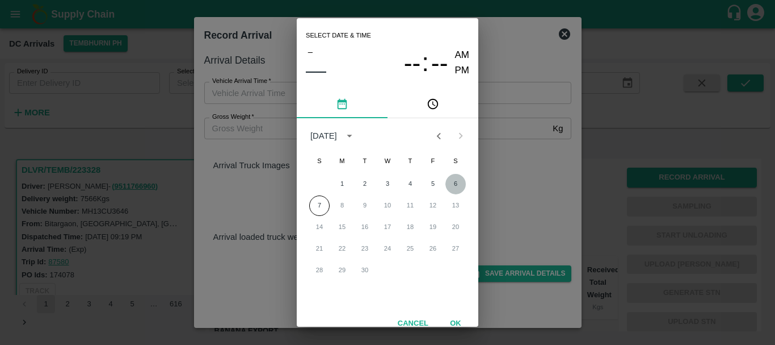
click at [449, 181] on button "6" at bounding box center [456, 184] width 20 height 20
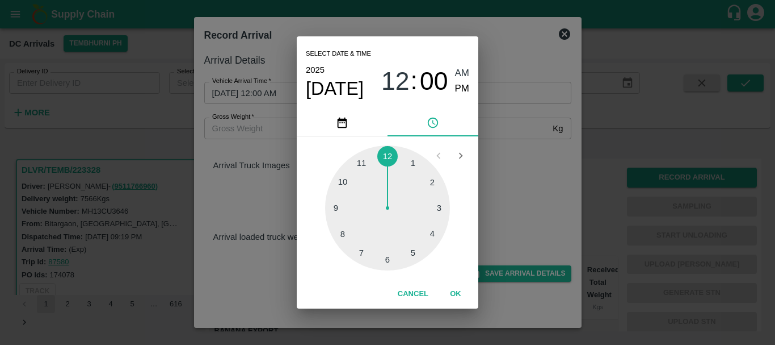
click at [349, 223] on div at bounding box center [387, 207] width 125 height 125
click at [386, 254] on div at bounding box center [387, 207] width 125 height 125
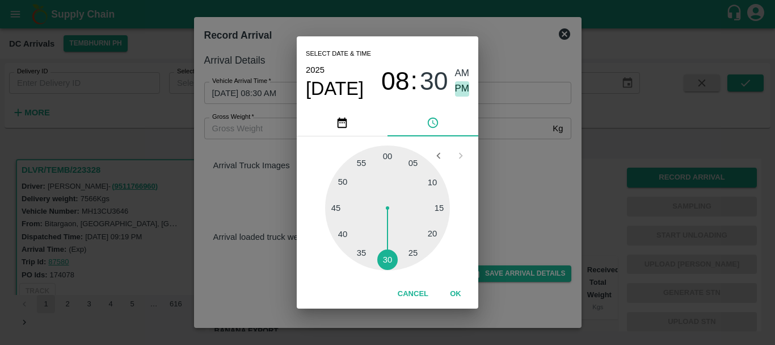
click at [469, 83] on span "PM" at bounding box center [462, 88] width 15 height 15
click at [510, 163] on div "Select date & time 2025 Sep 6 08 : 30 AM PM 05 10 15 20 25 30 35 40 45 50 55 00…" at bounding box center [387, 172] width 775 height 345
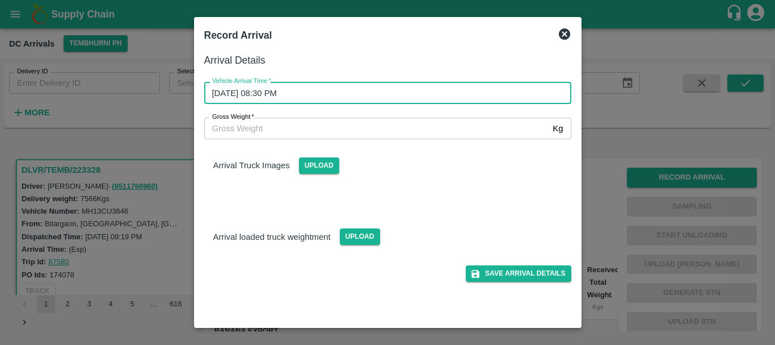
click at [409, 84] on input "06/09/2025 08:30 PM" at bounding box center [383, 93] width 359 height 22
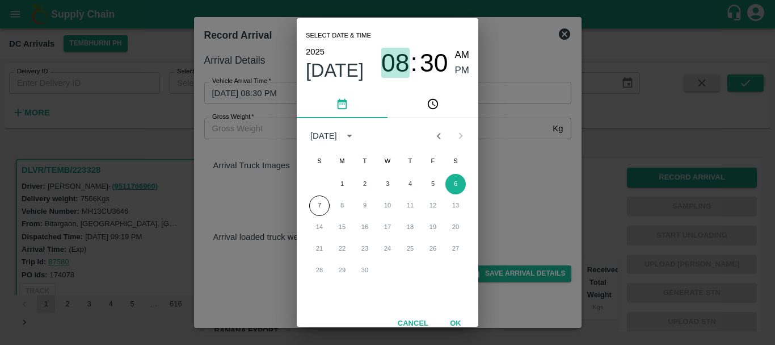
click at [405, 57] on span "08" at bounding box center [395, 63] width 28 height 30
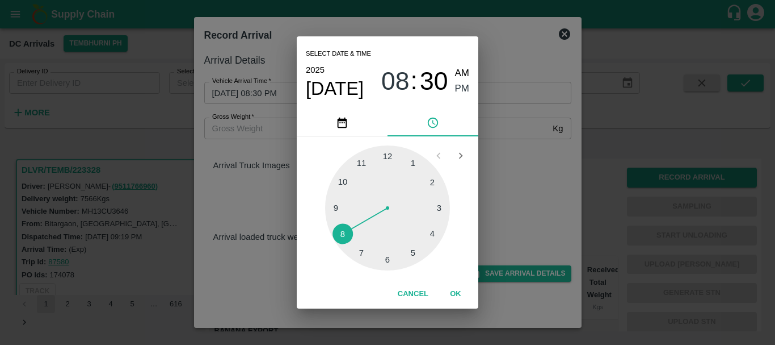
click at [363, 161] on div at bounding box center [387, 207] width 125 height 125
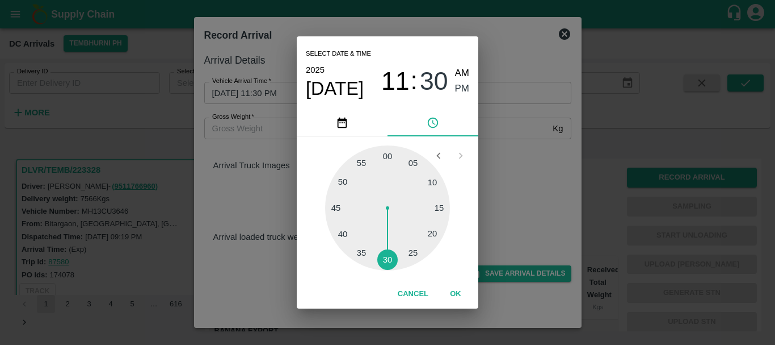
click at [425, 186] on div at bounding box center [387, 207] width 125 height 125
type input "06/09/2025 11:10 PM"
click at [461, 85] on span "PM" at bounding box center [462, 88] width 15 height 15
click at [503, 198] on div "Select date & time 2025 Sep 6 11 : 10 AM PM 05 10 15 20 25 30 35 40 45 50 55 00…" at bounding box center [387, 172] width 775 height 345
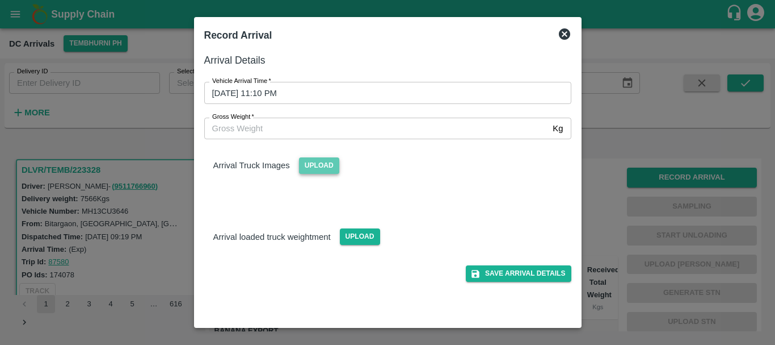
click at [317, 170] on span "Upload" at bounding box center [319, 165] width 40 height 16
click at [0, 0] on input "Upload" at bounding box center [0, 0] width 0 height 0
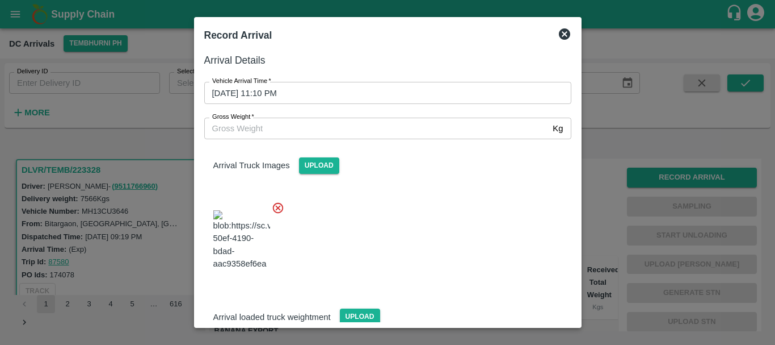
scroll to position [86, 0]
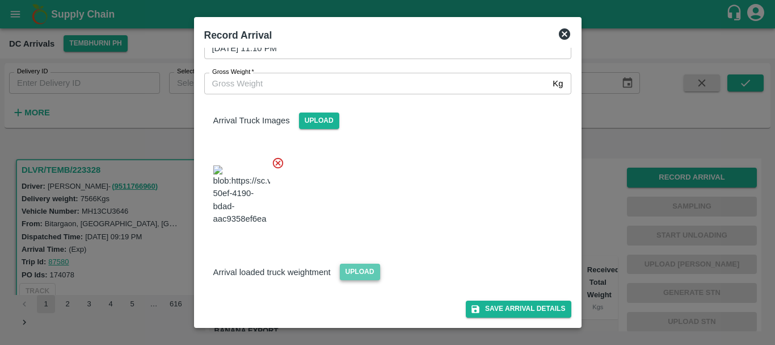
click at [356, 273] on span "Upload" at bounding box center [360, 271] width 40 height 16
click at [0, 0] on input "Upload" at bounding box center [0, 0] width 0 height 0
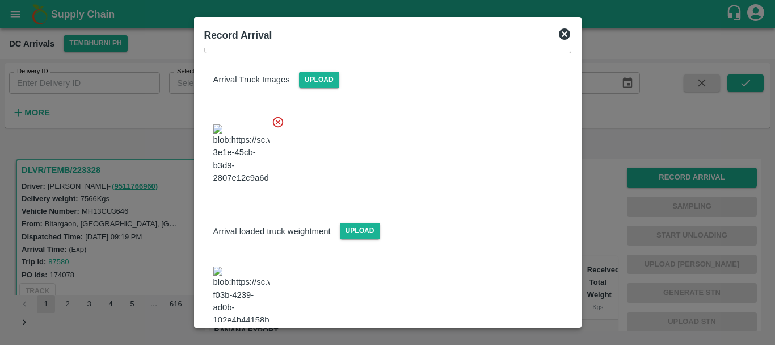
scroll to position [144, 0]
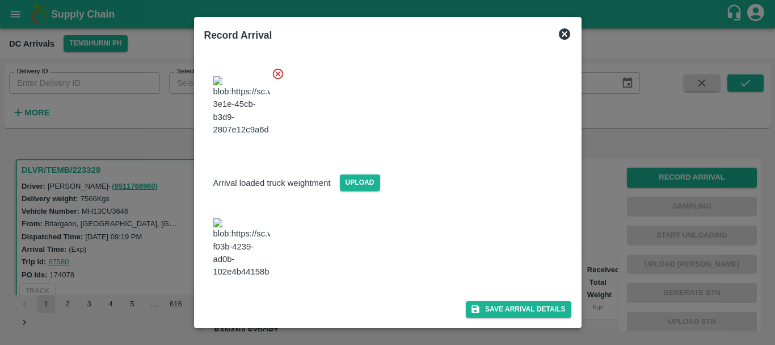
click at [254, 261] on img at bounding box center [241, 248] width 57 height 60
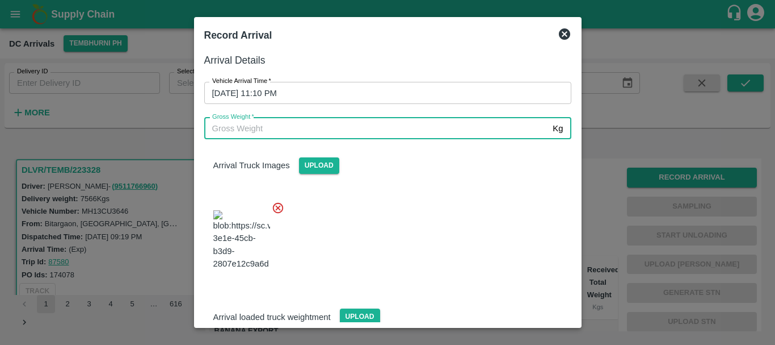
click at [267, 129] on input "Gross Weight   *" at bounding box center [376, 129] width 345 height 22
type input "13340"
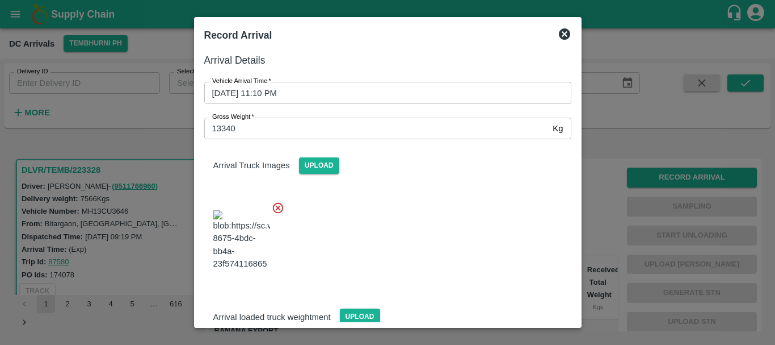
click at [380, 214] on div at bounding box center [383, 236] width 376 height 89
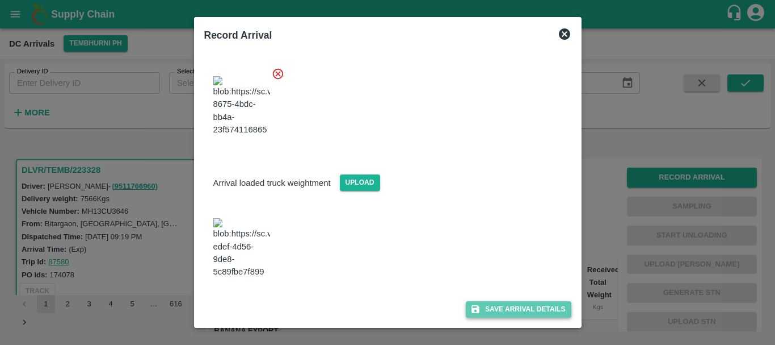
click at [501, 304] on button "Save Arrival Details" at bounding box center [518, 309] width 105 height 16
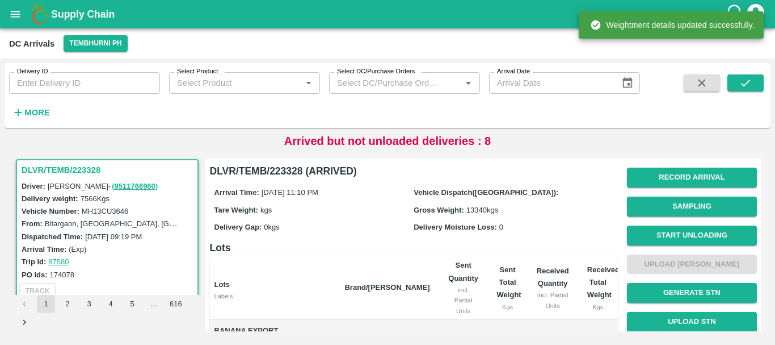
scroll to position [1, 0]
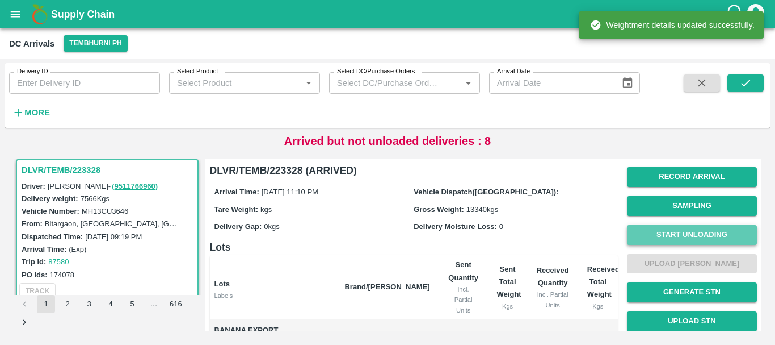
click at [664, 234] on button "Start Unloading" at bounding box center [692, 235] width 130 height 20
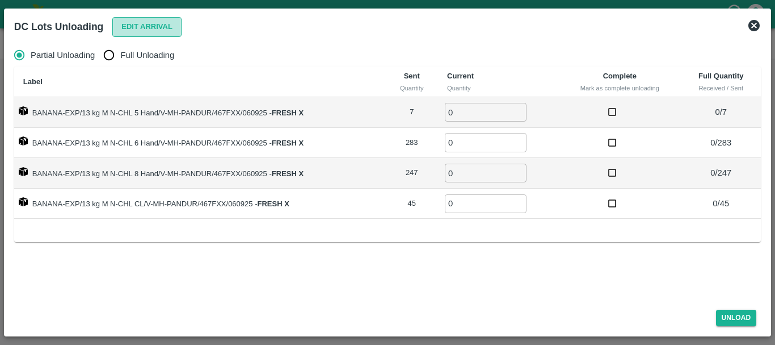
click at [145, 19] on button "Edit Arrival" at bounding box center [146, 27] width 69 height 20
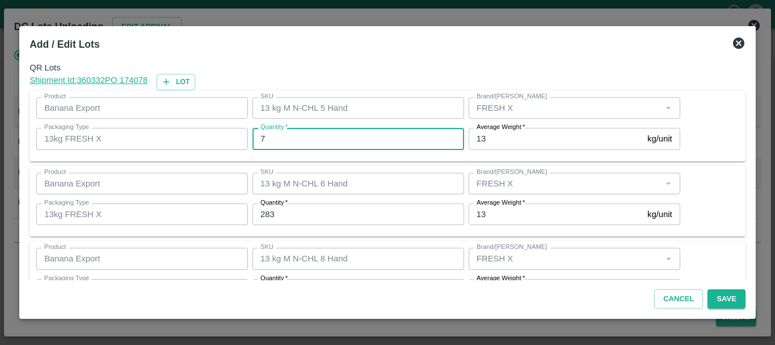
click at [293, 130] on input "7" at bounding box center [359, 139] width 212 height 22
type input "7"
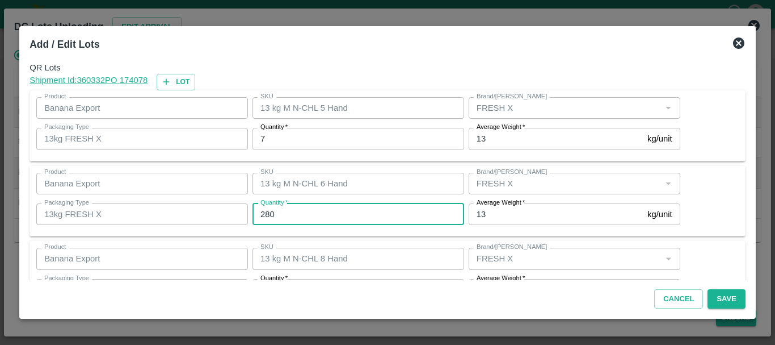
type input "280"
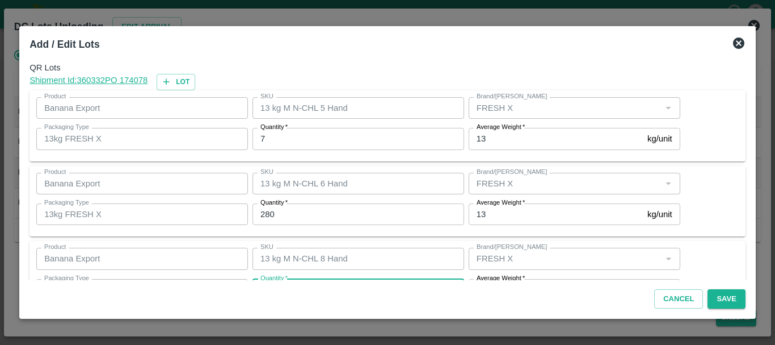
scroll to position [20, 0]
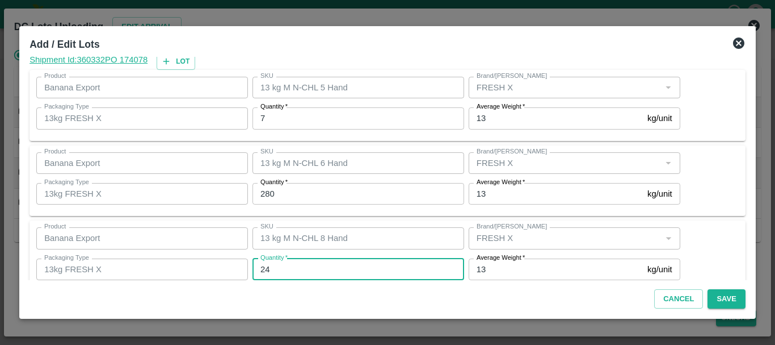
type input "247"
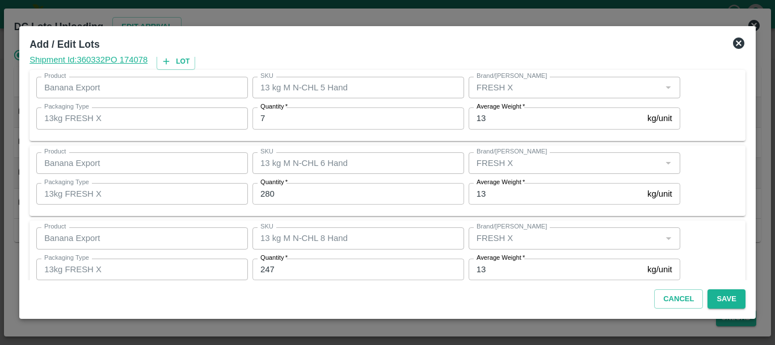
scroll to position [116, 0]
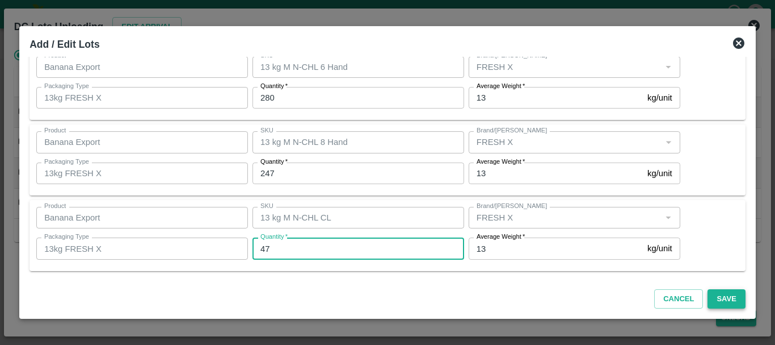
type input "47"
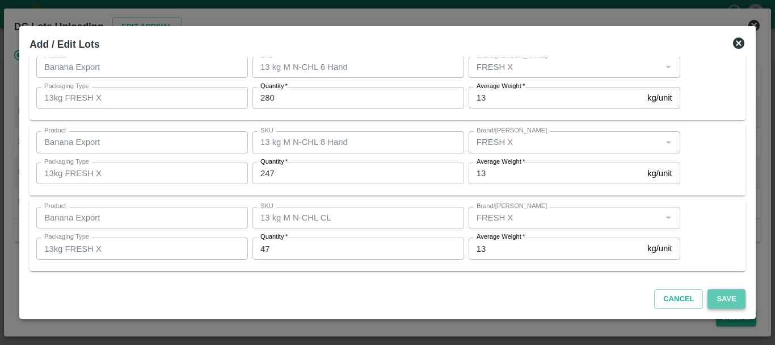
click at [719, 302] on button "Save" at bounding box center [726, 299] width 37 height 20
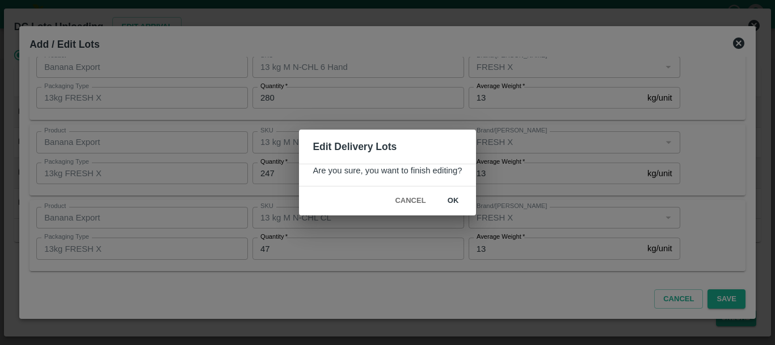
click at [462, 200] on button "ok" at bounding box center [453, 201] width 36 height 20
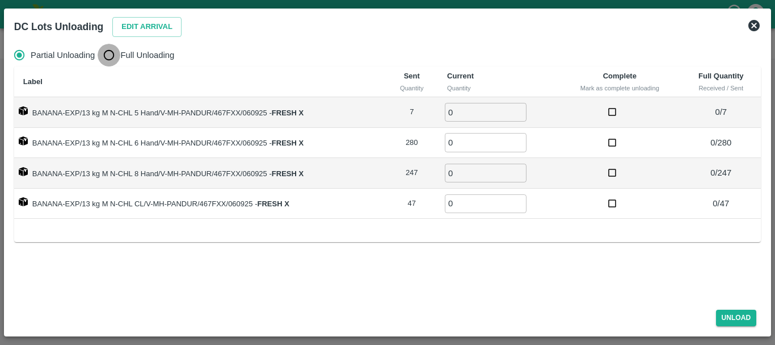
click at [112, 56] on input "Full Unloading" at bounding box center [109, 55] width 23 height 23
radio input "true"
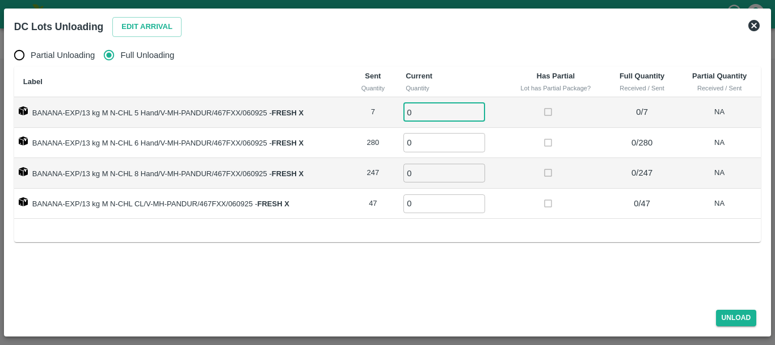
click at [423, 106] on input "0" at bounding box center [445, 112] width 82 height 19
type input "07"
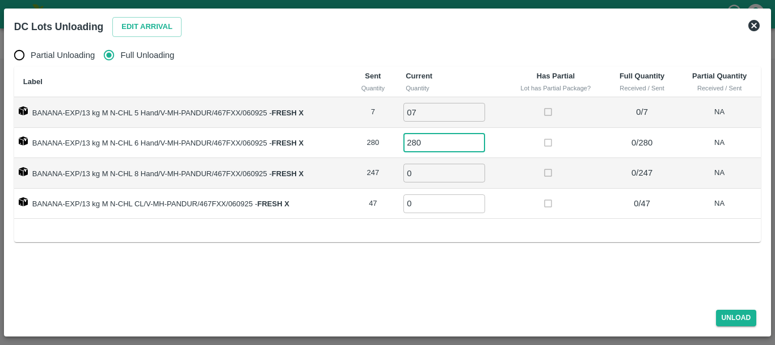
type input "280"
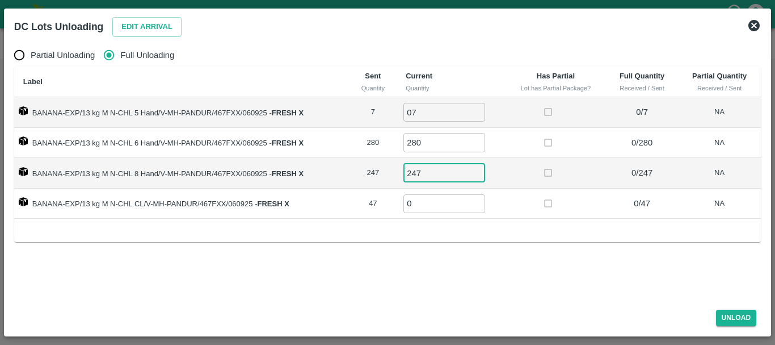
type input "247"
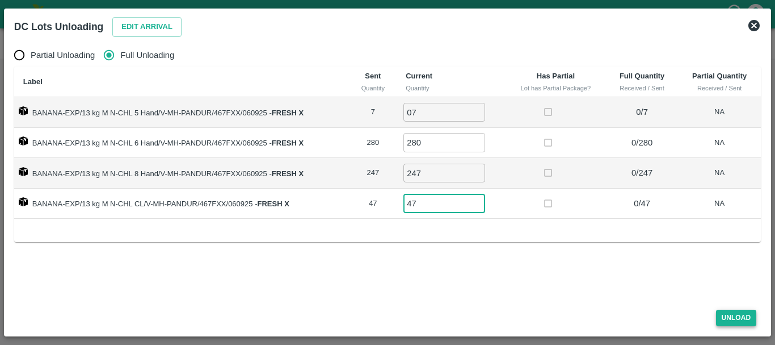
type input "47"
click at [730, 320] on button "Unload" at bounding box center [736, 317] width 41 height 16
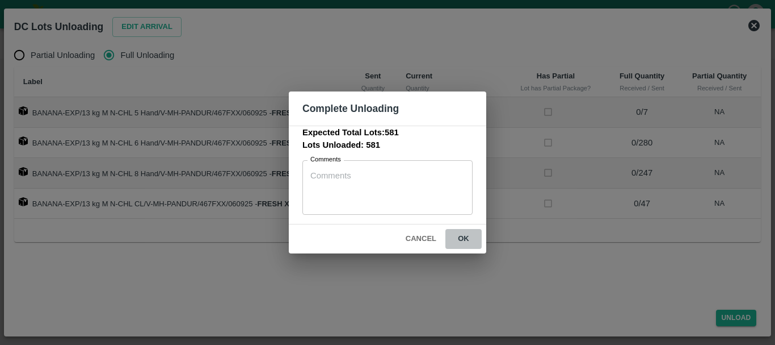
click at [459, 235] on button "ok" at bounding box center [464, 239] width 36 height 20
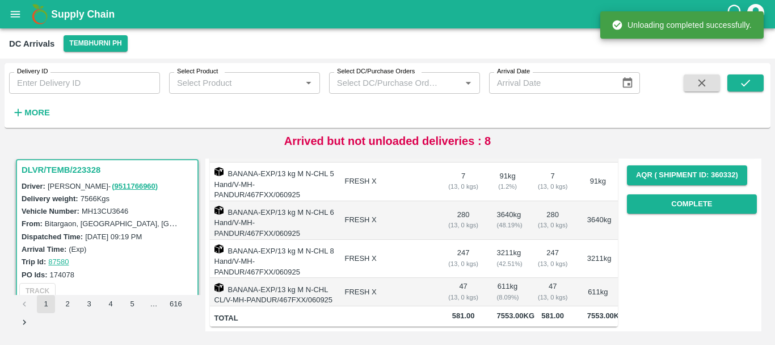
scroll to position [0, 0]
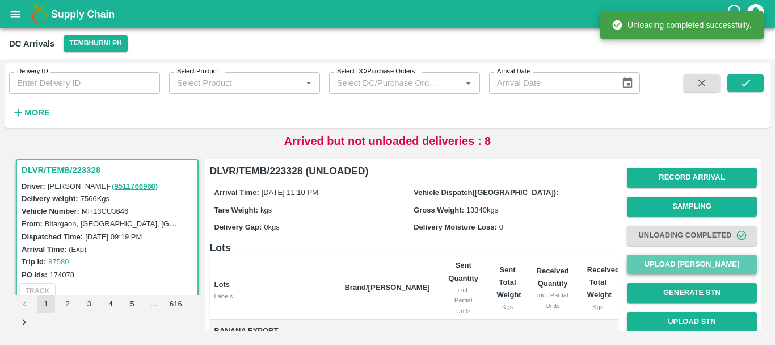
click at [661, 258] on button "Upload [PERSON_NAME]" at bounding box center [692, 264] width 130 height 20
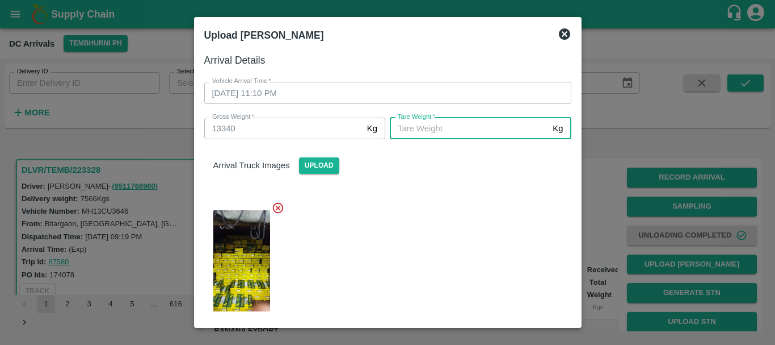
click at [405, 125] on input "Tare Weight   *" at bounding box center [469, 129] width 158 height 22
type input "5190"
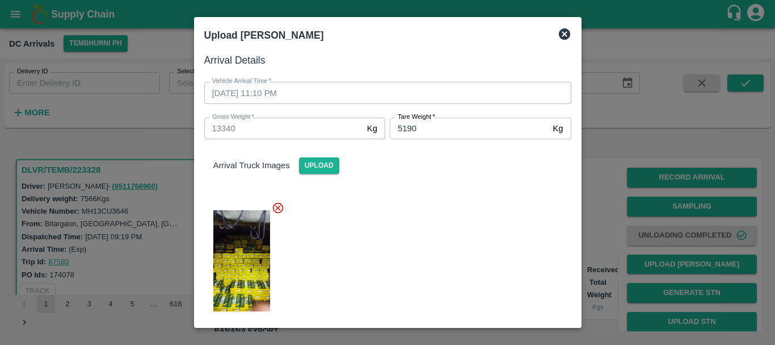
click at [458, 299] on div at bounding box center [383, 257] width 376 height 131
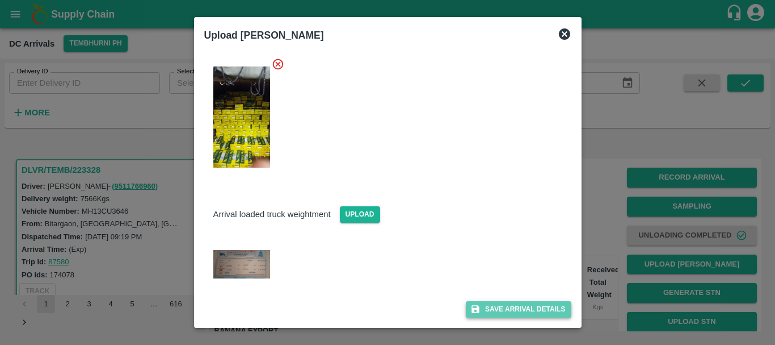
click at [489, 314] on button "Save Arrival Details" at bounding box center [518, 309] width 105 height 16
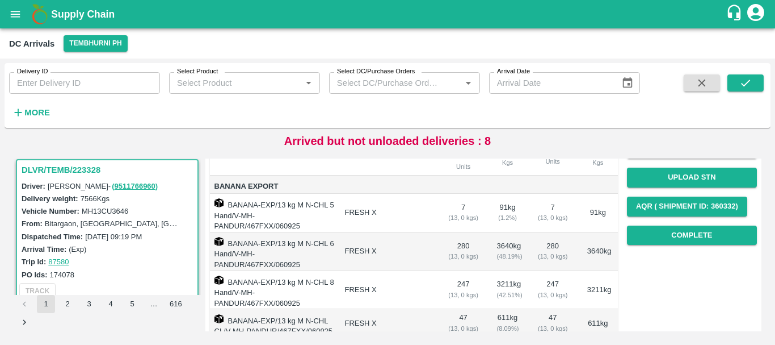
scroll to position [186, 0]
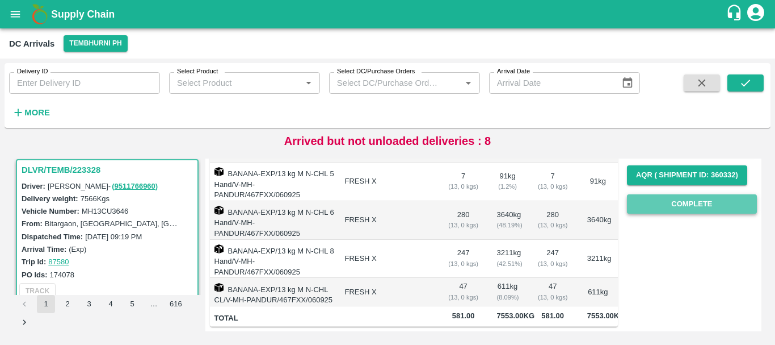
click at [661, 194] on button "Complete" at bounding box center [692, 204] width 130 height 20
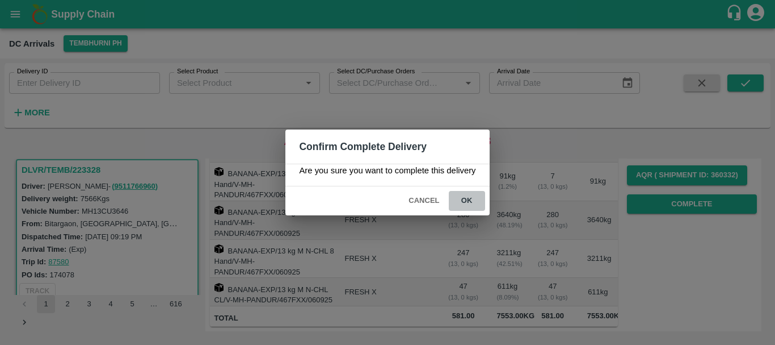
click at [463, 203] on button "ok" at bounding box center [467, 201] width 36 height 20
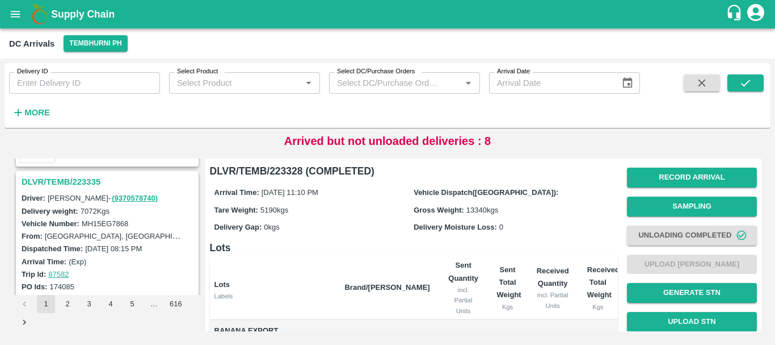
scroll to position [2661, 0]
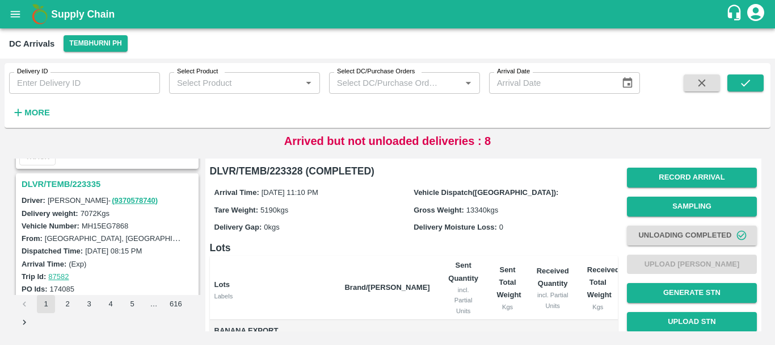
click at [74, 183] on h3 "DLVR/TEMB/223335" at bounding box center [109, 184] width 175 height 15
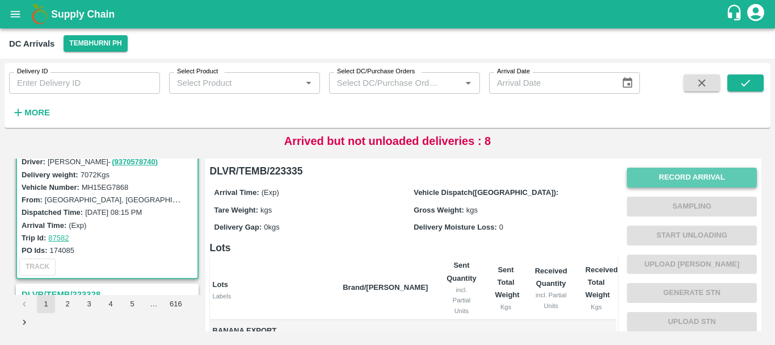
click at [658, 179] on button "Record Arrival" at bounding box center [692, 177] width 130 height 20
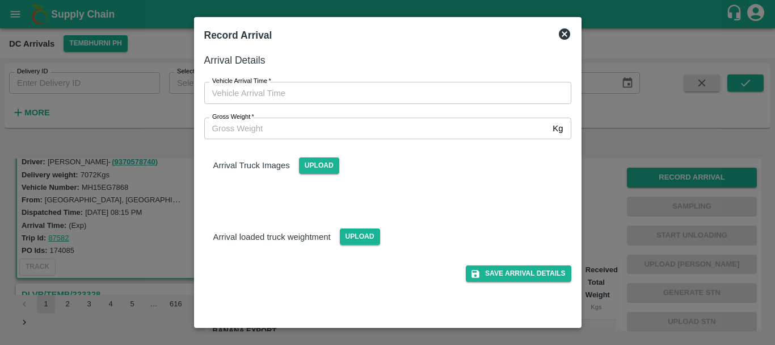
type input "DD/MM/YYYY hh:mm aa"
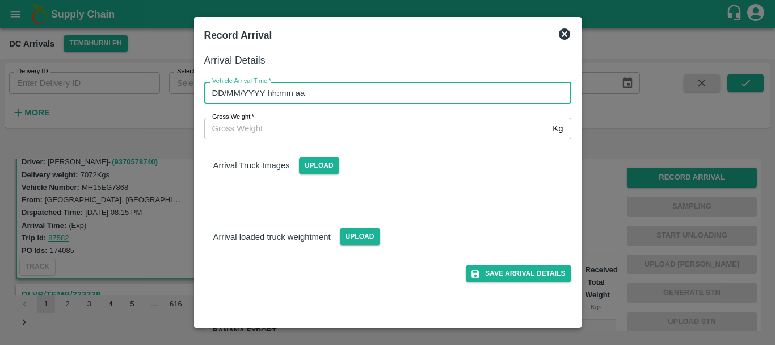
click at [431, 89] on input "DD/MM/YYYY hh:mm aa" at bounding box center [383, 93] width 359 height 22
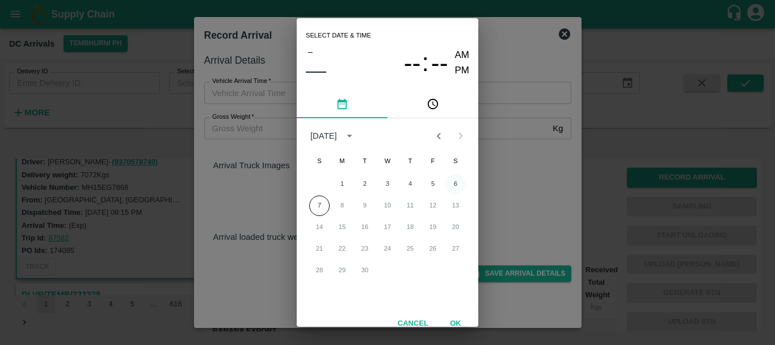
click at [452, 183] on button "6" at bounding box center [456, 184] width 20 height 20
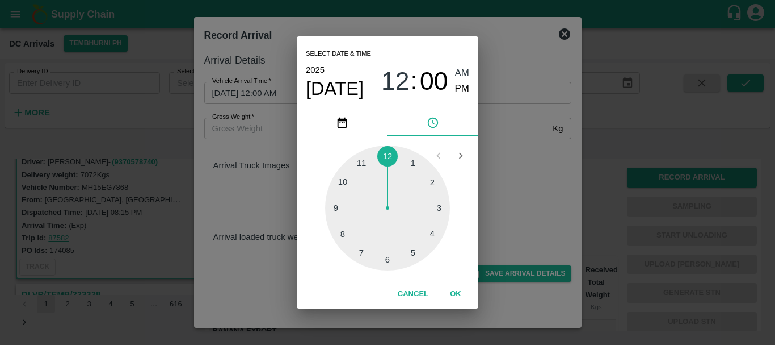
click at [345, 207] on div at bounding box center [387, 207] width 125 height 125
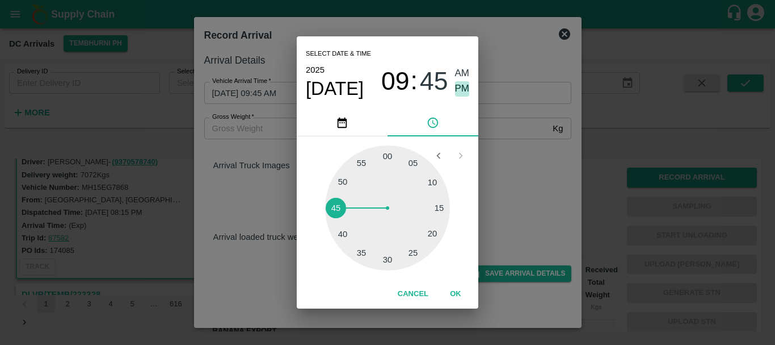
click at [459, 91] on span "PM" at bounding box center [462, 88] width 15 height 15
type input "06/09/2025 09:45 PM"
click at [523, 149] on div "Select date & time 2025 Sep 6 09 : 45 AM PM 05 10 15 20 25 30 35 40 45 50 55 00…" at bounding box center [387, 172] width 775 height 345
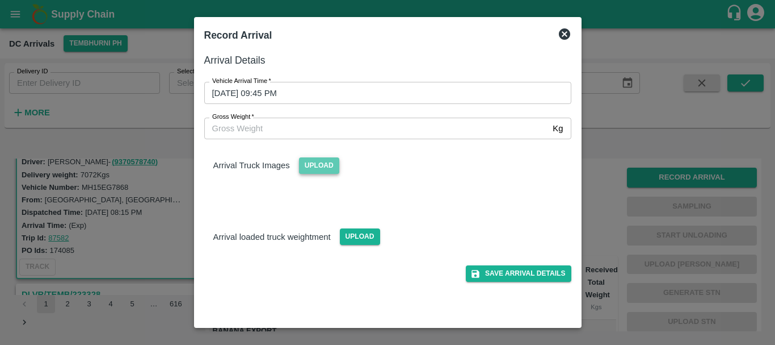
click at [318, 166] on span "Upload" at bounding box center [319, 165] width 40 height 16
click at [0, 0] on input "Upload" at bounding box center [0, 0] width 0 height 0
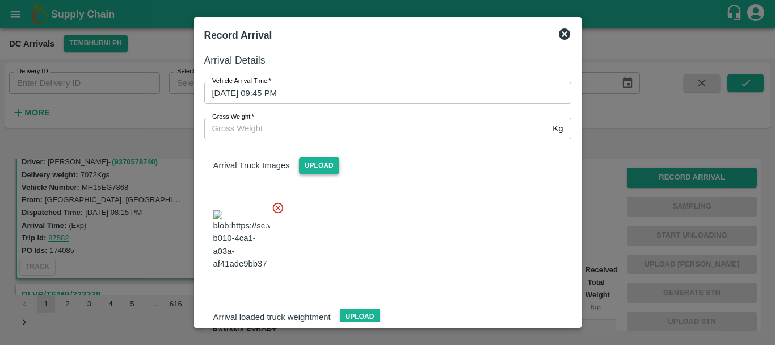
click at [318, 174] on span "Upload" at bounding box center [319, 165] width 40 height 16
click at [0, 0] on input "Upload" at bounding box center [0, 0] width 0 height 0
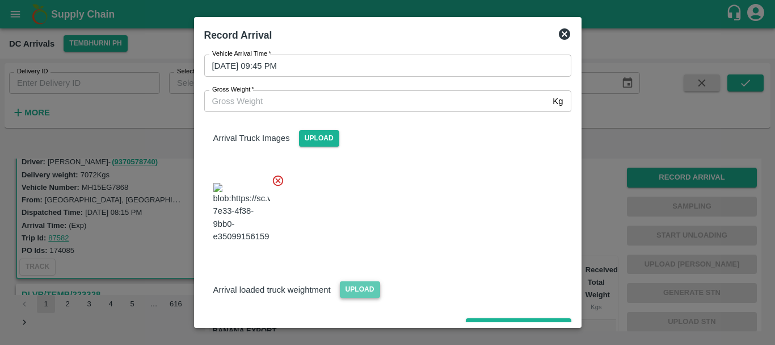
click at [354, 281] on span "Upload" at bounding box center [360, 289] width 40 height 16
click at [0, 0] on input "Upload" at bounding box center [0, 0] width 0 height 0
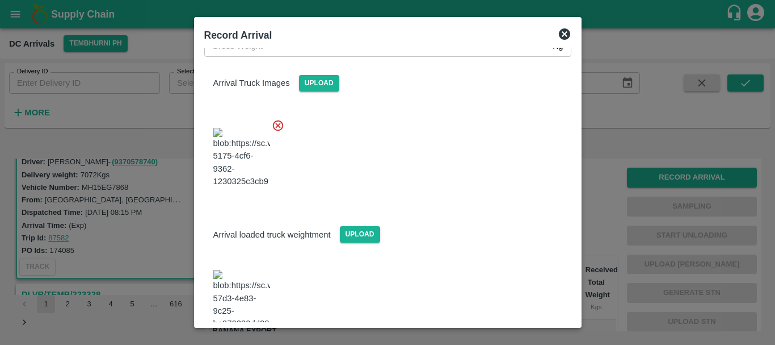
click at [249, 270] on img at bounding box center [241, 300] width 57 height 60
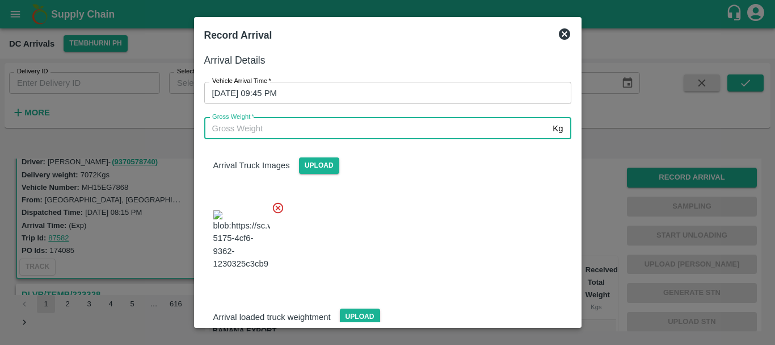
click at [305, 128] on input "Gross Weight   *" at bounding box center [376, 129] width 345 height 22
type input "13335"
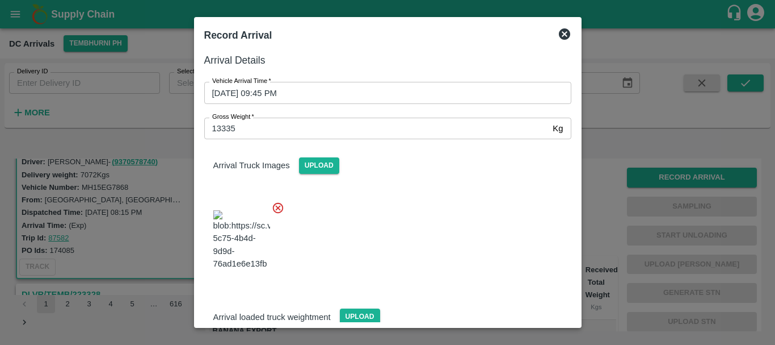
click at [452, 250] on div at bounding box center [383, 236] width 376 height 89
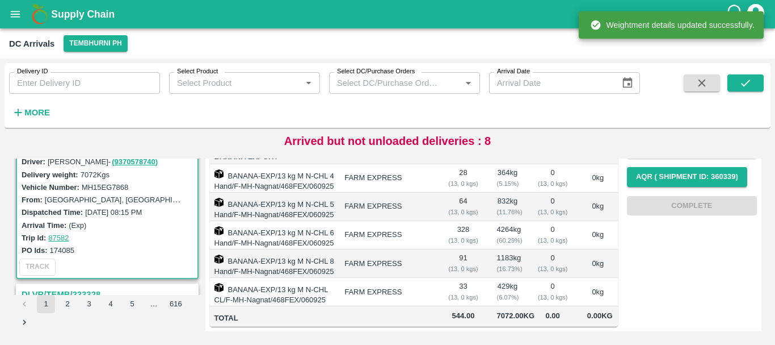
scroll to position [0, 0]
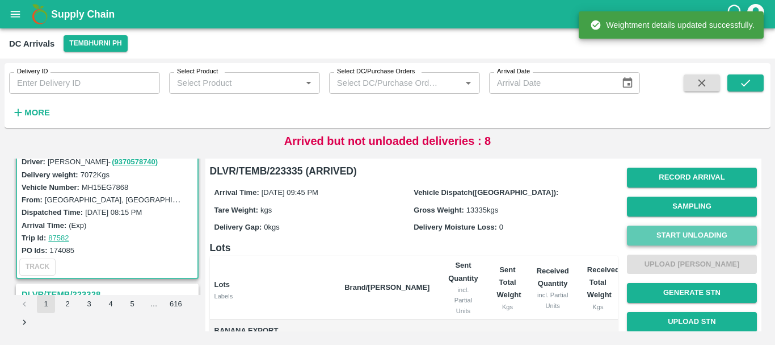
click at [735, 228] on button "Start Unloading" at bounding box center [692, 235] width 130 height 20
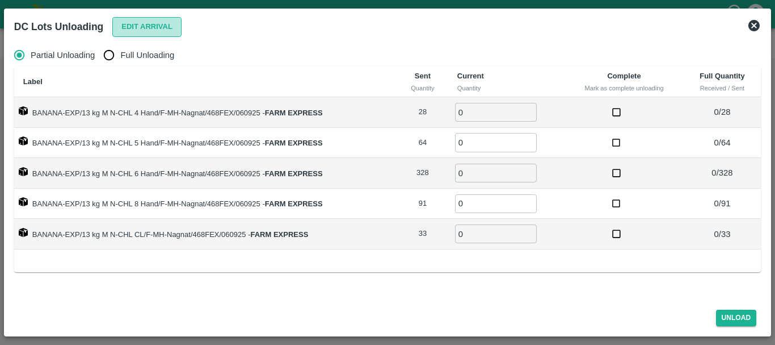
click at [165, 27] on button "Edit Arrival" at bounding box center [146, 27] width 69 height 20
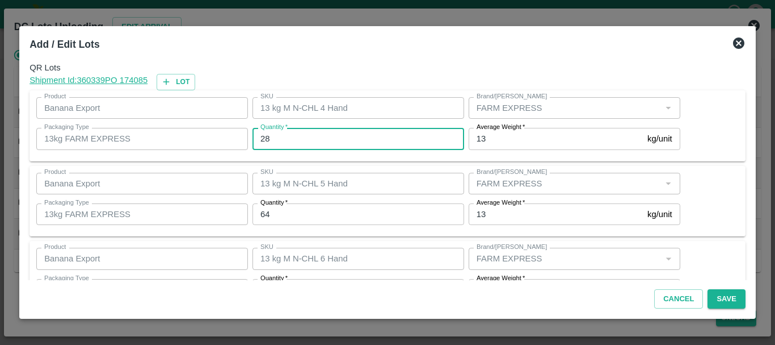
click at [349, 141] on input "28" at bounding box center [359, 139] width 212 height 22
type input "2"
type input "31"
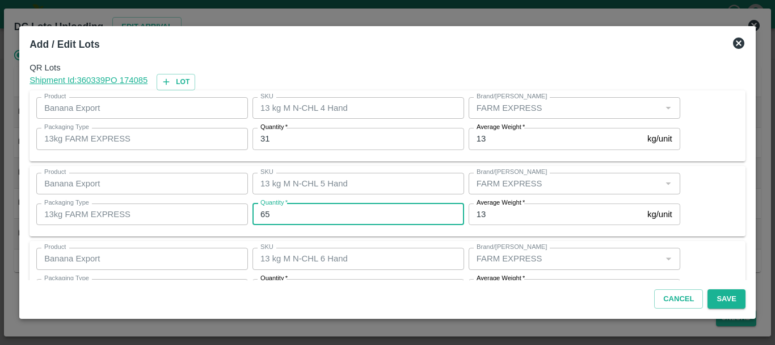
type input "65"
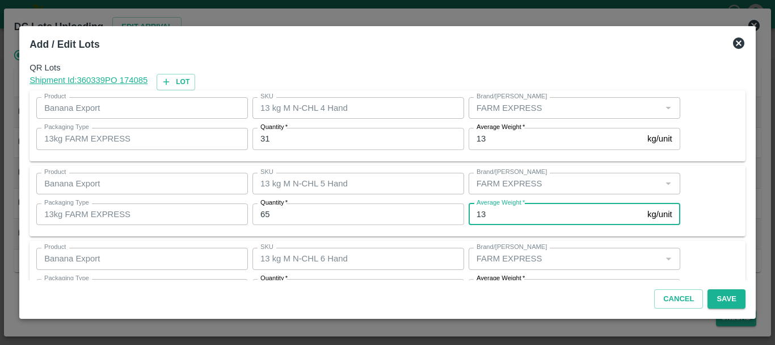
scroll to position [20, 0]
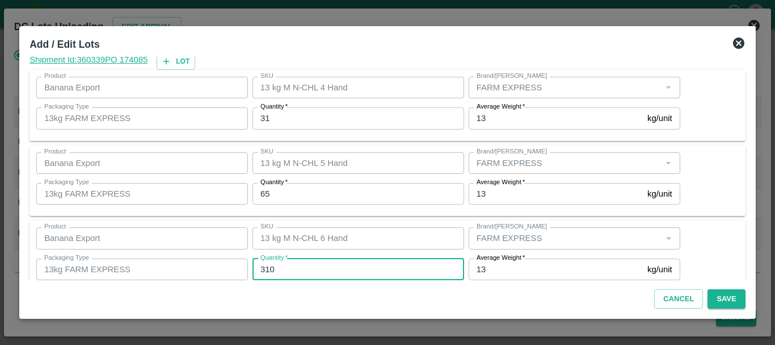
type input "310"
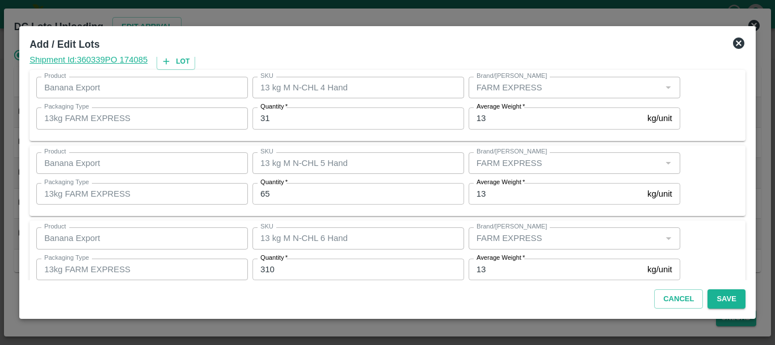
scroll to position [192, 0]
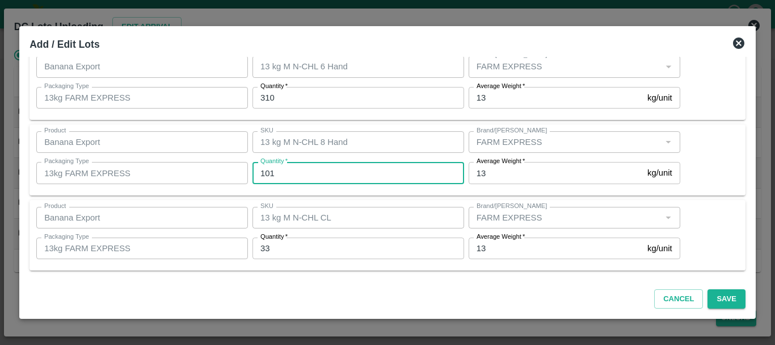
type input "101"
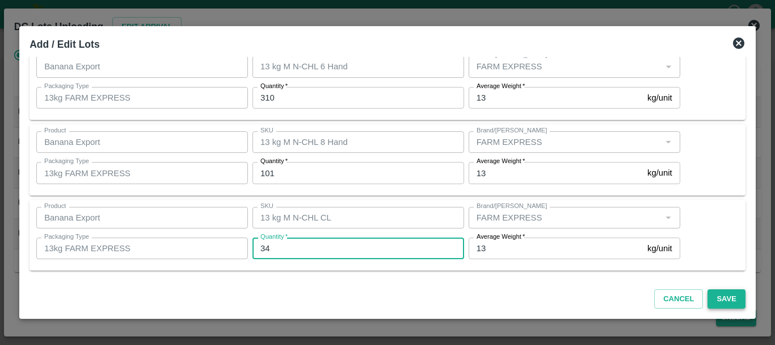
type input "34"
click at [718, 299] on button "Save" at bounding box center [726, 299] width 37 height 20
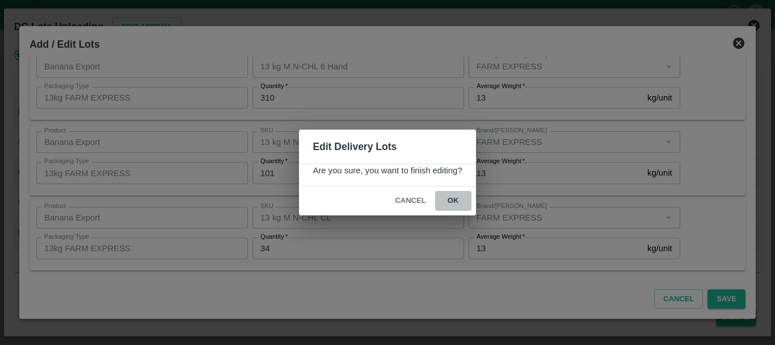
click at [447, 200] on button "ok" at bounding box center [453, 201] width 36 height 20
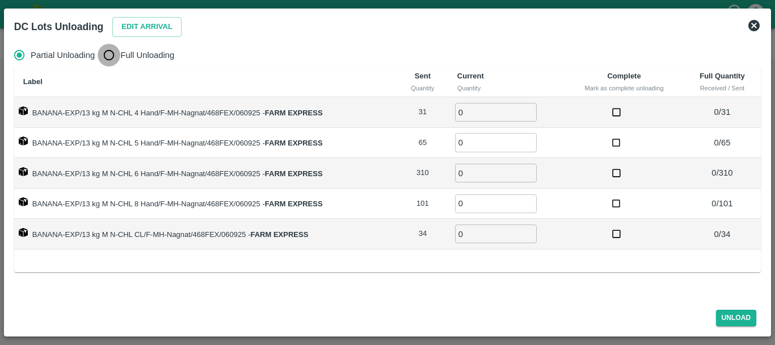
click at [104, 52] on input "Full Unloading" at bounding box center [109, 55] width 23 height 23
radio input "true"
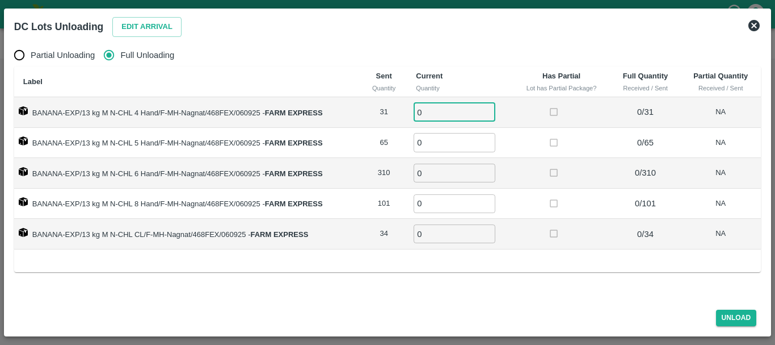
click at [437, 109] on input "0" at bounding box center [455, 112] width 82 height 19
type input "031"
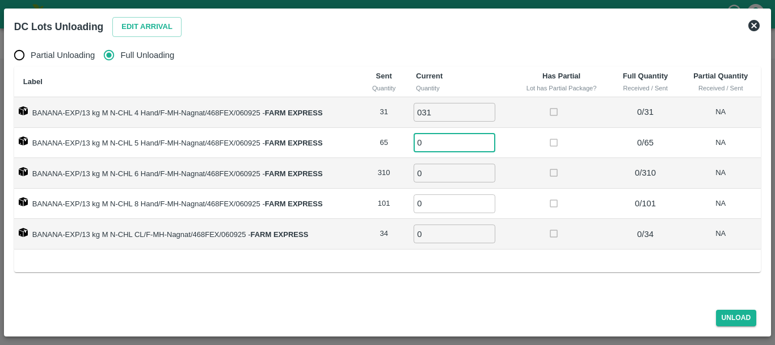
click at [425, 143] on input "0" at bounding box center [455, 142] width 82 height 19
type input "65"
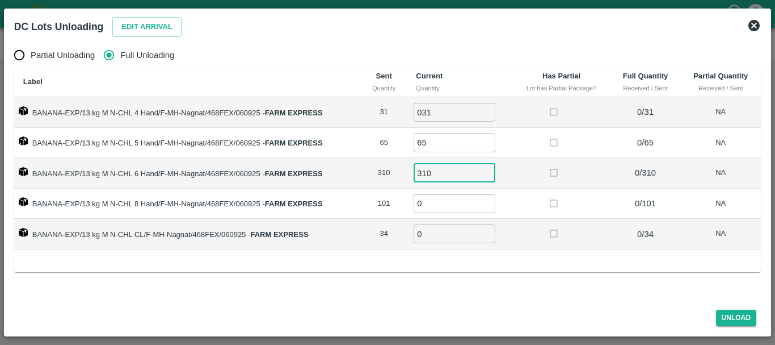
type input "310"
type input "101"
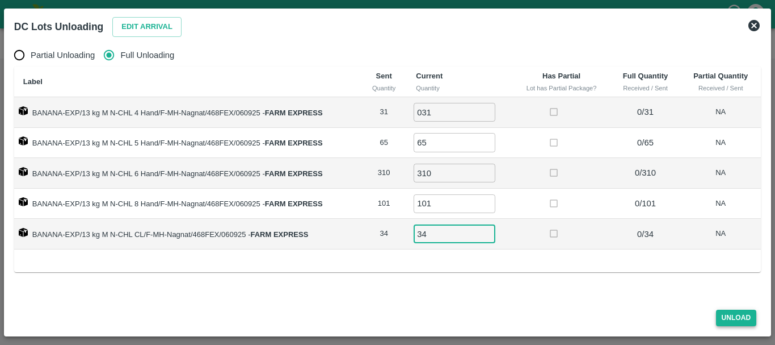
type input "34"
click at [726, 316] on button "Unload" at bounding box center [736, 317] width 41 height 16
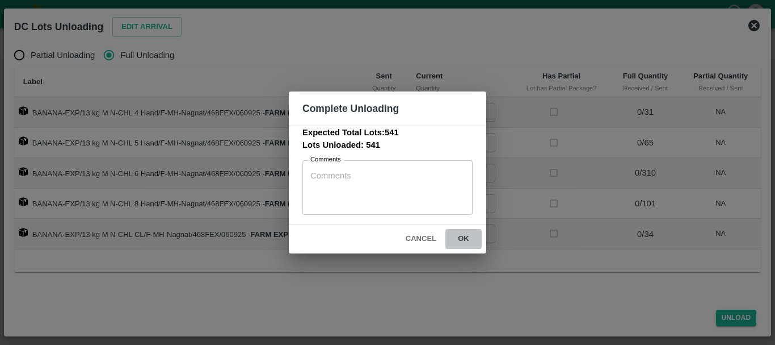
click at [468, 237] on button "ok" at bounding box center [464, 239] width 36 height 20
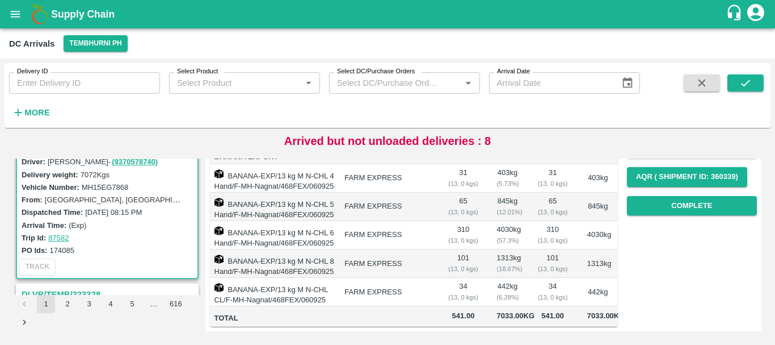
scroll to position [0, 0]
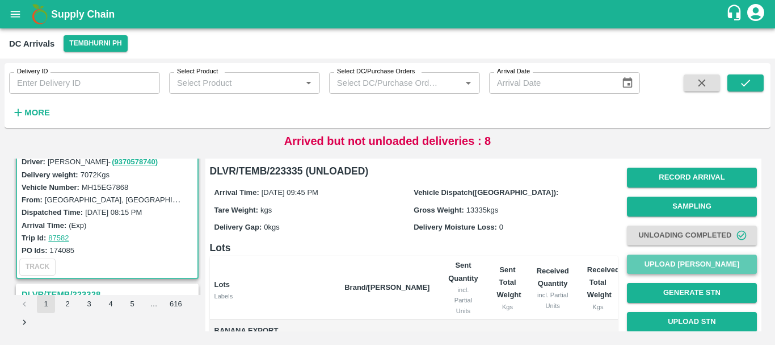
click at [664, 264] on button "Upload [PERSON_NAME]" at bounding box center [692, 264] width 130 height 20
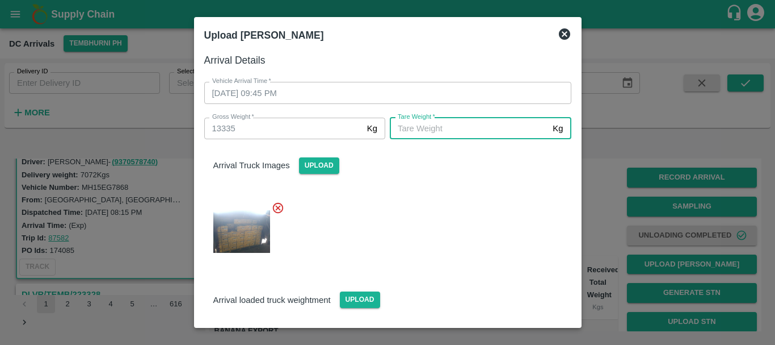
click at [461, 134] on input "Tare Weight   *" at bounding box center [469, 129] width 158 height 22
type input "6"
type input "5490"
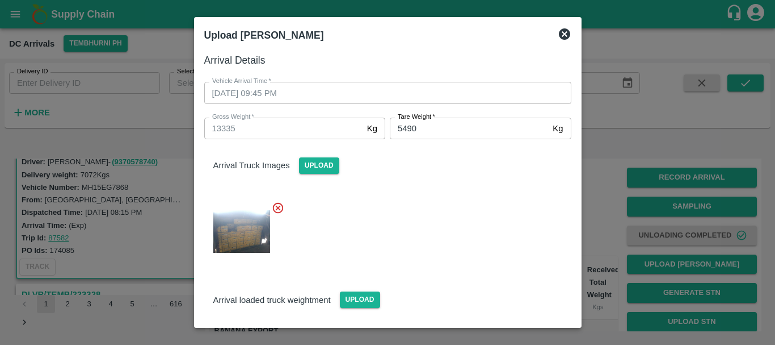
click at [440, 238] on div at bounding box center [383, 228] width 376 height 72
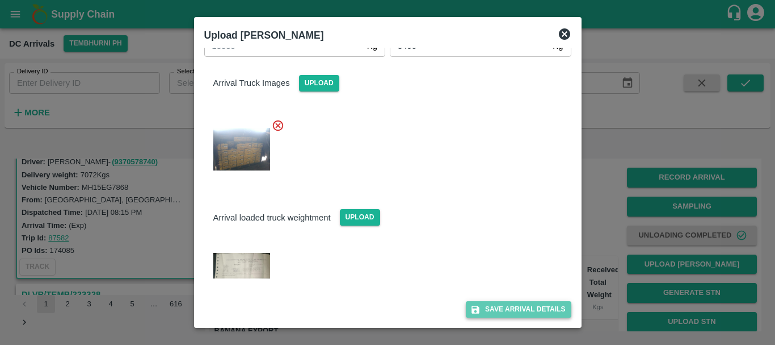
click at [491, 313] on button "Save Arrival Details" at bounding box center [518, 309] width 105 height 16
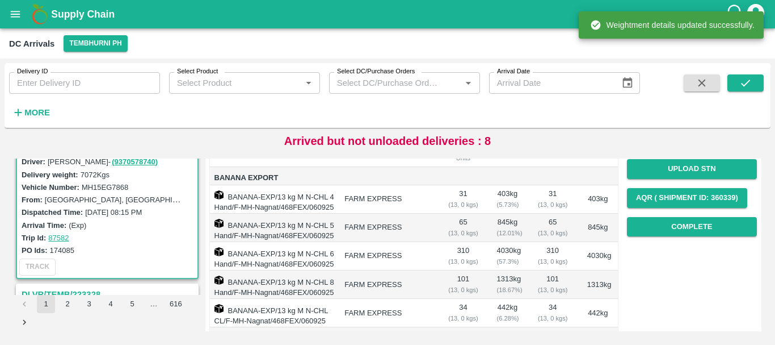
scroll to position [148, 0]
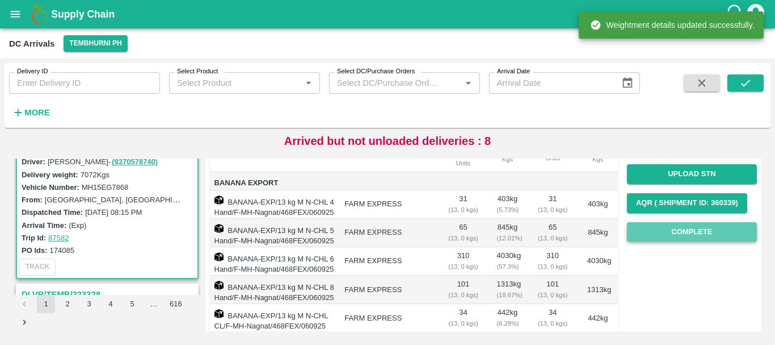
click at [662, 238] on button "Complete" at bounding box center [692, 232] width 130 height 20
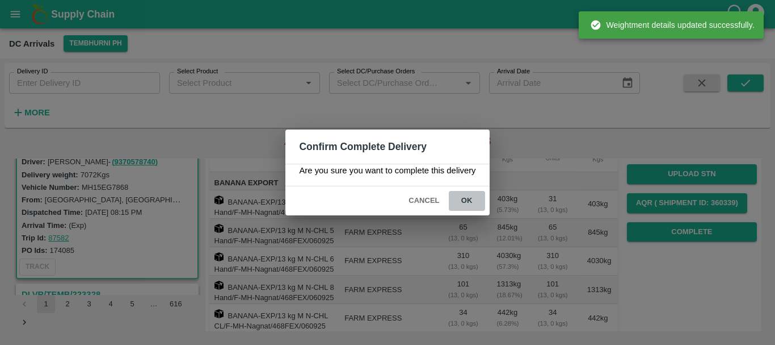
click at [472, 205] on button "ok" at bounding box center [467, 201] width 36 height 20
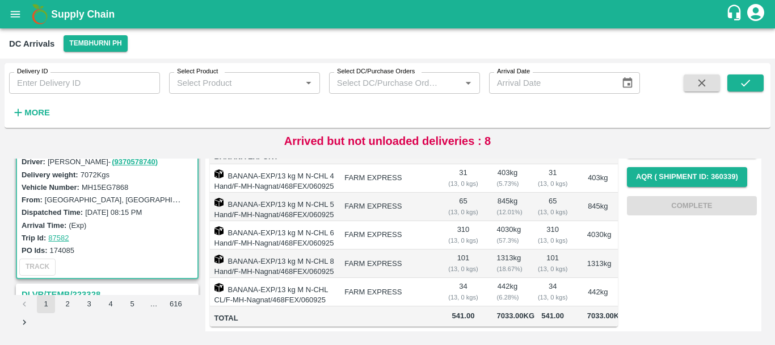
scroll to position [0, 0]
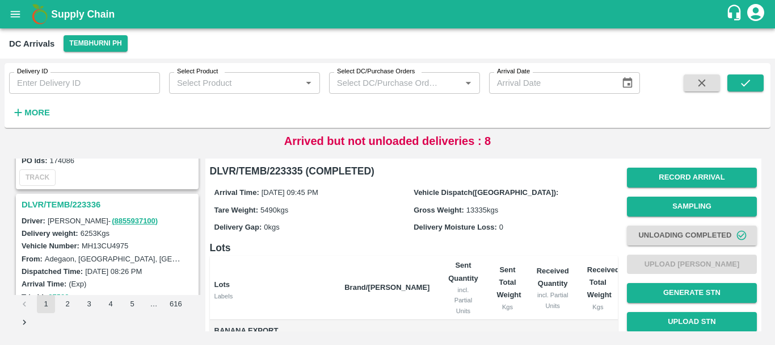
click at [84, 202] on h3 "DLVR/TEMB/223336" at bounding box center [109, 204] width 175 height 15
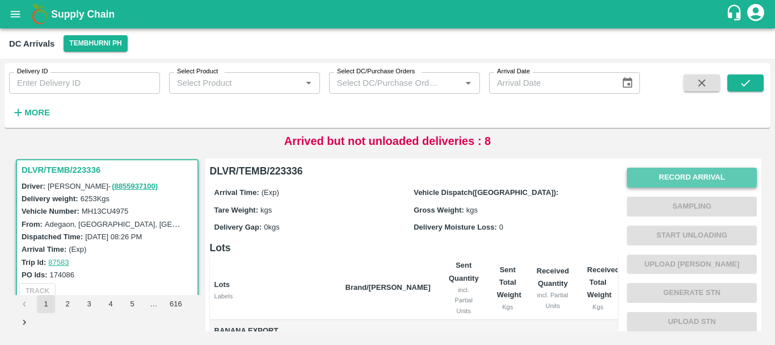
click at [660, 177] on button "Record Arrival" at bounding box center [692, 177] width 130 height 20
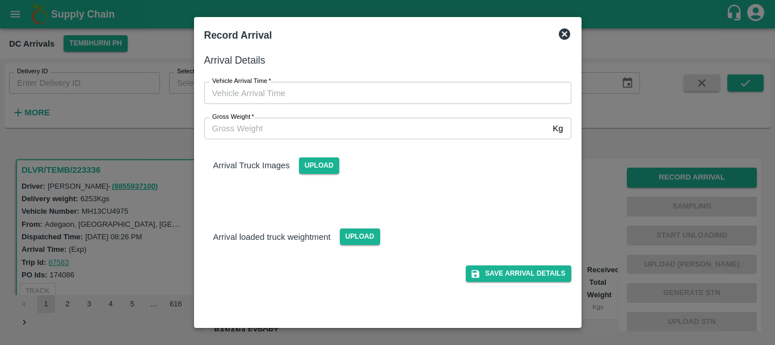
type input "DD/MM/YYYY hh:mm aa"
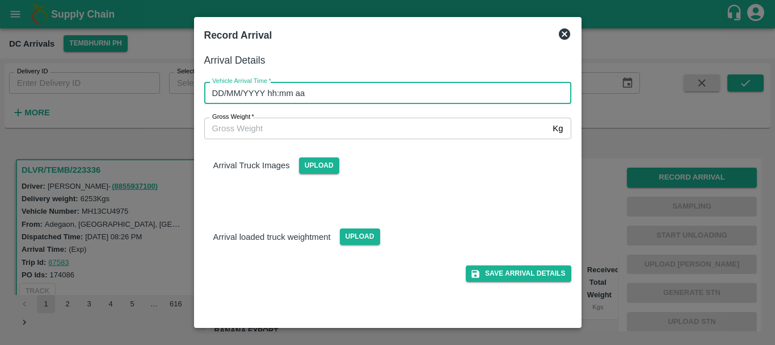
click at [396, 99] on input "DD/MM/YYYY hh:mm aa" at bounding box center [383, 93] width 359 height 22
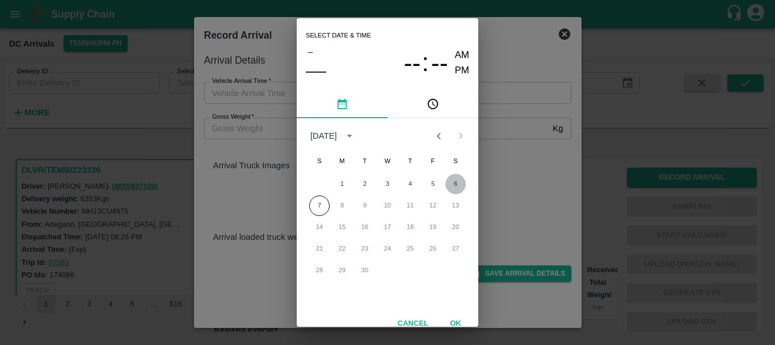
click at [452, 182] on button "6" at bounding box center [456, 184] width 20 height 20
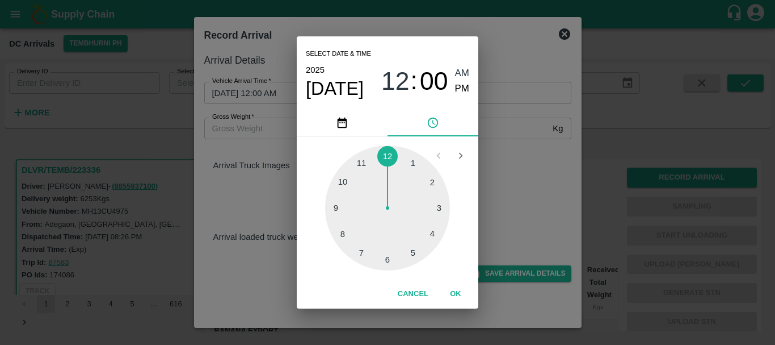
click at [356, 165] on div at bounding box center [387, 207] width 125 height 125
click at [465, 90] on span "PM" at bounding box center [462, 88] width 15 height 15
type input "06/09/2025 11:00 PM"
click at [493, 131] on div "Select date & time 2025 Sep 6 11 : 00 AM PM 05 10 15 20 25 30 35 40 45 50 55 00…" at bounding box center [387, 172] width 775 height 345
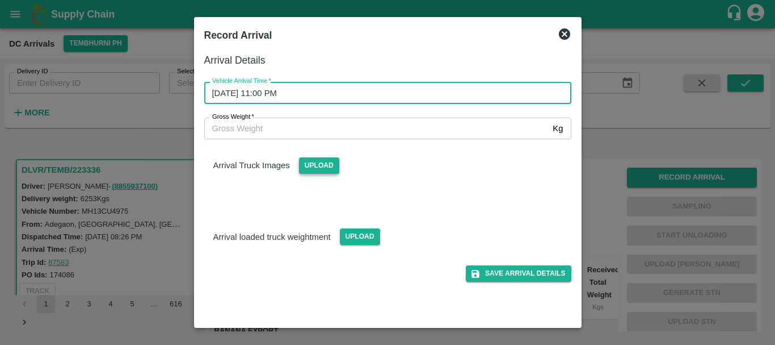
click at [311, 165] on span "Upload" at bounding box center [319, 165] width 40 height 16
click at [0, 0] on input "Upload" at bounding box center [0, 0] width 0 height 0
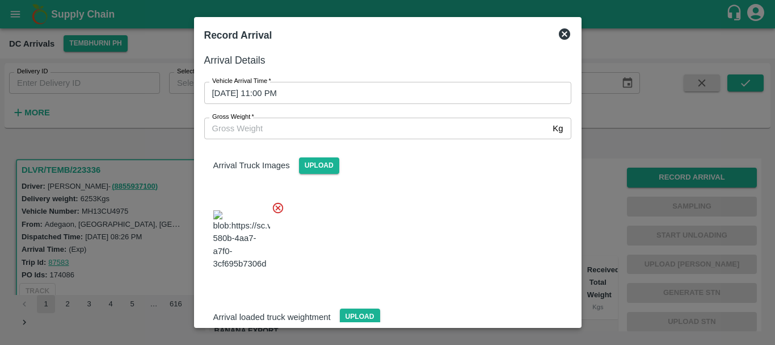
scroll to position [86, 0]
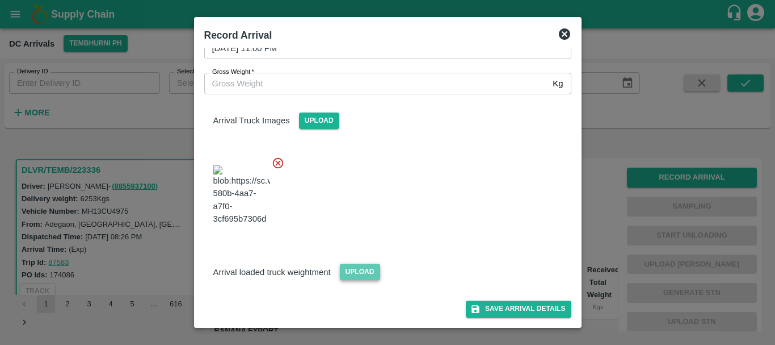
click at [347, 270] on span "Upload" at bounding box center [360, 271] width 40 height 16
click at [0, 0] on input "Upload" at bounding box center [0, 0] width 0 height 0
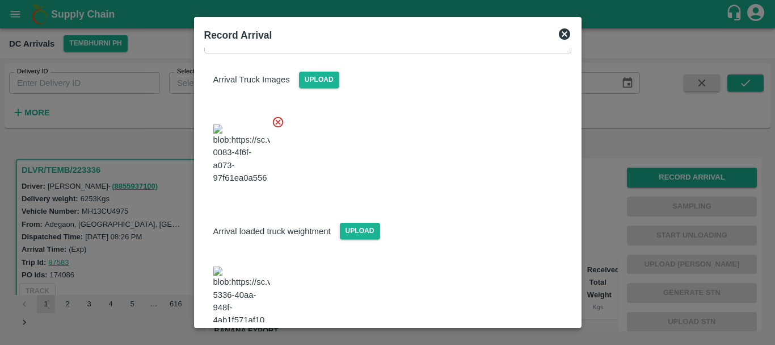
scroll to position [145, 0]
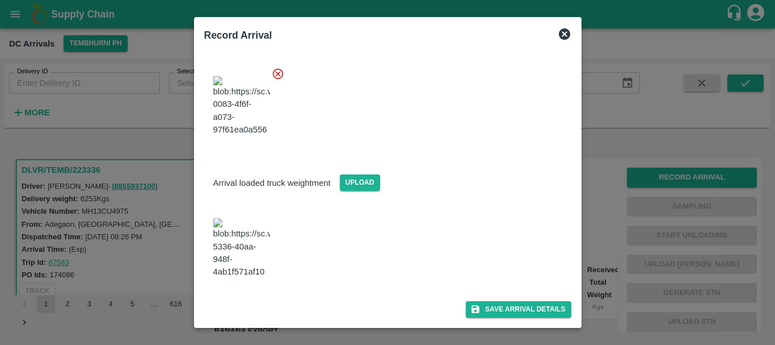
click at [226, 265] on img at bounding box center [241, 248] width 57 height 60
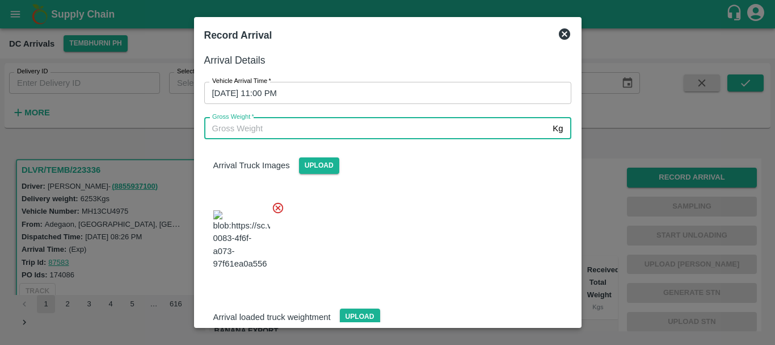
click at [329, 133] on input "Gross Weight   *" at bounding box center [376, 129] width 345 height 22
type input "11750"
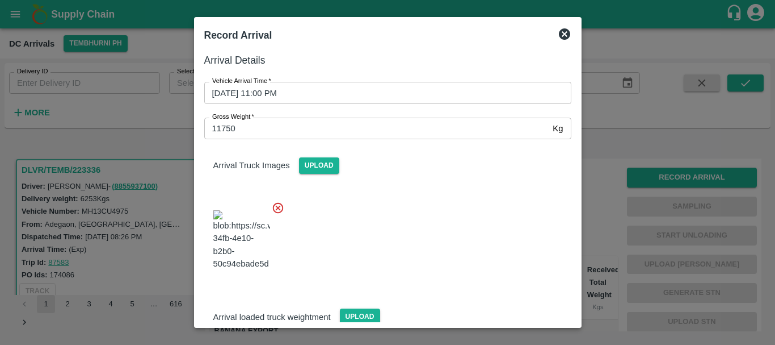
click at [423, 231] on div at bounding box center [383, 236] width 376 height 89
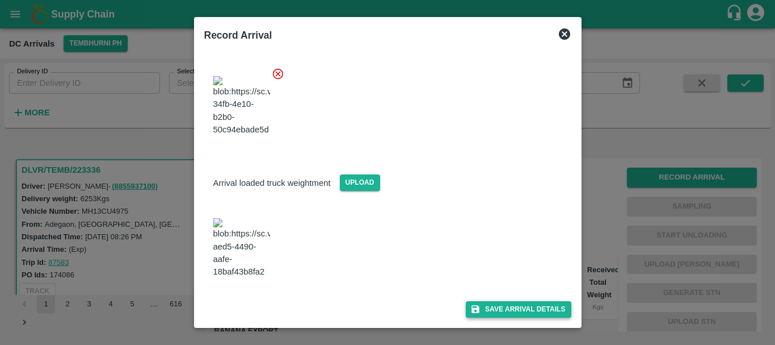
click at [484, 309] on button "Save Arrival Details" at bounding box center [518, 309] width 105 height 16
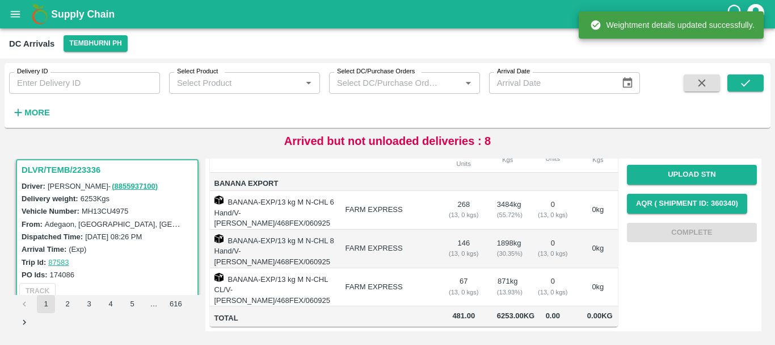
scroll to position [0, 0]
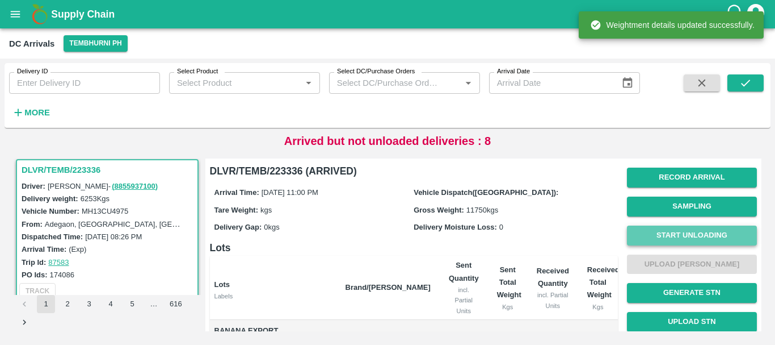
click at [679, 233] on button "Start Unloading" at bounding box center [692, 235] width 130 height 20
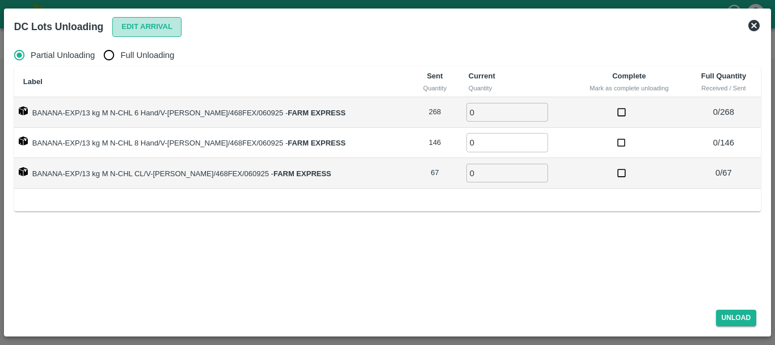
click at [143, 27] on button "Edit Arrival" at bounding box center [146, 27] width 69 height 20
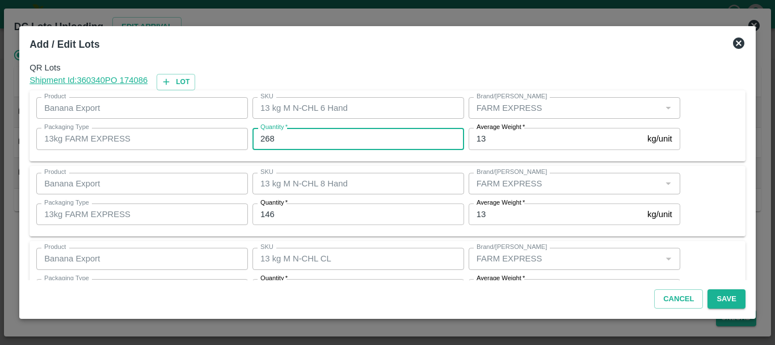
click at [287, 136] on input "268" at bounding box center [359, 139] width 212 height 22
type input "2"
type input "246"
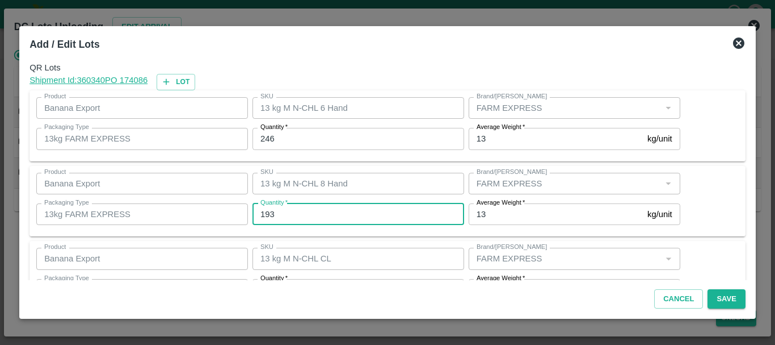
type input "193"
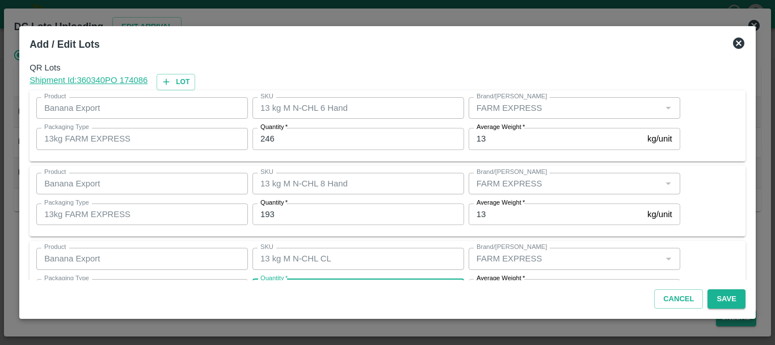
scroll to position [20, 0]
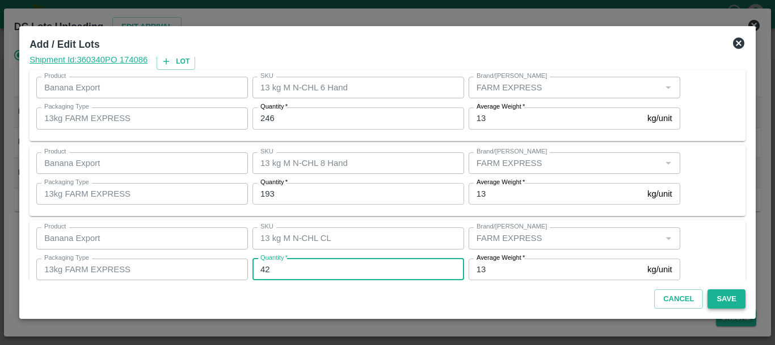
type input "42"
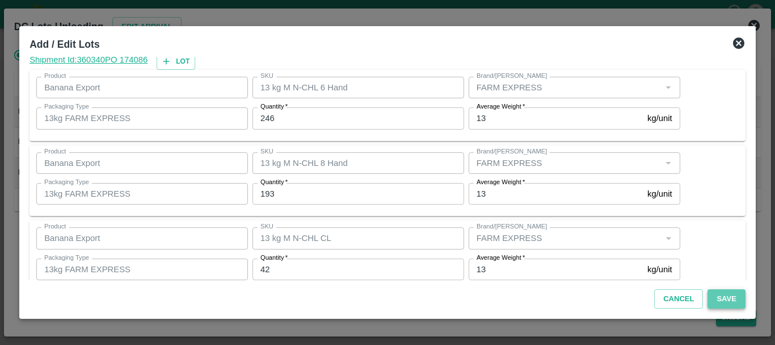
click at [710, 302] on button "Save" at bounding box center [726, 299] width 37 height 20
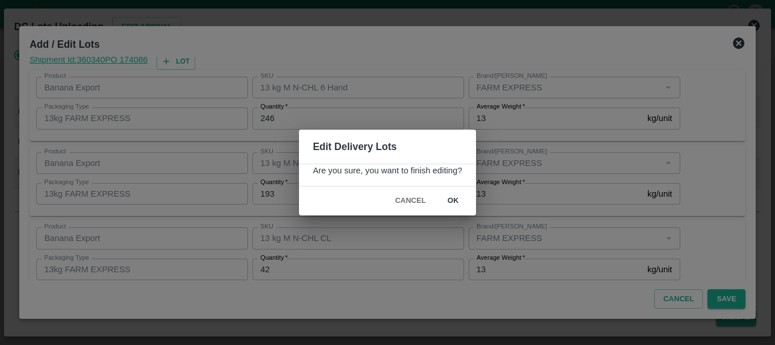
click at [464, 203] on button "ok" at bounding box center [453, 201] width 36 height 20
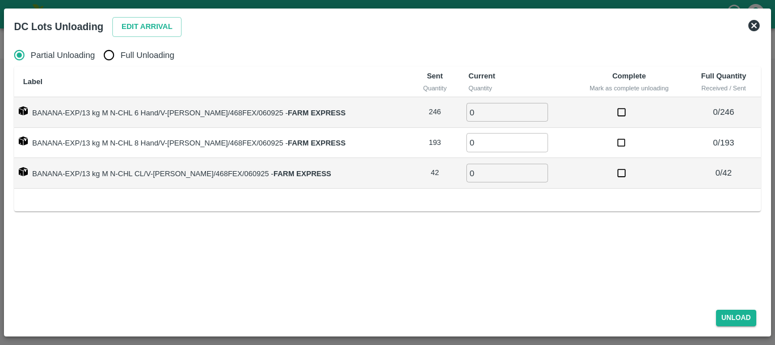
click at [138, 47] on label "Full Unloading" at bounding box center [136, 55] width 77 height 23
click at [120, 47] on input "Full Unloading" at bounding box center [109, 55] width 23 height 23
radio input "true"
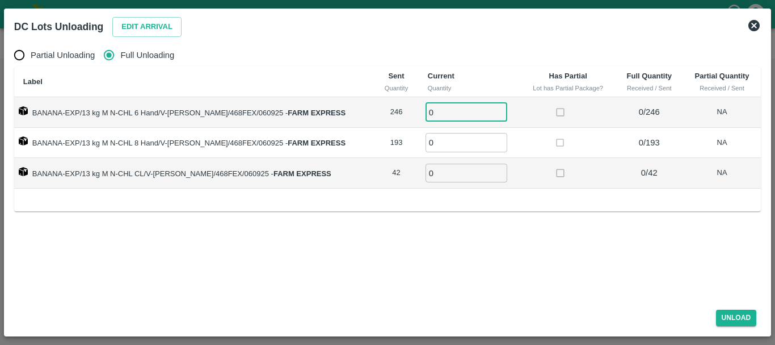
click at [434, 119] on input "0" at bounding box center [467, 112] width 82 height 19
type input "0246"
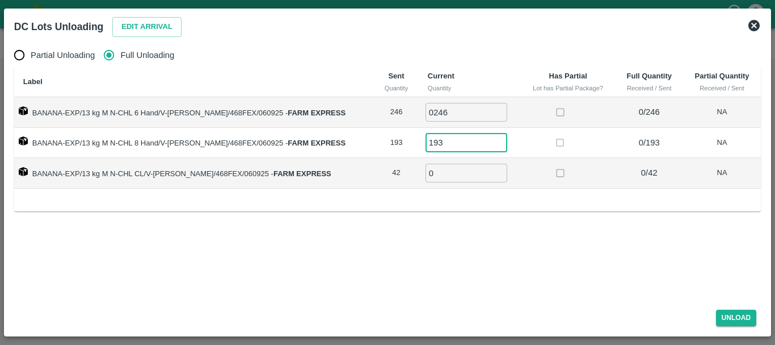
type input "193"
type input "42"
click at [727, 314] on button "Unload" at bounding box center [736, 317] width 41 height 16
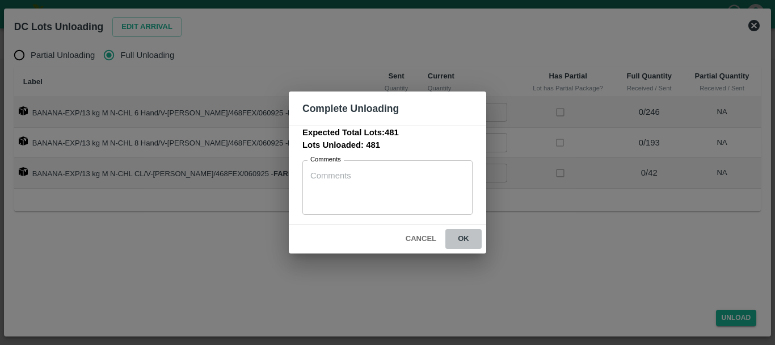
click at [459, 237] on button "ok" at bounding box center [464, 239] width 36 height 20
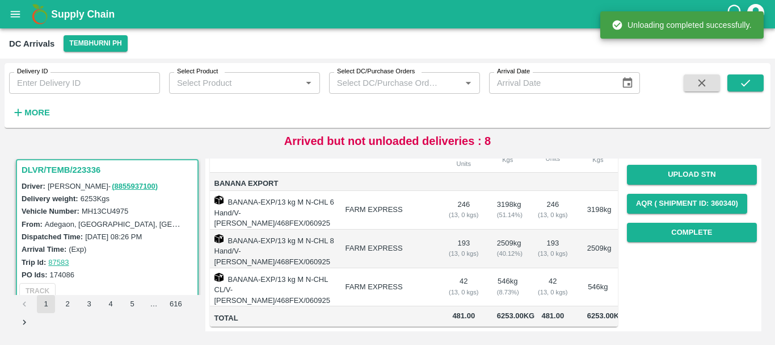
scroll to position [0, 0]
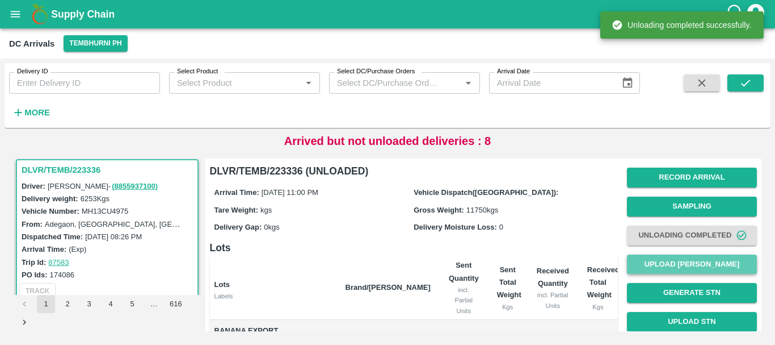
click at [676, 262] on button "Upload [PERSON_NAME]" at bounding box center [692, 264] width 130 height 20
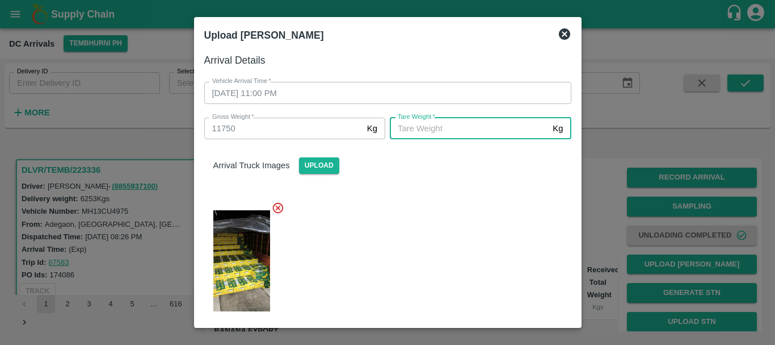
click at [461, 125] on input "Tare Weight   *" at bounding box center [469, 129] width 158 height 22
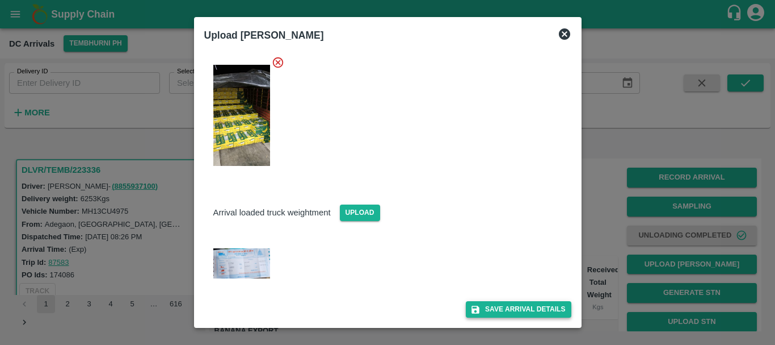
type input "4980"
click at [493, 307] on button "Save Arrival Details" at bounding box center [518, 309] width 105 height 16
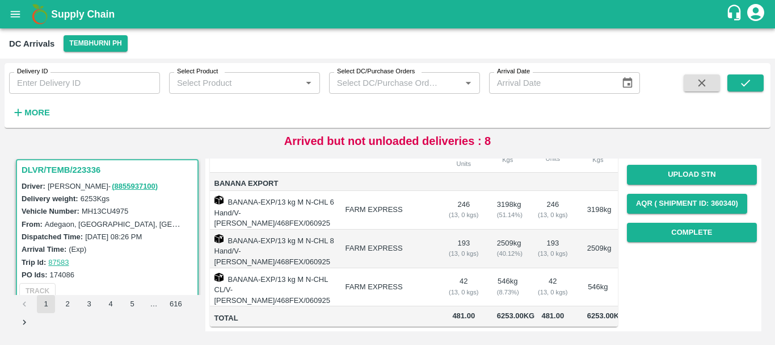
scroll to position [146, 0]
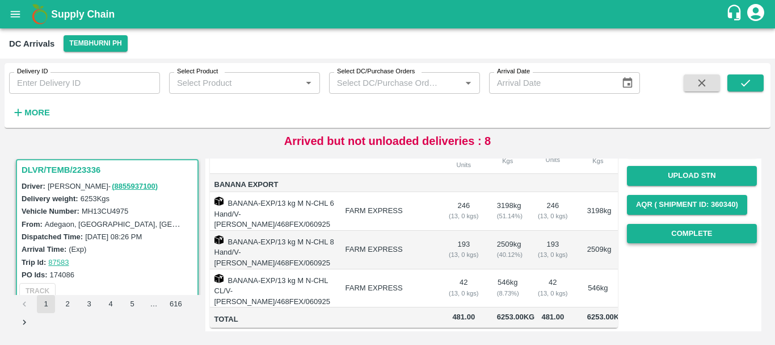
click at [678, 237] on button "Complete" at bounding box center [692, 234] width 130 height 20
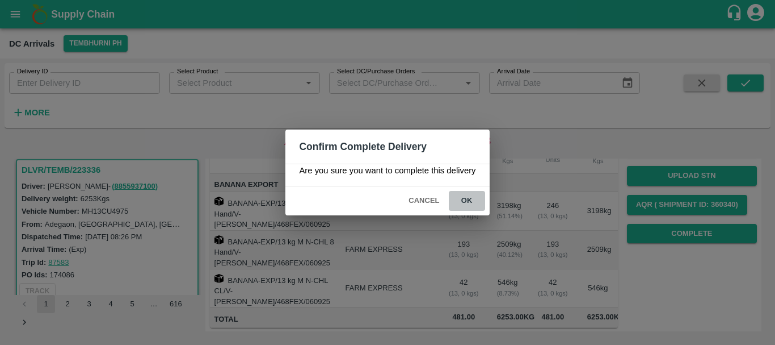
click at [472, 195] on button "ok" at bounding box center [467, 201] width 36 height 20
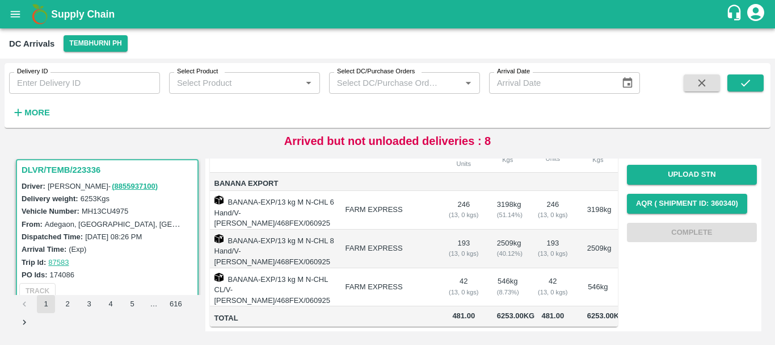
scroll to position [0, 0]
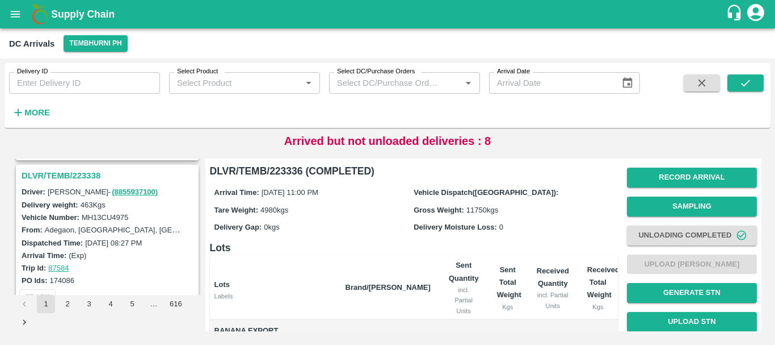
click at [88, 176] on h3 "DLVR/TEMB/223338" at bounding box center [109, 175] width 175 height 15
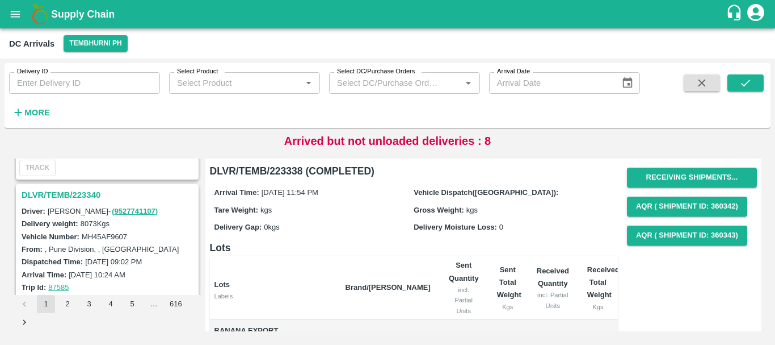
click at [95, 190] on h3 "DLVR/TEMB/223340" at bounding box center [109, 194] width 175 height 15
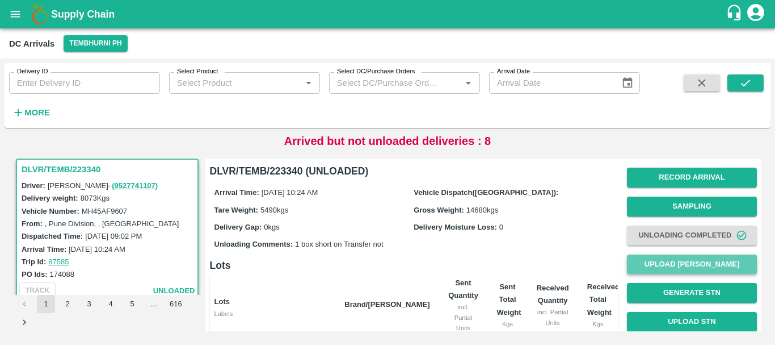
click at [673, 266] on button "Upload [PERSON_NAME]" at bounding box center [692, 264] width 130 height 20
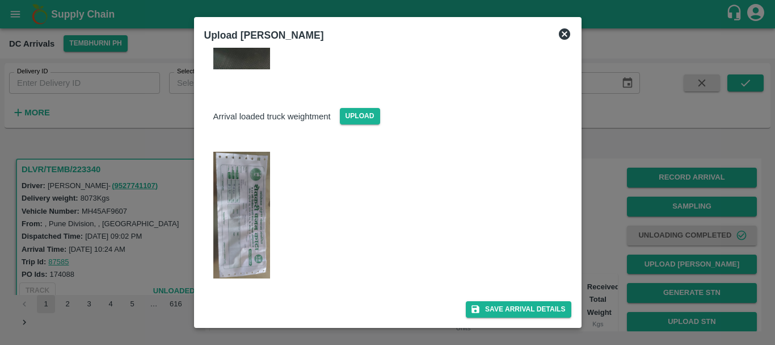
click at [610, 233] on div at bounding box center [387, 172] width 775 height 345
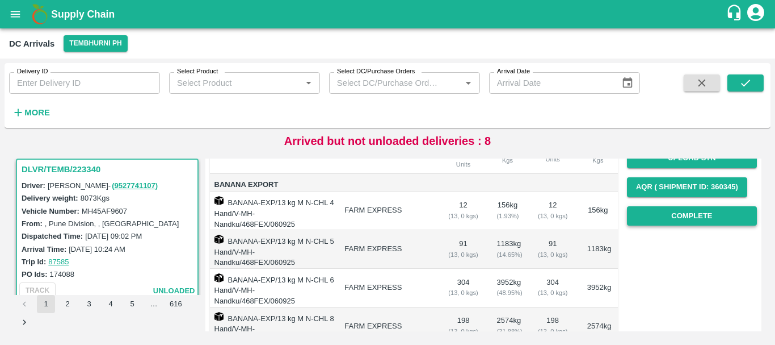
click at [649, 216] on button "Complete" at bounding box center [692, 216] width 130 height 20
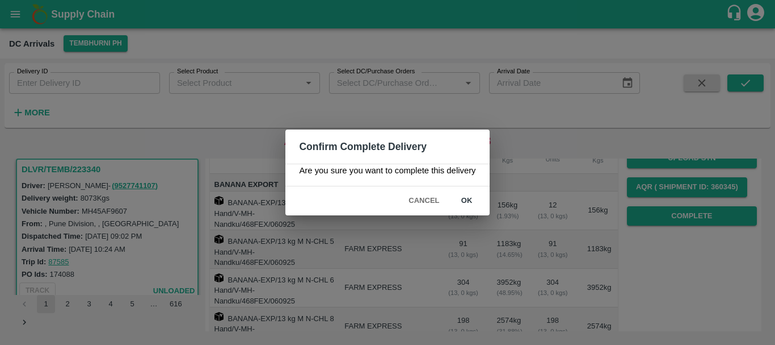
click at [472, 191] on button "ok" at bounding box center [467, 201] width 36 height 20
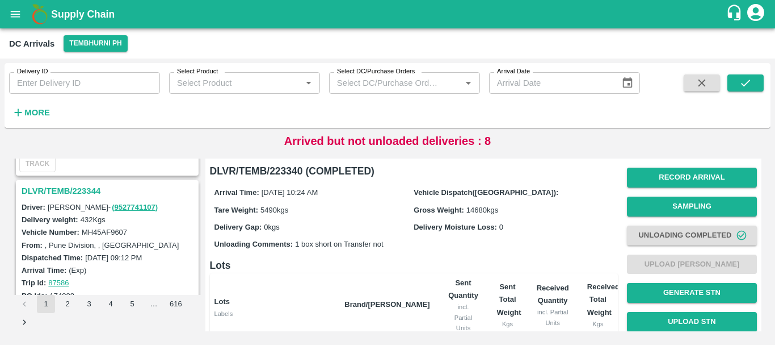
click at [78, 188] on h3 "DLVR/TEMB/223344" at bounding box center [109, 190] width 175 height 15
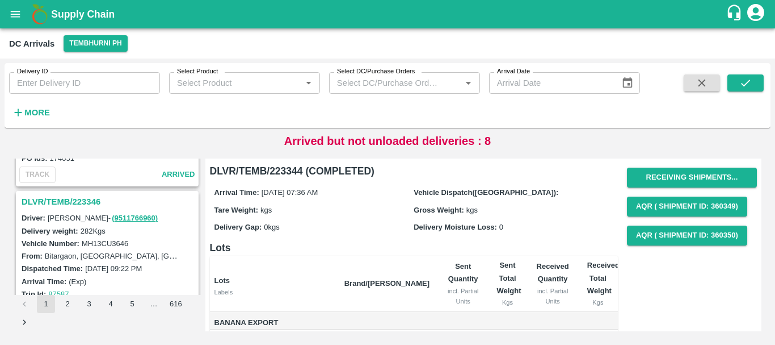
click at [94, 199] on h3 "DLVR/TEMB/223346" at bounding box center [109, 201] width 175 height 15
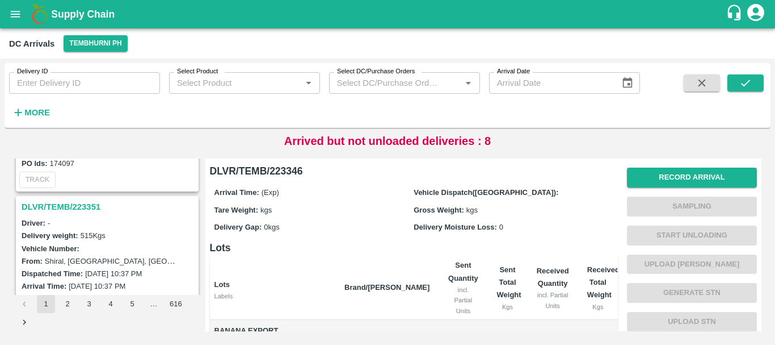
click at [86, 203] on h3 "DLVR/TEMB/223351" at bounding box center [109, 206] width 175 height 15
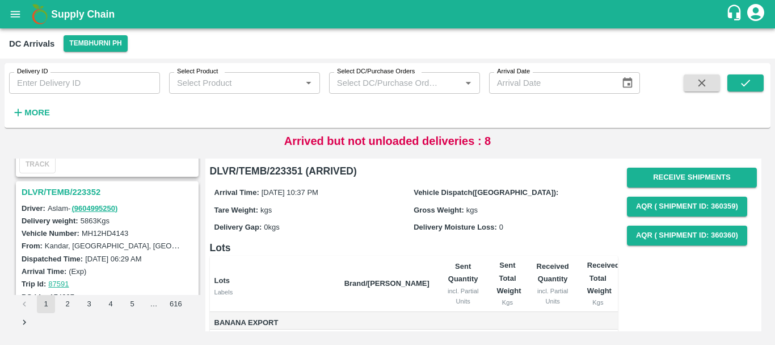
click at [85, 192] on h3 "DLVR/TEMB/223352" at bounding box center [109, 191] width 175 height 15
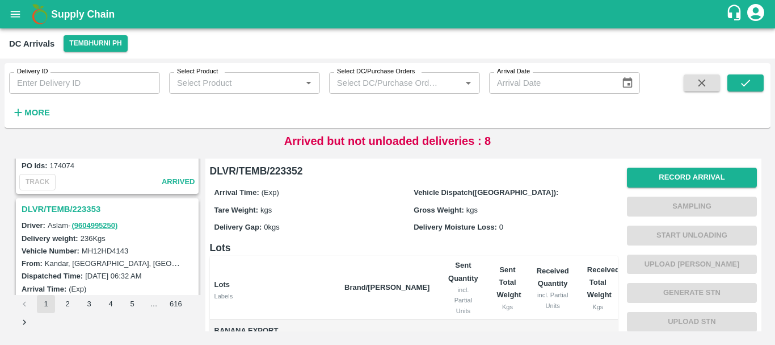
click at [85, 215] on h3 "DLVR/TEMB/223353" at bounding box center [109, 209] width 175 height 15
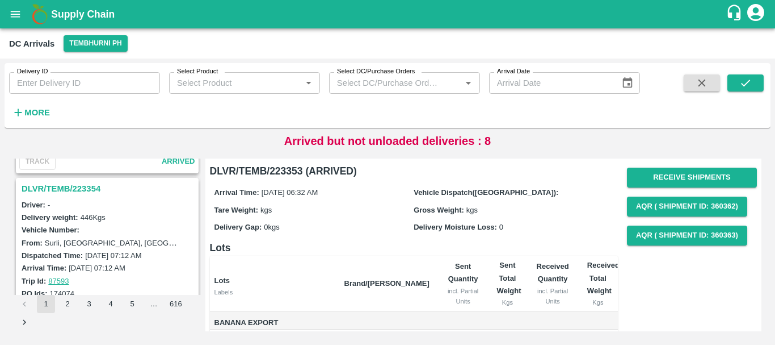
click at [83, 182] on h3 "DLVR/TEMB/223354" at bounding box center [109, 188] width 175 height 15
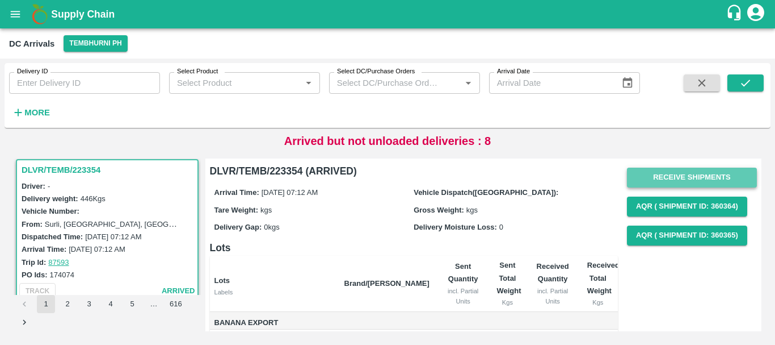
click at [669, 181] on button "Receive Shipments" at bounding box center [692, 177] width 130 height 20
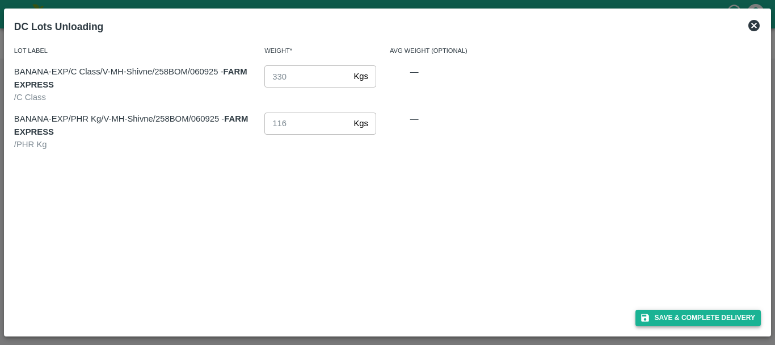
click at [671, 313] on button "Save & Complete Delivery" at bounding box center [699, 317] width 126 height 16
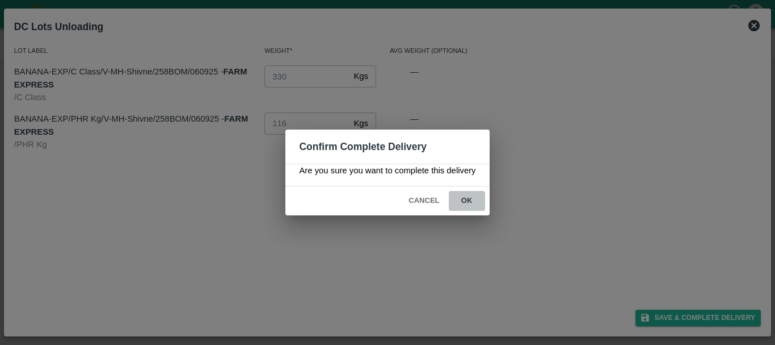
click at [472, 200] on button "ok" at bounding box center [467, 201] width 36 height 20
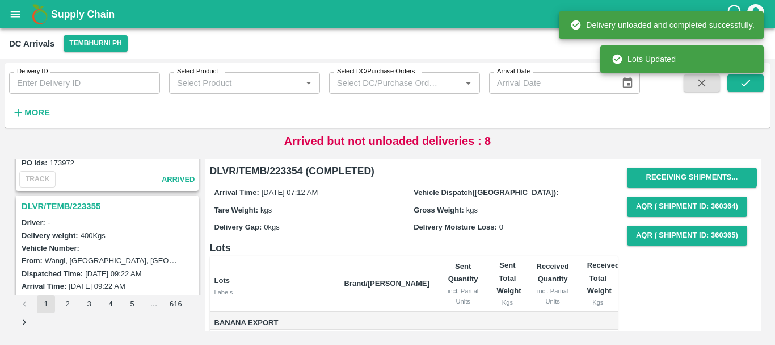
click at [91, 206] on h3 "DLVR/TEMB/223355" at bounding box center [109, 206] width 175 height 15
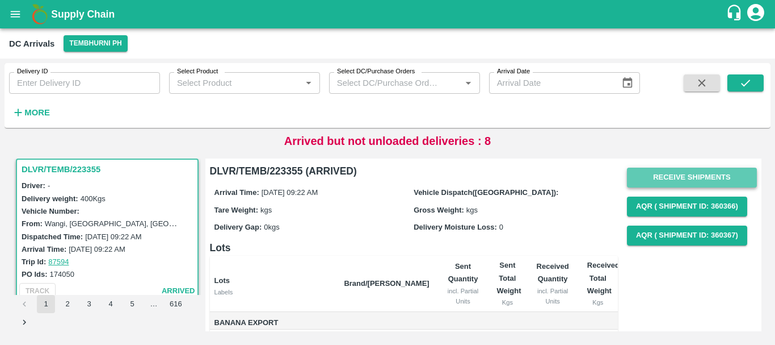
click at [670, 174] on button "Receive Shipments" at bounding box center [692, 177] width 130 height 20
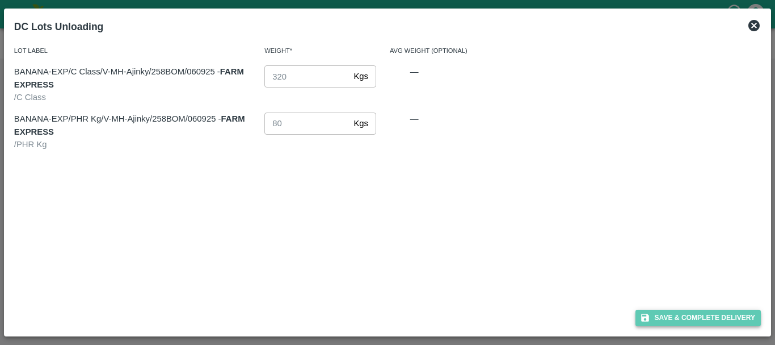
click at [639, 318] on button "Save & Complete Delivery" at bounding box center [699, 317] width 126 height 16
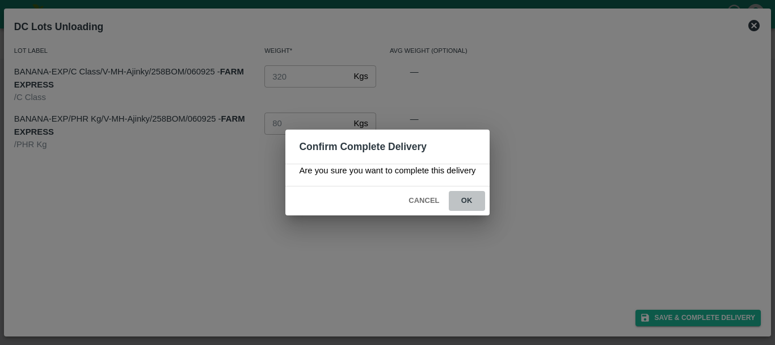
click at [471, 202] on button "ok" at bounding box center [467, 201] width 36 height 20
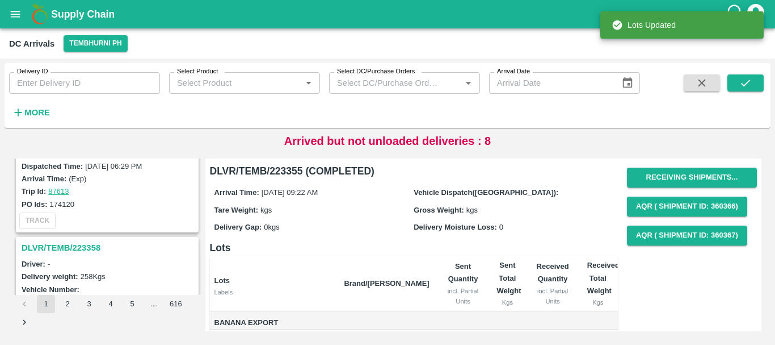
click at [90, 252] on h3 "DLVR/TEMB/223358" at bounding box center [109, 247] width 175 height 15
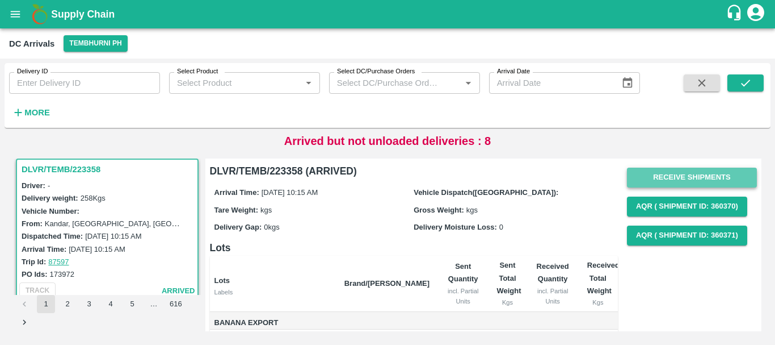
click at [664, 183] on button "Receive Shipments" at bounding box center [692, 177] width 130 height 20
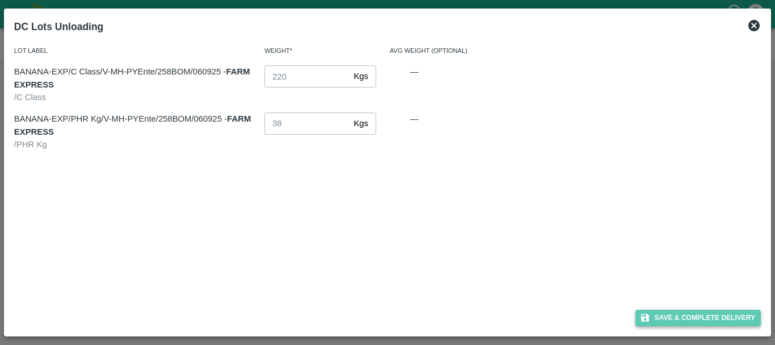
click at [691, 311] on button "Save & Complete Delivery" at bounding box center [699, 317] width 126 height 16
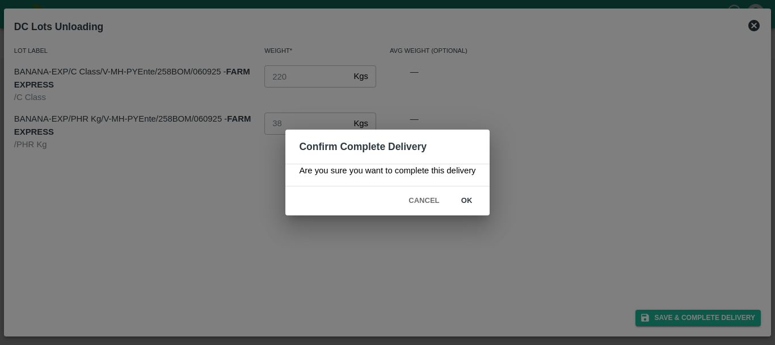
click at [474, 198] on button "ok" at bounding box center [467, 201] width 36 height 20
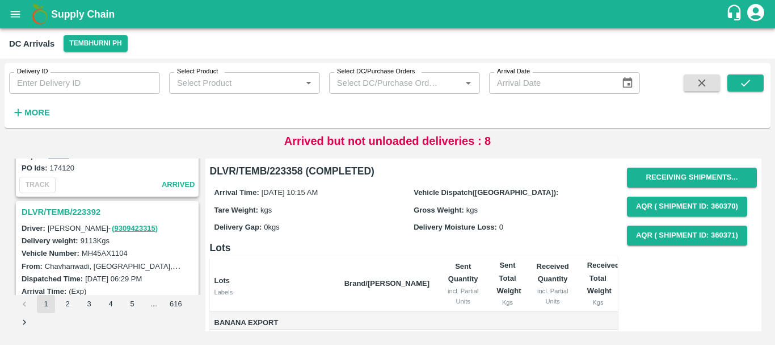
click at [81, 213] on h3 "DLVR/TEMB/223392" at bounding box center [109, 211] width 175 height 15
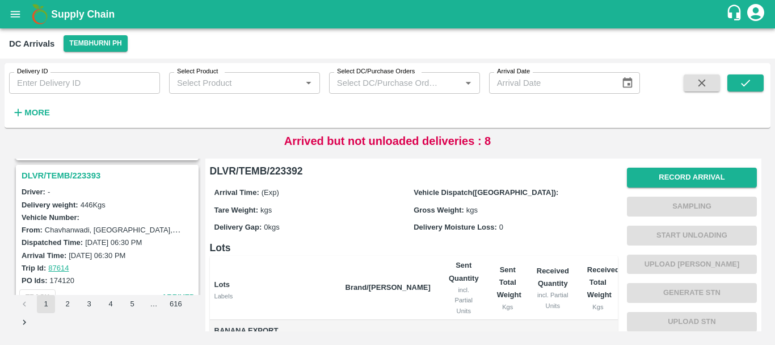
scroll to position [736, 0]
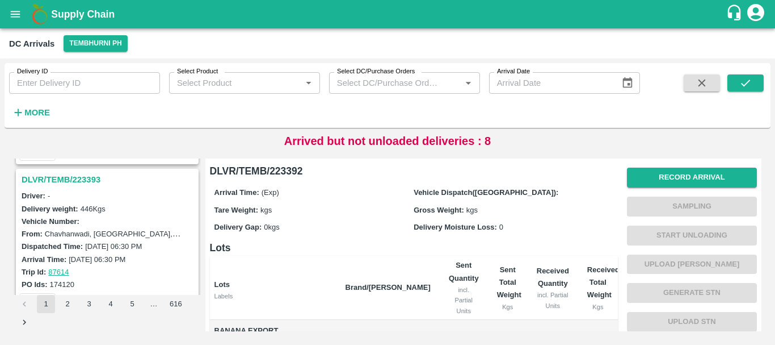
click at [88, 175] on h3 "DLVR/TEMB/223393" at bounding box center [109, 179] width 175 height 15
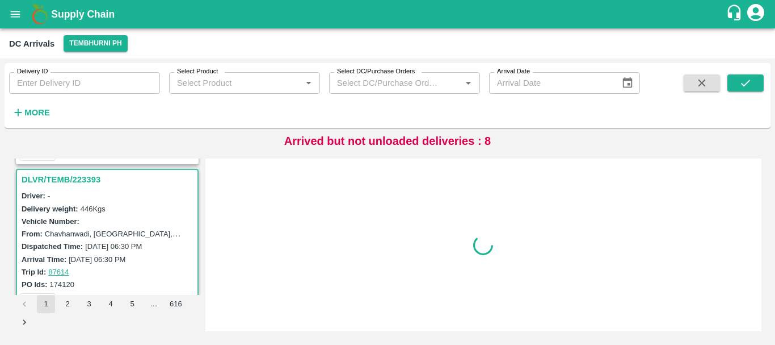
scroll to position [746, 0]
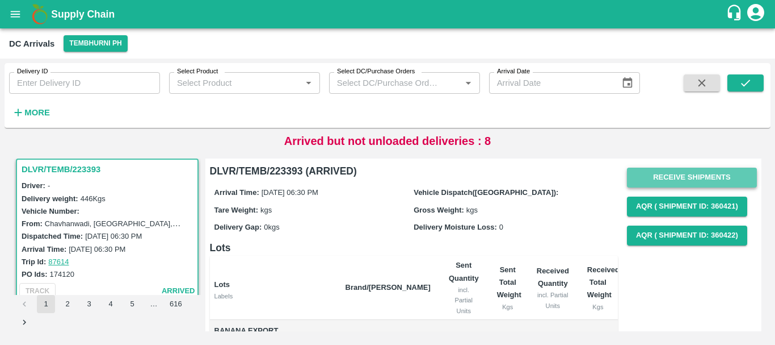
click at [662, 183] on button "Receive Shipments" at bounding box center [692, 177] width 130 height 20
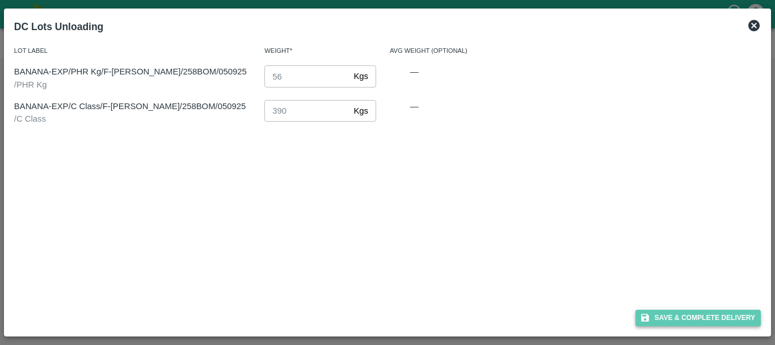
click at [670, 313] on button "Save & Complete Delivery" at bounding box center [699, 317] width 126 height 16
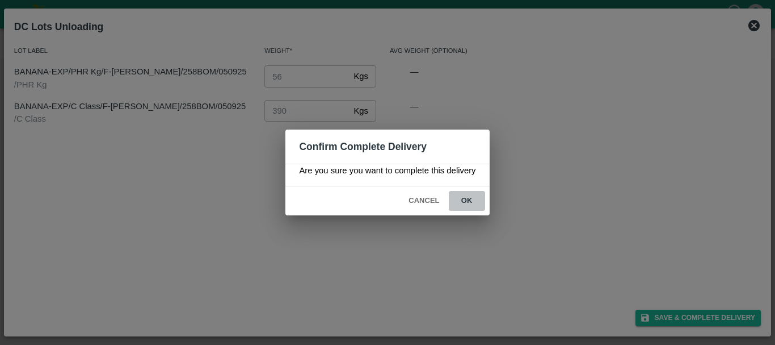
click at [465, 198] on button "ok" at bounding box center [467, 201] width 36 height 20
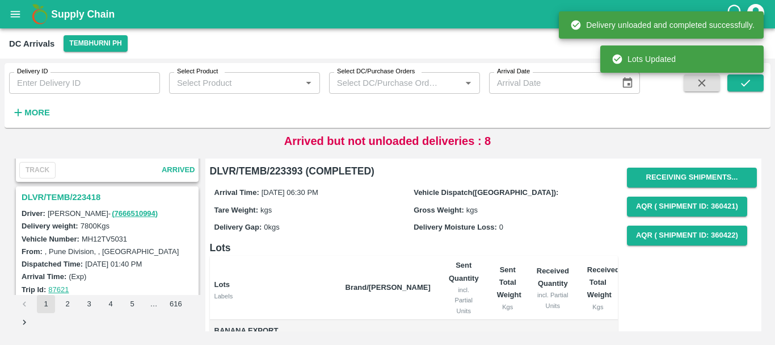
scroll to position [563, 0]
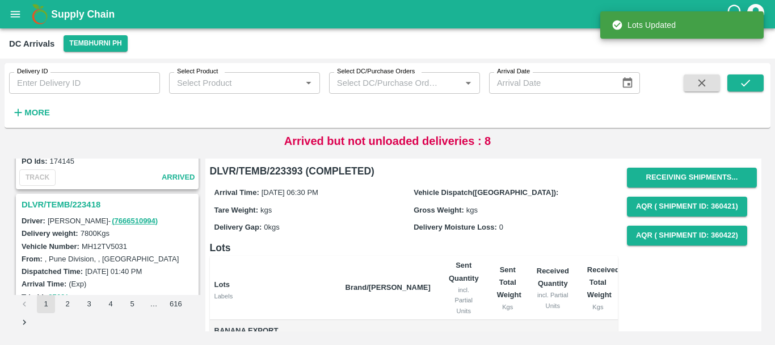
click at [84, 204] on h3 "DLVR/TEMB/223418" at bounding box center [109, 204] width 175 height 15
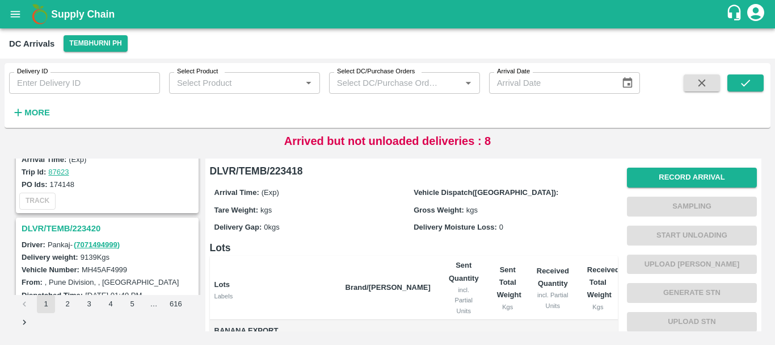
click at [68, 231] on h3 "DLVR/TEMB/223420" at bounding box center [109, 228] width 175 height 15
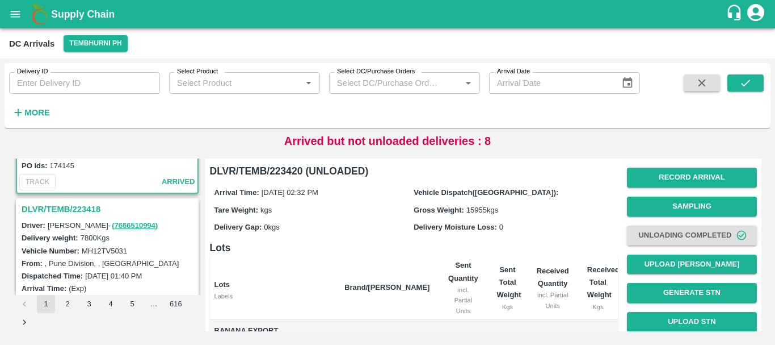
scroll to position [236, 0]
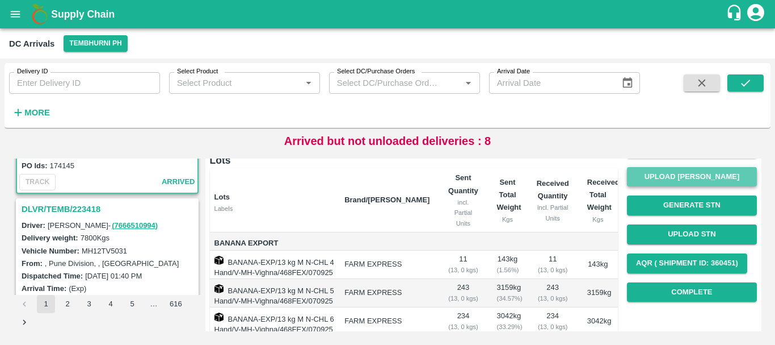
click at [661, 171] on button "Upload [PERSON_NAME]" at bounding box center [692, 177] width 130 height 20
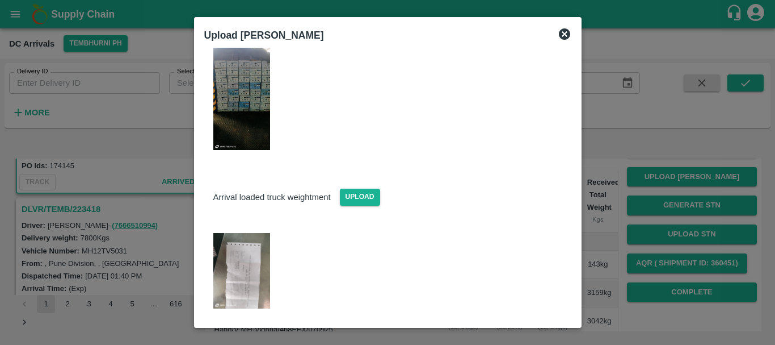
click at [249, 235] on img at bounding box center [241, 270] width 57 height 75
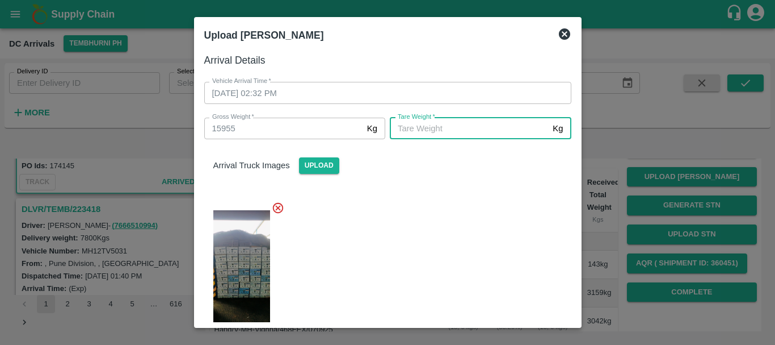
click at [426, 133] on input "Tare Weight   *" at bounding box center [469, 129] width 158 height 22
type input "5980"
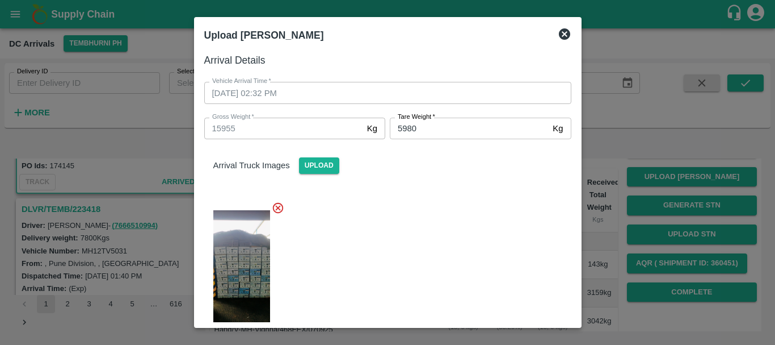
click at [437, 190] on div "Arrival Truck Images Upload" at bounding box center [383, 243] width 376 height 226
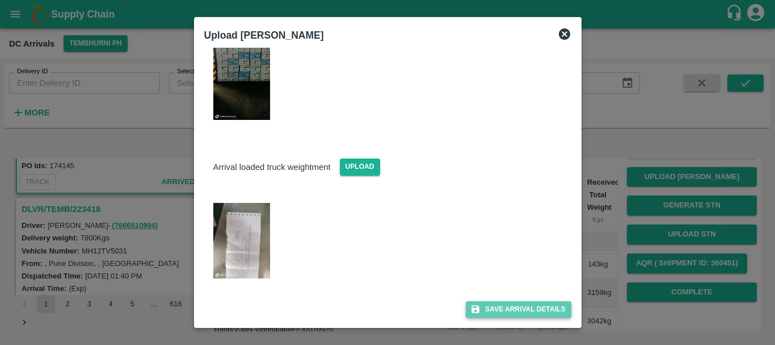
click at [492, 313] on button "Save Arrival Details" at bounding box center [518, 309] width 105 height 16
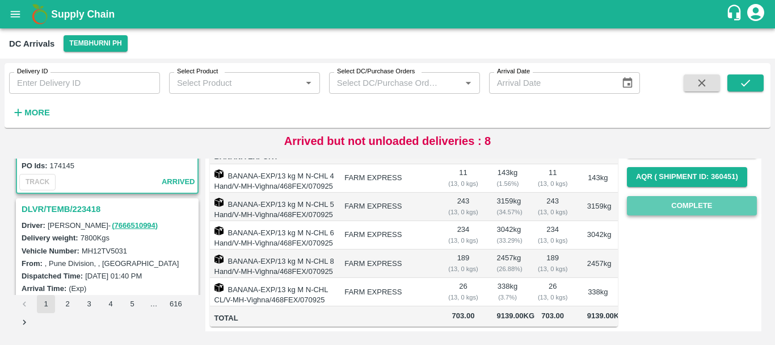
click at [676, 196] on button "Complete" at bounding box center [692, 206] width 130 height 20
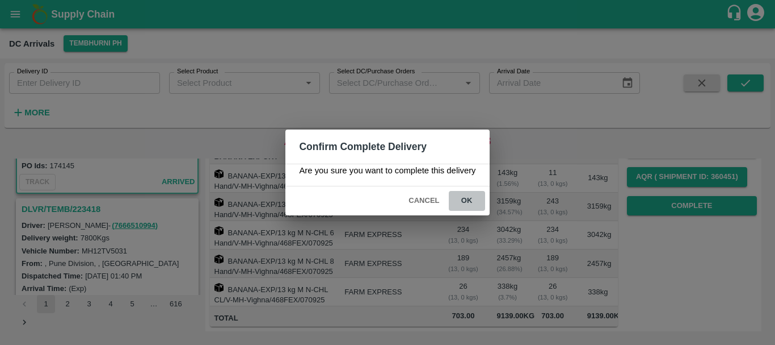
click at [462, 208] on button "ok" at bounding box center [467, 201] width 36 height 20
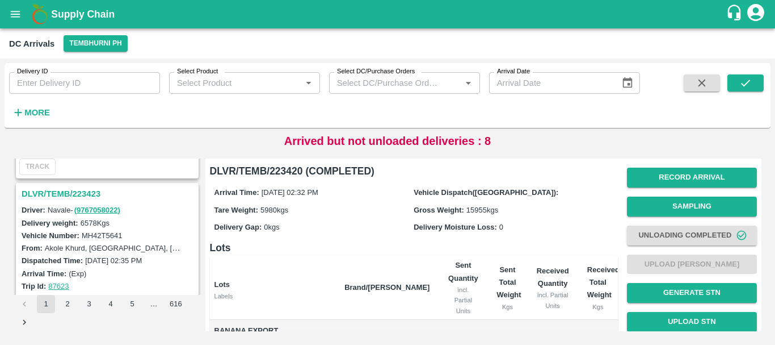
scroll to position [275, 0]
click at [89, 195] on h3 "DLVR/TEMB/223423" at bounding box center [109, 195] width 175 height 15
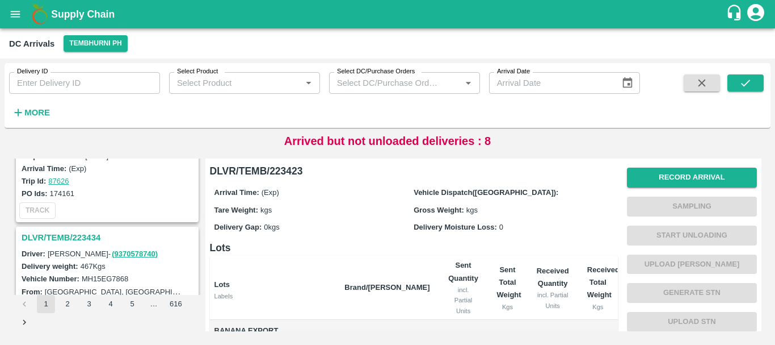
click at [81, 238] on h3 "DLVR/TEMB/223434" at bounding box center [109, 237] width 175 height 15
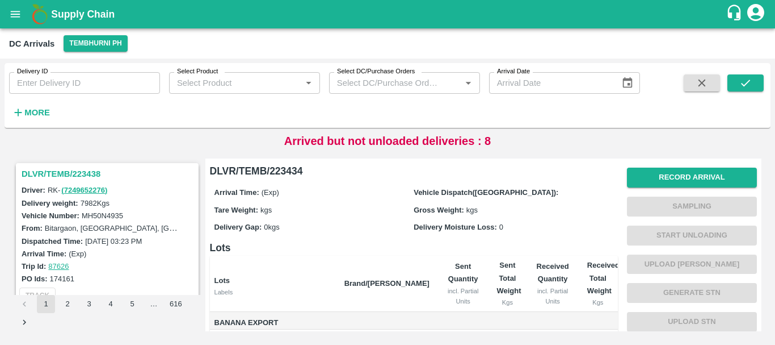
click at [78, 171] on h3 "DLVR/TEMB/223438" at bounding box center [109, 173] width 175 height 15
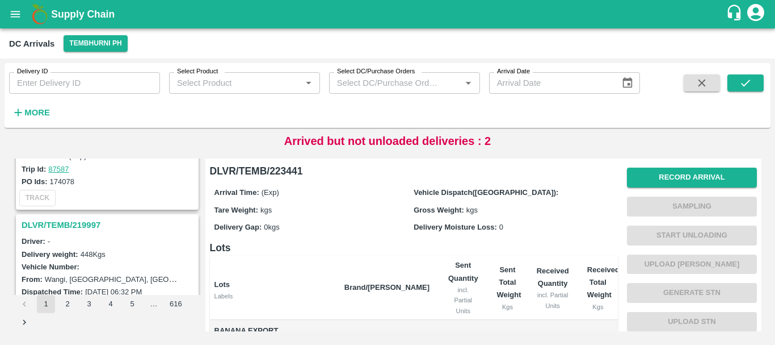
scroll to position [1429, 0]
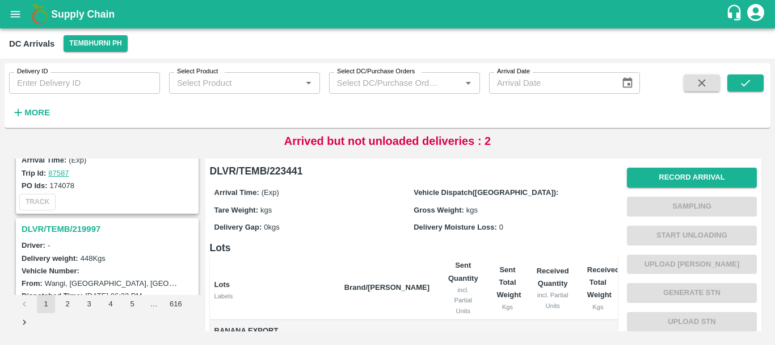
click at [85, 227] on h3 "DLVR/TEMB/219997" at bounding box center [109, 228] width 175 height 15
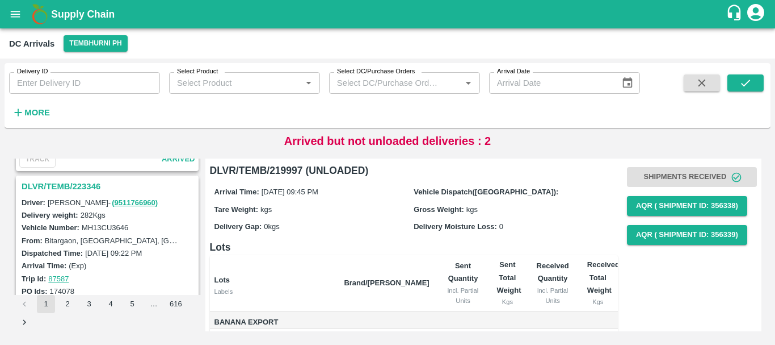
scroll to position [1323, 0]
click at [89, 182] on h3 "DLVR/TEMB/223346" at bounding box center [109, 186] width 175 height 15
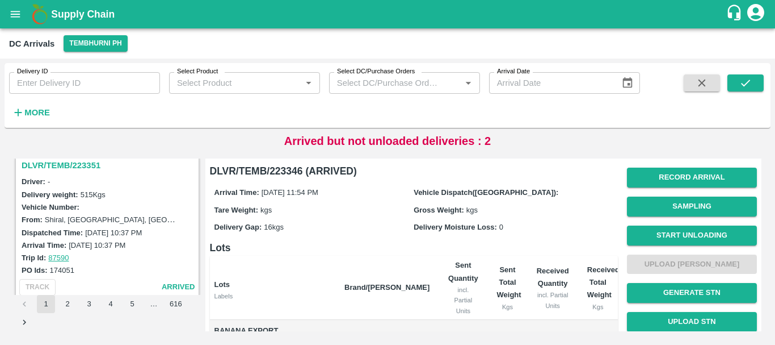
scroll to position [1152, 0]
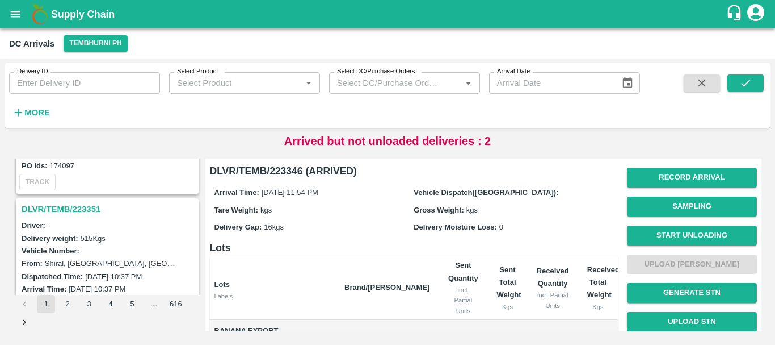
click at [91, 205] on h3 "DLVR/TEMB/223351" at bounding box center [109, 209] width 175 height 15
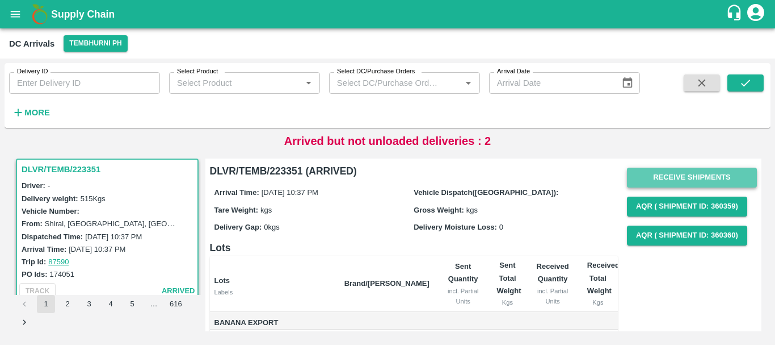
click at [674, 170] on button "Receive Shipments" at bounding box center [692, 177] width 130 height 20
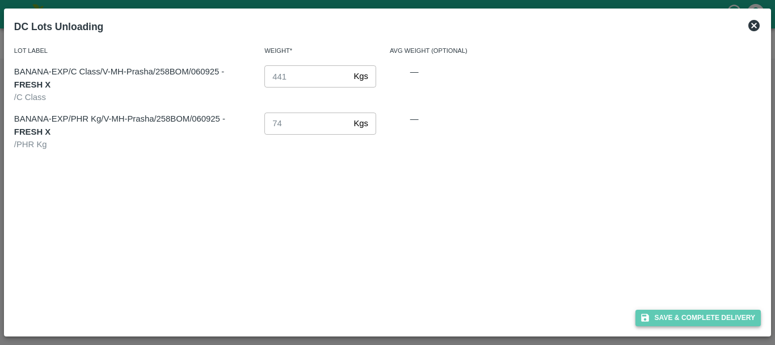
click at [671, 318] on button "Save & Complete Delivery" at bounding box center [699, 317] width 126 height 16
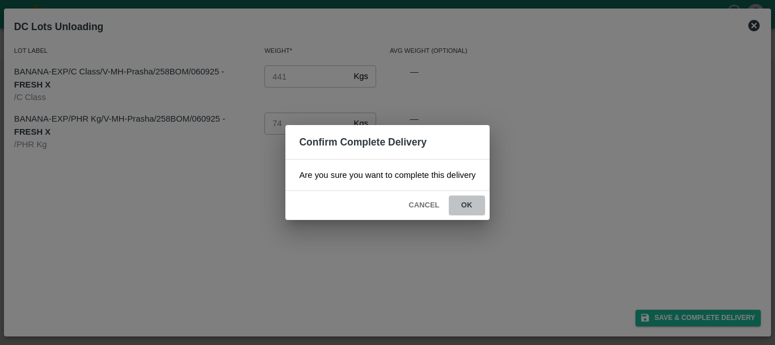
click at [464, 205] on button "ok" at bounding box center [467, 205] width 36 height 20
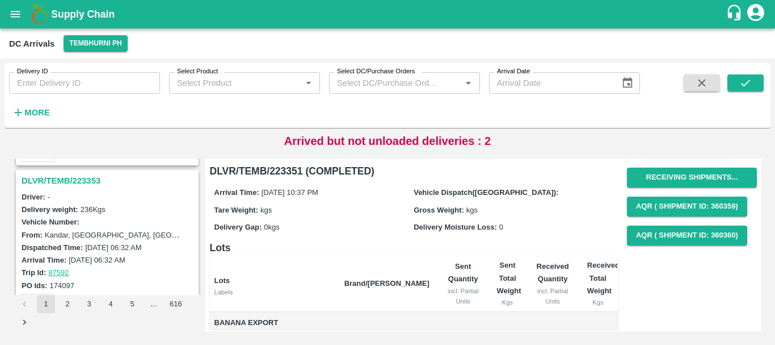
scroll to position [879, 0]
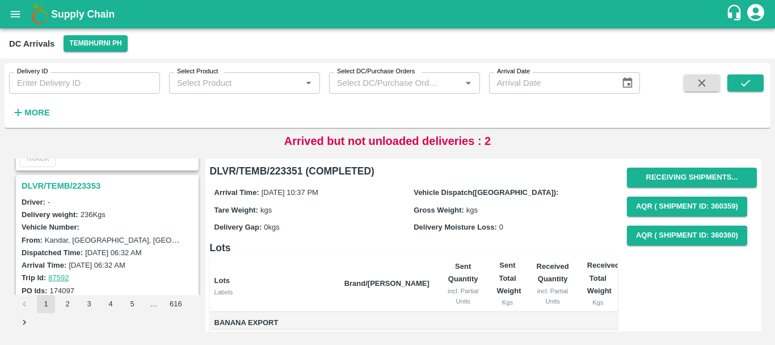
click at [77, 185] on h3 "DLVR/TEMB/223353" at bounding box center [109, 185] width 175 height 15
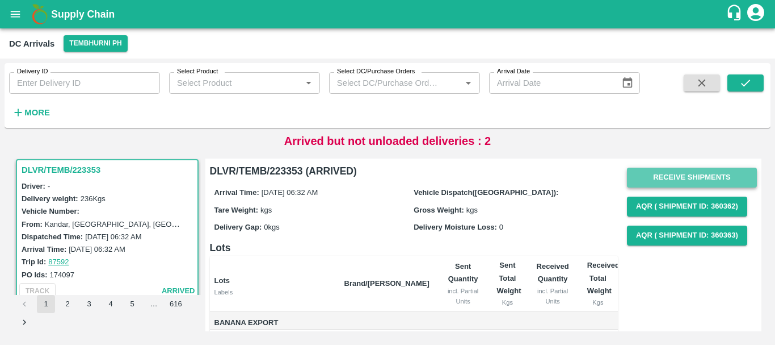
click at [647, 179] on button "Receive Shipments" at bounding box center [692, 177] width 130 height 20
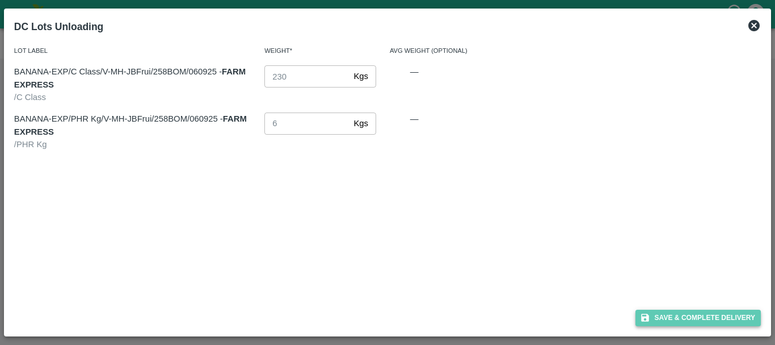
click at [647, 320] on icon "button" at bounding box center [645, 318] width 8 height 8
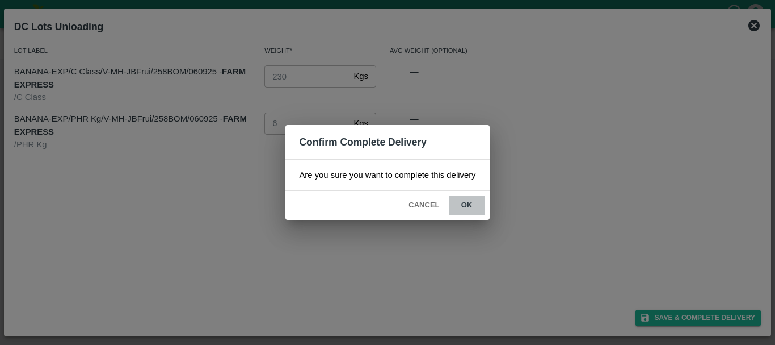
click at [468, 208] on button "ok" at bounding box center [467, 205] width 36 height 20
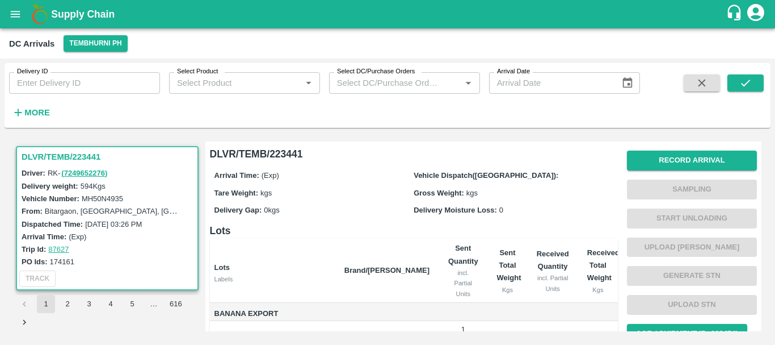
click at [465, 228] on h6 "Lots" at bounding box center [414, 231] width 408 height 16
click at [374, 165] on div "Arrival Time: (Exp) Vehicle Dispatch([GEOGRAPHIC_DATA]): Tare Weight: kgs Gross…" at bounding box center [414, 192] width 408 height 61
